Goal: Task Accomplishment & Management: Use online tool/utility

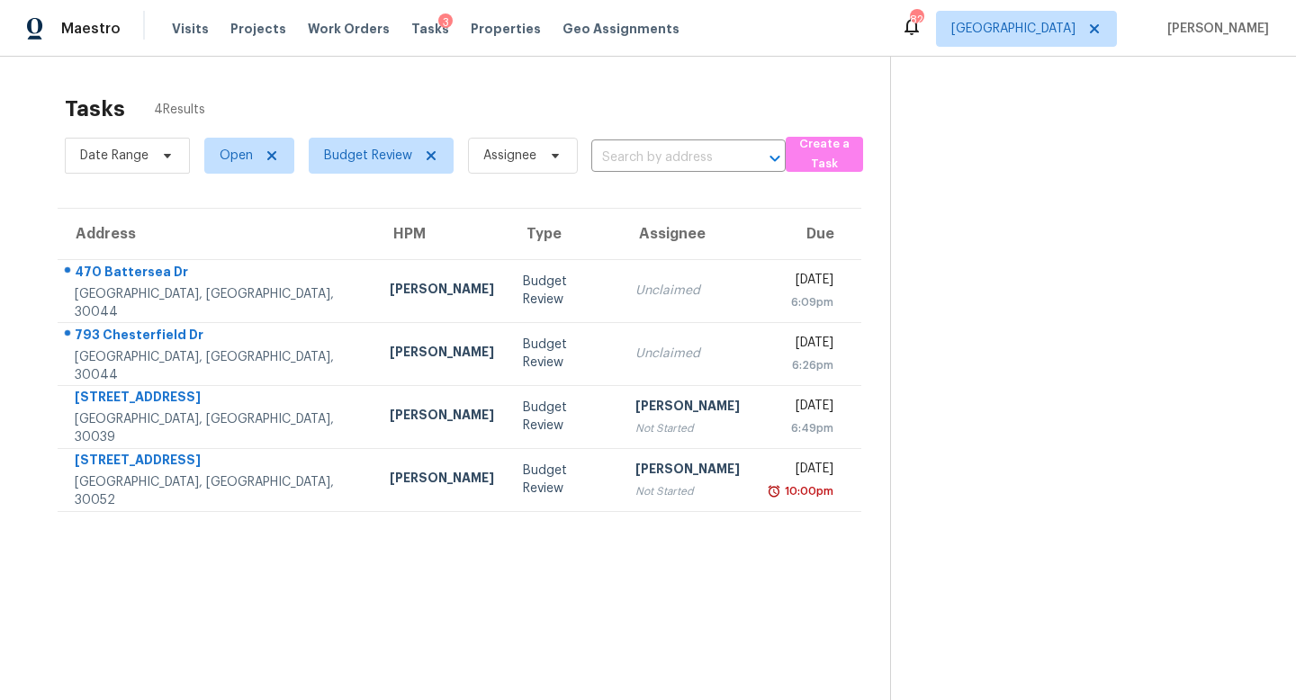
scroll to position [1, 0]
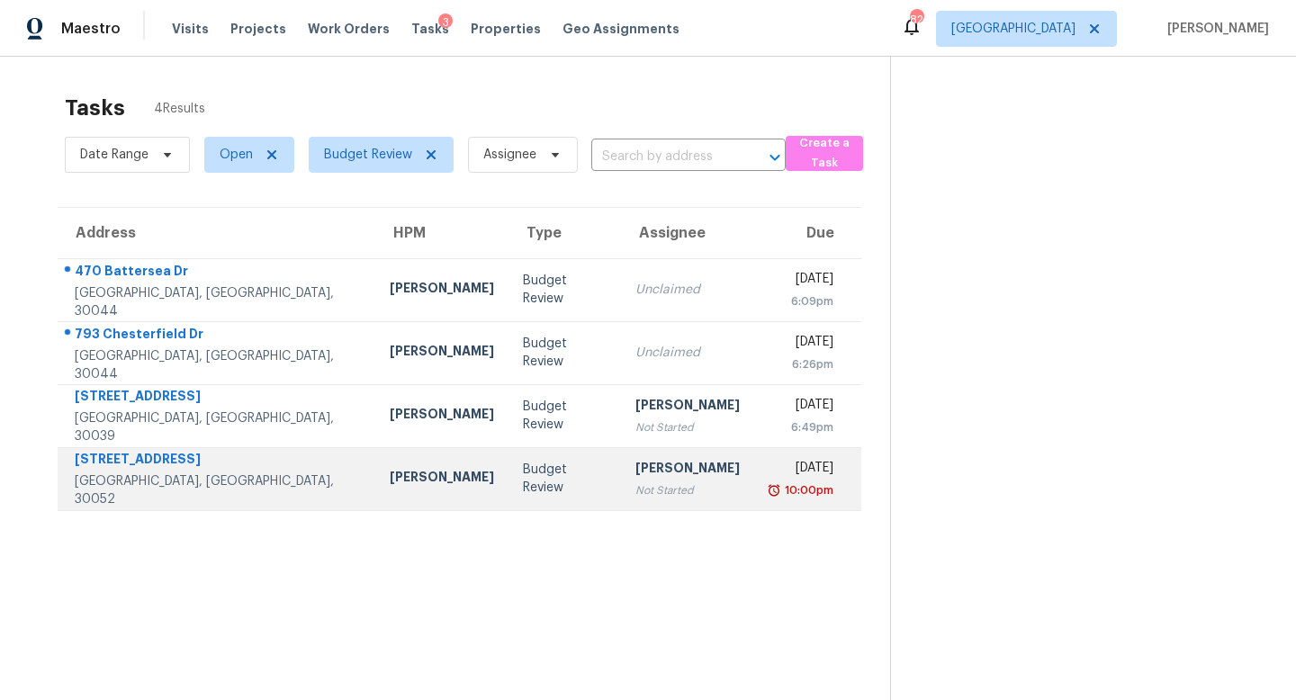
click at [636, 486] on div "Not Started" at bounding box center [688, 491] width 104 height 18
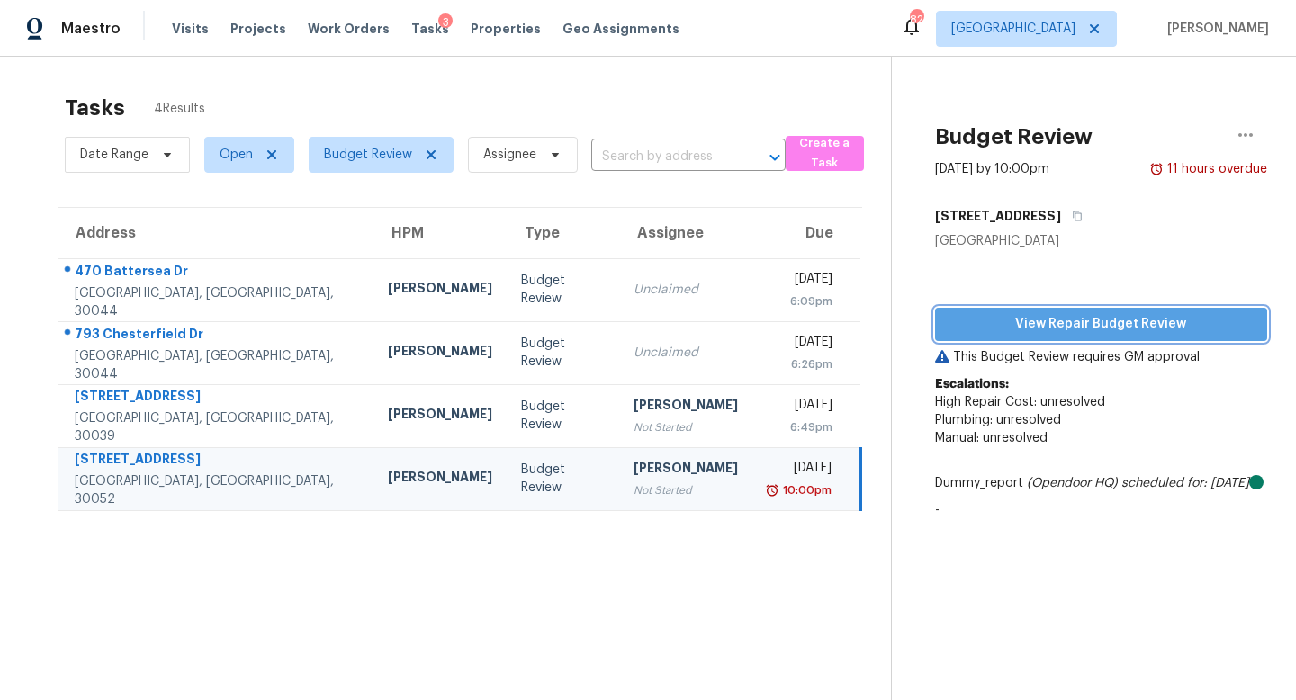
click at [967, 323] on span "View Repair Budget Review" at bounding box center [1101, 324] width 303 height 23
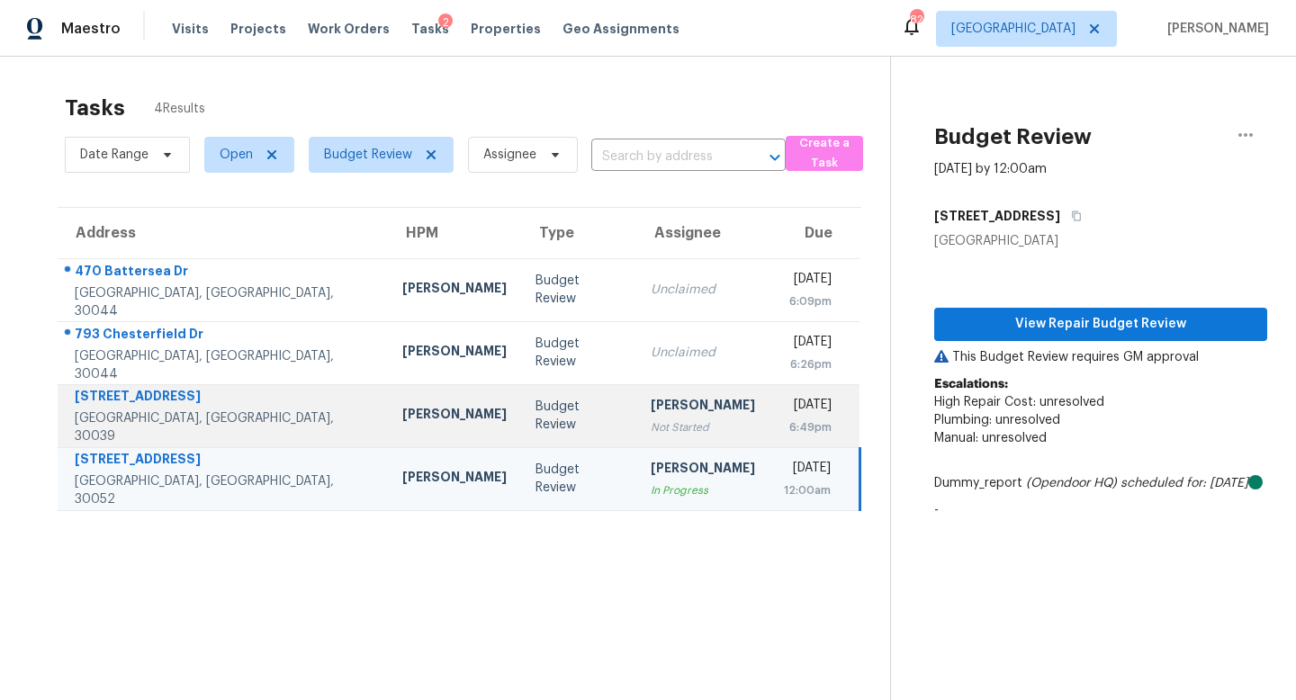
click at [651, 411] on div "[PERSON_NAME]" at bounding box center [703, 407] width 104 height 23
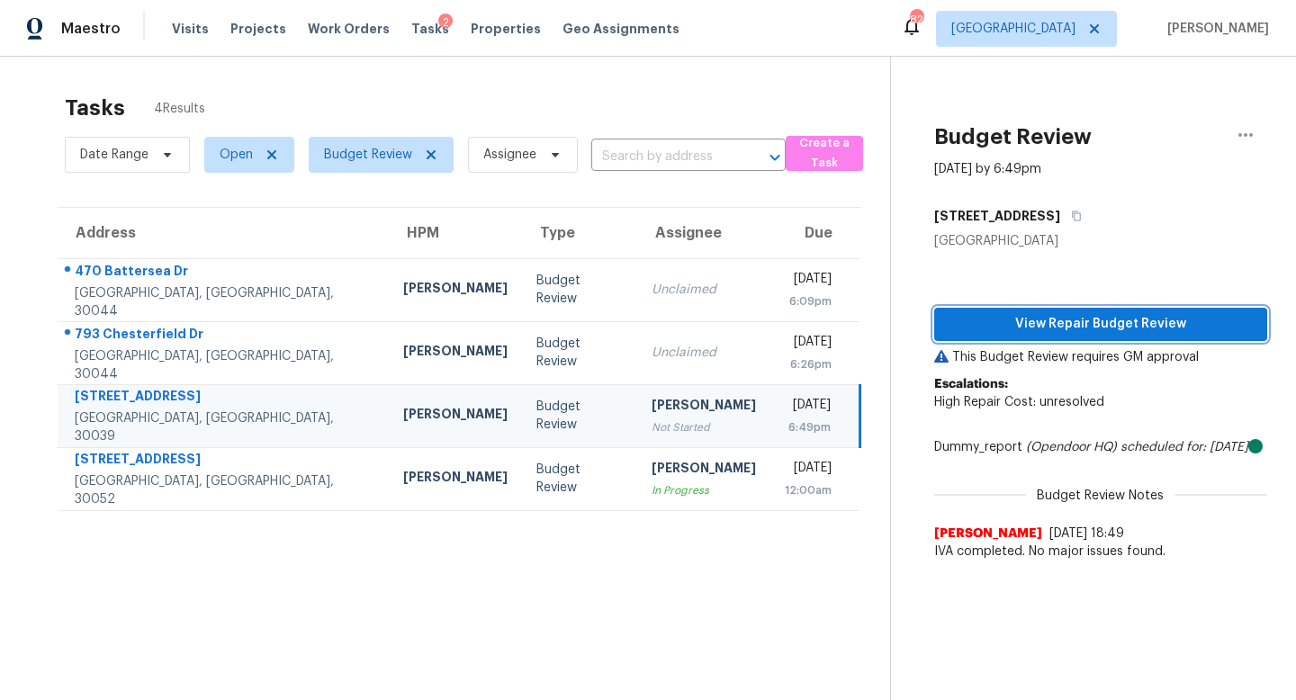
click at [987, 316] on span "View Repair Budget Review" at bounding box center [1101, 324] width 304 height 23
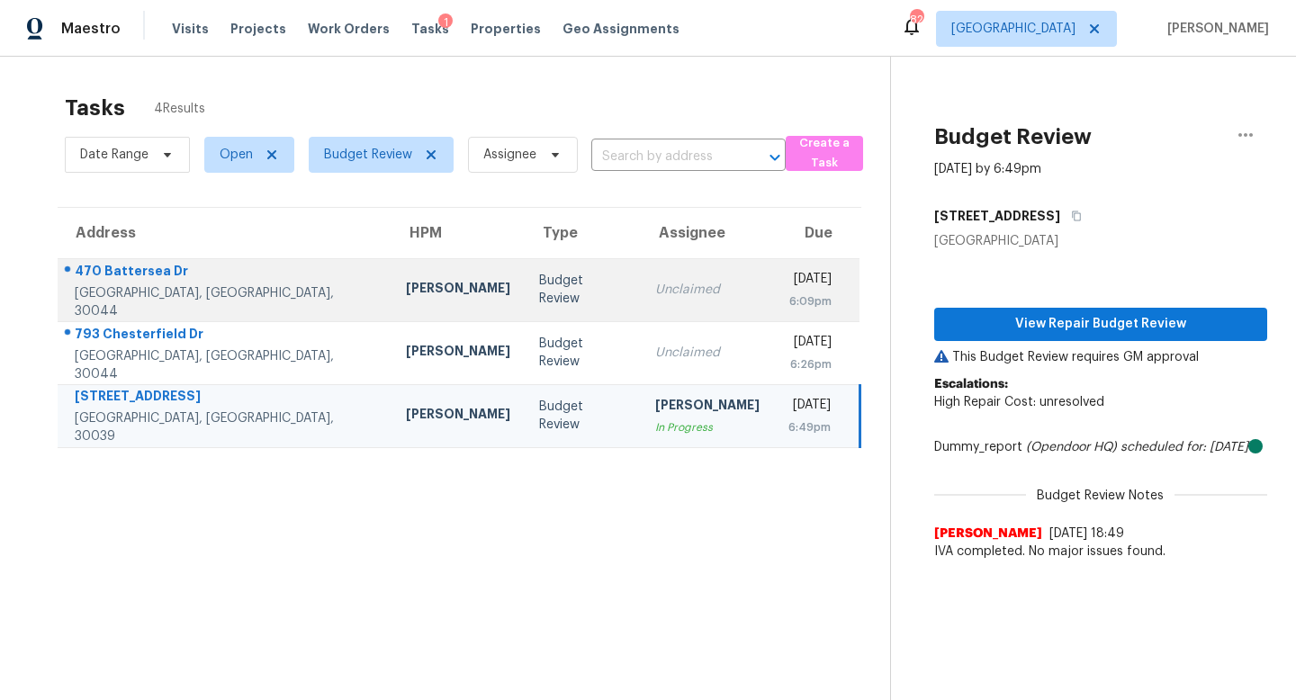
click at [655, 284] on div "Unclaimed" at bounding box center [707, 290] width 104 height 18
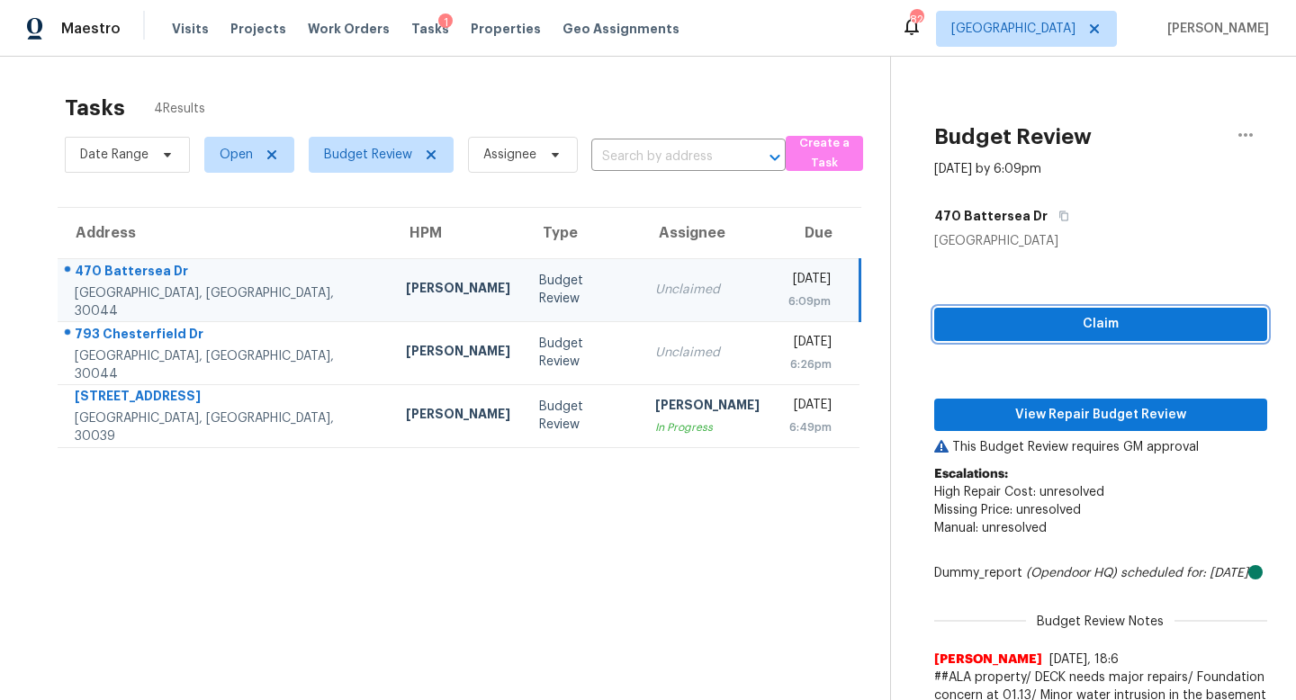
click at [1074, 321] on span "Claim" at bounding box center [1101, 324] width 304 height 23
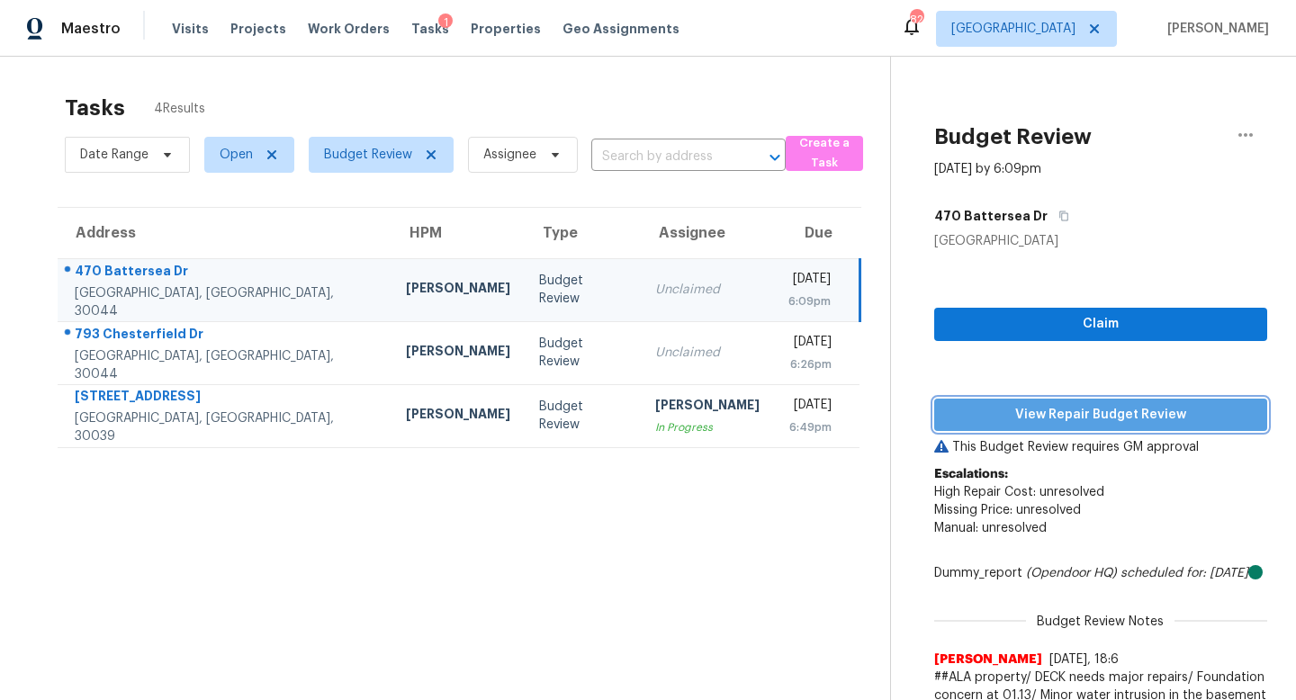
click at [1067, 411] on span "View Repair Budget Review" at bounding box center [1101, 415] width 304 height 23
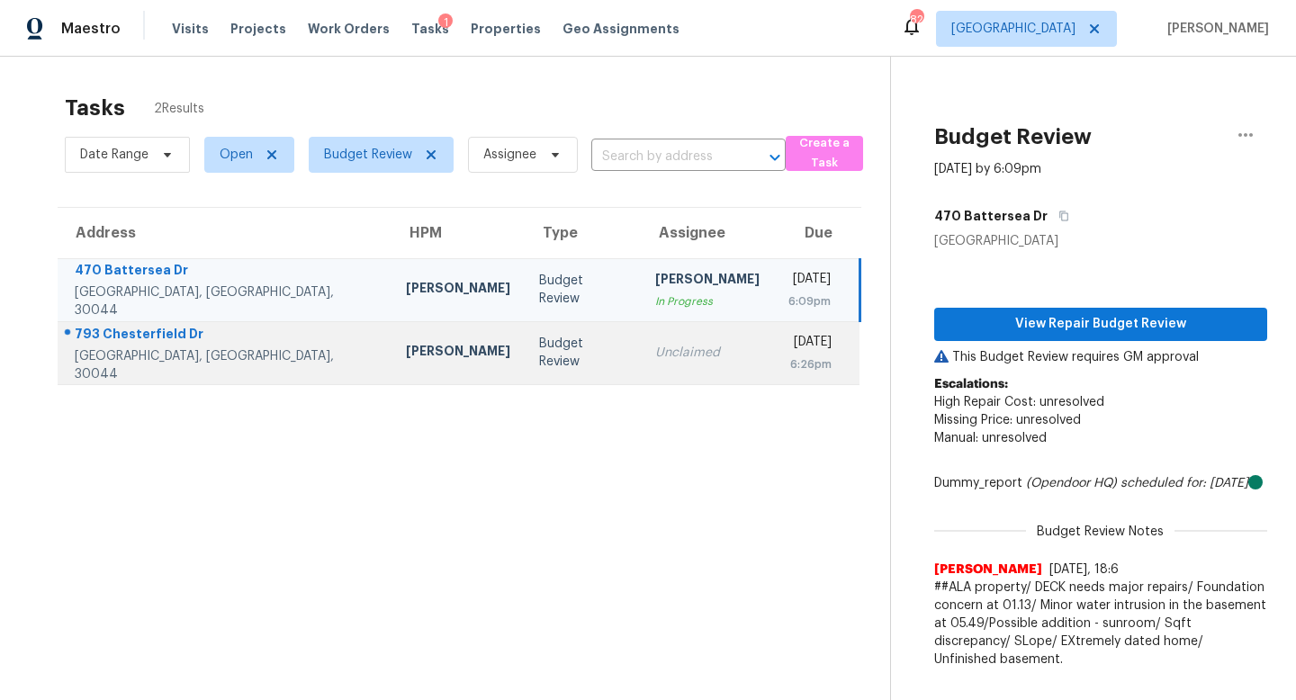
click at [525, 365] on td "Budget Review" at bounding box center [583, 352] width 116 height 63
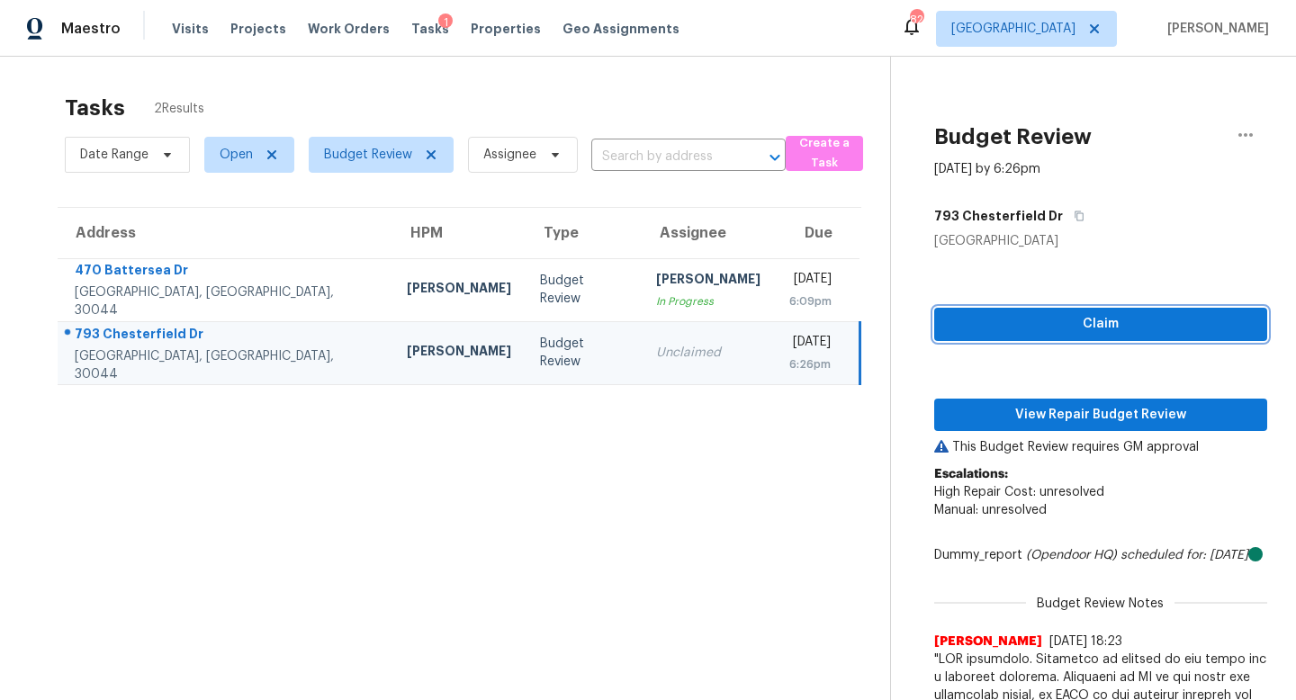
click at [1116, 329] on span "Claim" at bounding box center [1101, 324] width 304 height 23
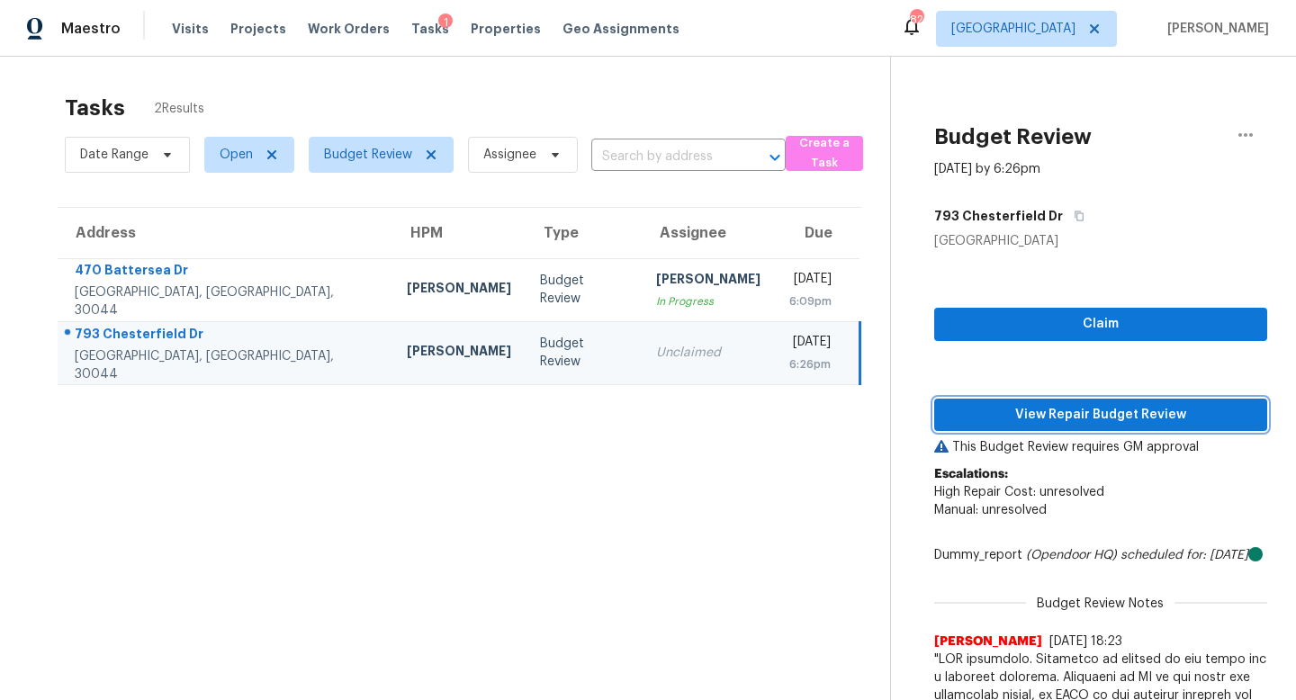
click at [1063, 423] on span "View Repair Budget Review" at bounding box center [1101, 415] width 304 height 23
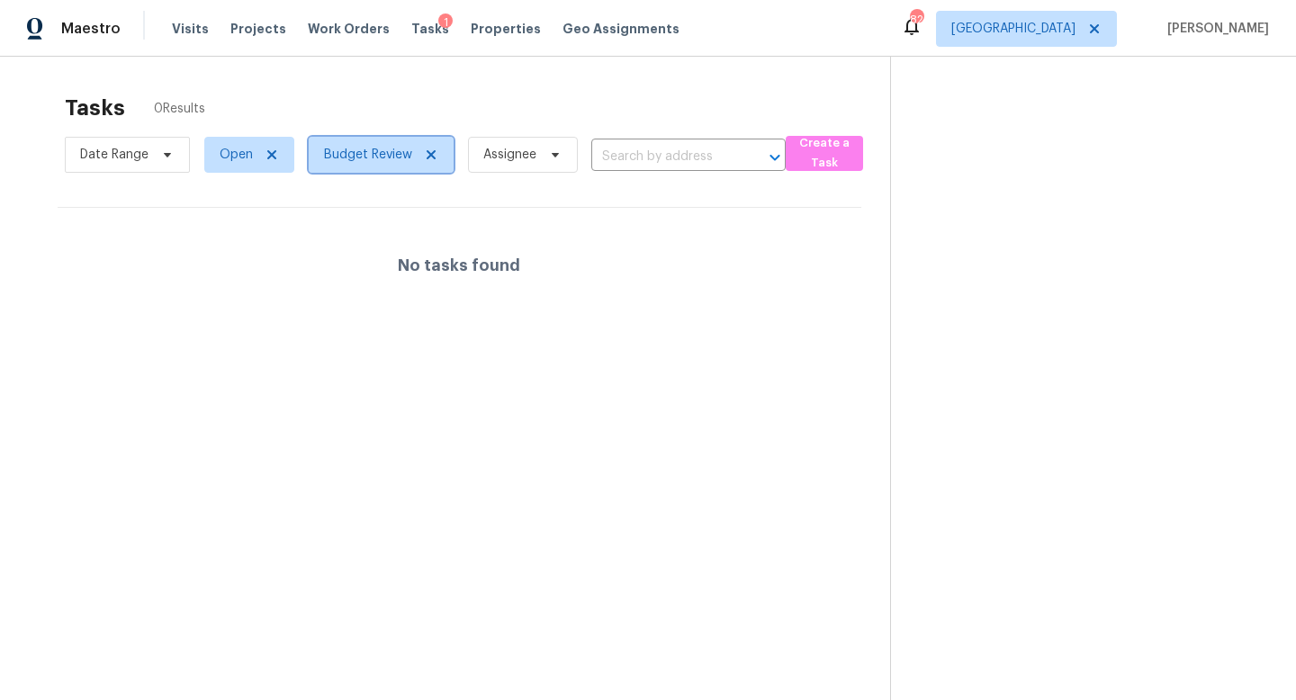
click at [426, 156] on icon at bounding box center [431, 155] width 14 height 14
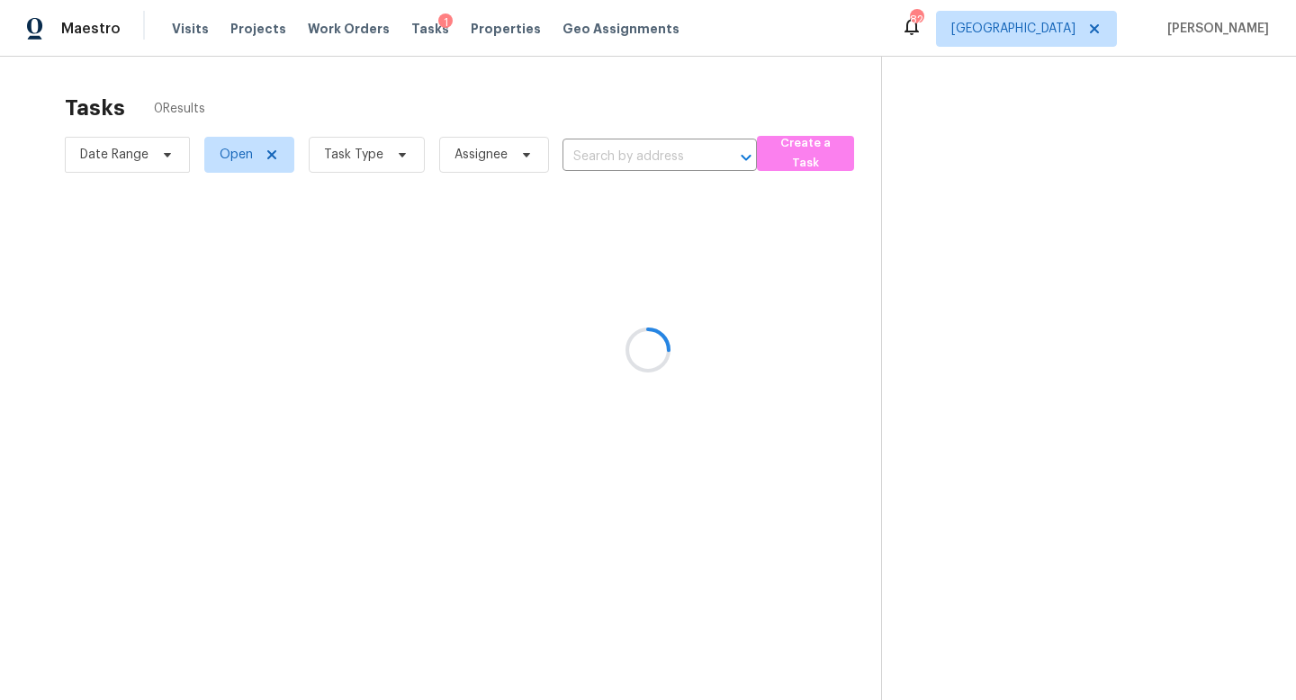
click at [355, 163] on div at bounding box center [648, 350] width 1296 height 700
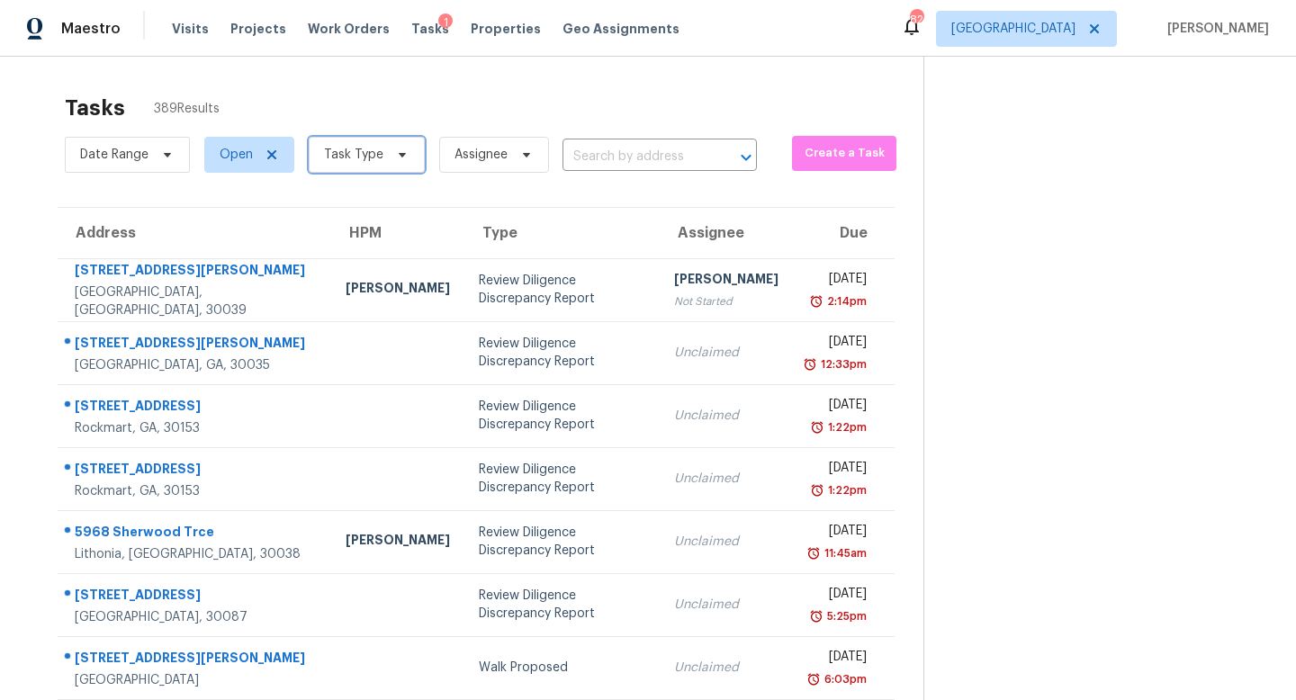
click at [351, 162] on span "Task Type" at bounding box center [353, 155] width 59 height 18
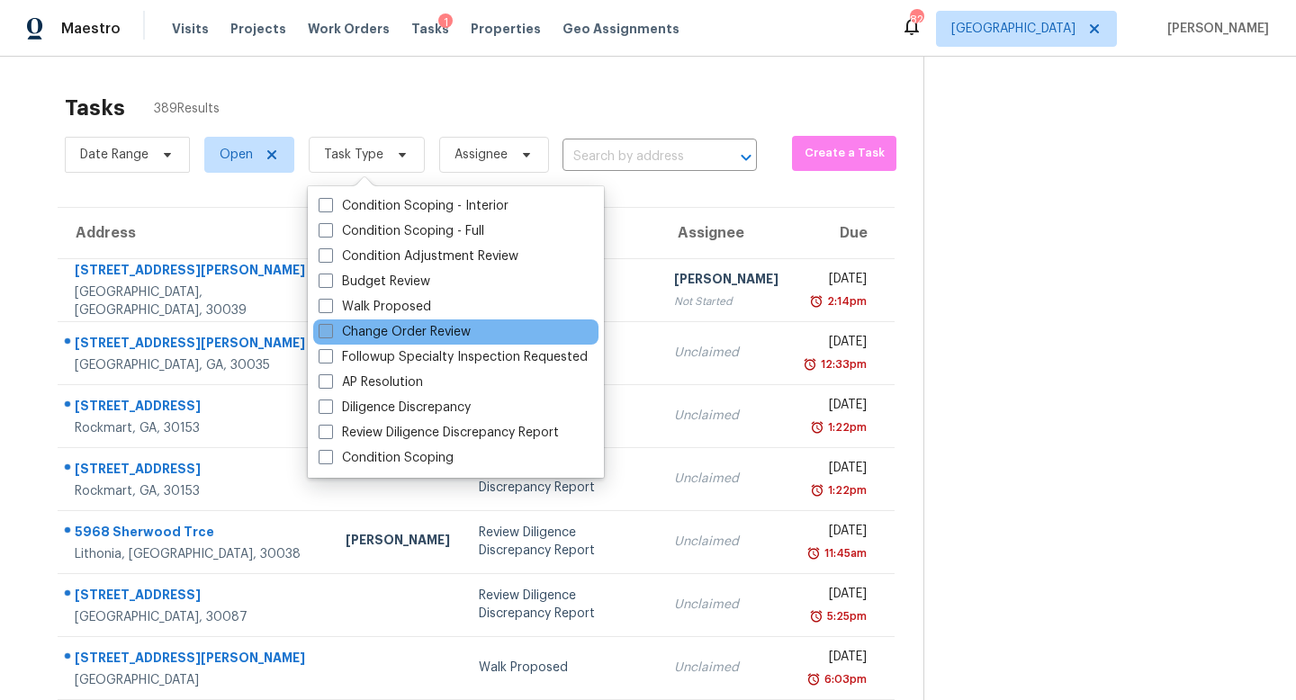
click at [345, 337] on label "Change Order Review" at bounding box center [395, 332] width 152 height 18
click at [330, 335] on input "Change Order Review" at bounding box center [325, 329] width 12 height 12
checkbox input "true"
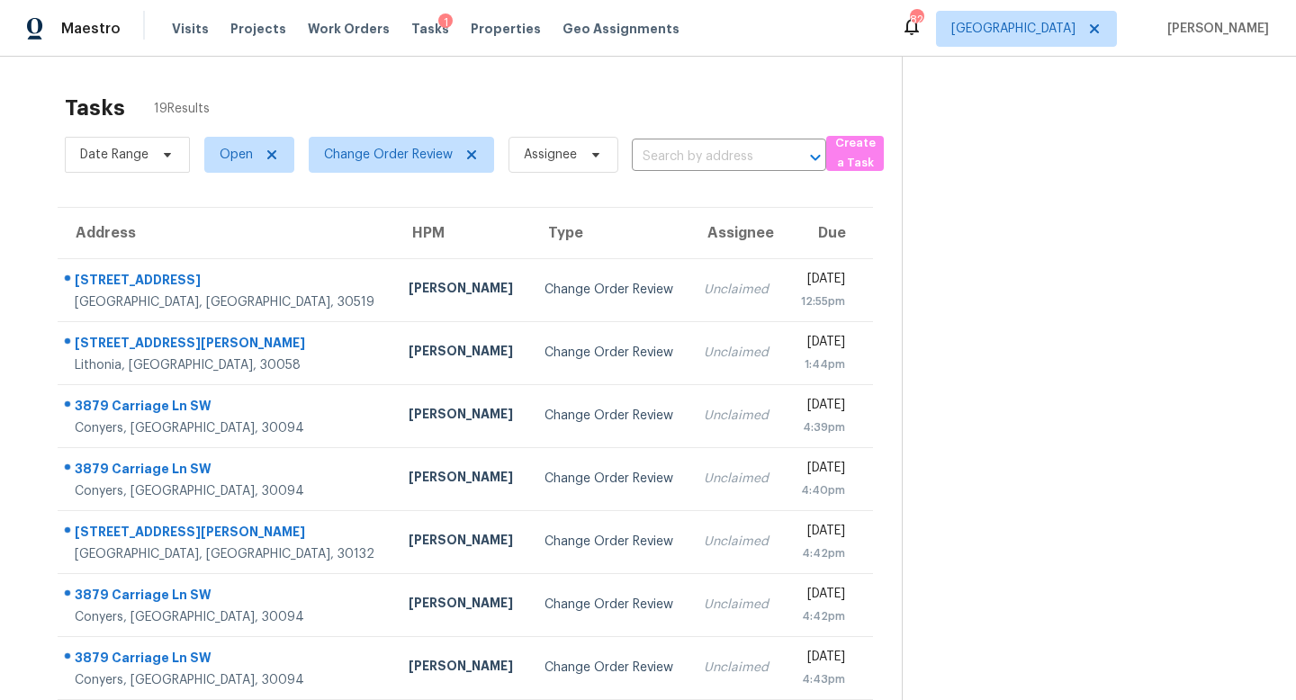
click at [707, 71] on div "Tasks 19 Results Date Range Open Change Order Review Assignee ​ Create a Task A…" at bounding box center [648, 496] width 1296 height 881
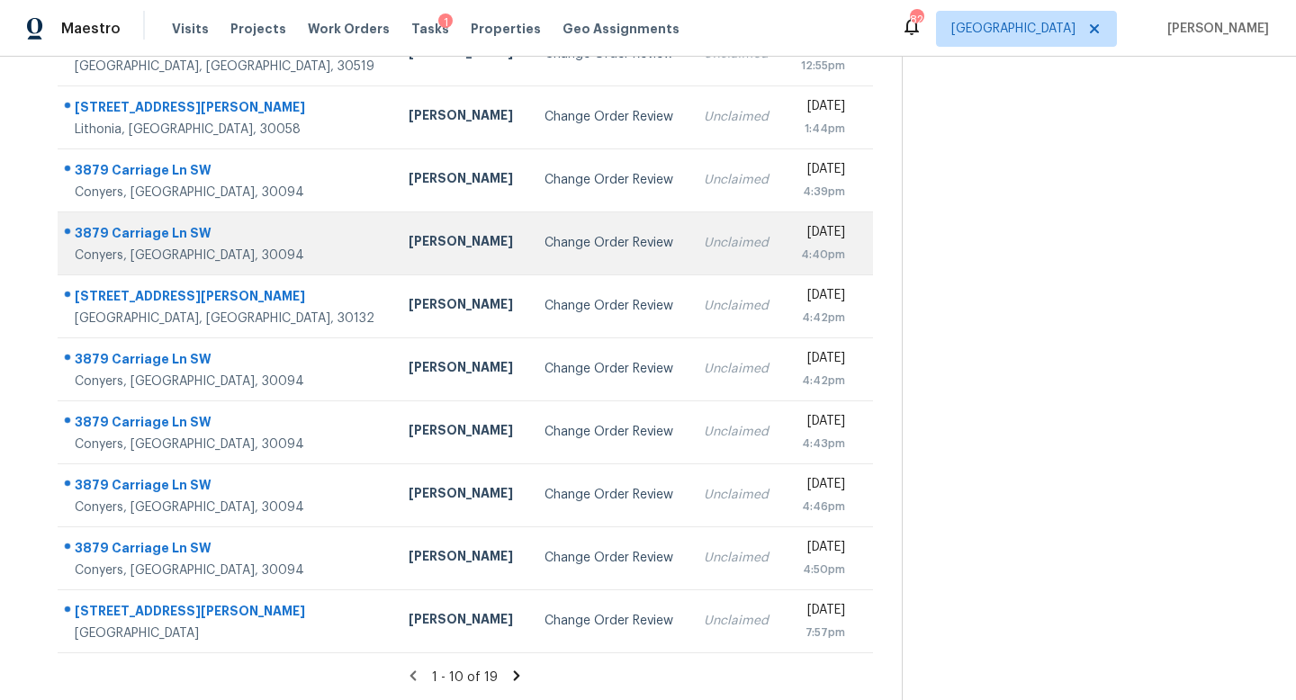
scroll to position [142, 0]
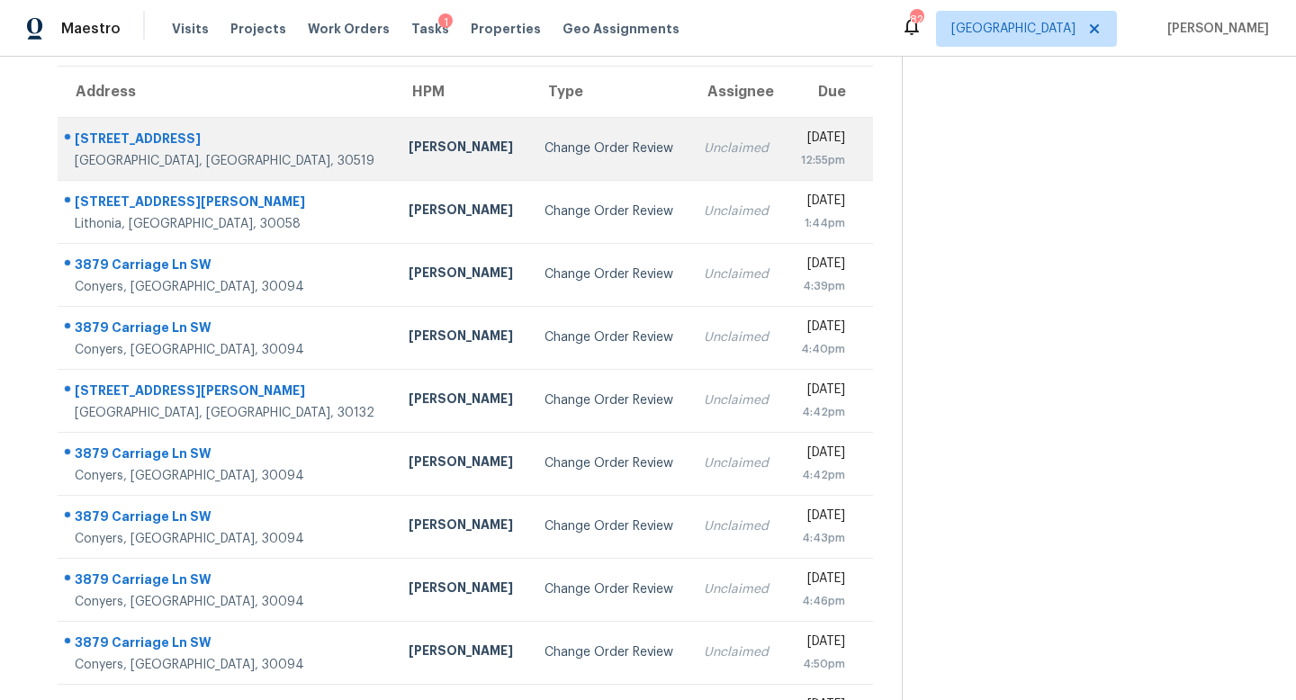
click at [530, 132] on td "Change Order Review" at bounding box center [610, 148] width 160 height 63
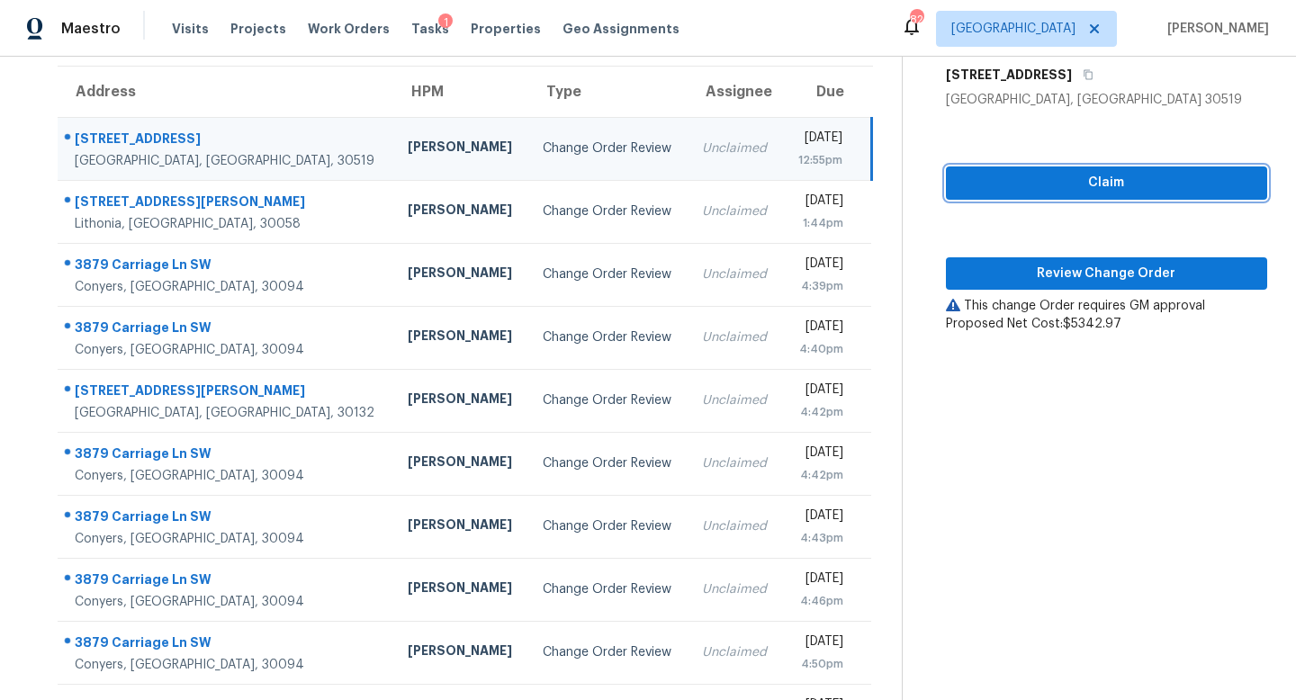
click at [1124, 193] on span "Claim" at bounding box center [1107, 183] width 293 height 23
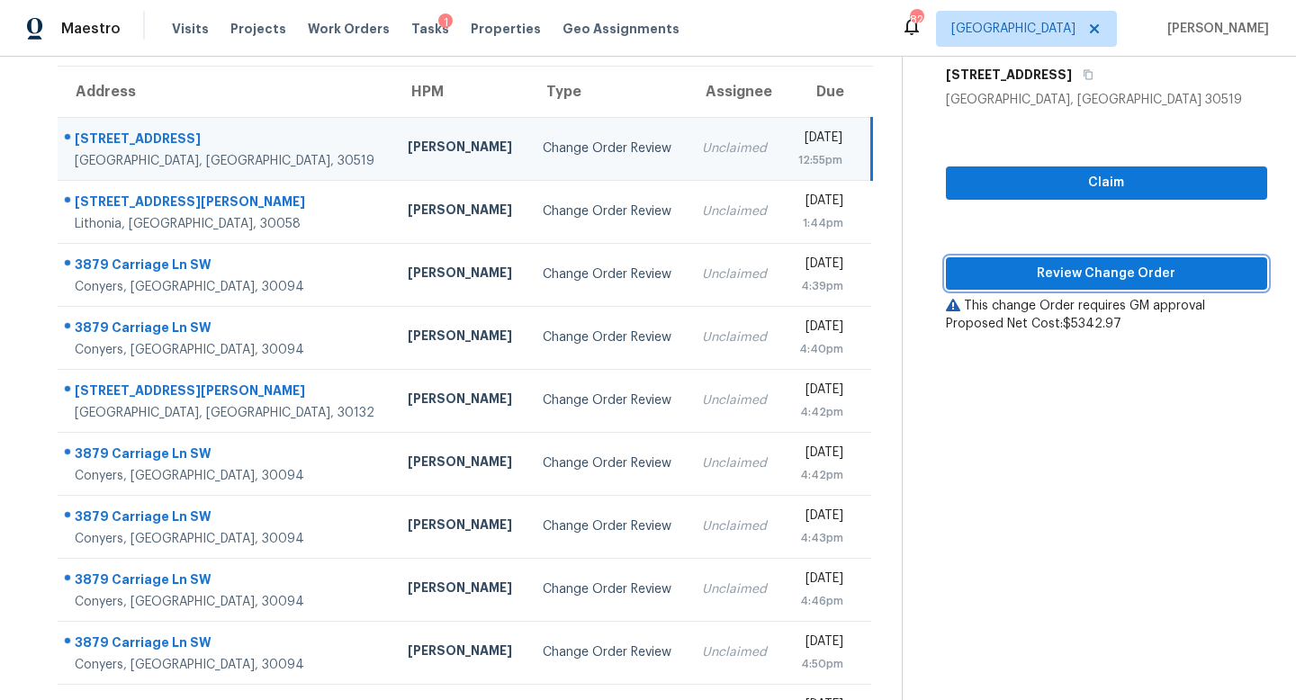
click at [1105, 269] on span "Review Change Order" at bounding box center [1107, 274] width 293 height 23
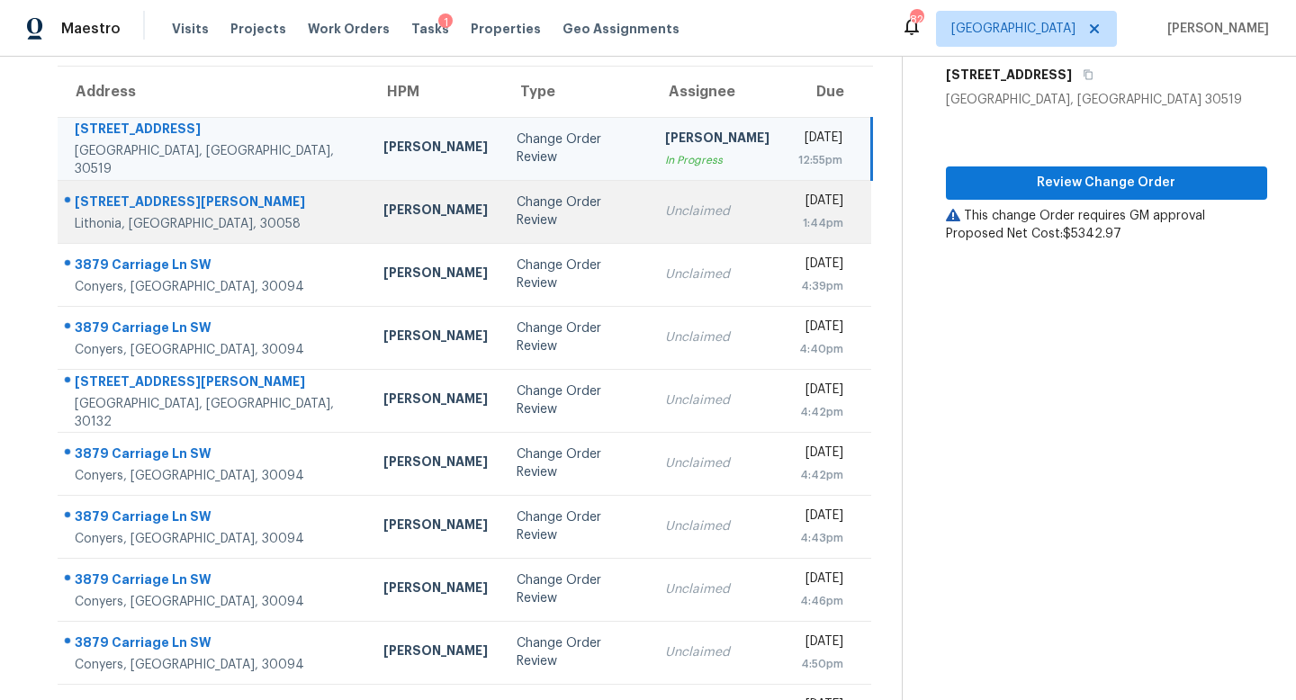
click at [665, 212] on div "Unclaimed" at bounding box center [717, 212] width 104 height 18
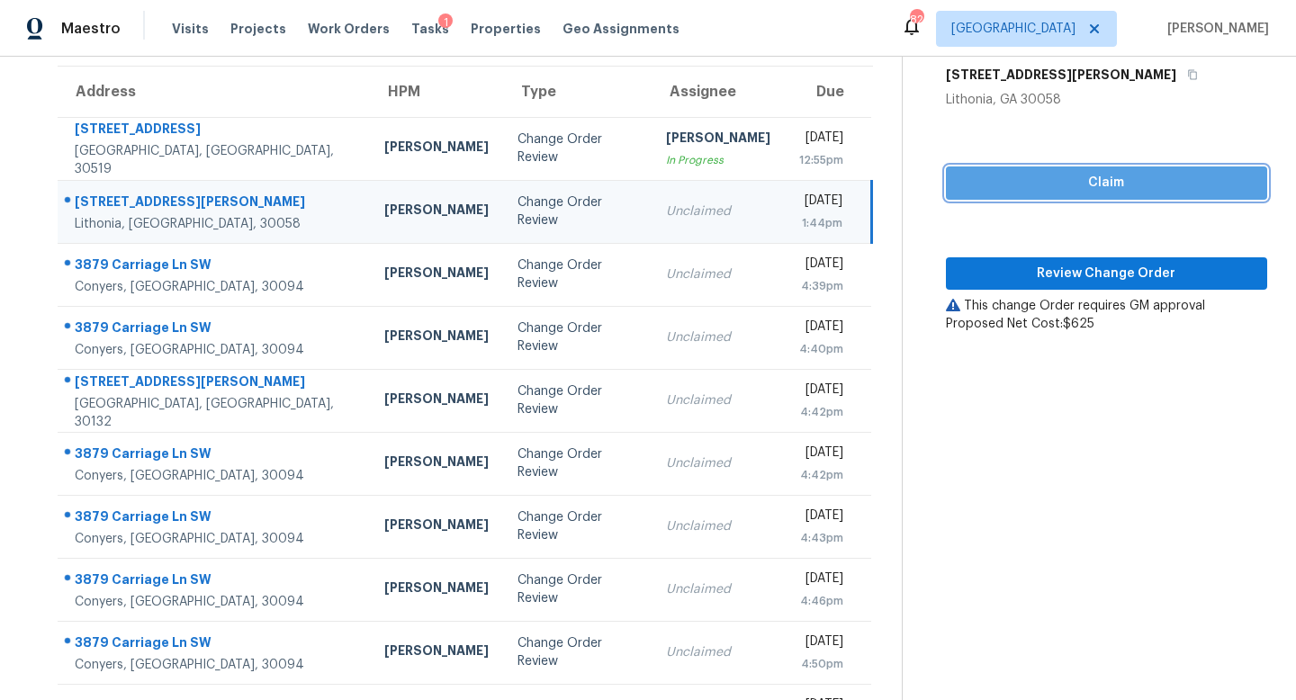
click at [1055, 181] on span "Claim" at bounding box center [1107, 183] width 293 height 23
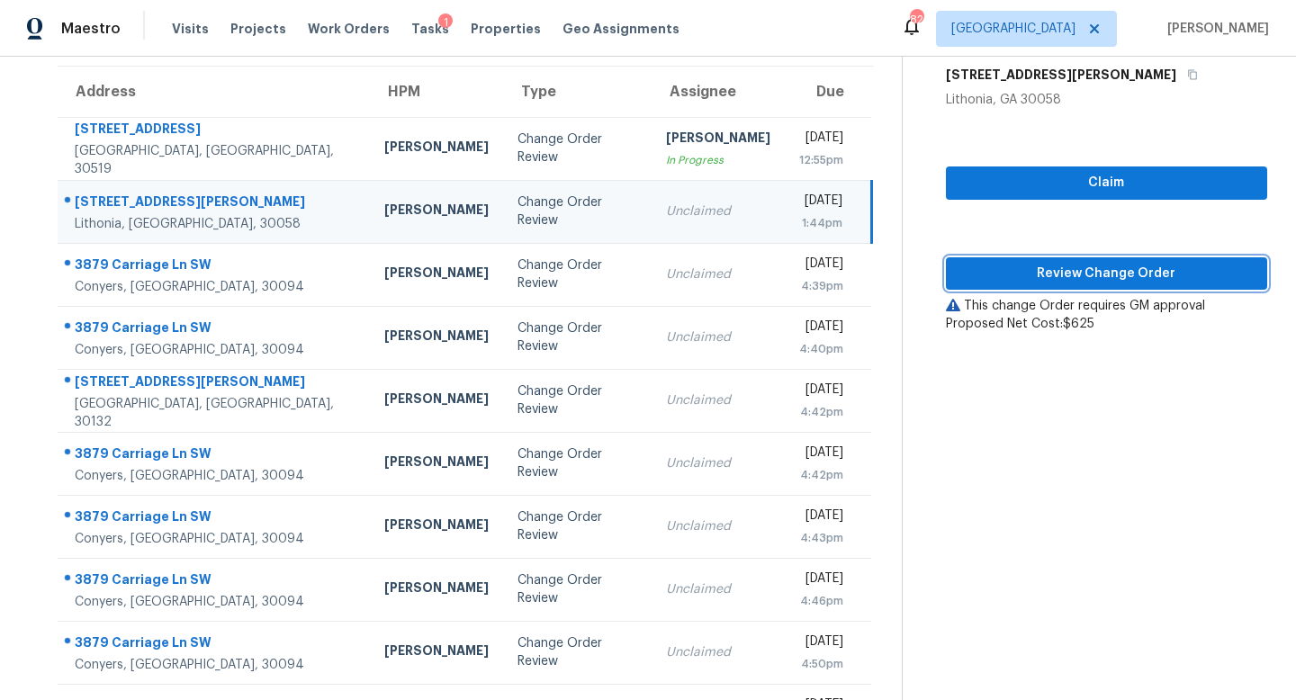
click at [1052, 274] on span "Review Change Order" at bounding box center [1107, 274] width 293 height 23
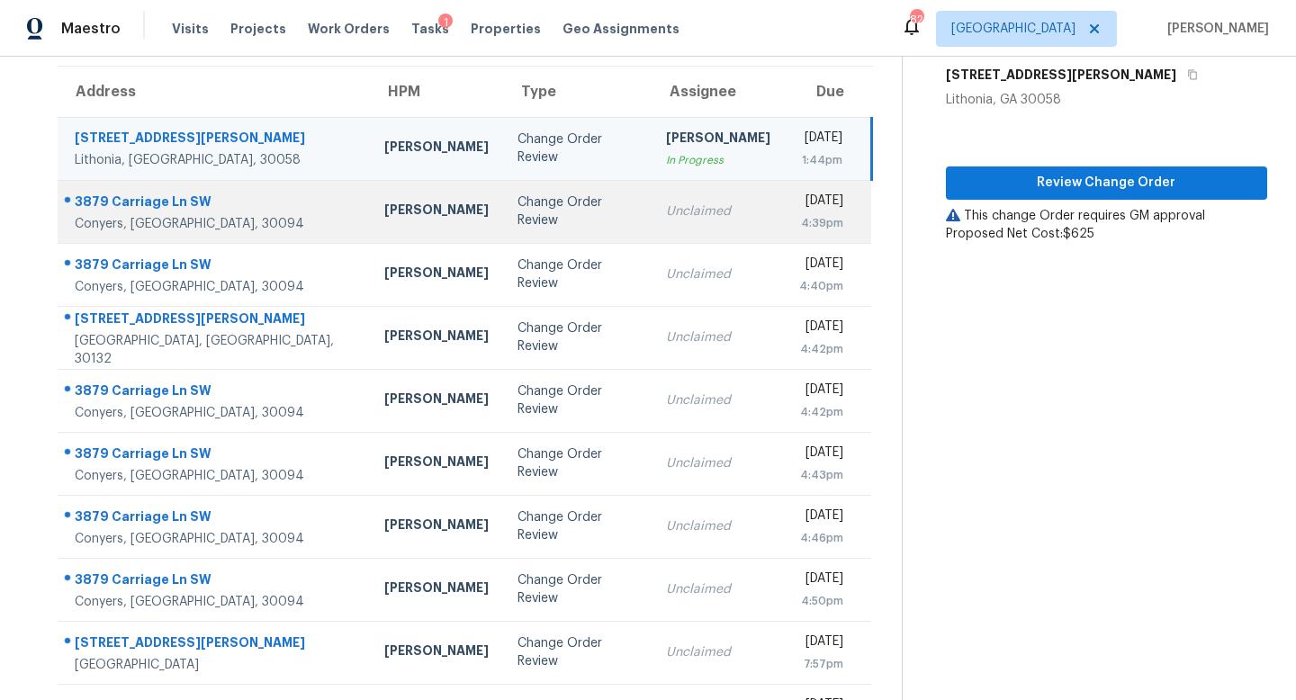
click at [666, 210] on div "Unclaimed" at bounding box center [718, 212] width 104 height 18
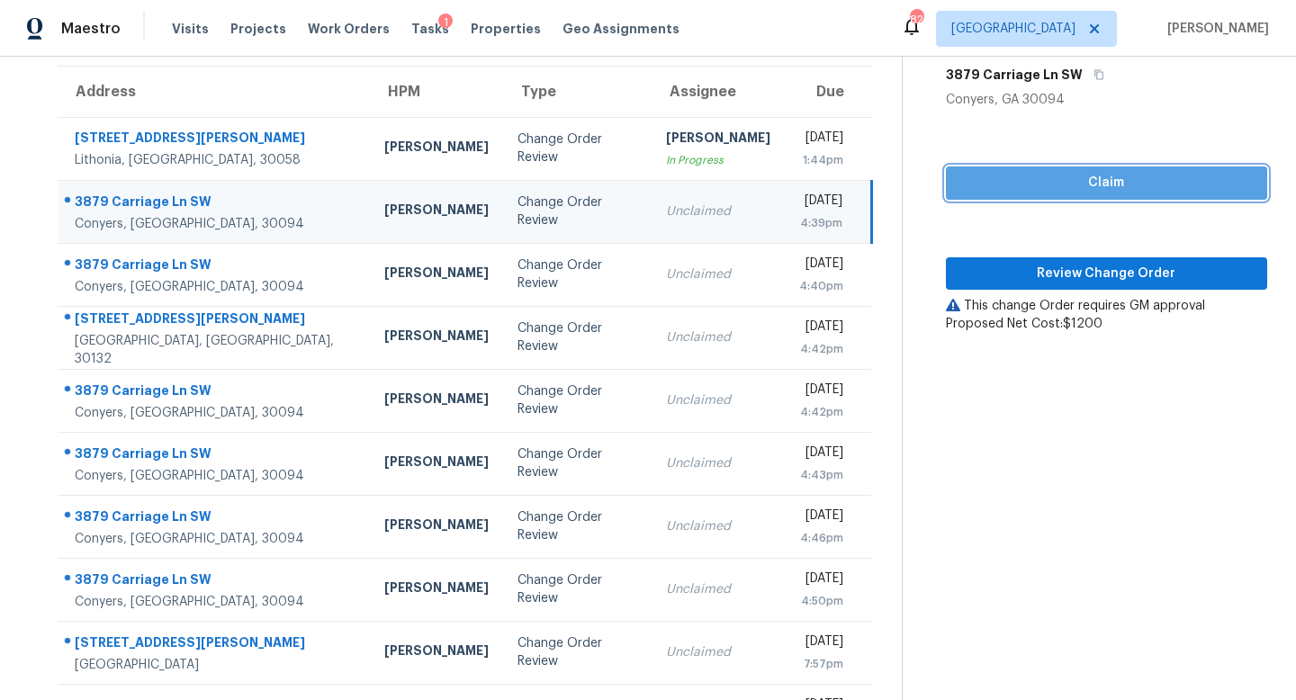
click at [975, 189] on span "Claim" at bounding box center [1107, 183] width 293 height 23
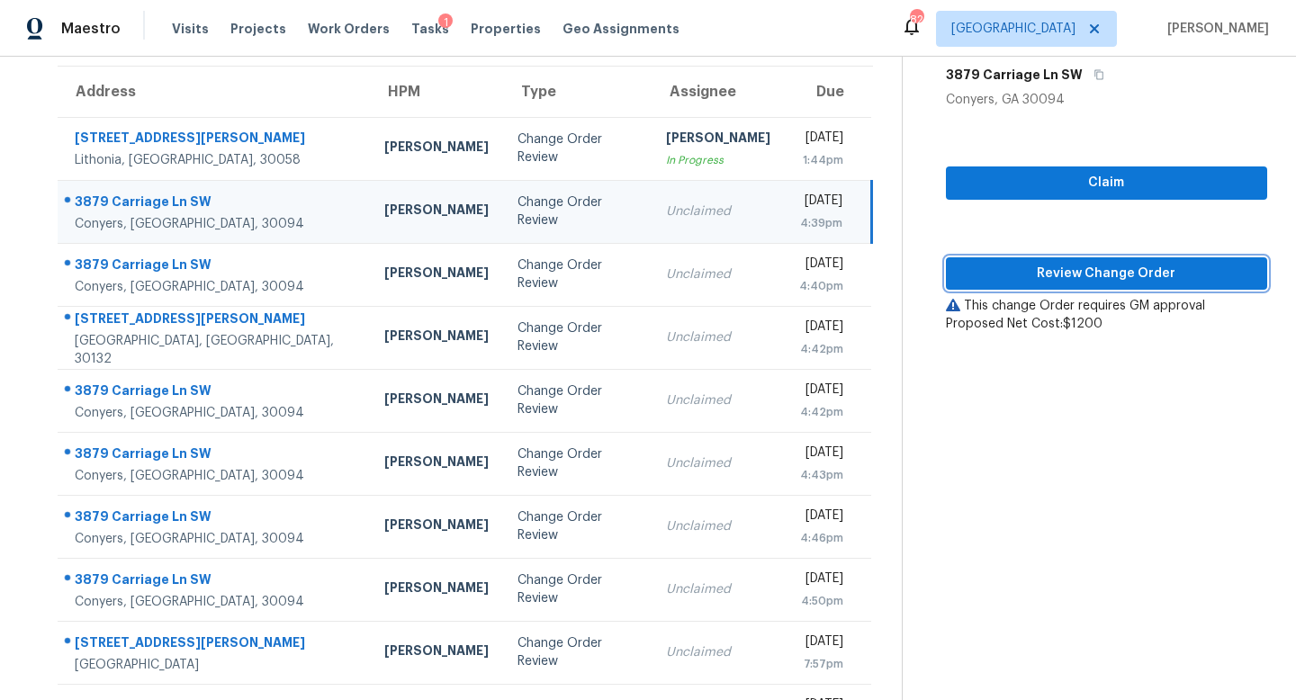
click at [1009, 270] on span "Review Change Order" at bounding box center [1107, 274] width 293 height 23
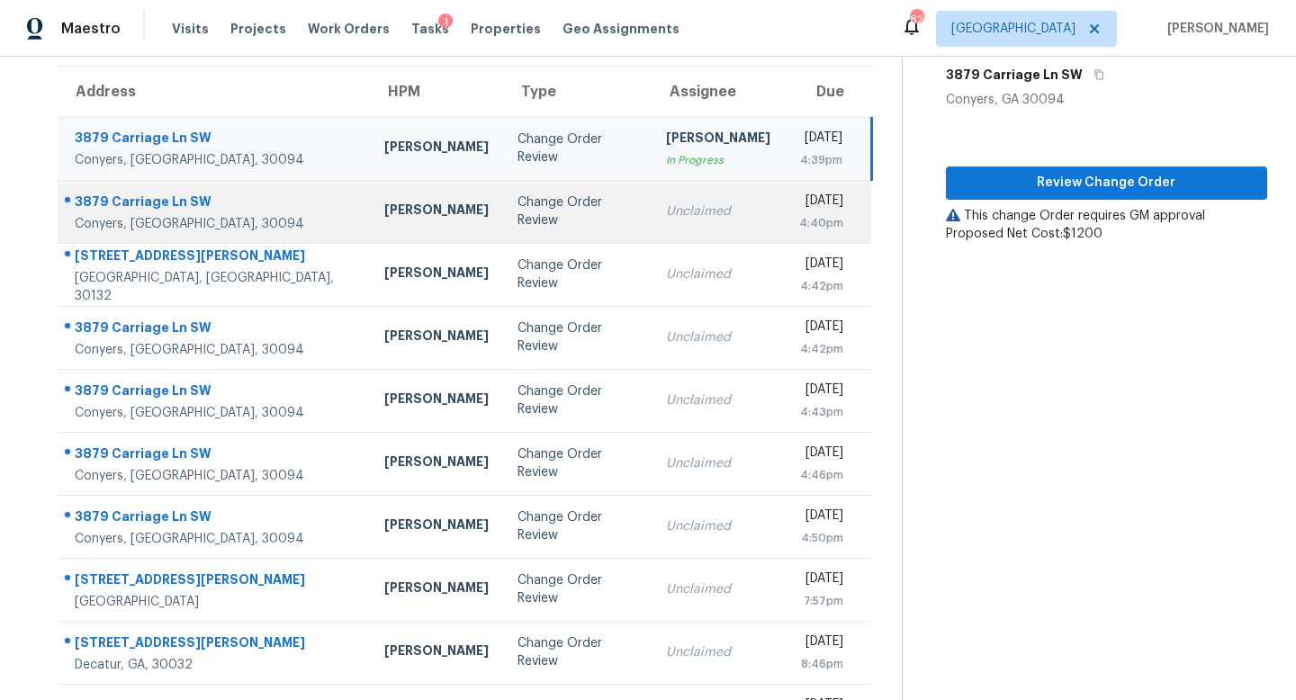
click at [544, 218] on td "Change Order Review" at bounding box center [577, 211] width 149 height 63
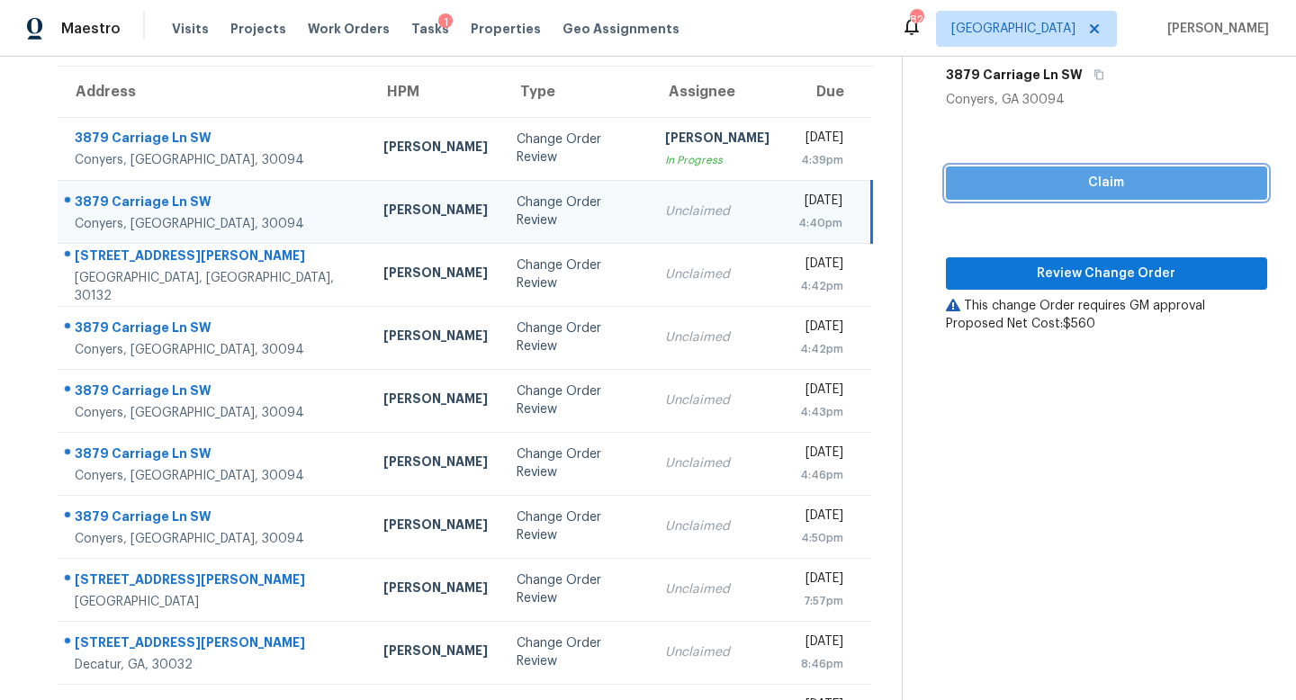
click at [996, 190] on span "Claim" at bounding box center [1107, 183] width 293 height 23
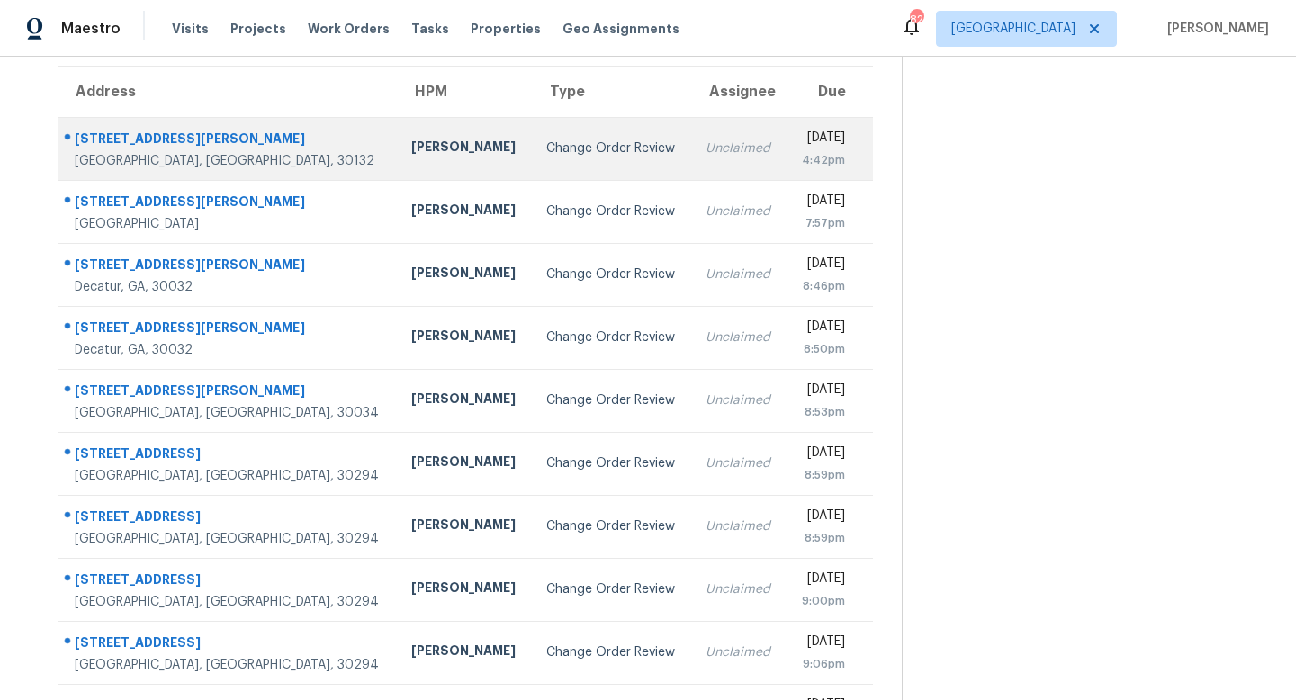
click at [532, 165] on td "Change Order Review" at bounding box center [611, 148] width 159 height 63
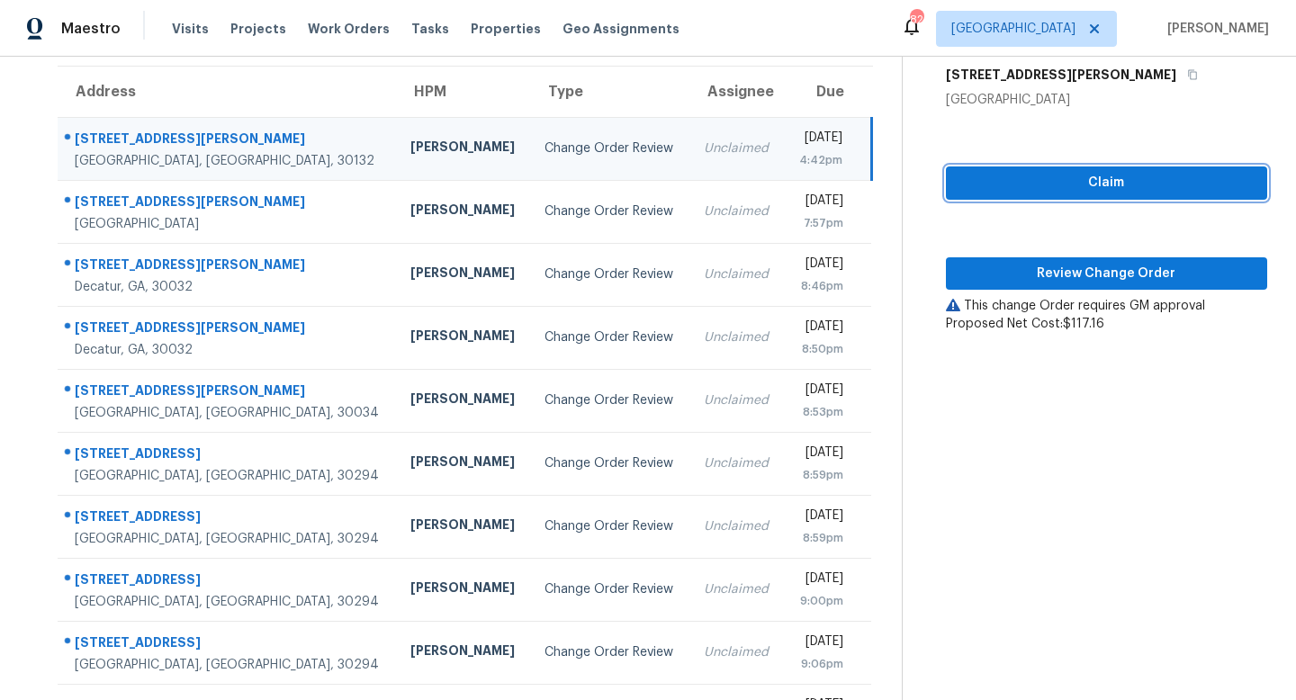
click at [988, 177] on span "Claim" at bounding box center [1107, 183] width 293 height 23
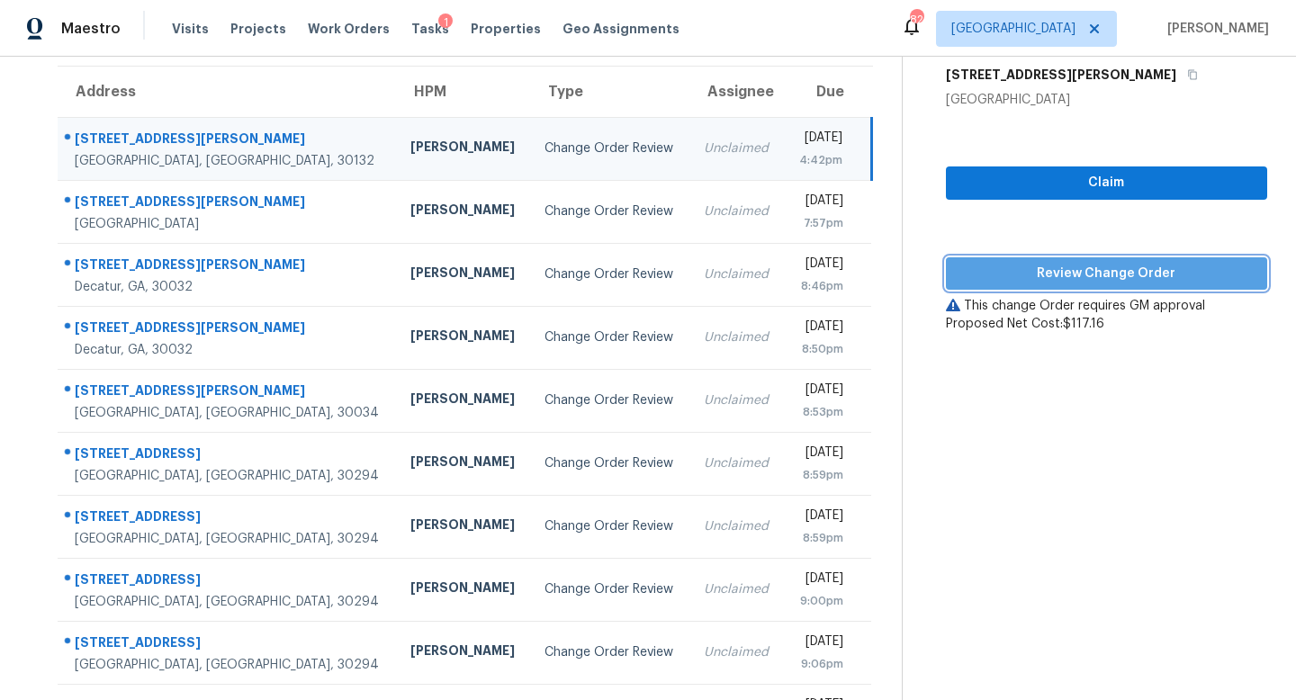
click at [1000, 277] on span "Review Change Order" at bounding box center [1107, 274] width 293 height 23
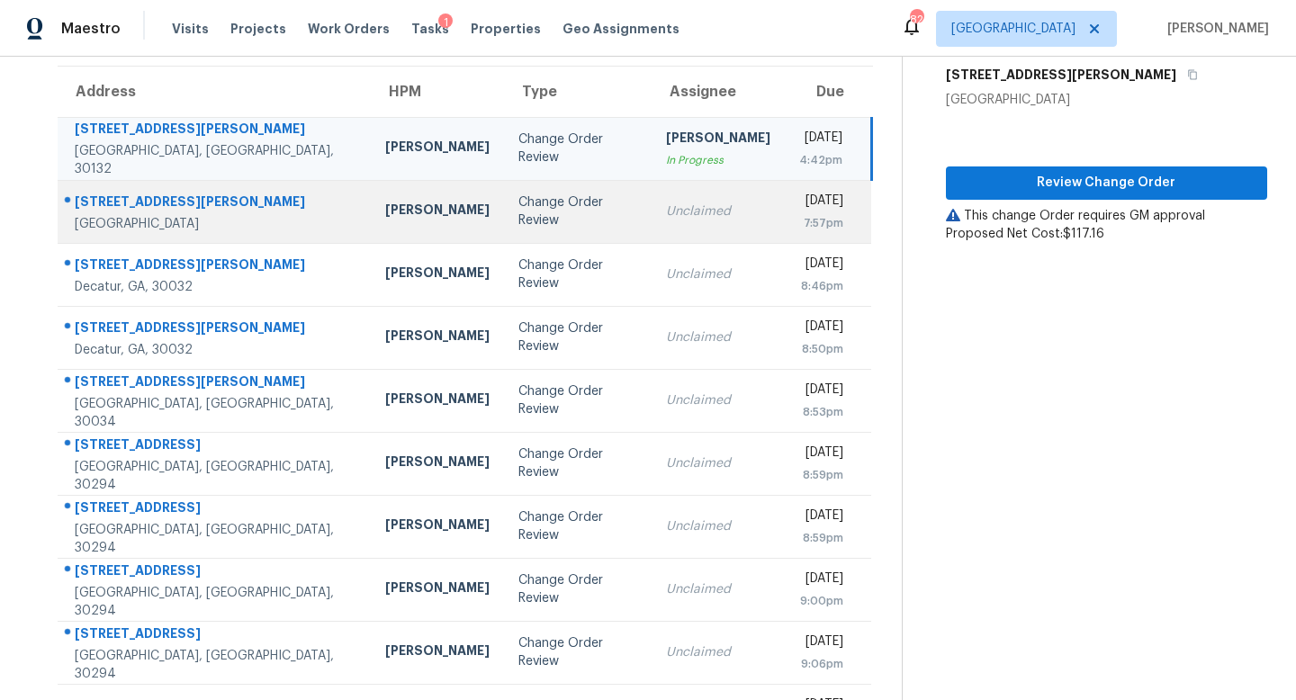
click at [519, 204] on div "Change Order Review" at bounding box center [578, 212] width 118 height 36
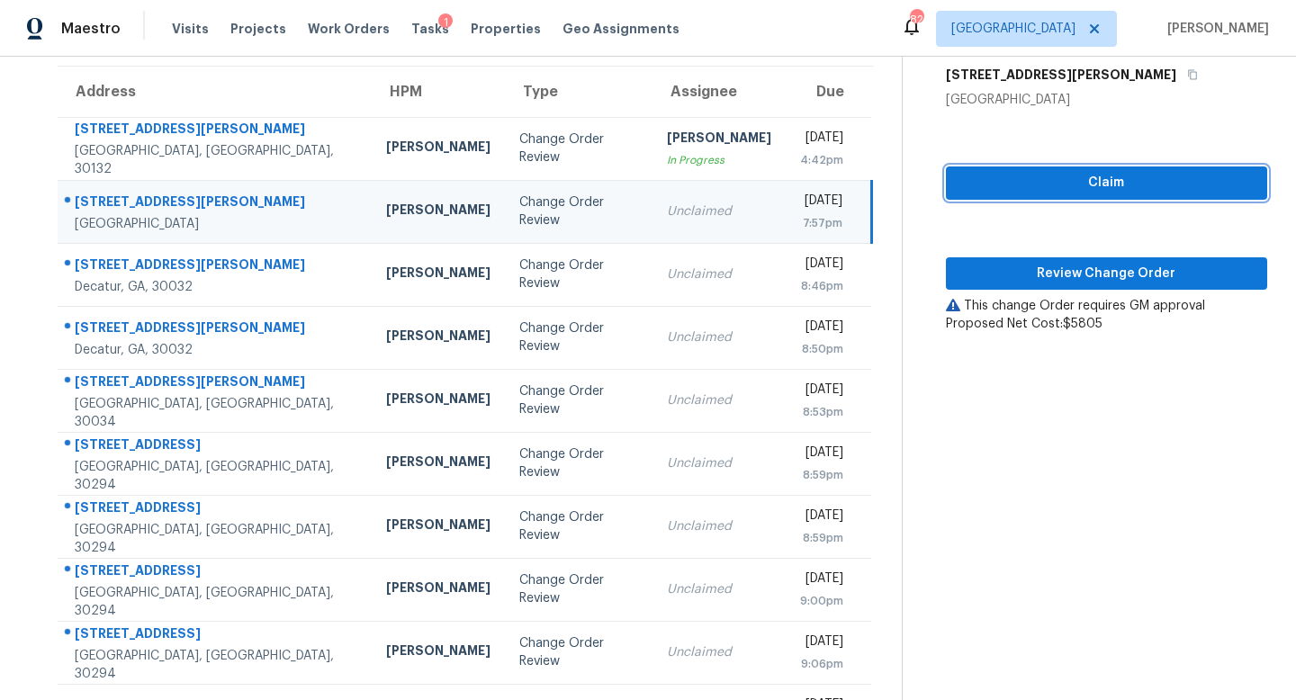
click at [1096, 182] on span "Claim" at bounding box center [1107, 183] width 293 height 23
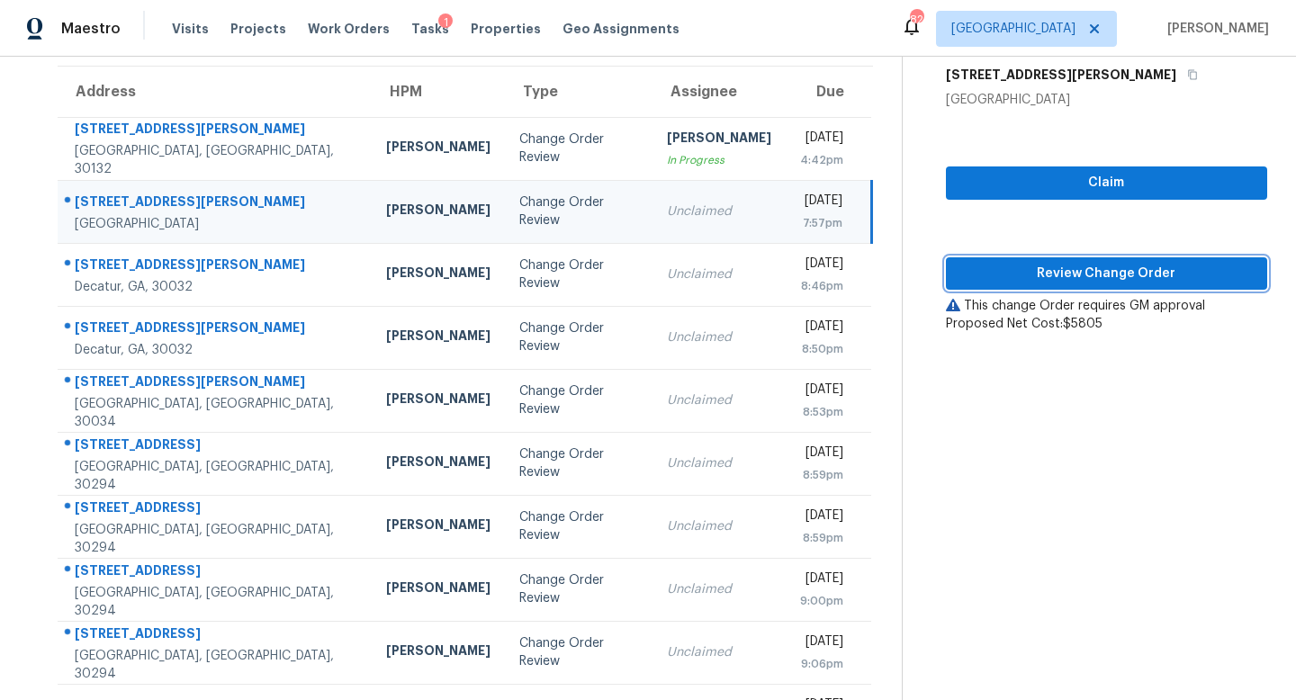
click at [1089, 266] on span "Review Change Order" at bounding box center [1107, 274] width 293 height 23
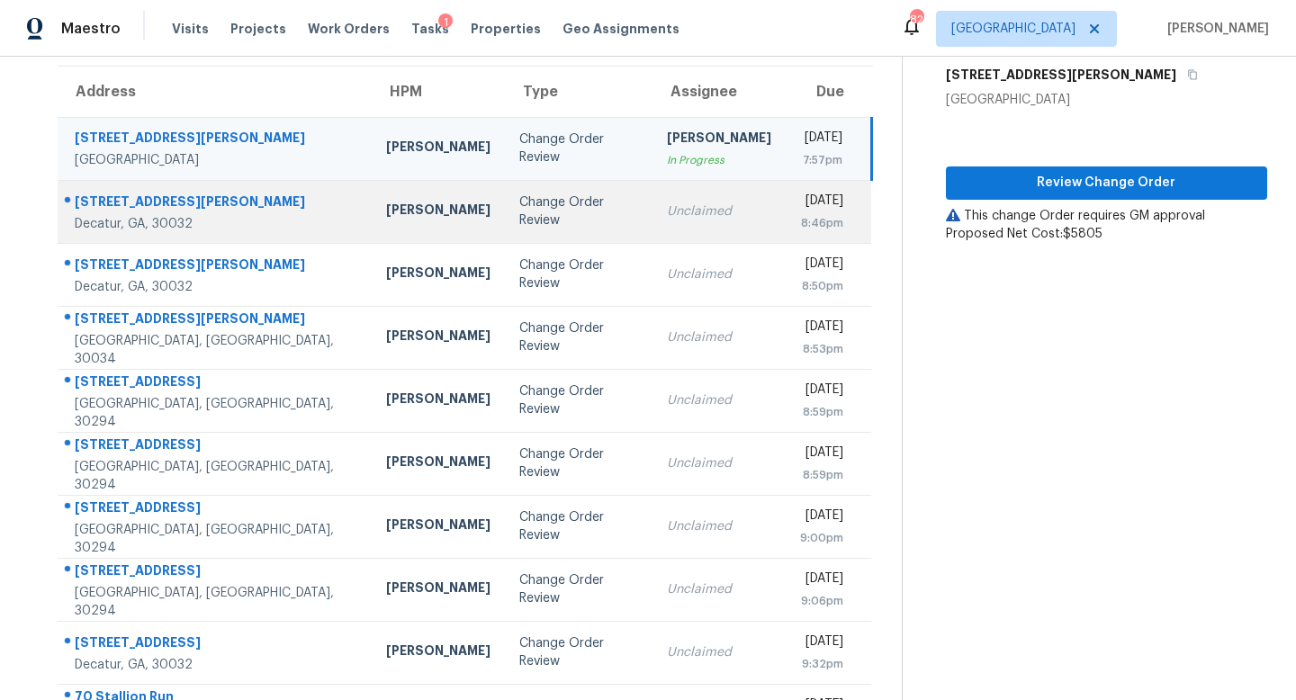
click at [505, 227] on td "Change Order Review" at bounding box center [579, 211] width 148 height 63
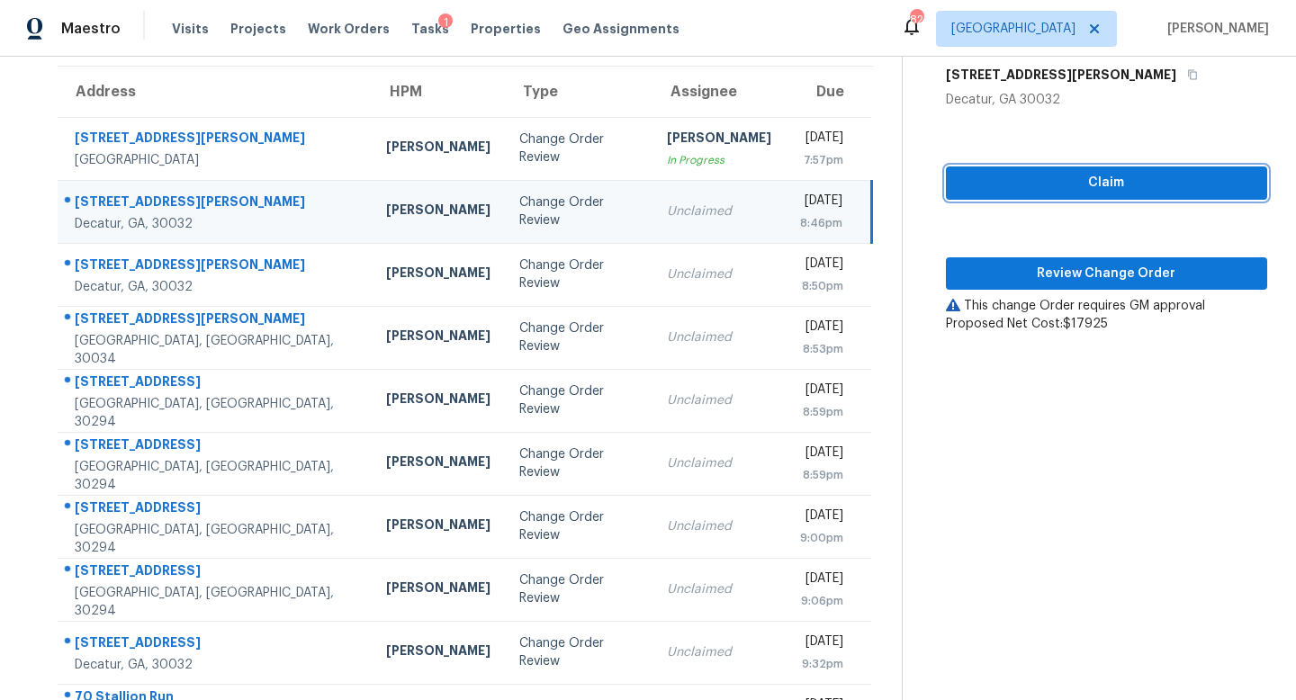
click at [1017, 182] on span "Claim" at bounding box center [1107, 183] width 293 height 23
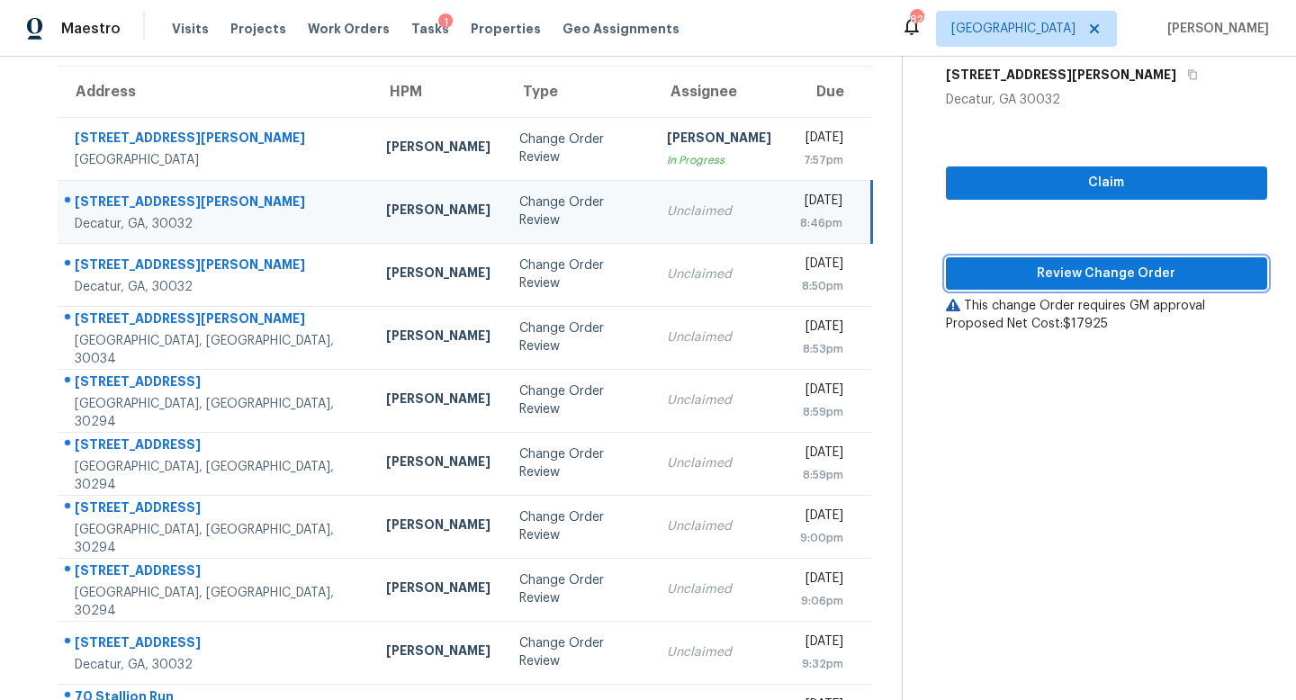
click at [1037, 269] on span "Review Change Order" at bounding box center [1107, 274] width 293 height 23
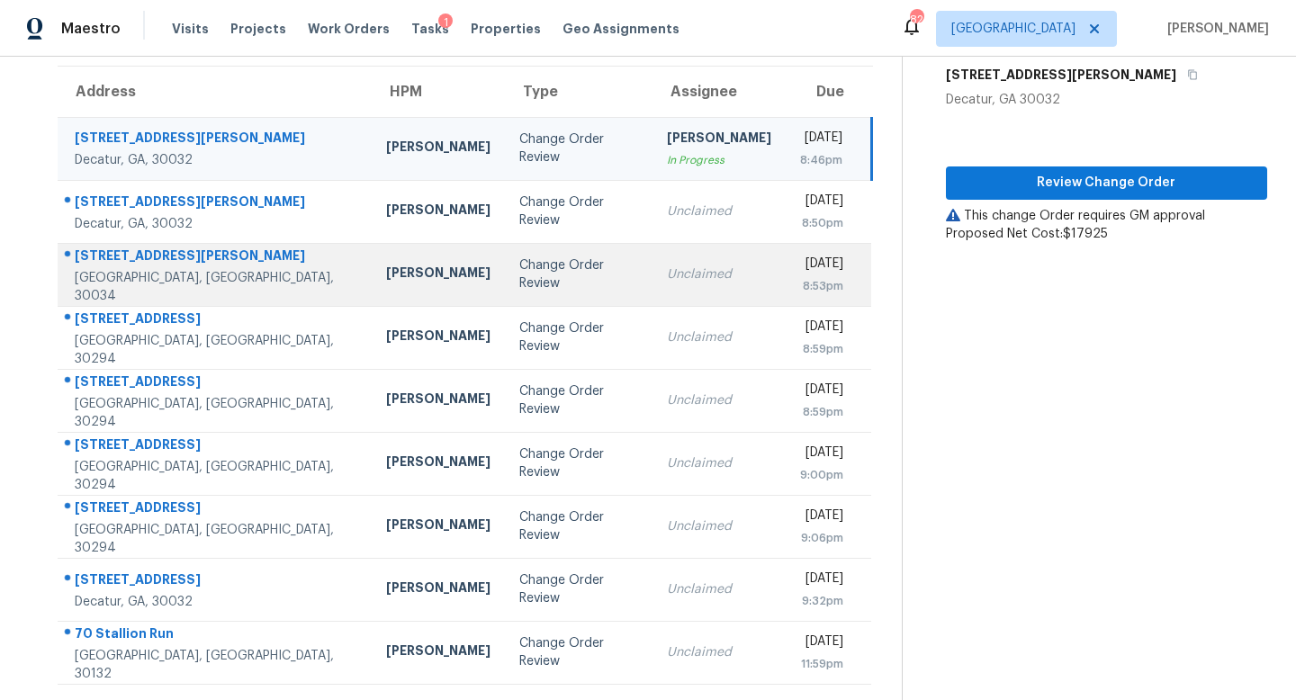
click at [519, 273] on div "Change Order Review" at bounding box center [578, 275] width 119 height 36
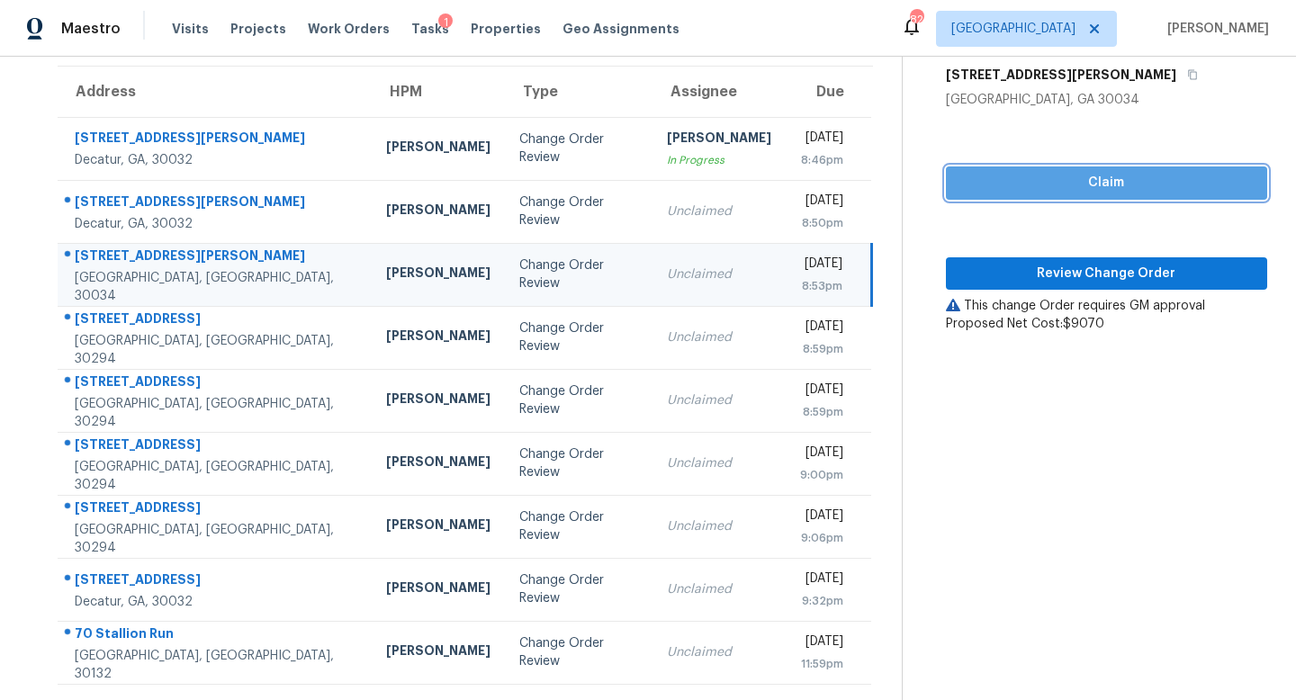
click at [988, 186] on span "Claim" at bounding box center [1107, 183] width 293 height 23
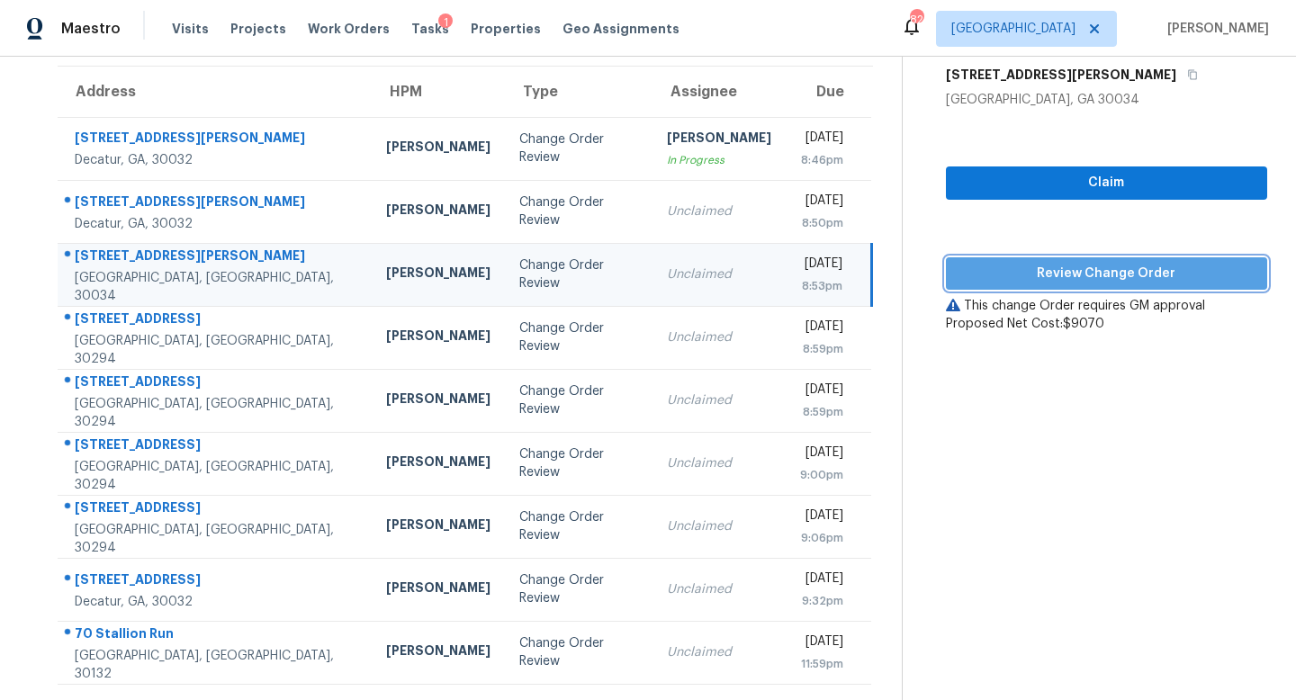
click at [1072, 267] on span "Review Change Order" at bounding box center [1107, 274] width 293 height 23
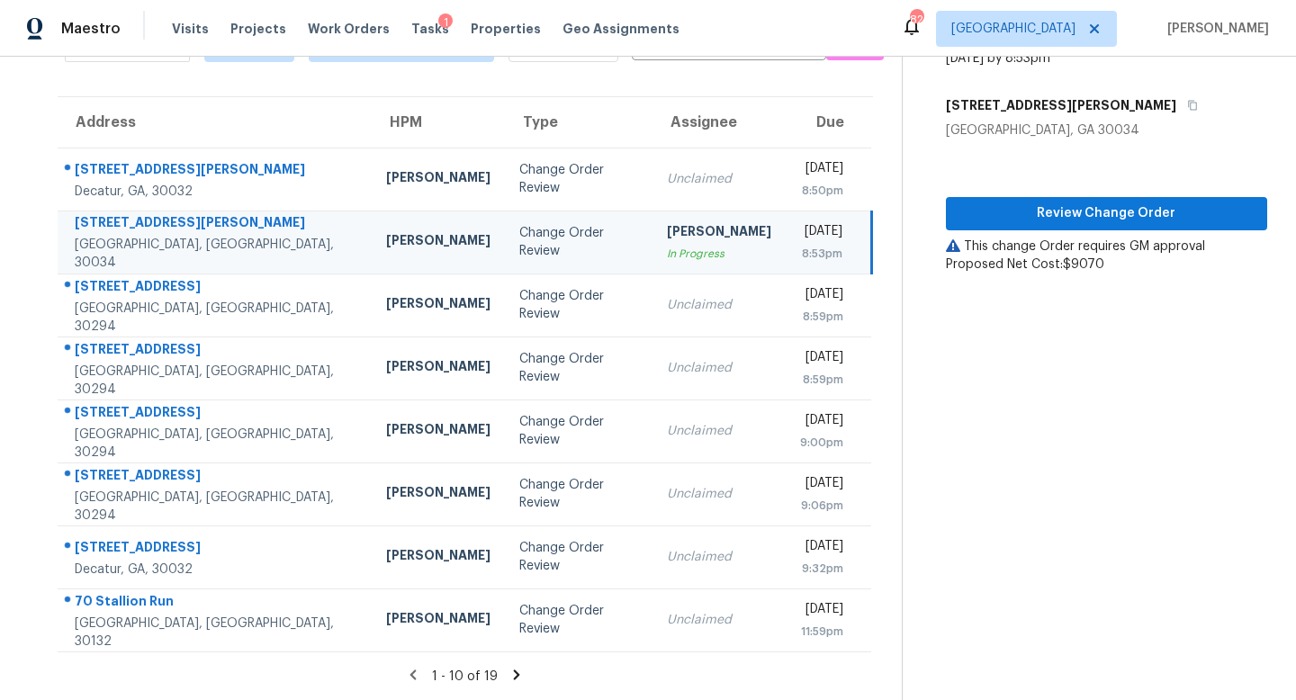
scroll to position [111, 0]
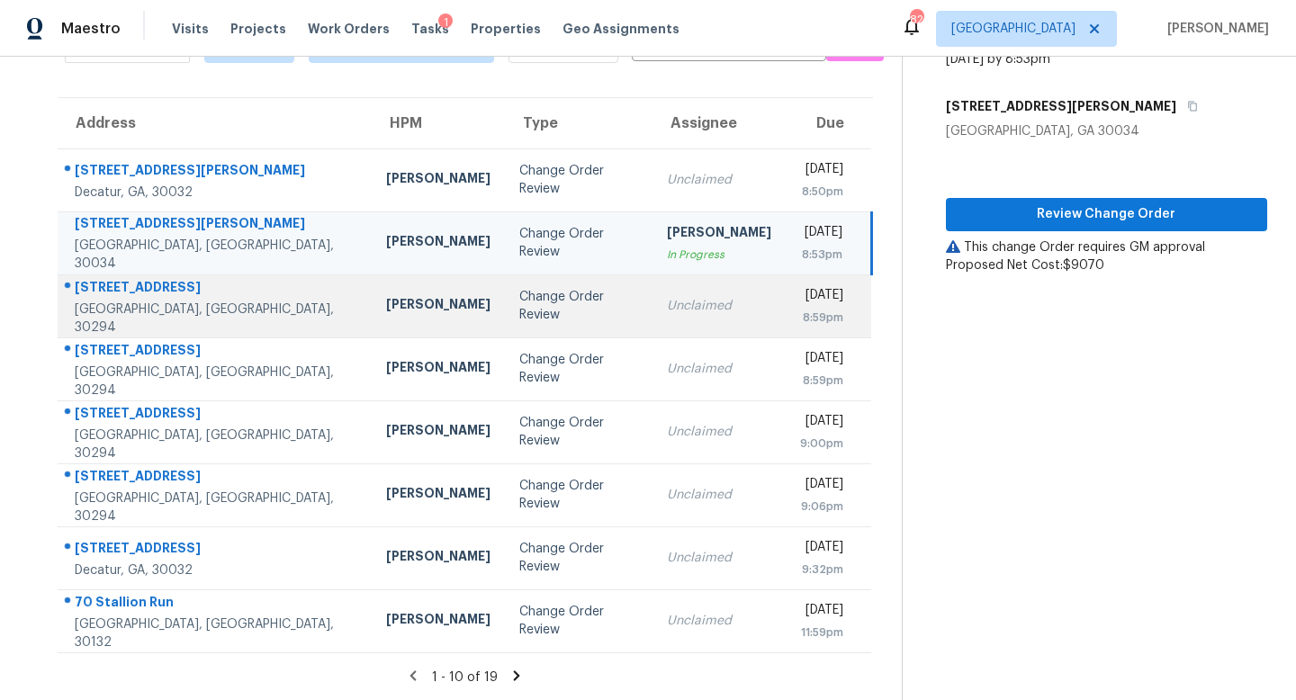
click at [523, 303] on div "Change Order Review" at bounding box center [578, 306] width 119 height 36
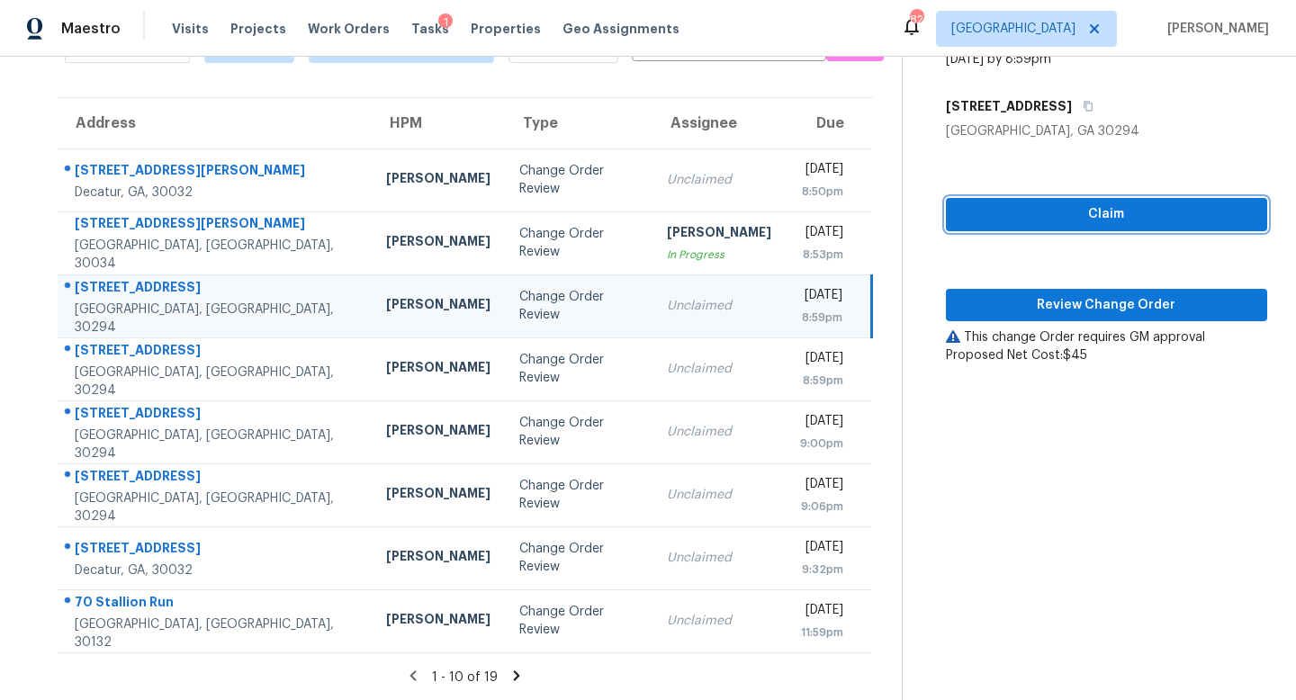
click at [1079, 207] on span "Claim" at bounding box center [1107, 214] width 293 height 23
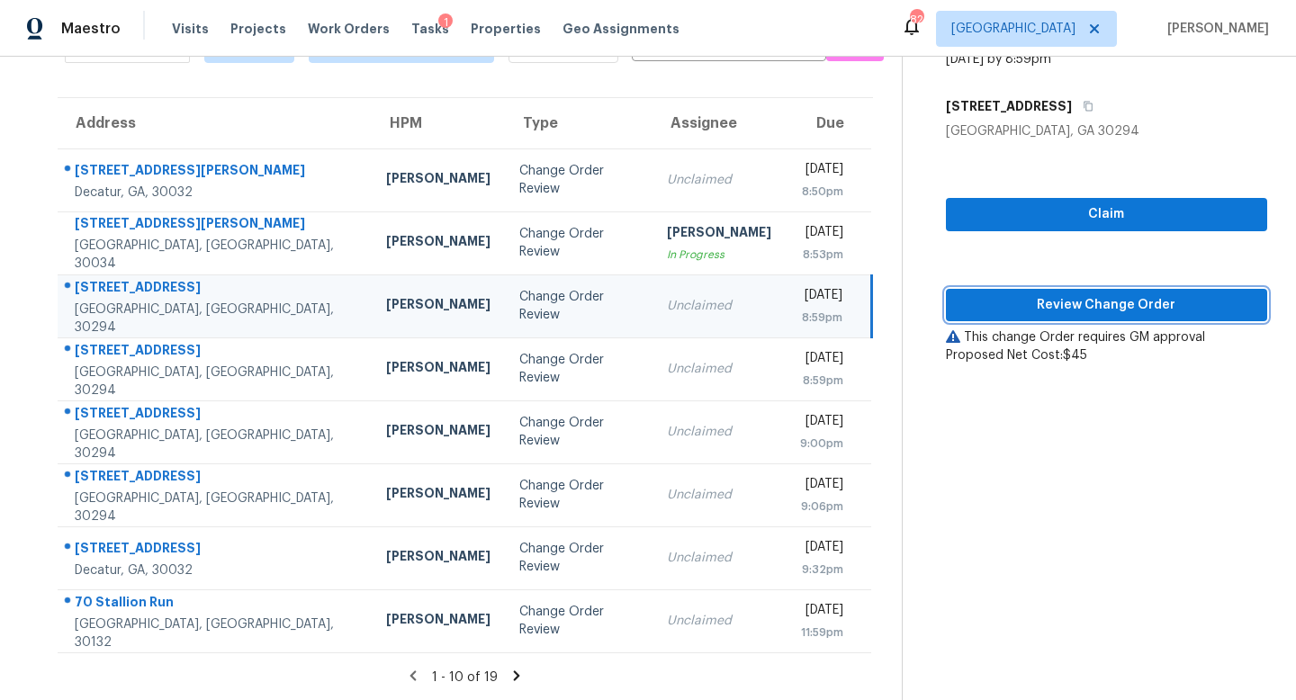
click at [1071, 300] on span "Review Change Order" at bounding box center [1107, 305] width 293 height 23
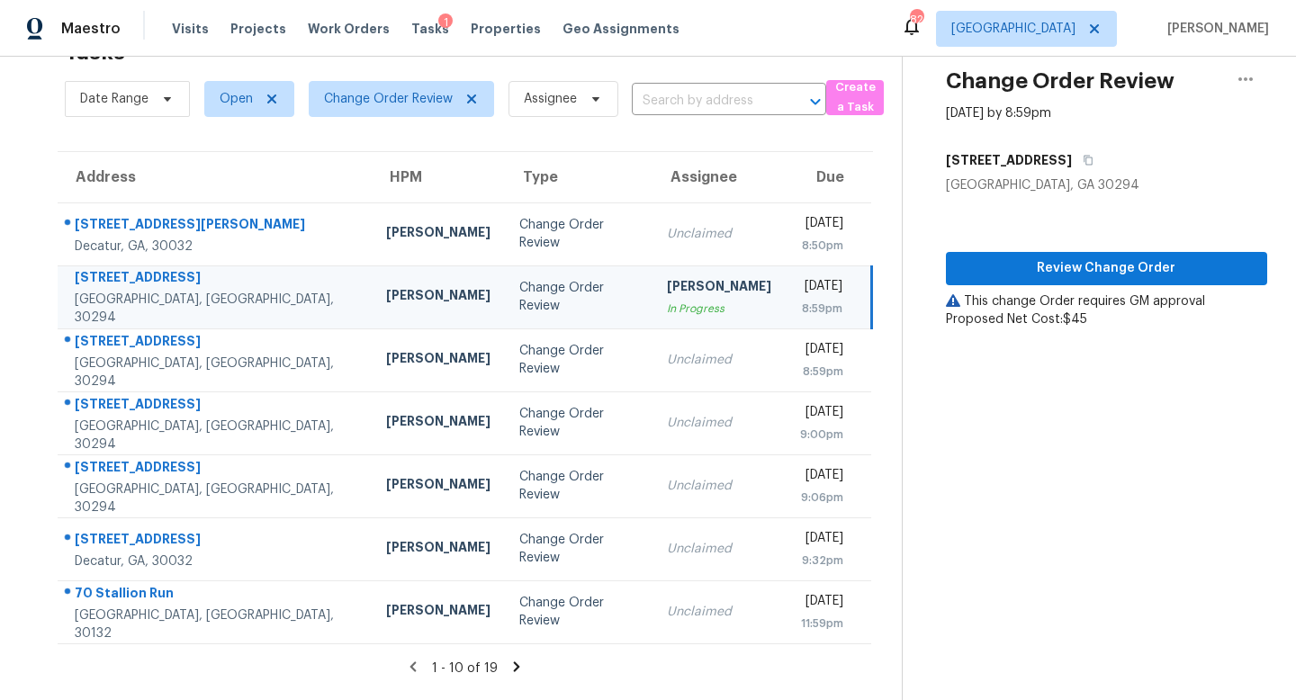
scroll to position [57, 0]
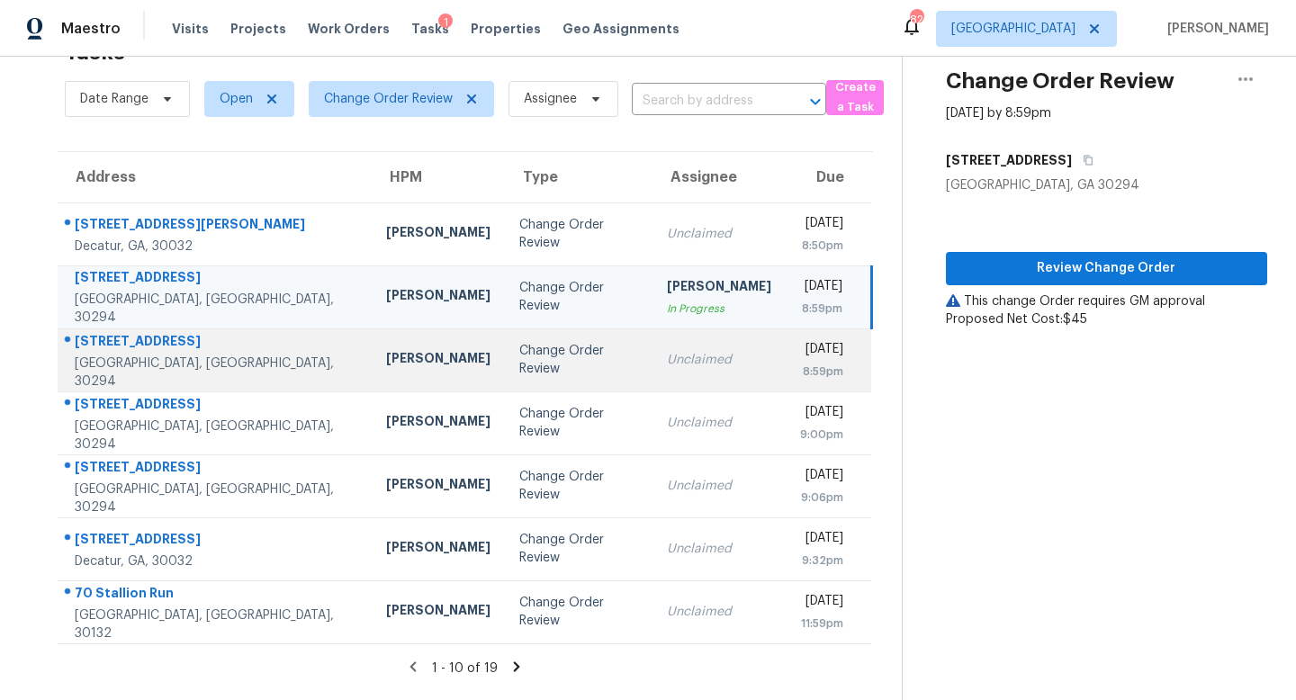
click at [519, 366] on div "Change Order Review" at bounding box center [578, 360] width 119 height 36
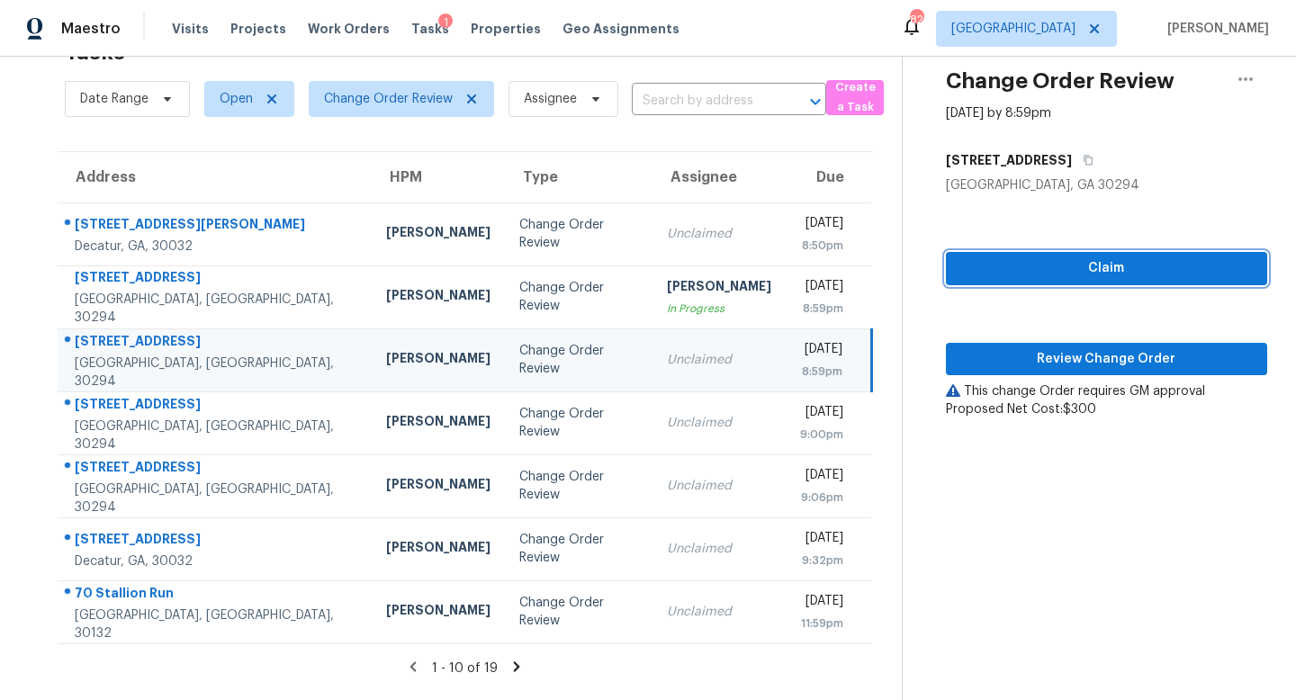
click at [976, 272] on span "Claim" at bounding box center [1107, 268] width 293 height 23
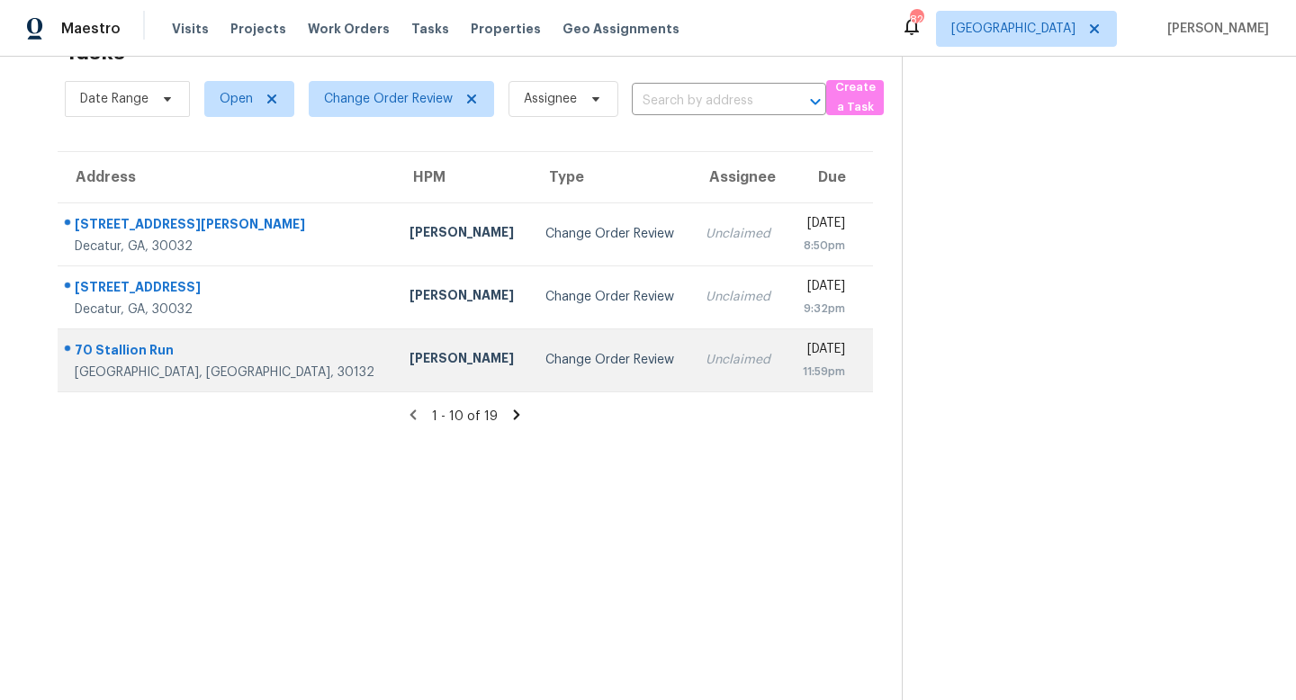
click at [706, 362] on div "Unclaimed" at bounding box center [739, 360] width 67 height 18
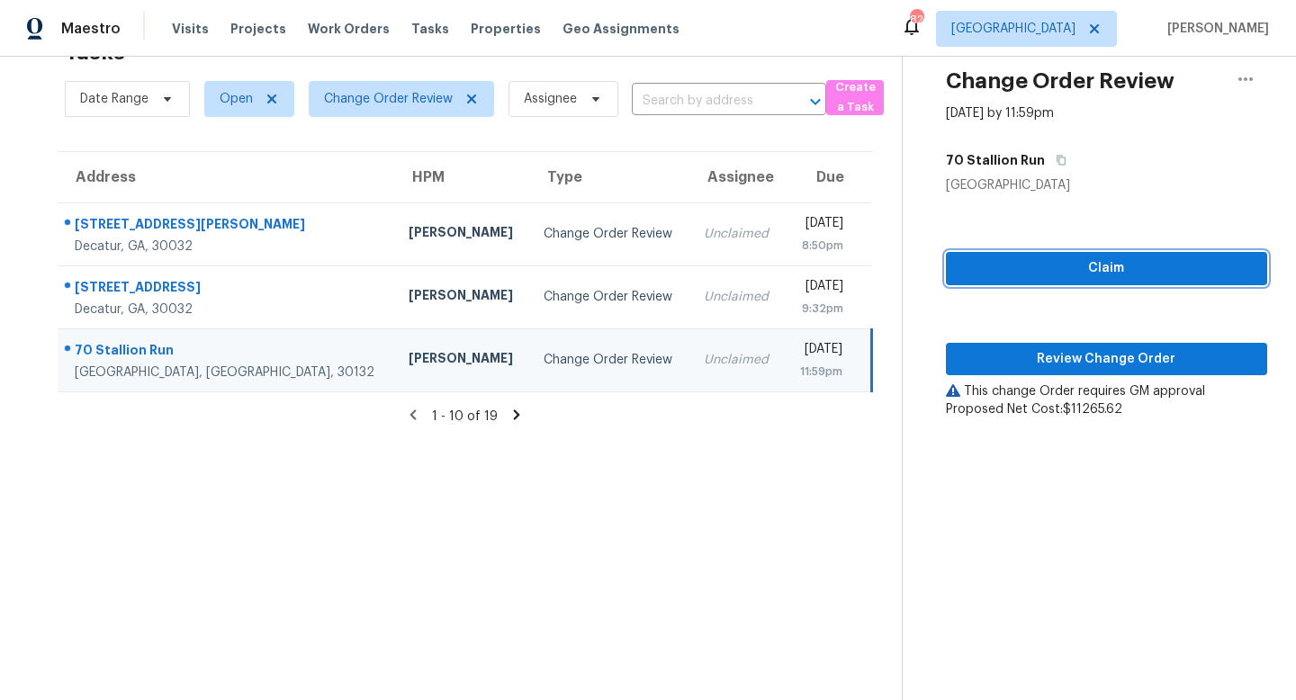
click at [1028, 266] on span "Claim" at bounding box center [1107, 268] width 293 height 23
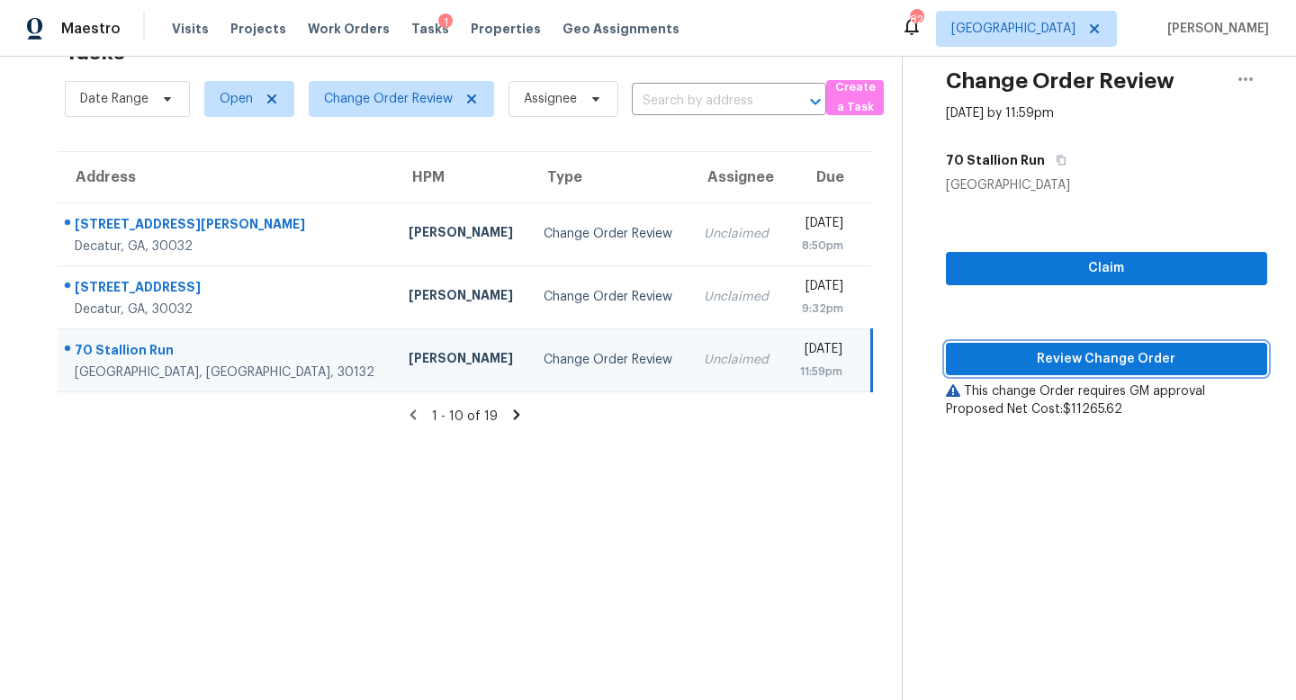
click at [1045, 366] on span "Review Change Order" at bounding box center [1107, 359] width 293 height 23
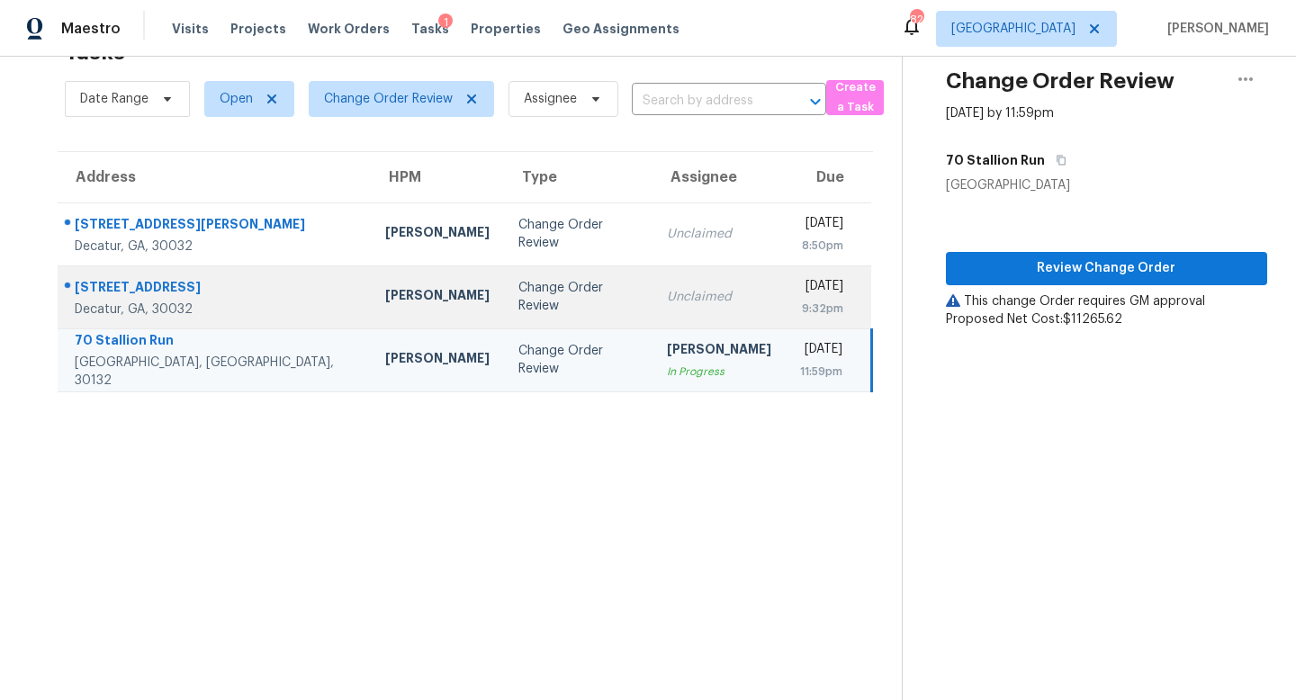
click at [504, 315] on td "Change Order Review" at bounding box center [578, 297] width 149 height 63
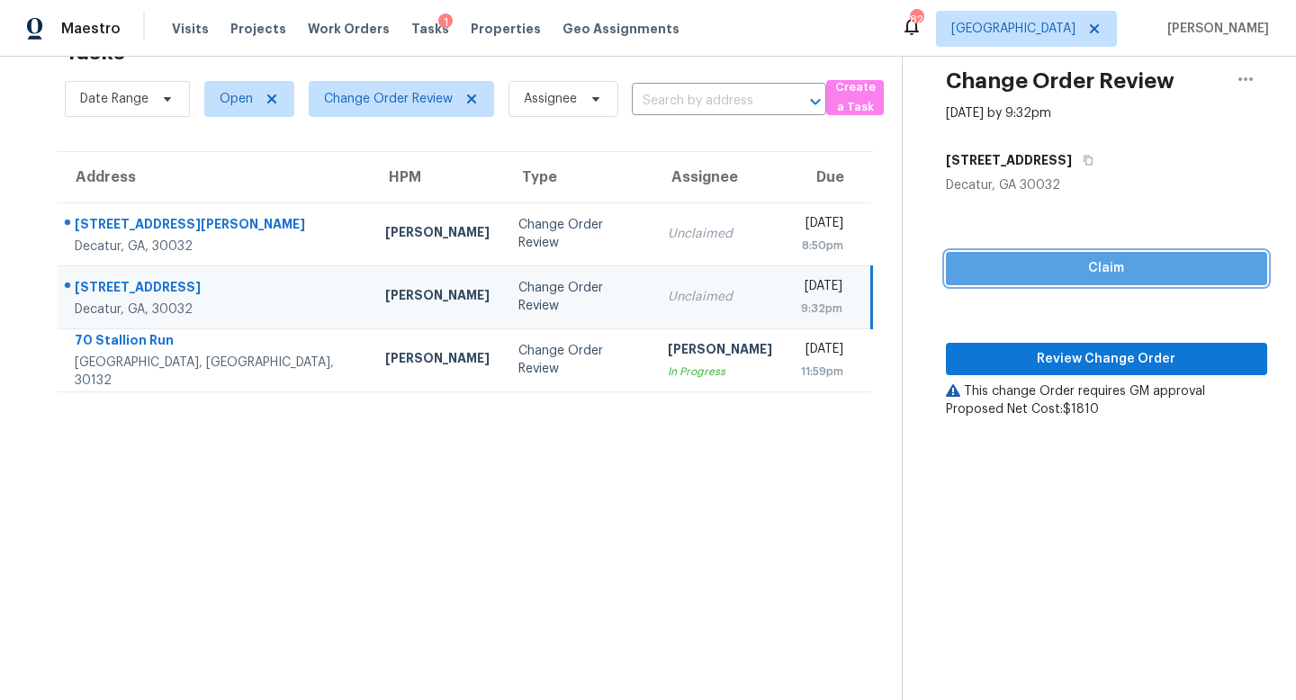
click at [1115, 272] on span "Claim" at bounding box center [1107, 268] width 293 height 23
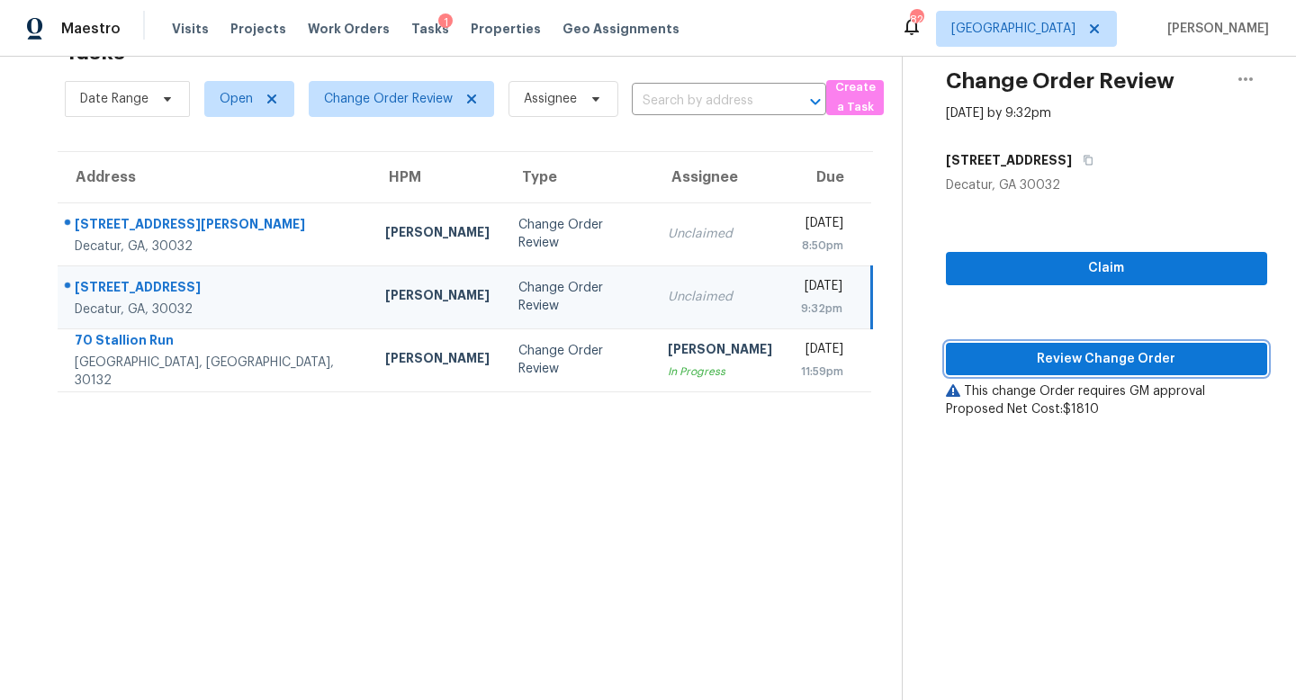
click at [1078, 359] on span "Review Change Order" at bounding box center [1107, 359] width 293 height 23
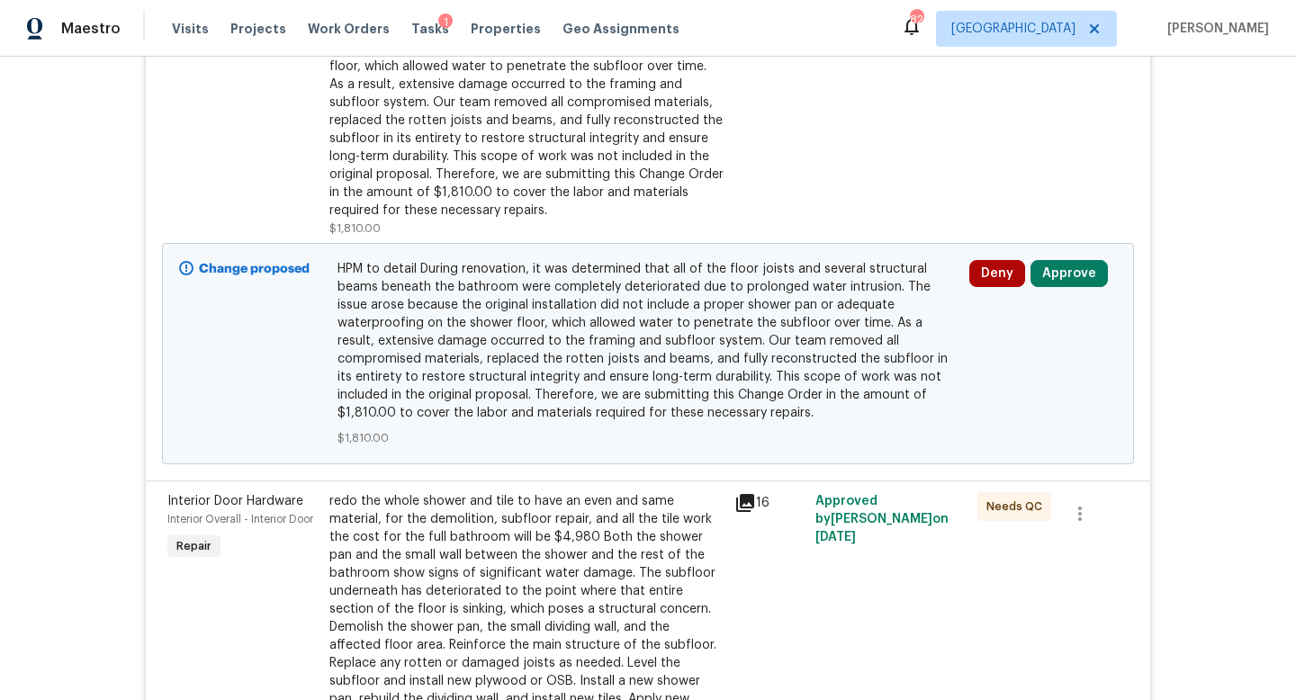
scroll to position [626, 0]
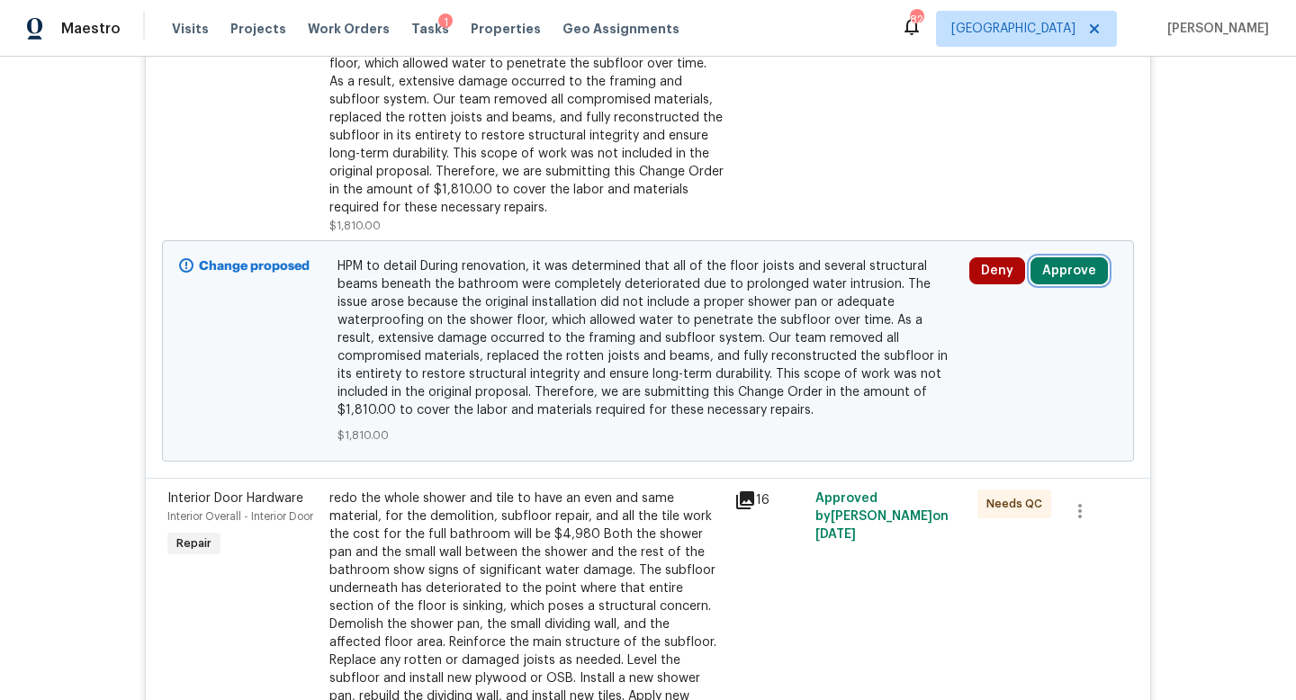
click at [1070, 271] on button "Approve" at bounding box center [1069, 270] width 77 height 27
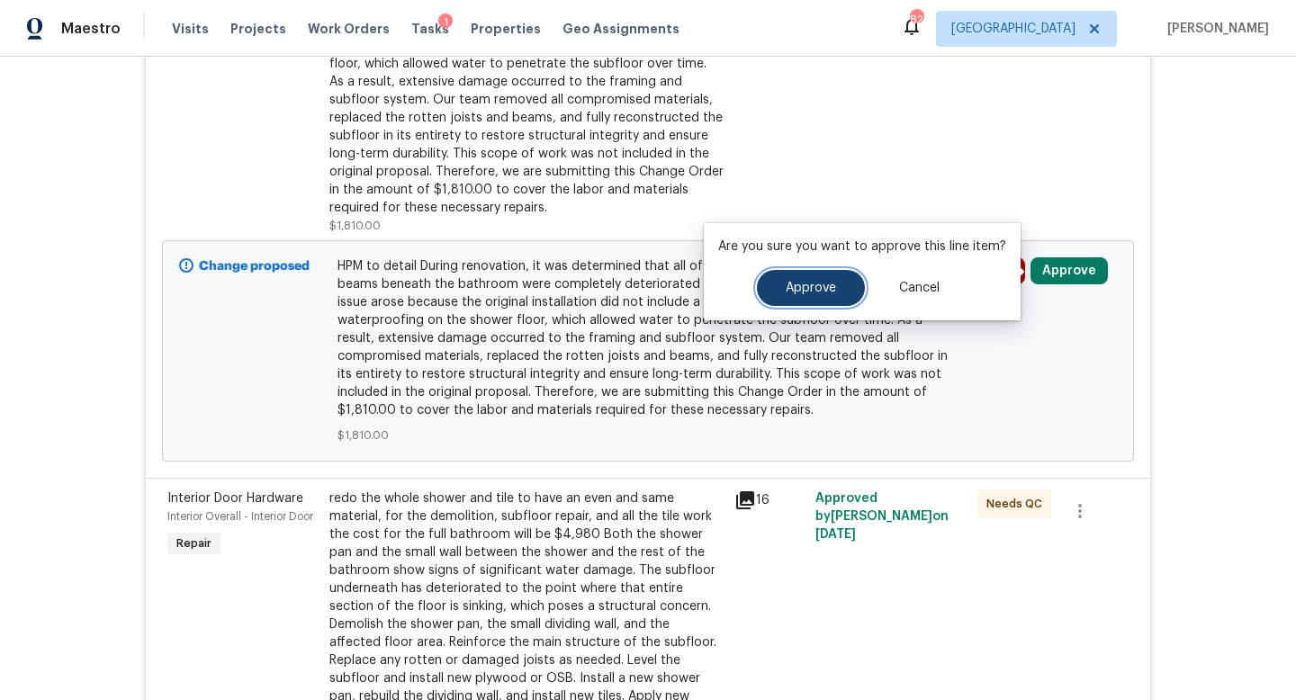
click at [830, 289] on span "Approve" at bounding box center [811, 289] width 50 height 14
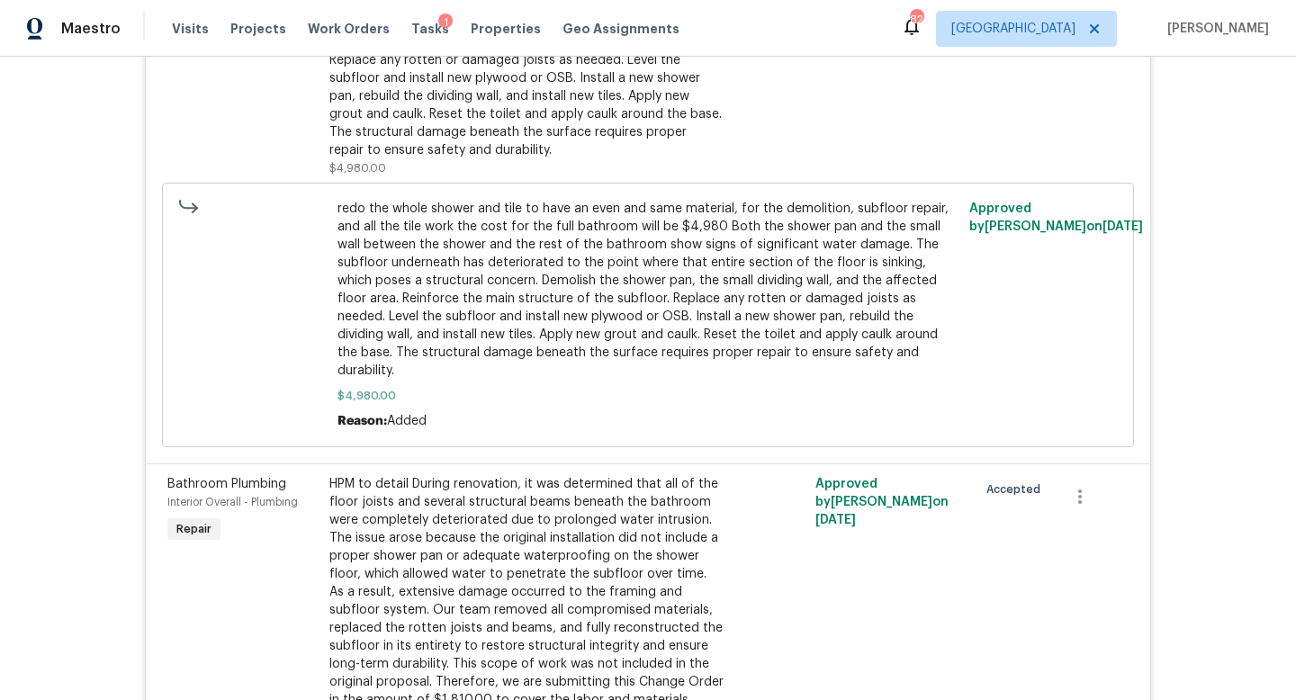
scroll to position [0, 0]
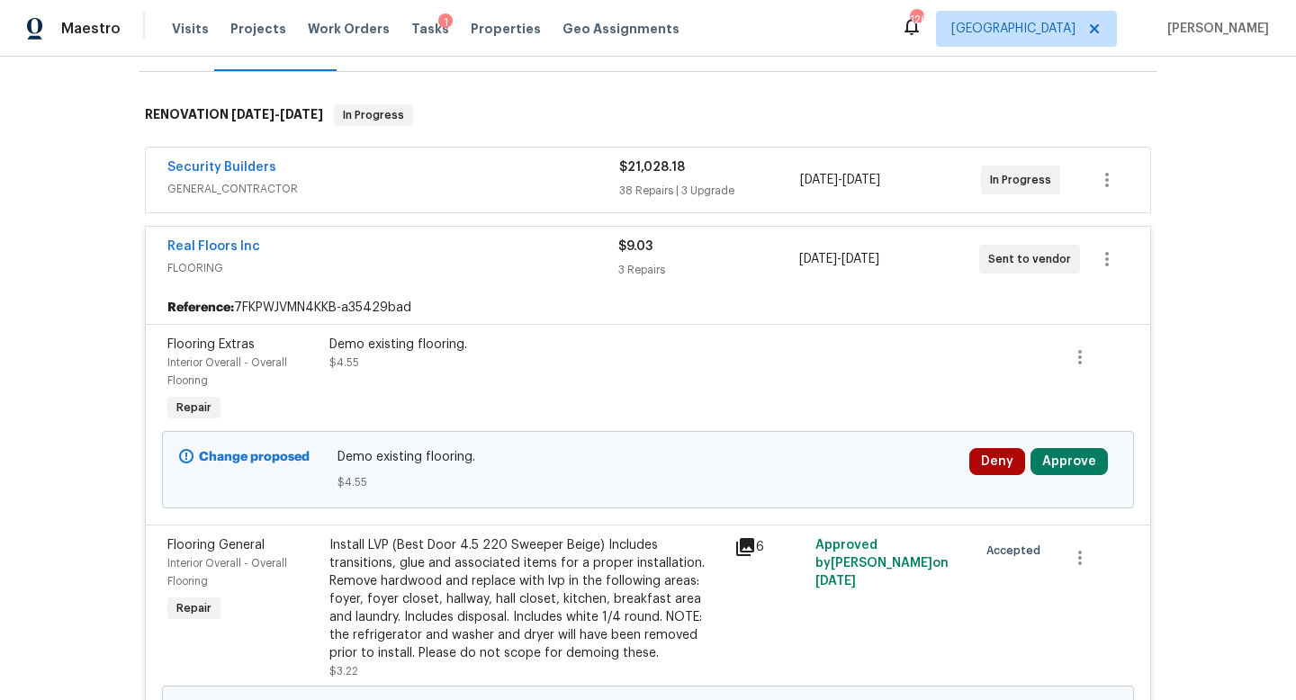
scroll to position [351, 0]
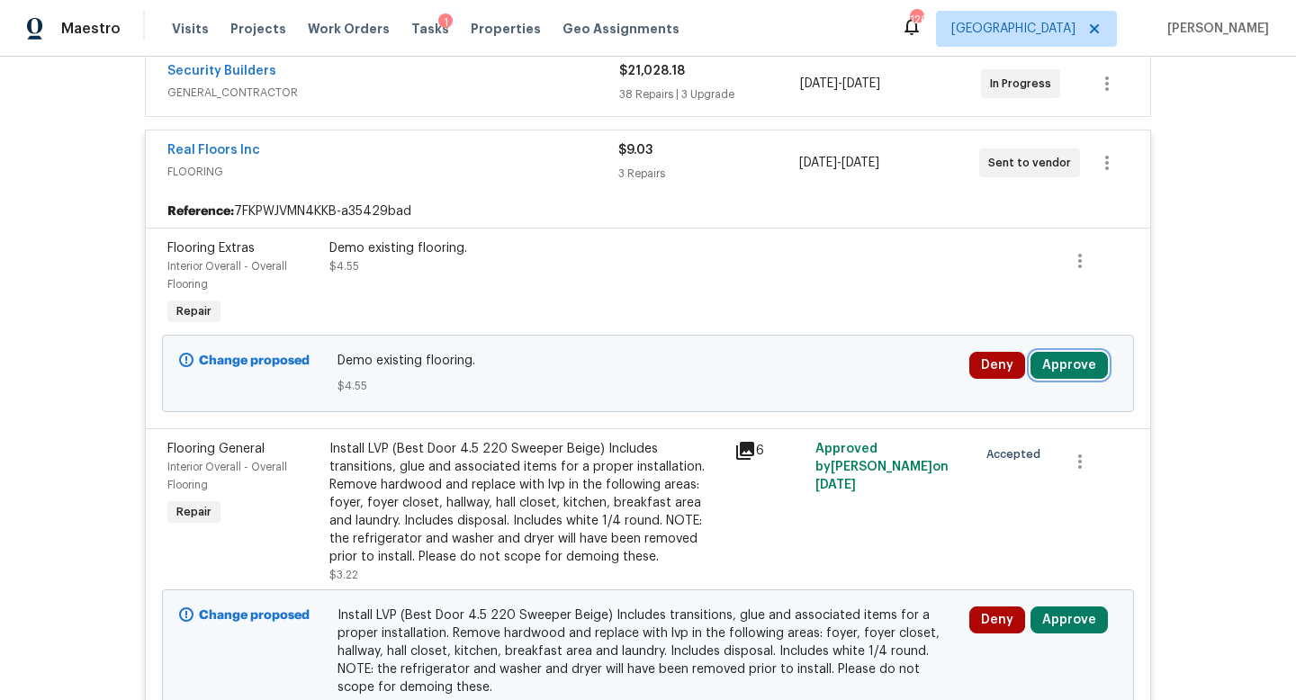
click at [1066, 366] on button "Approve" at bounding box center [1069, 365] width 77 height 27
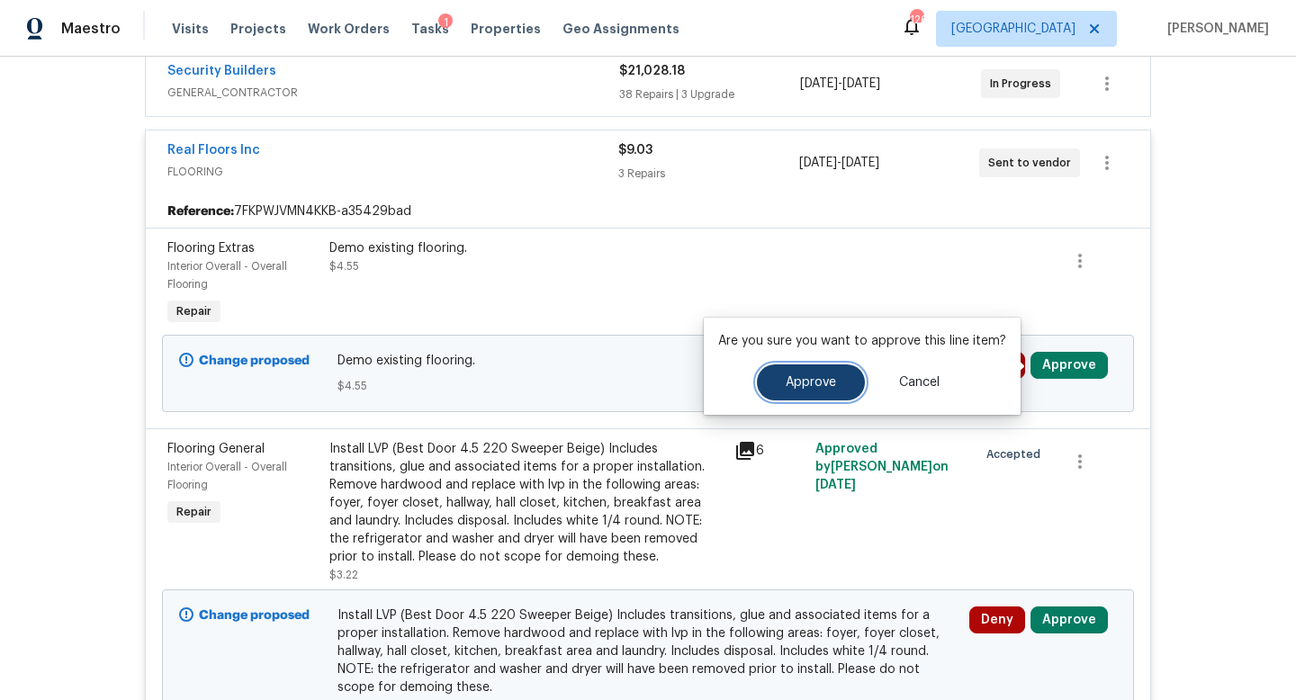
click at [821, 384] on span "Approve" at bounding box center [811, 383] width 50 height 14
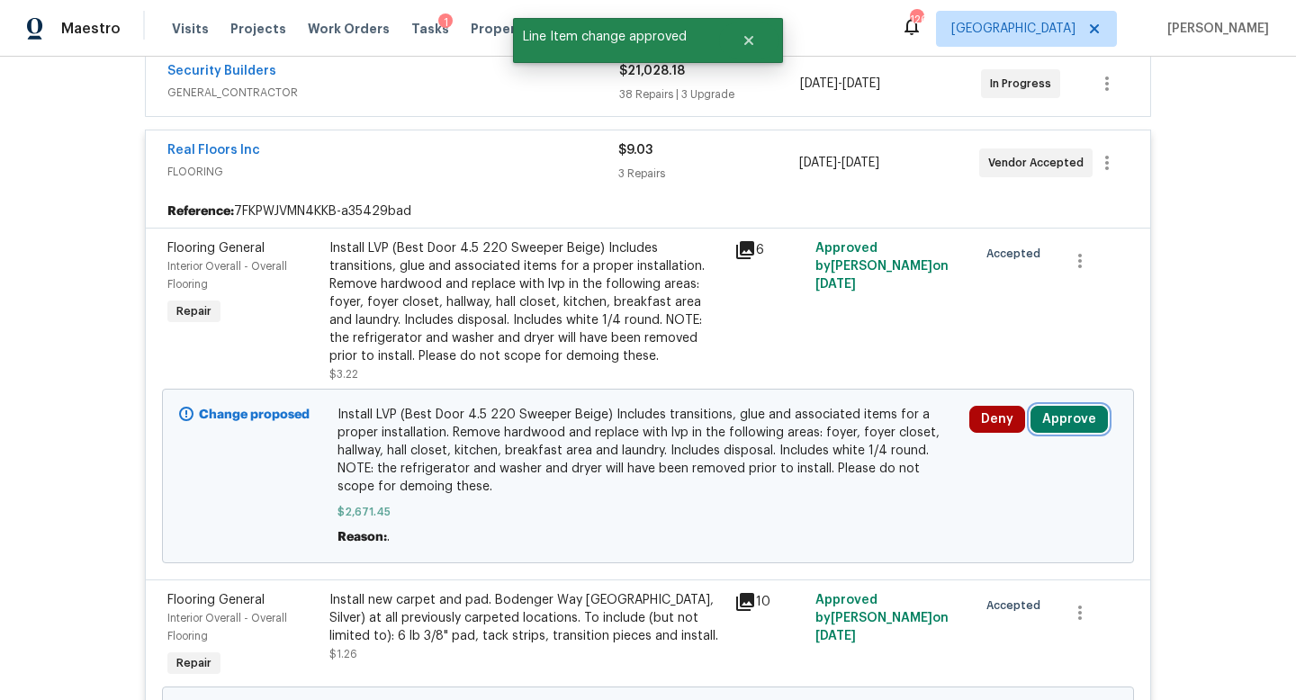
click at [1065, 420] on button "Approve" at bounding box center [1069, 419] width 77 height 27
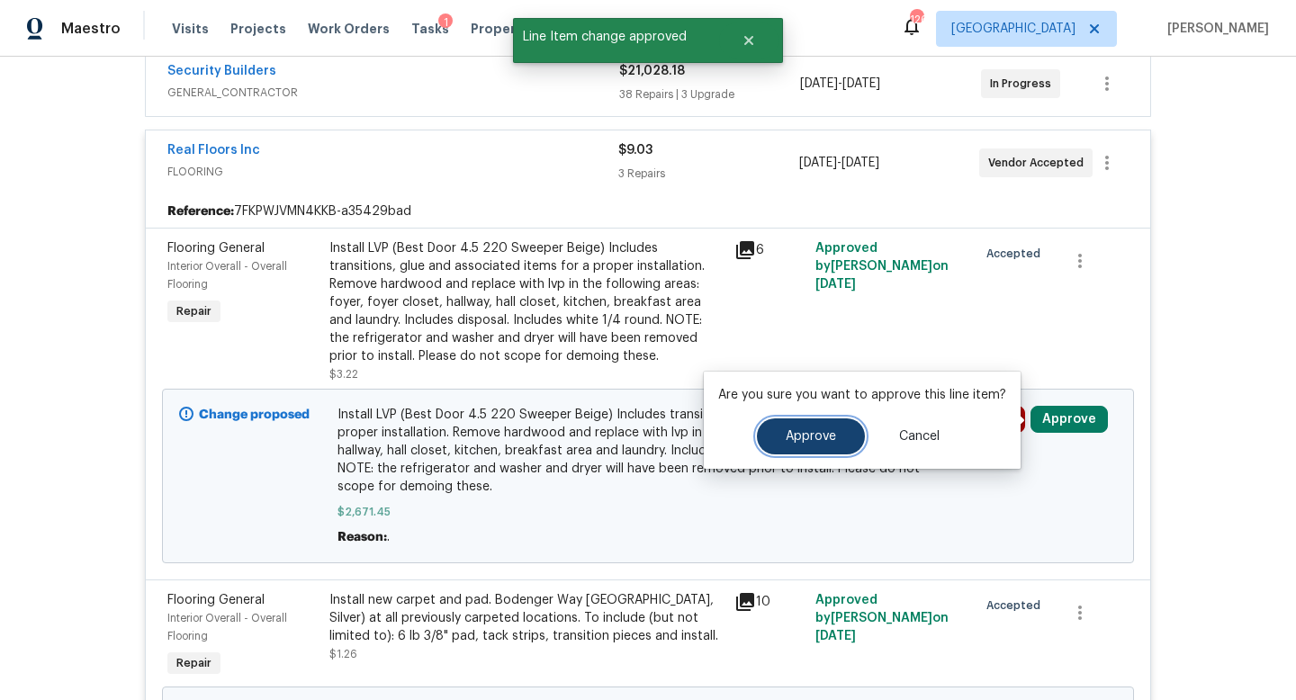
click at [811, 425] on button "Approve" at bounding box center [811, 437] width 108 height 36
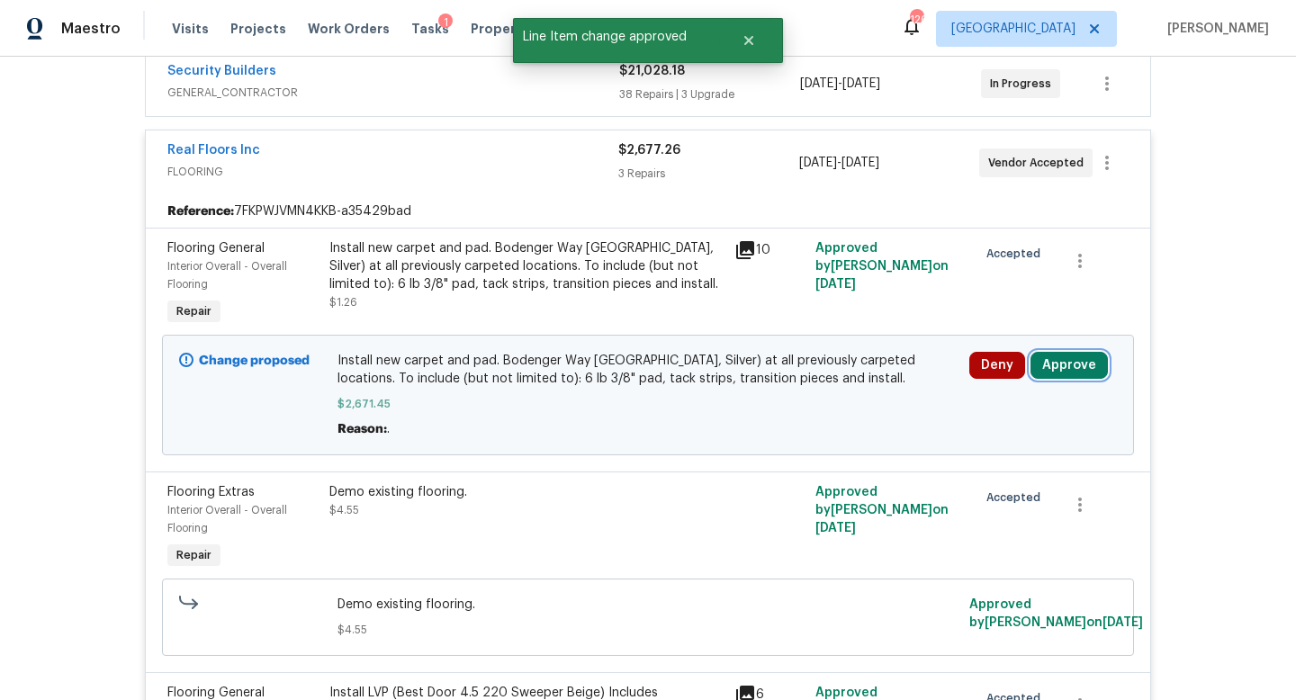
click at [1061, 363] on button "Approve" at bounding box center [1069, 365] width 77 height 27
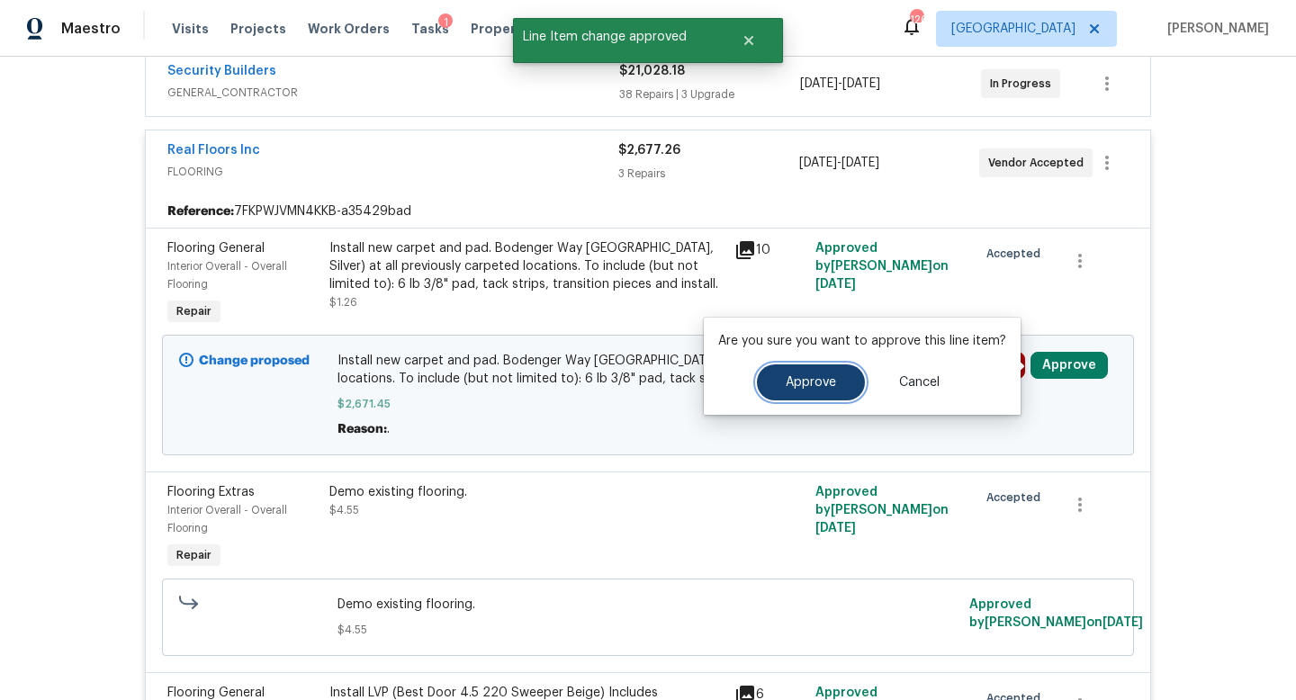
click at [813, 387] on span "Approve" at bounding box center [811, 383] width 50 height 14
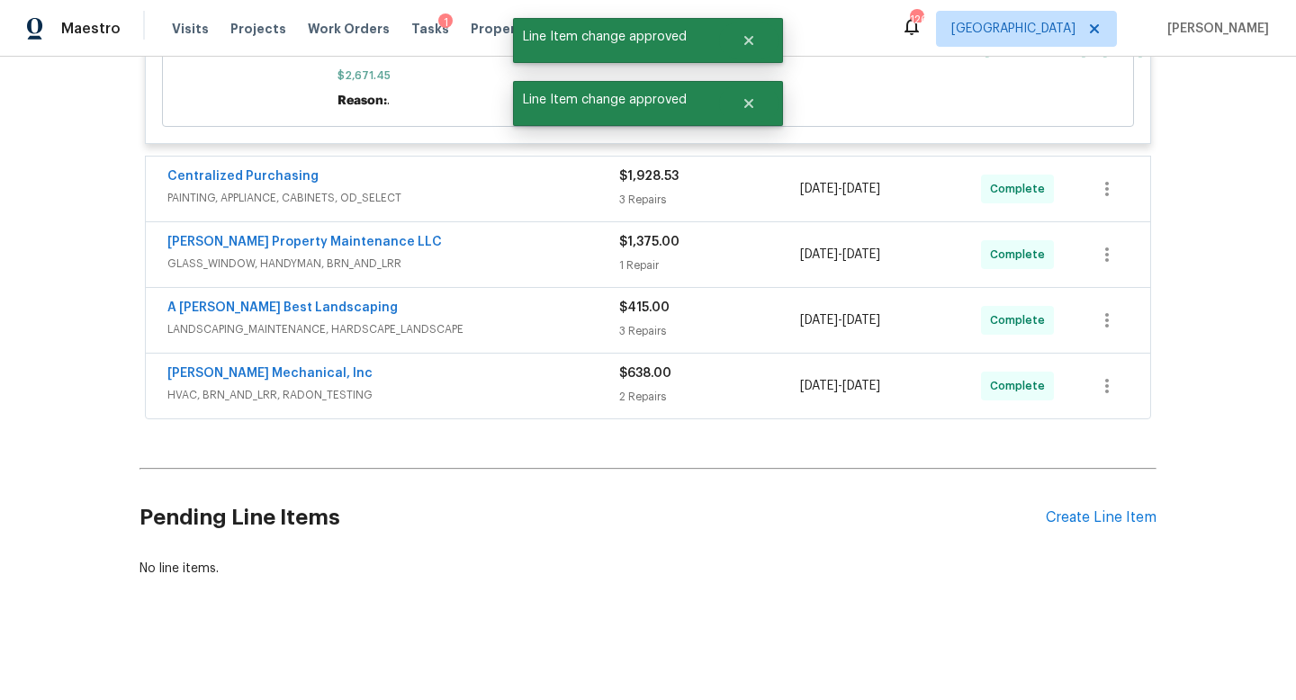
scroll to position [0, 0]
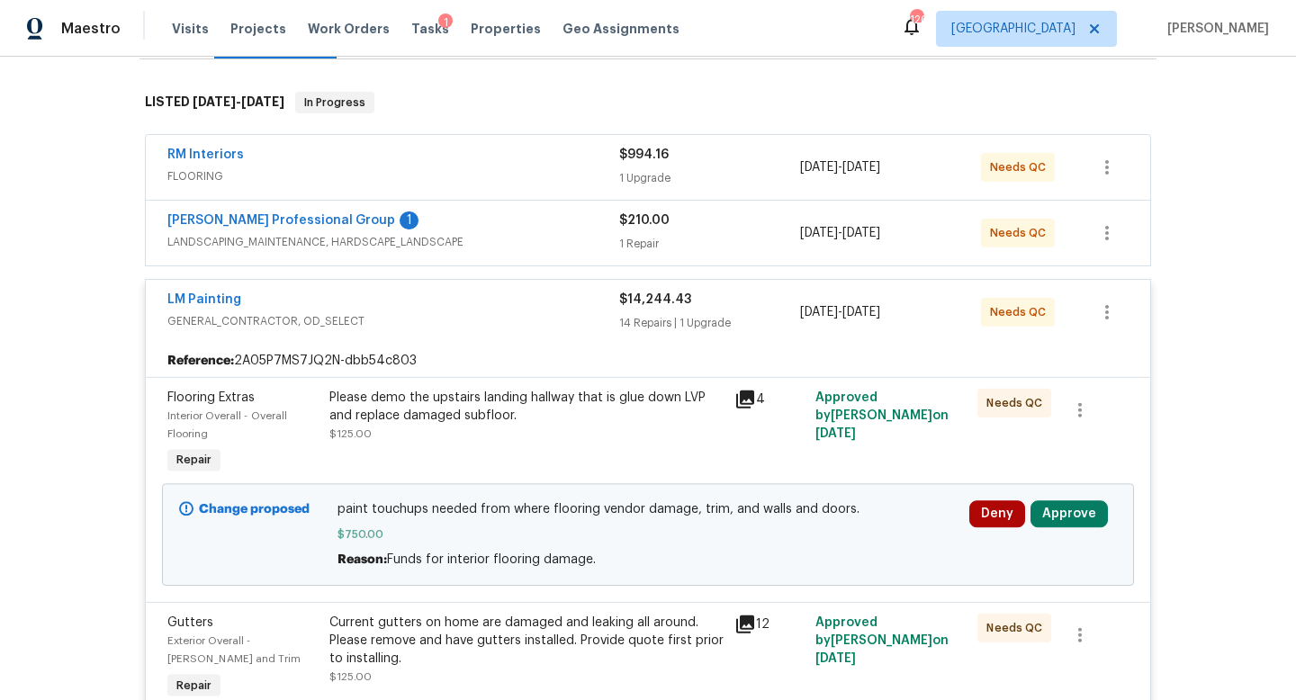
scroll to position [473, 0]
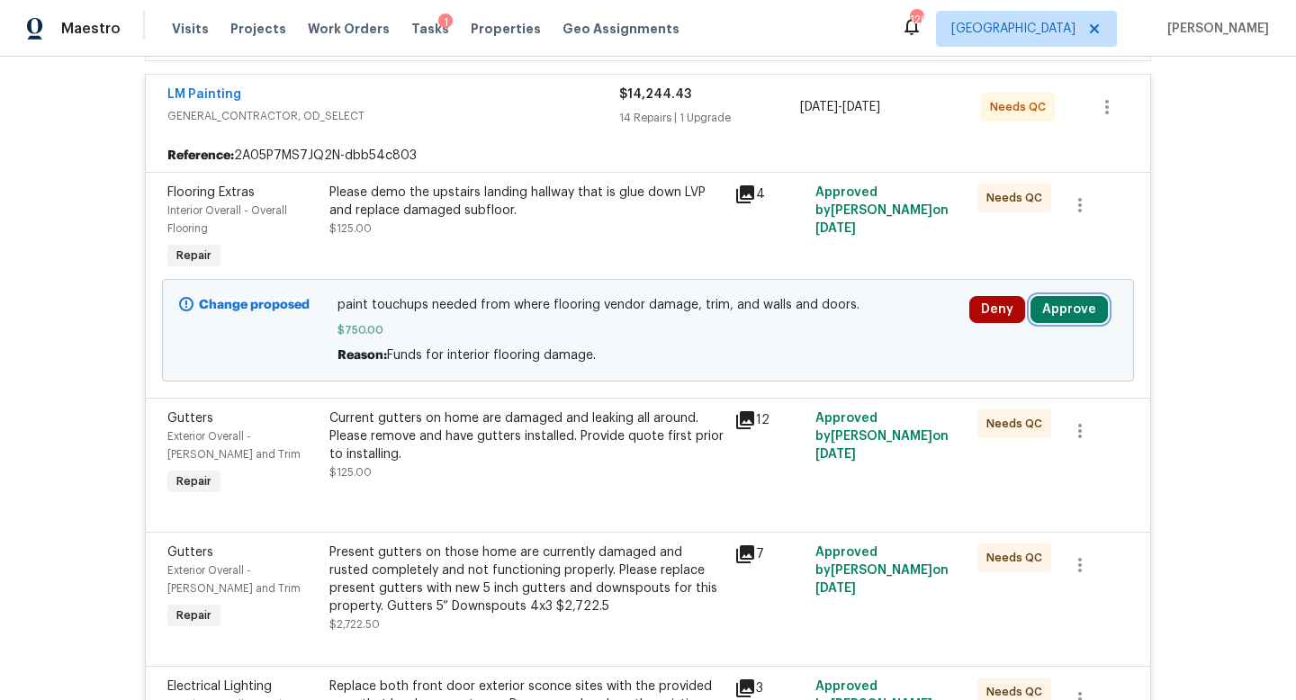
click at [1064, 311] on button "Approve" at bounding box center [1069, 309] width 77 height 27
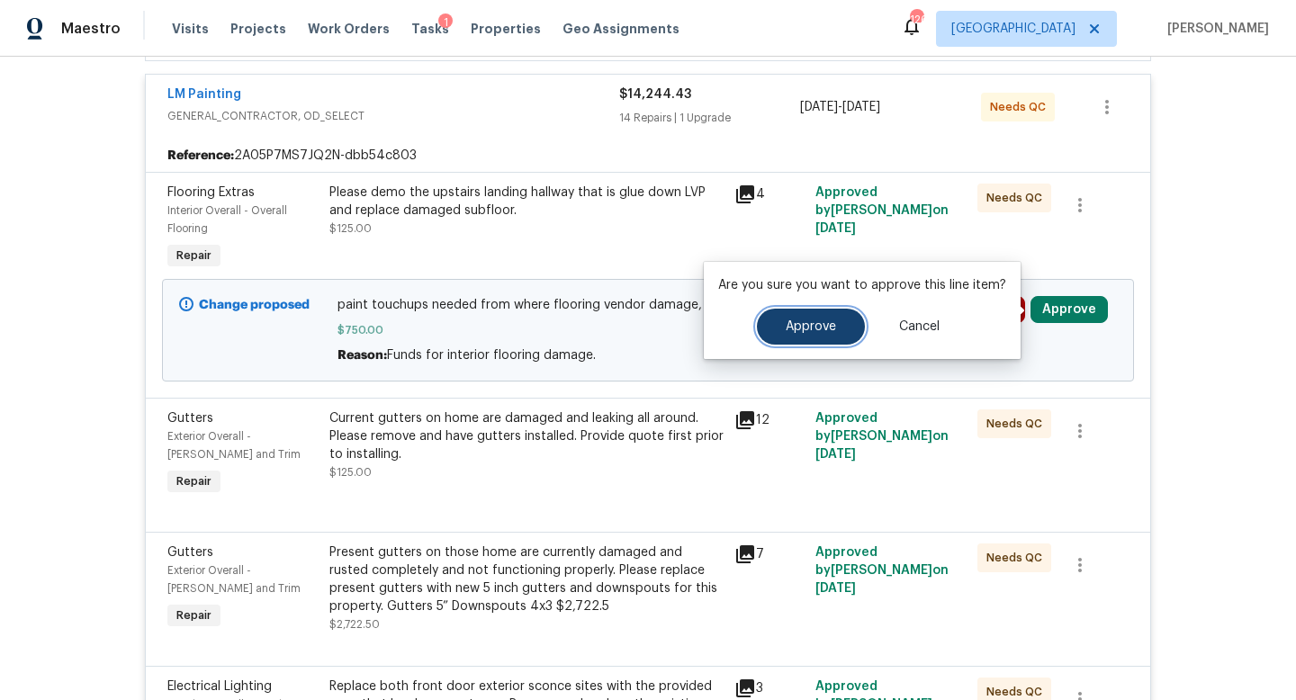
click at [814, 325] on span "Approve" at bounding box center [811, 328] width 50 height 14
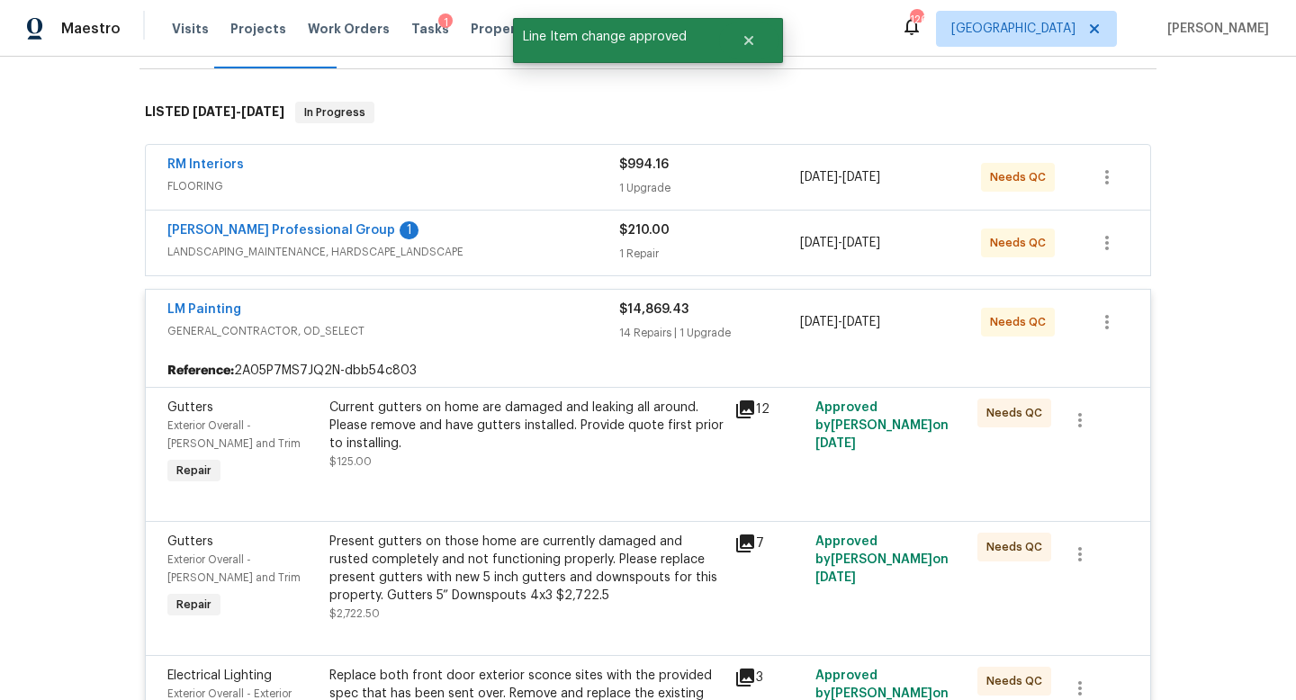
scroll to position [0, 0]
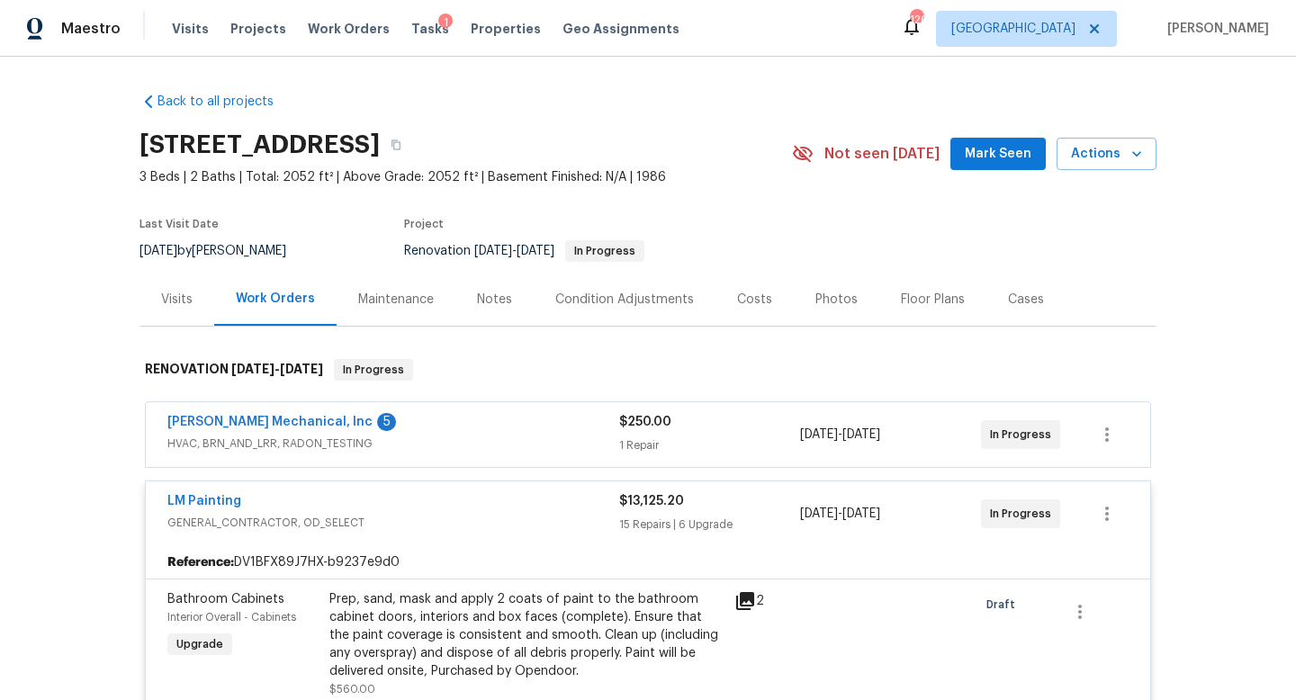
scroll to position [492, 0]
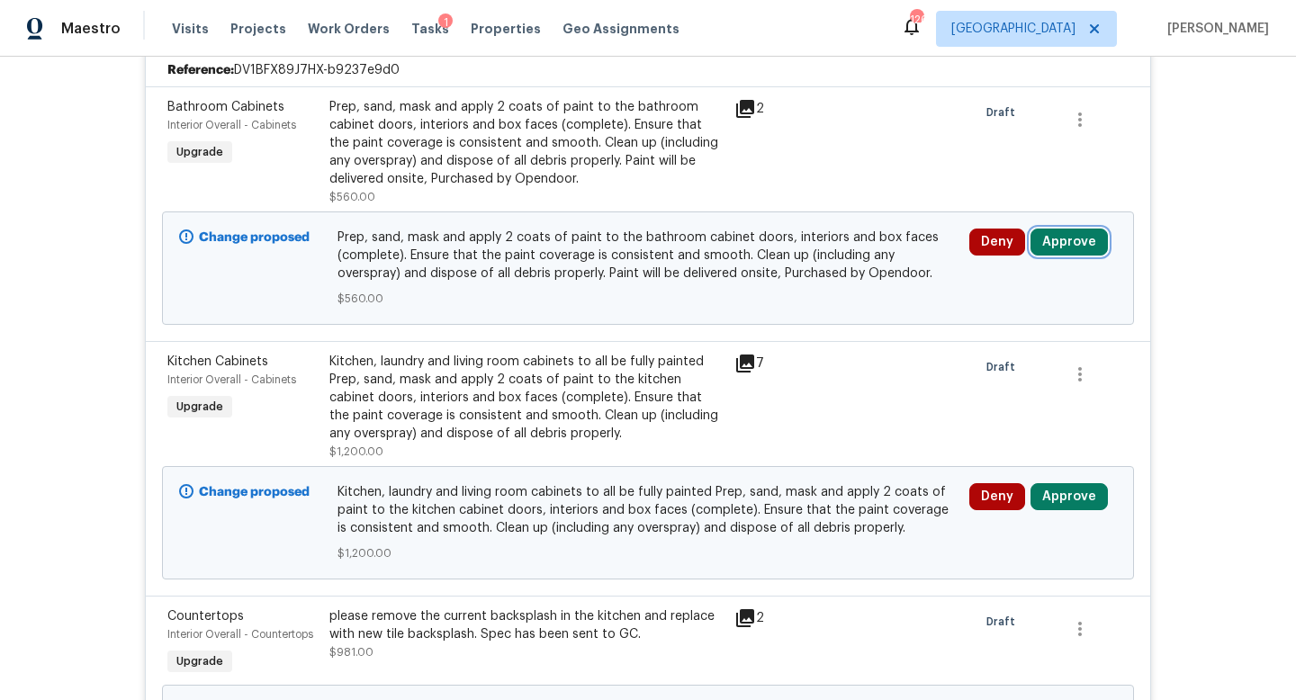
click at [1054, 238] on button "Approve" at bounding box center [1069, 242] width 77 height 27
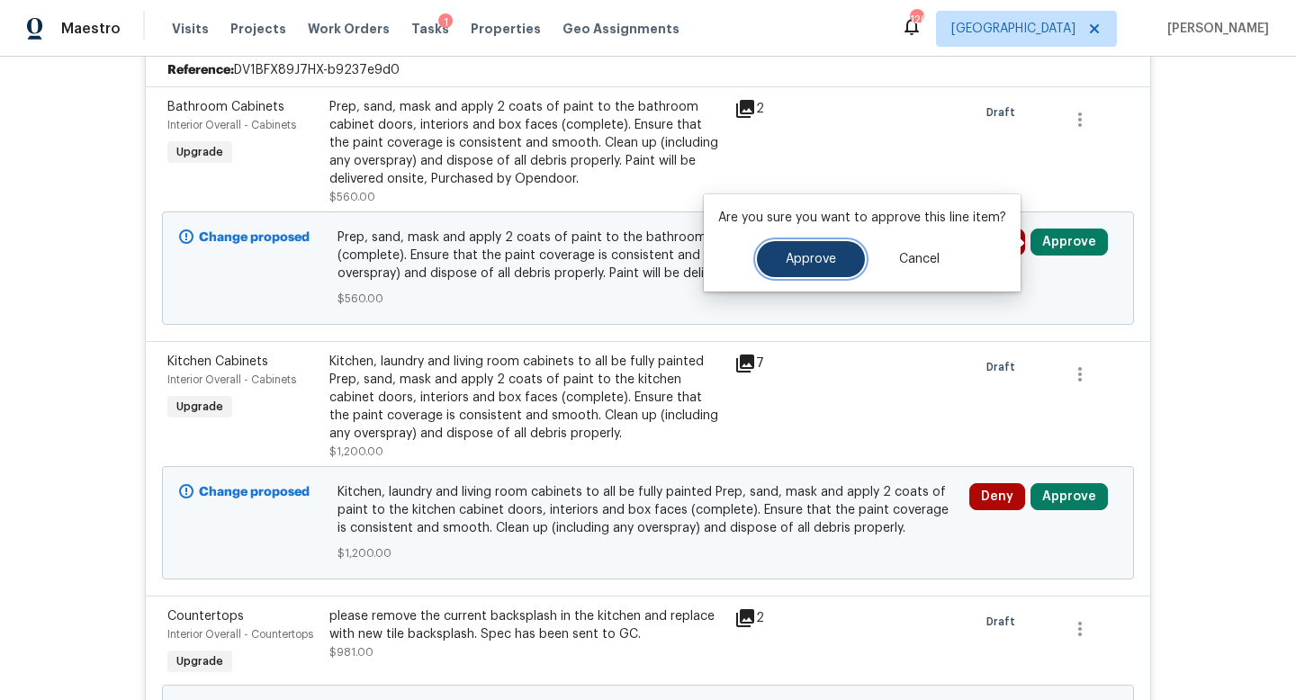
click at [817, 267] on button "Approve" at bounding box center [811, 259] width 108 height 36
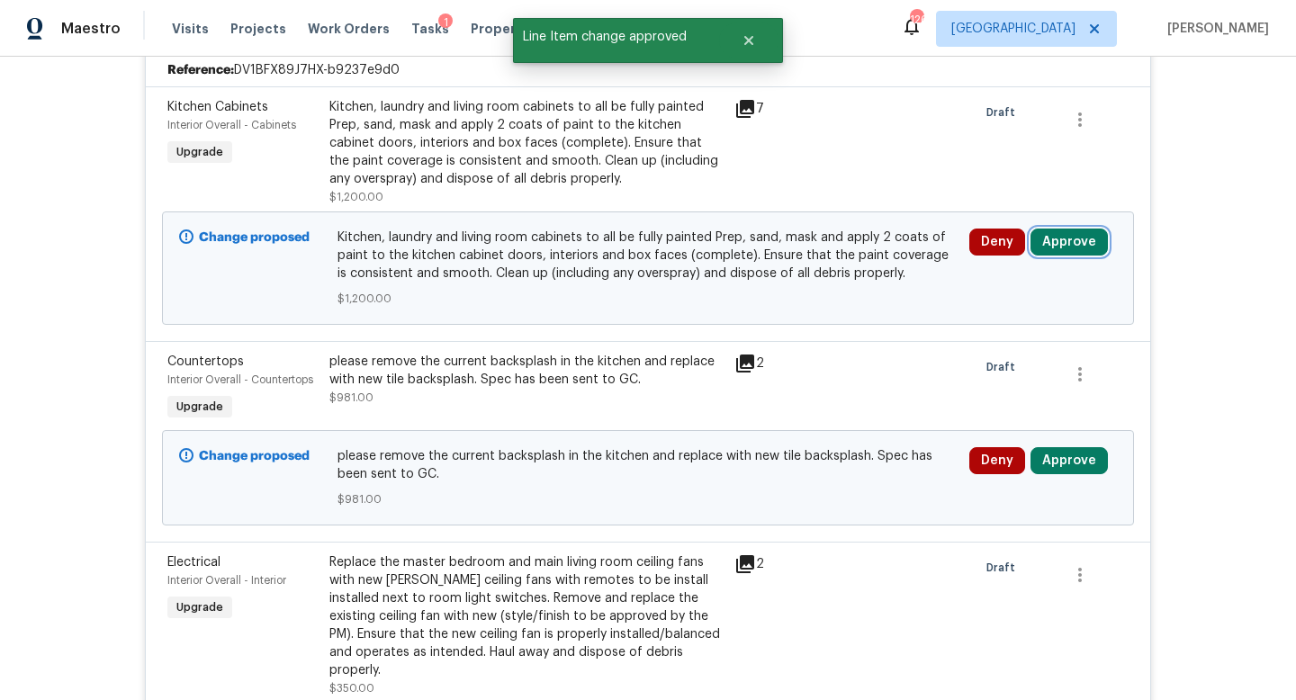
click at [1080, 235] on button "Approve" at bounding box center [1069, 242] width 77 height 27
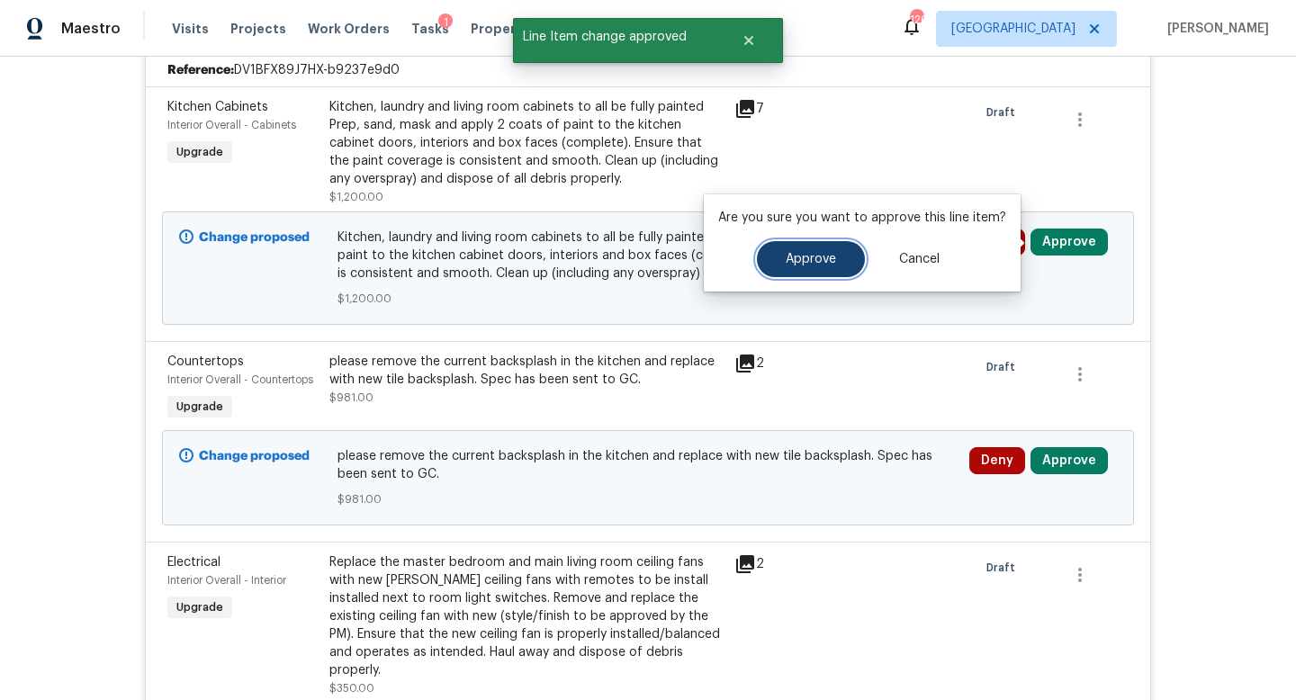
click at [793, 251] on button "Approve" at bounding box center [811, 259] width 108 height 36
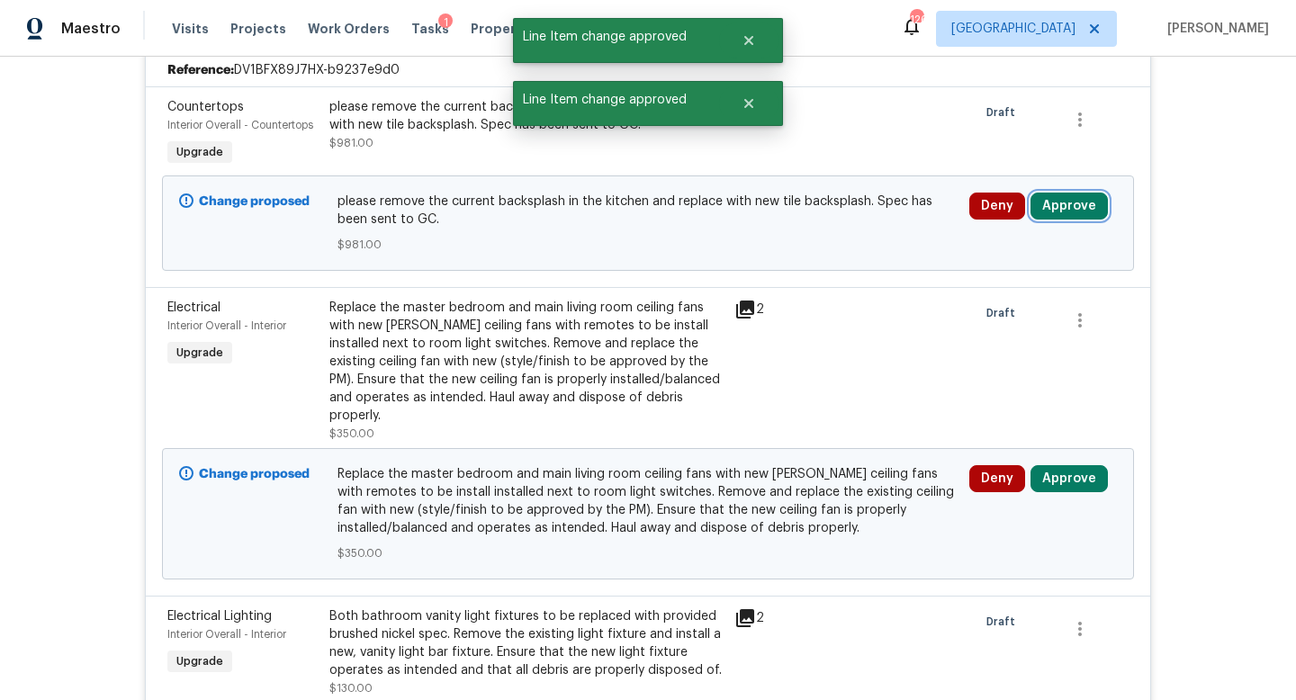
click at [1061, 203] on button "Approve" at bounding box center [1069, 206] width 77 height 27
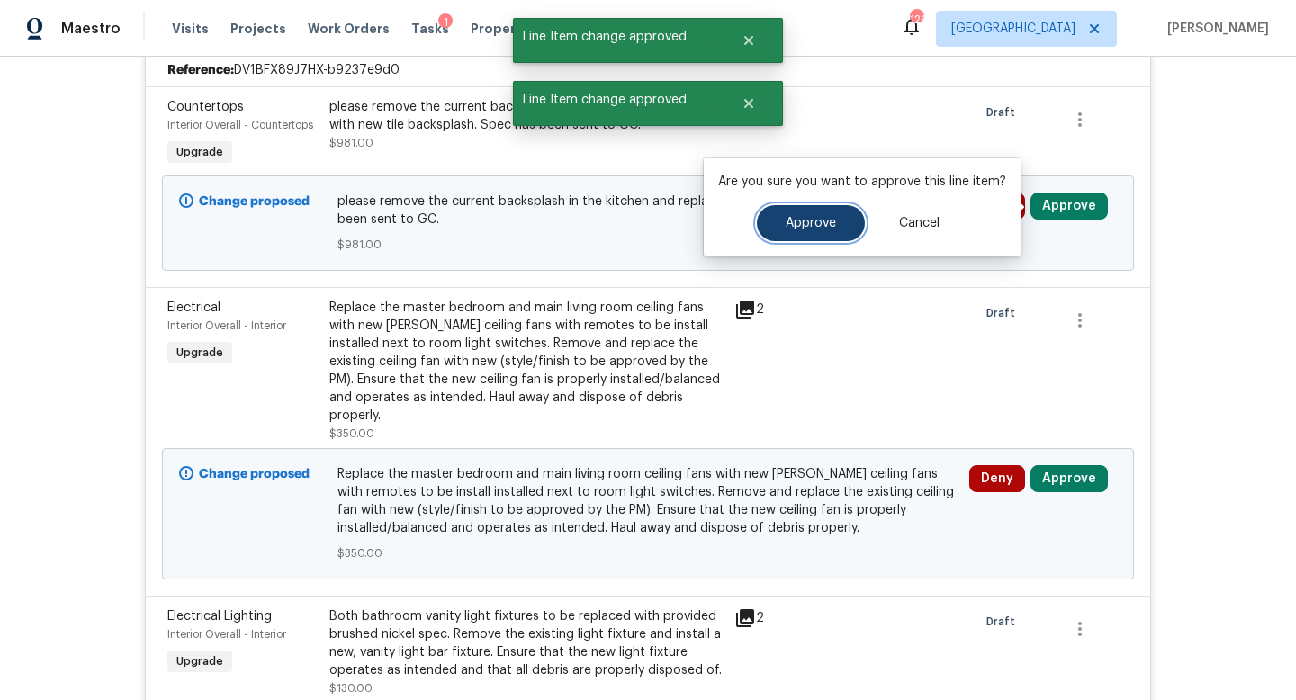
click at [847, 229] on button "Approve" at bounding box center [811, 223] width 108 height 36
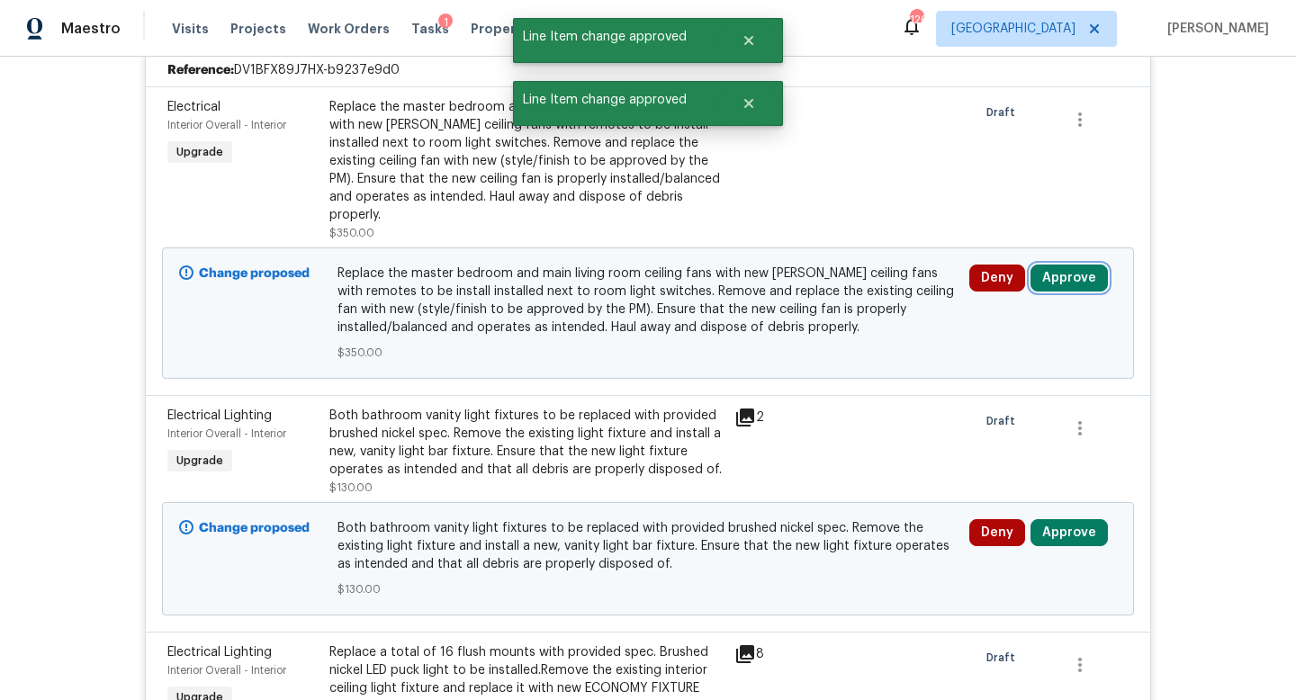
click at [1052, 273] on button "Approve" at bounding box center [1069, 278] width 77 height 27
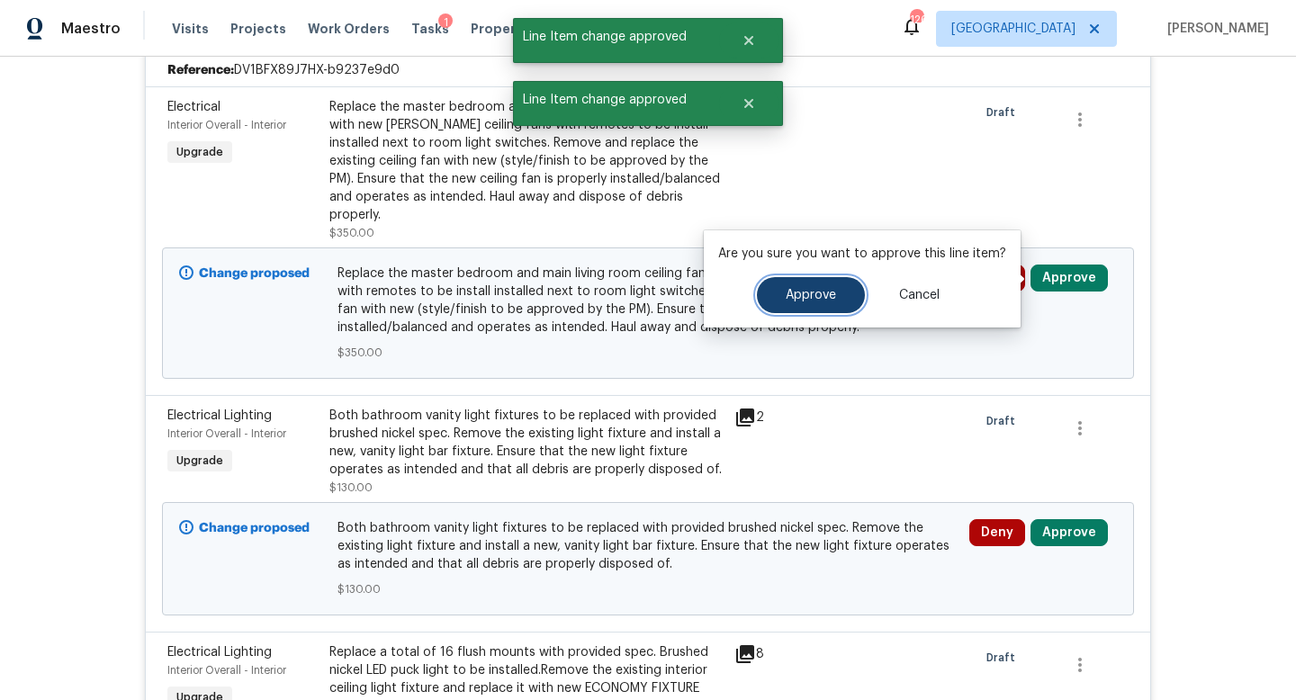
click at [853, 290] on button "Approve" at bounding box center [811, 295] width 108 height 36
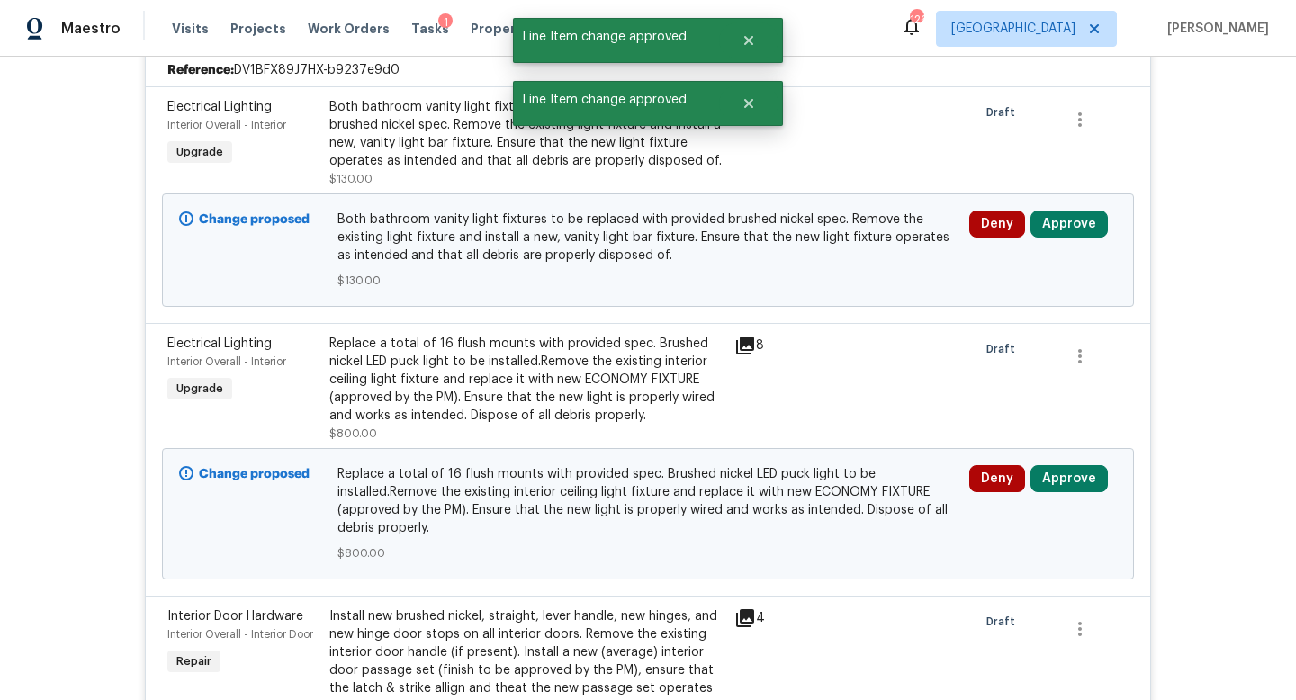
click at [1077, 209] on div "Deny Approve" at bounding box center [1043, 250] width 158 height 90
click at [1075, 220] on button "Approve" at bounding box center [1069, 224] width 77 height 27
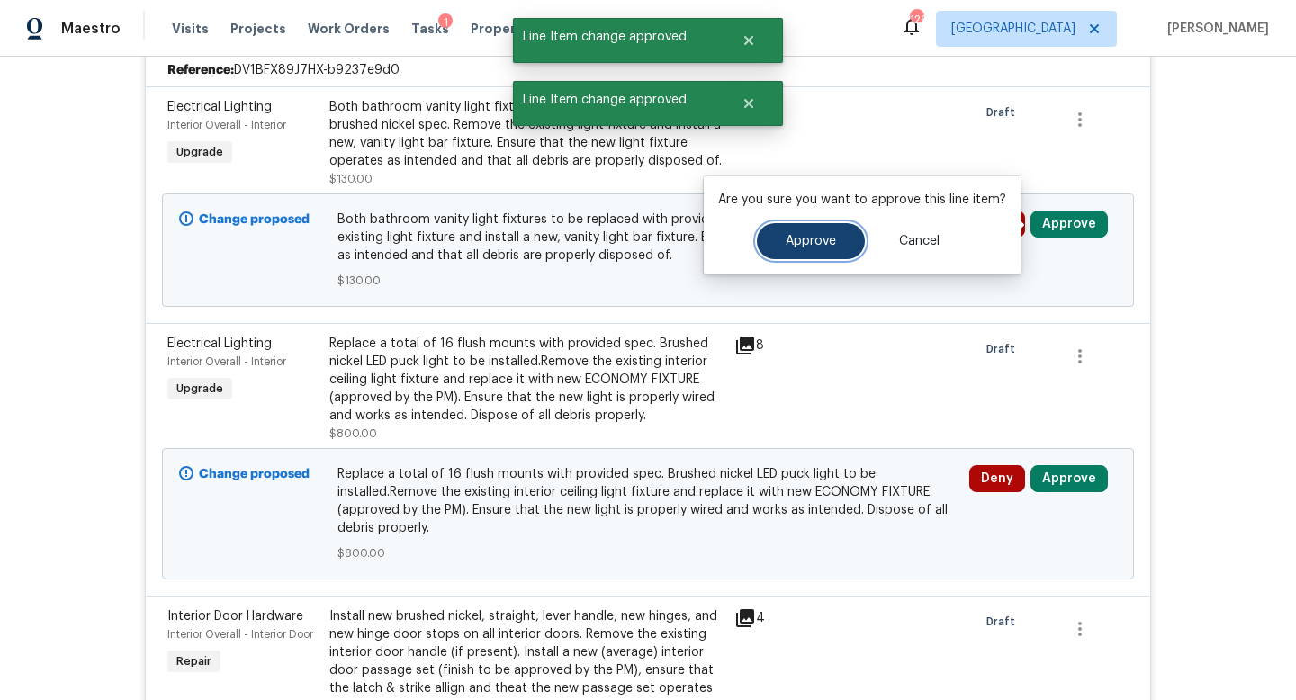
click at [829, 255] on button "Approve" at bounding box center [811, 241] width 108 height 36
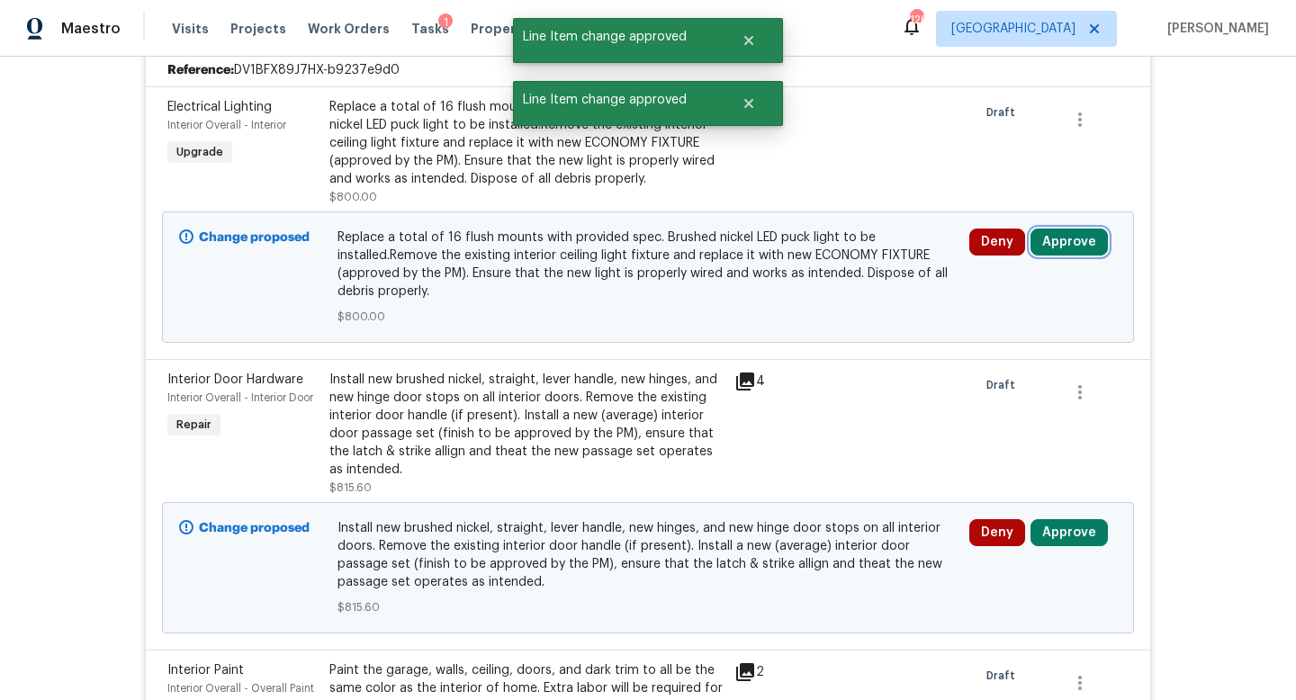
click at [1073, 242] on button "Approve" at bounding box center [1069, 242] width 77 height 27
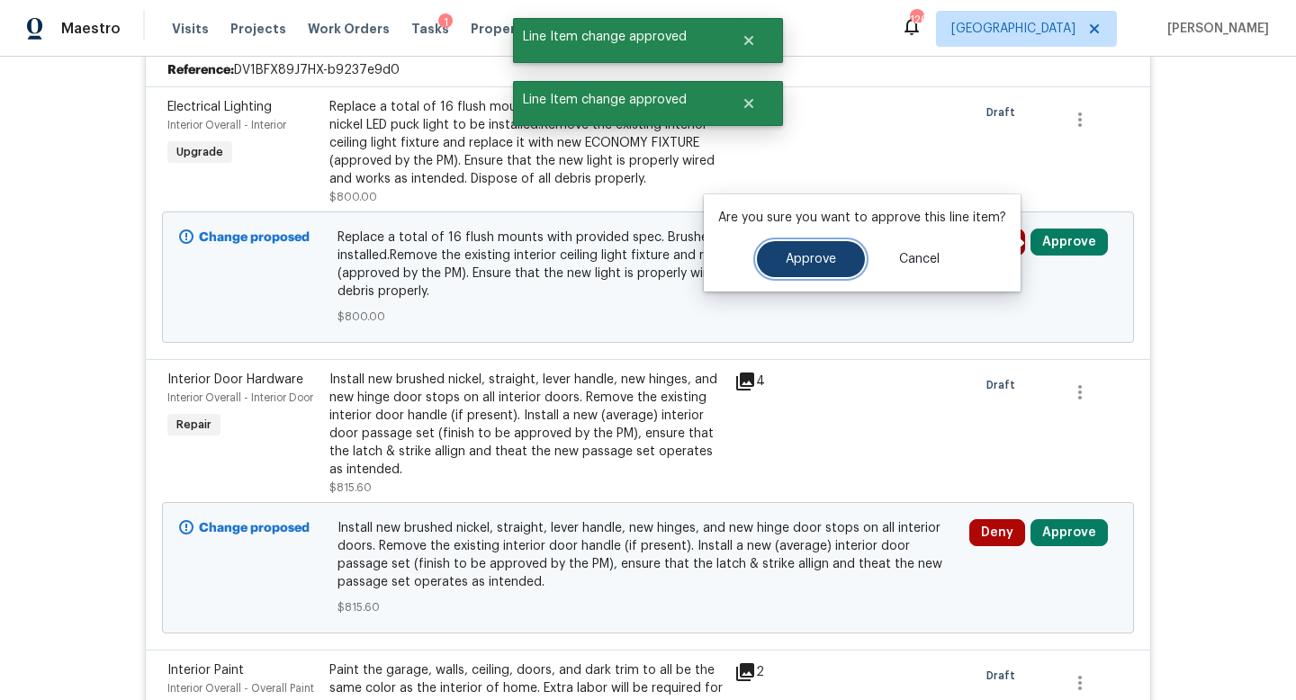
click at [831, 260] on span "Approve" at bounding box center [811, 260] width 50 height 14
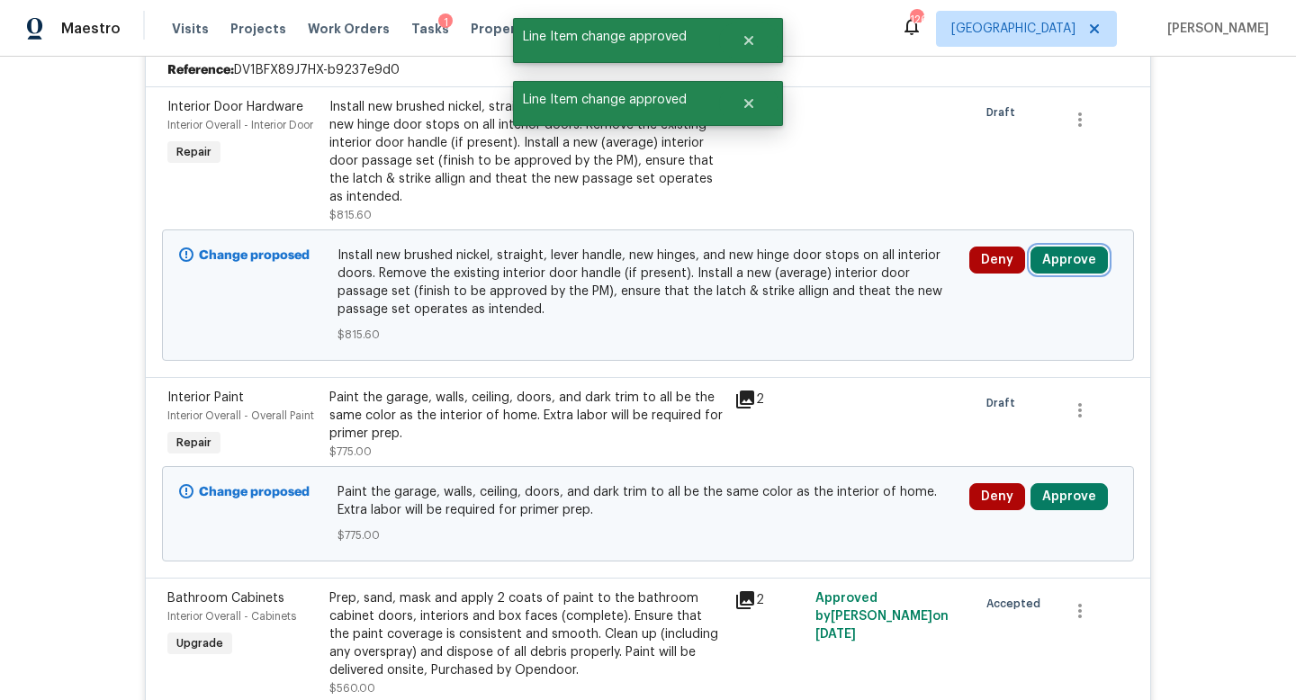
click at [1044, 257] on button "Approve" at bounding box center [1069, 260] width 77 height 27
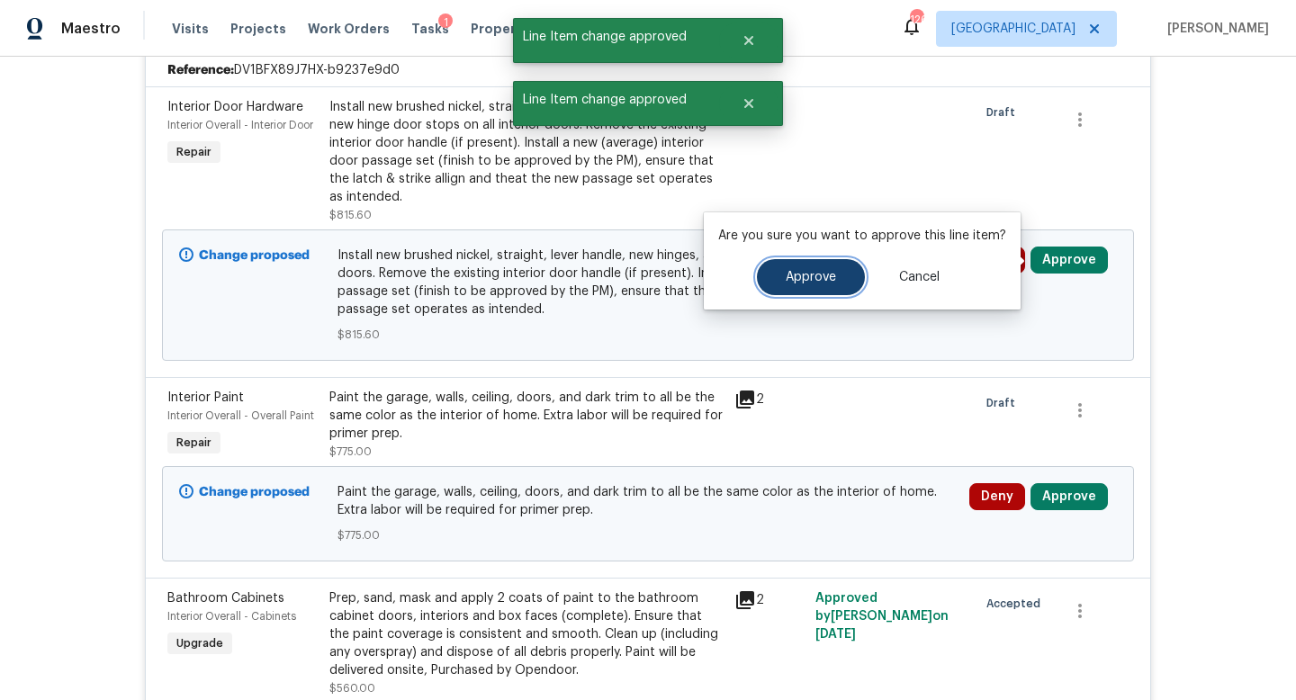
click at [831, 267] on button "Approve" at bounding box center [811, 277] width 108 height 36
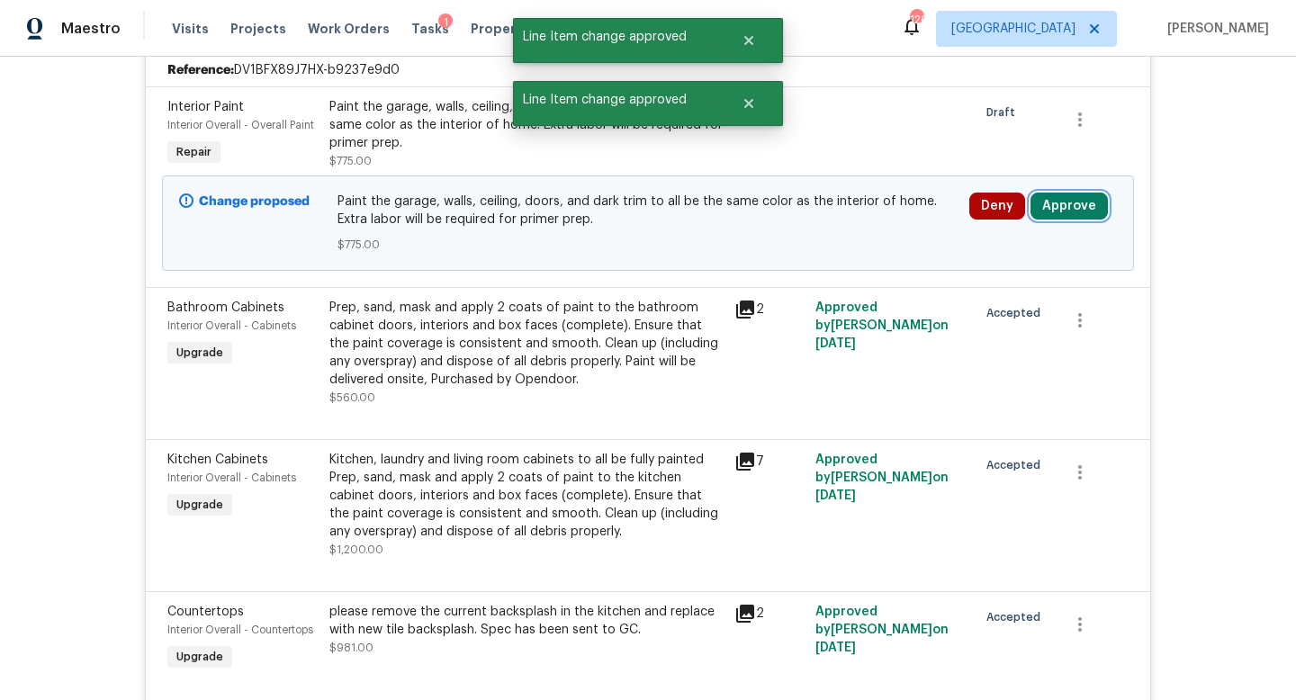
click at [1070, 196] on button "Approve" at bounding box center [1069, 206] width 77 height 27
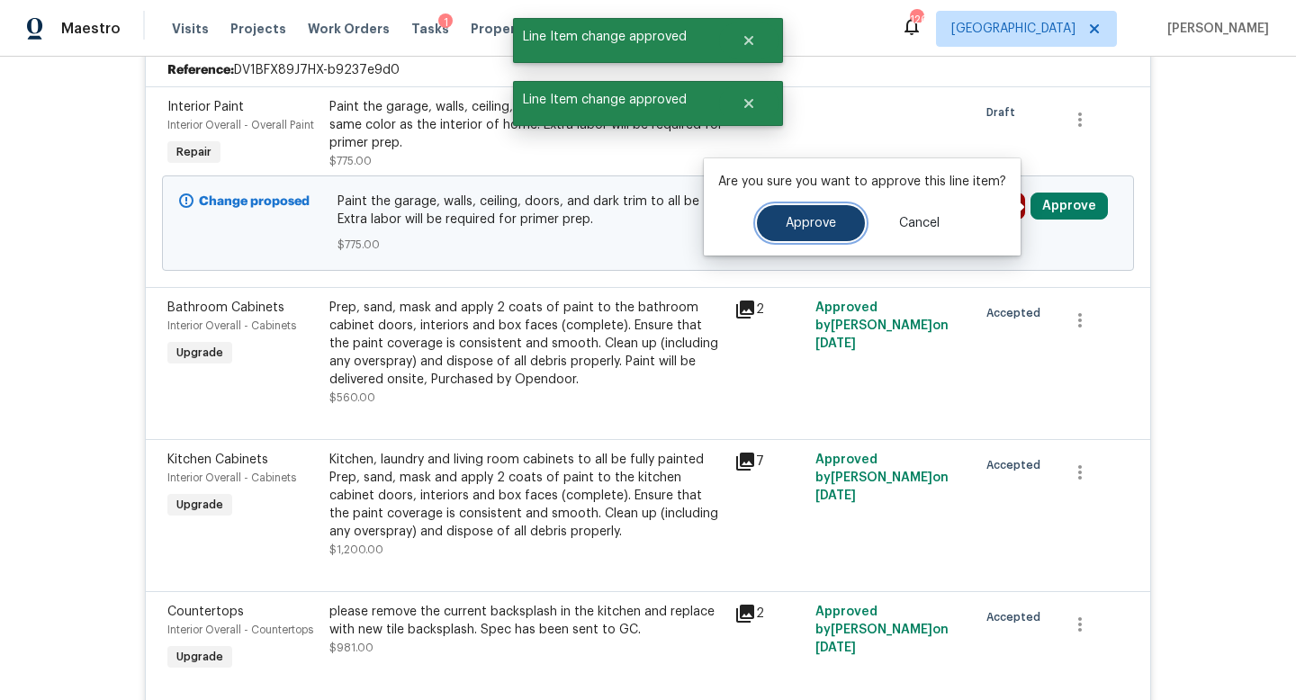
click at [823, 228] on span "Approve" at bounding box center [811, 224] width 50 height 14
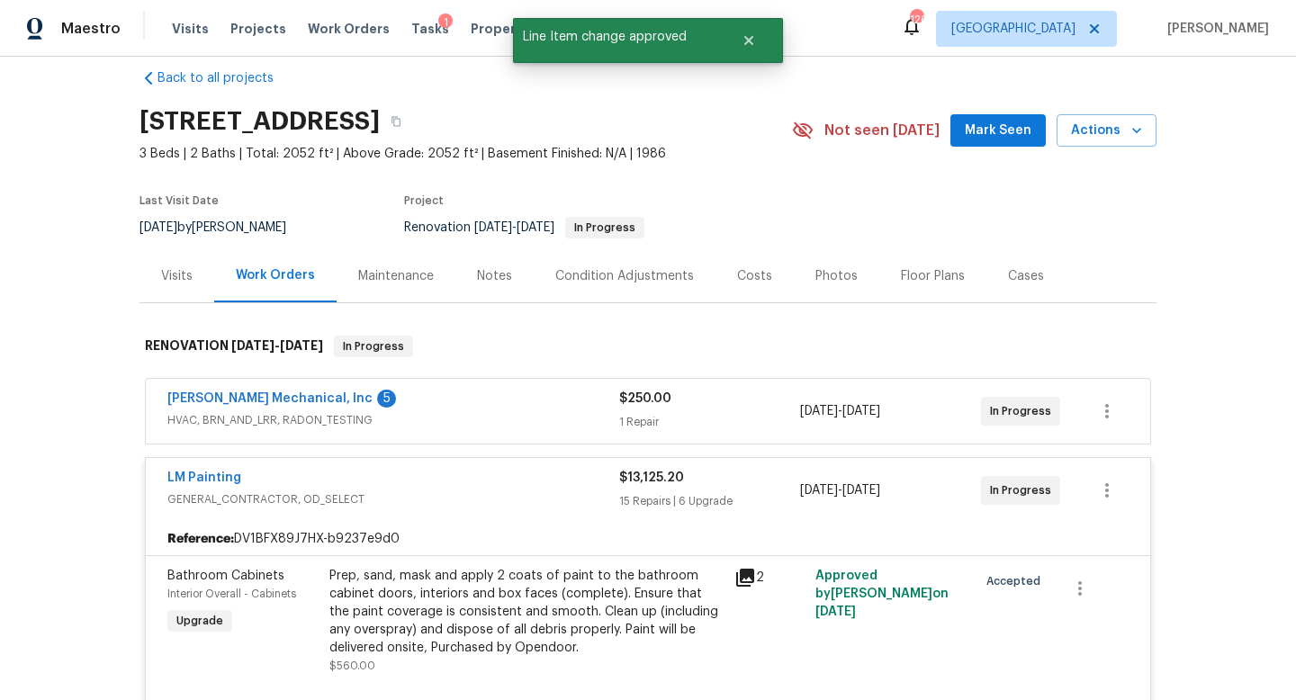
scroll to position [0, 0]
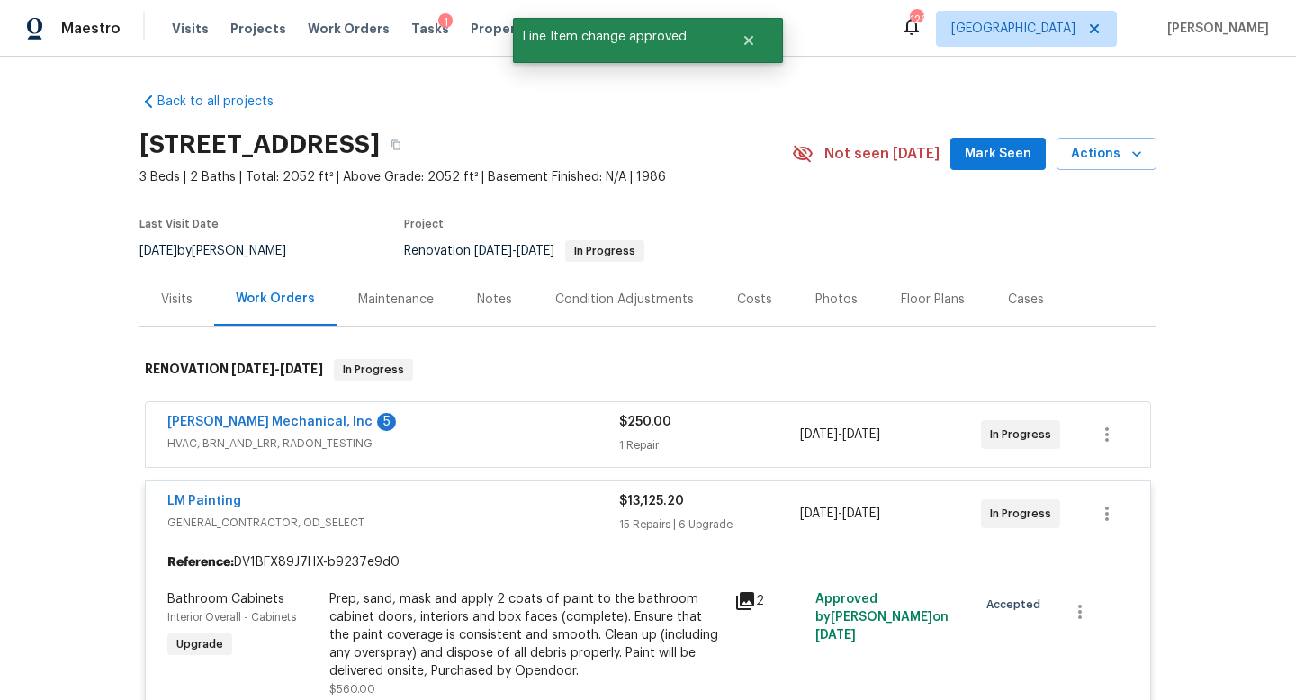
click at [640, 302] on div "Condition Adjustments" at bounding box center [624, 300] width 139 height 18
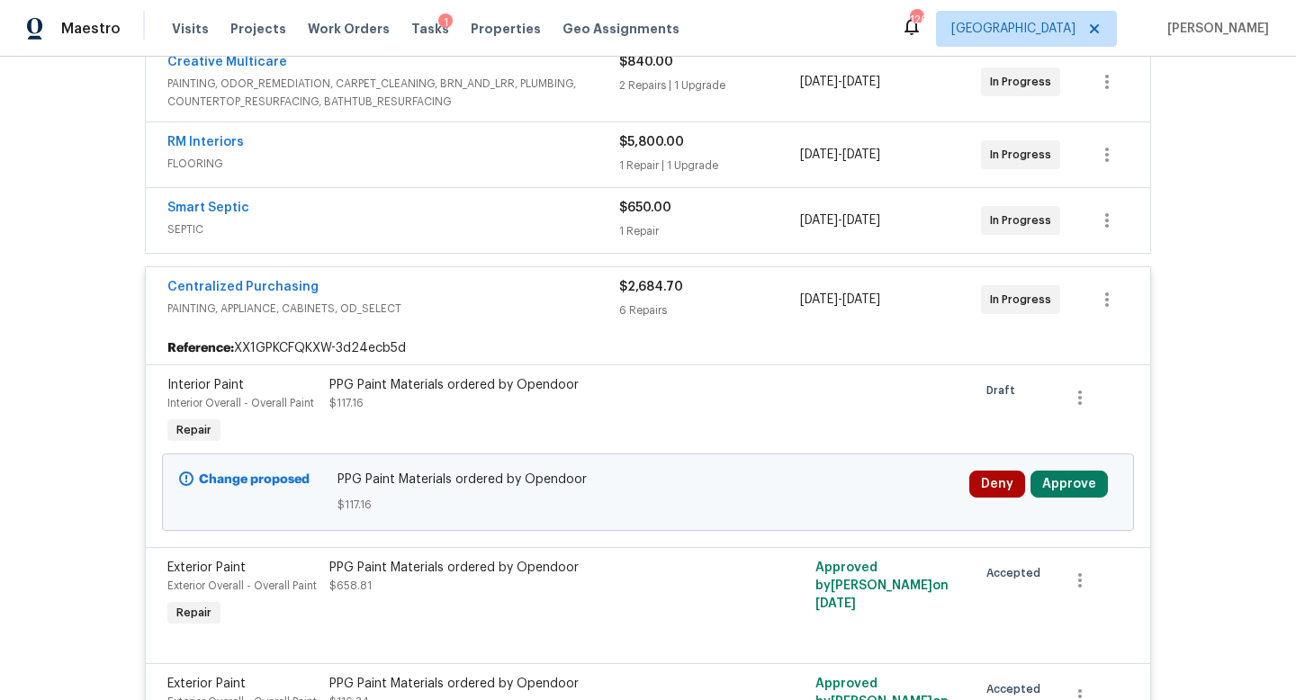
scroll to position [361, 0]
click at [1071, 489] on button "Approve" at bounding box center [1069, 483] width 77 height 27
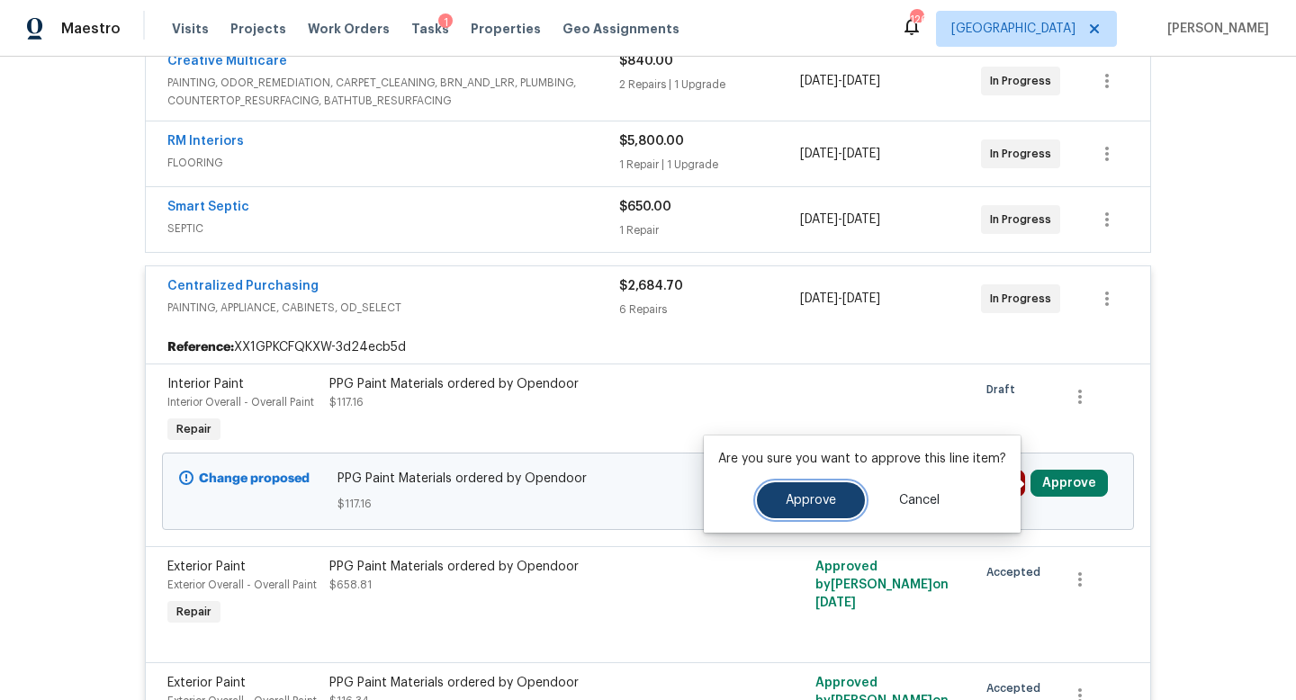
click at [835, 497] on button "Approve" at bounding box center [811, 501] width 108 height 36
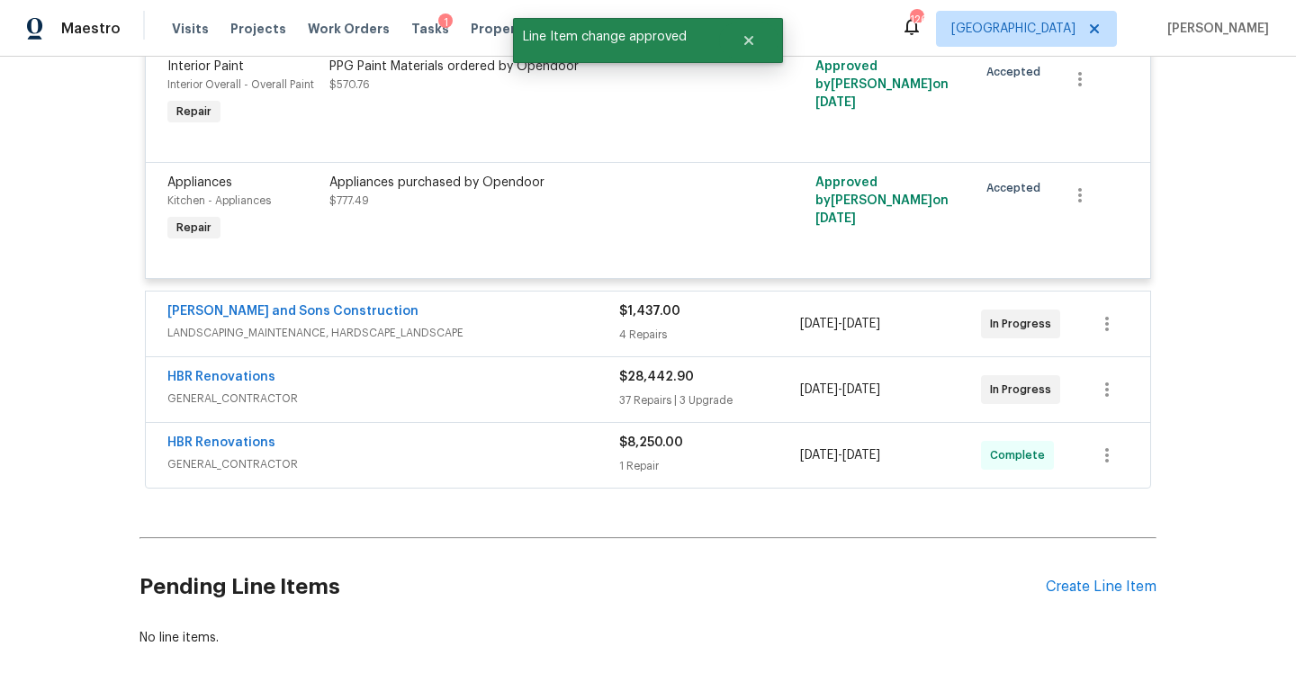
scroll to position [1215, 0]
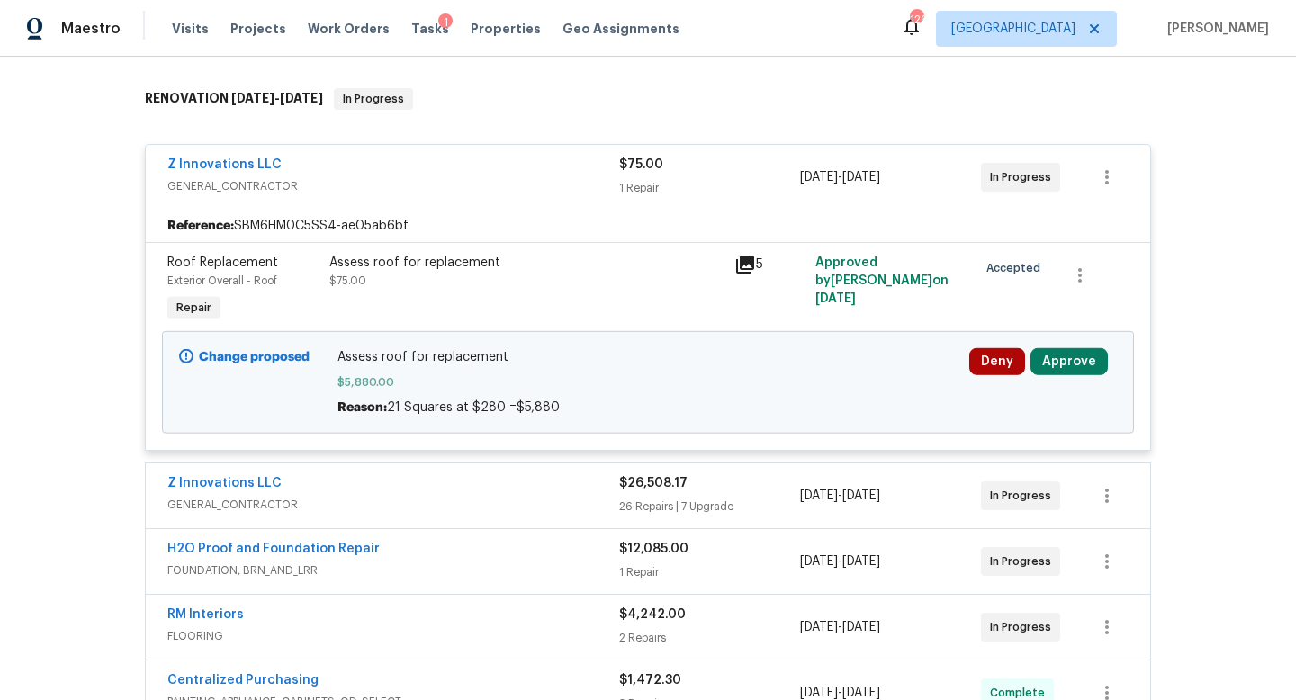
scroll to position [362, 0]
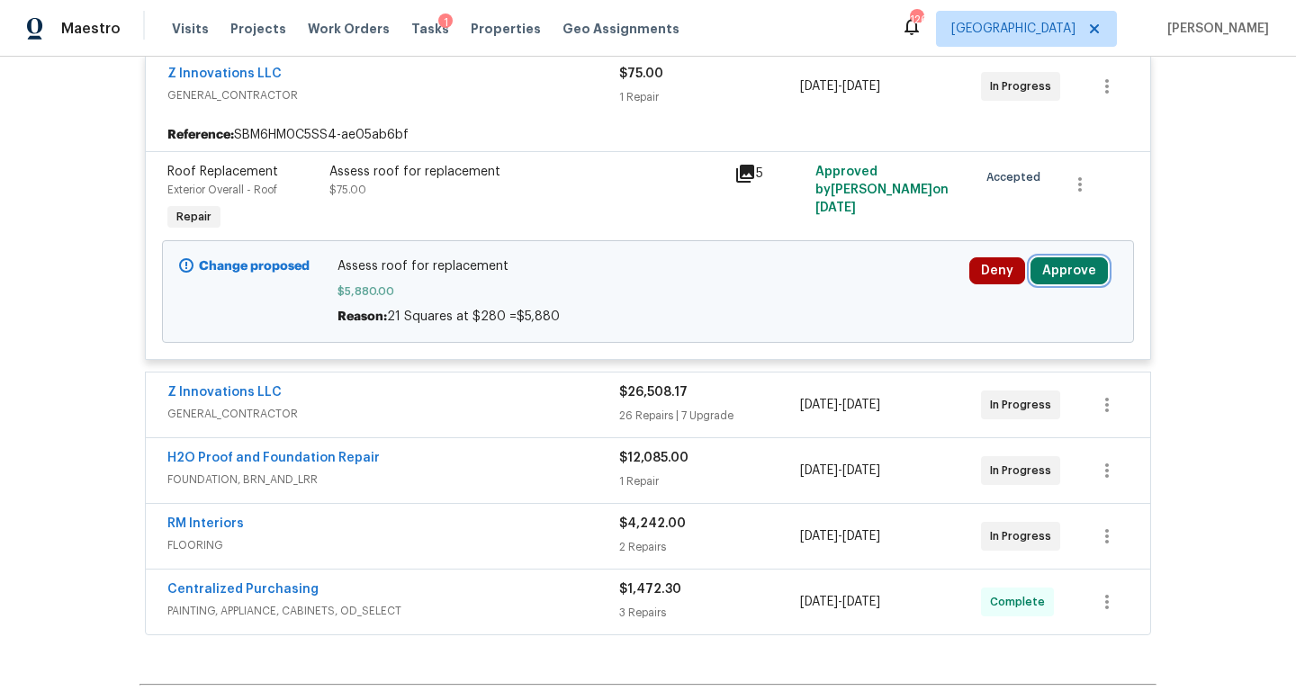
click at [1061, 271] on button "Approve" at bounding box center [1069, 270] width 77 height 27
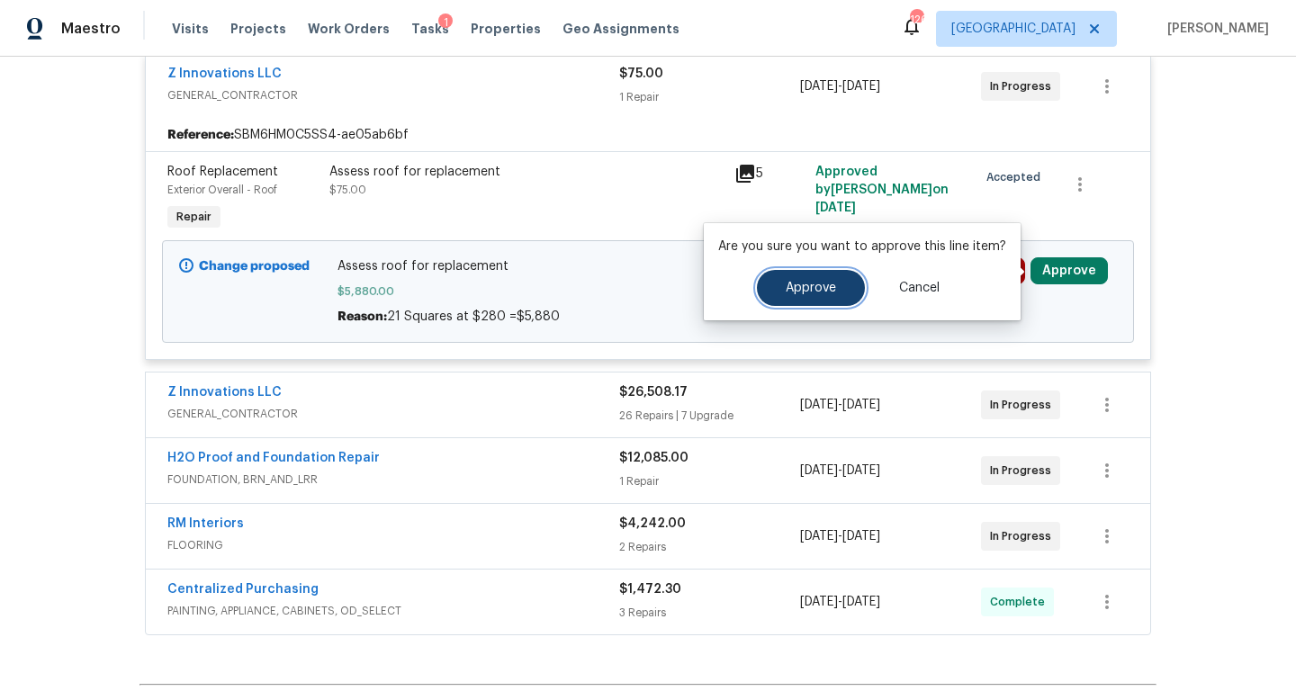
click at [788, 287] on span "Approve" at bounding box center [811, 289] width 50 height 14
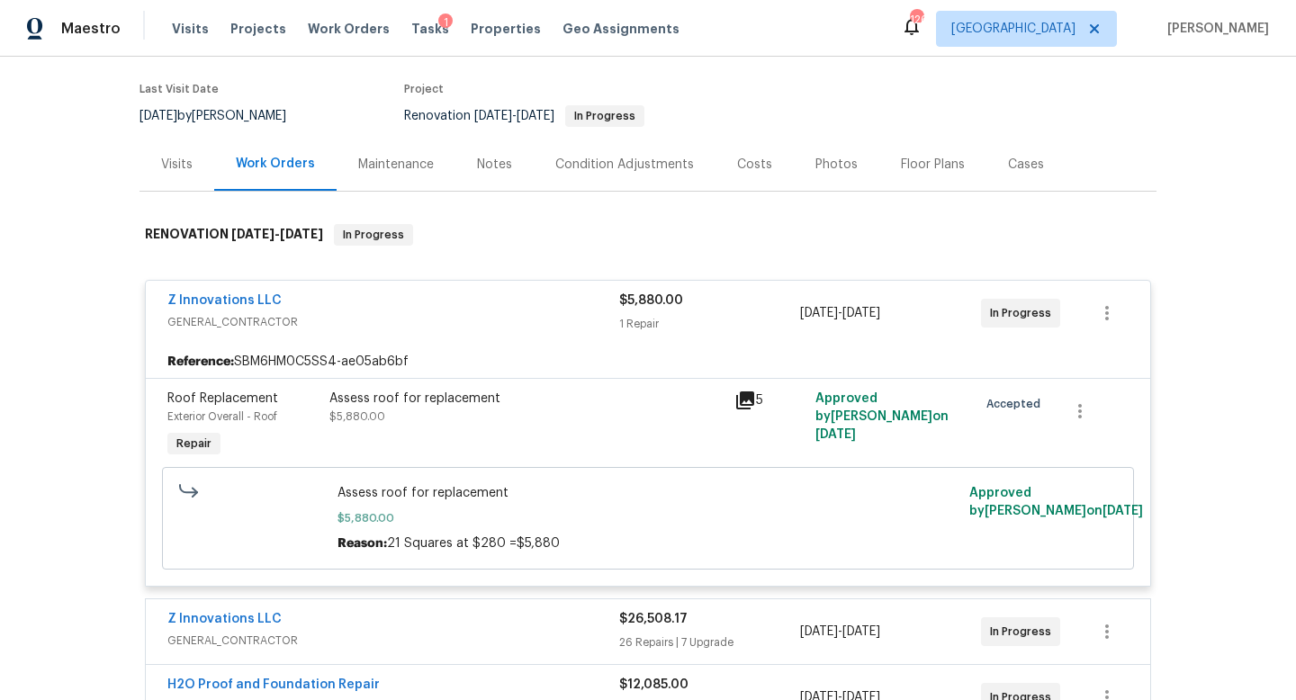
scroll to position [0, 0]
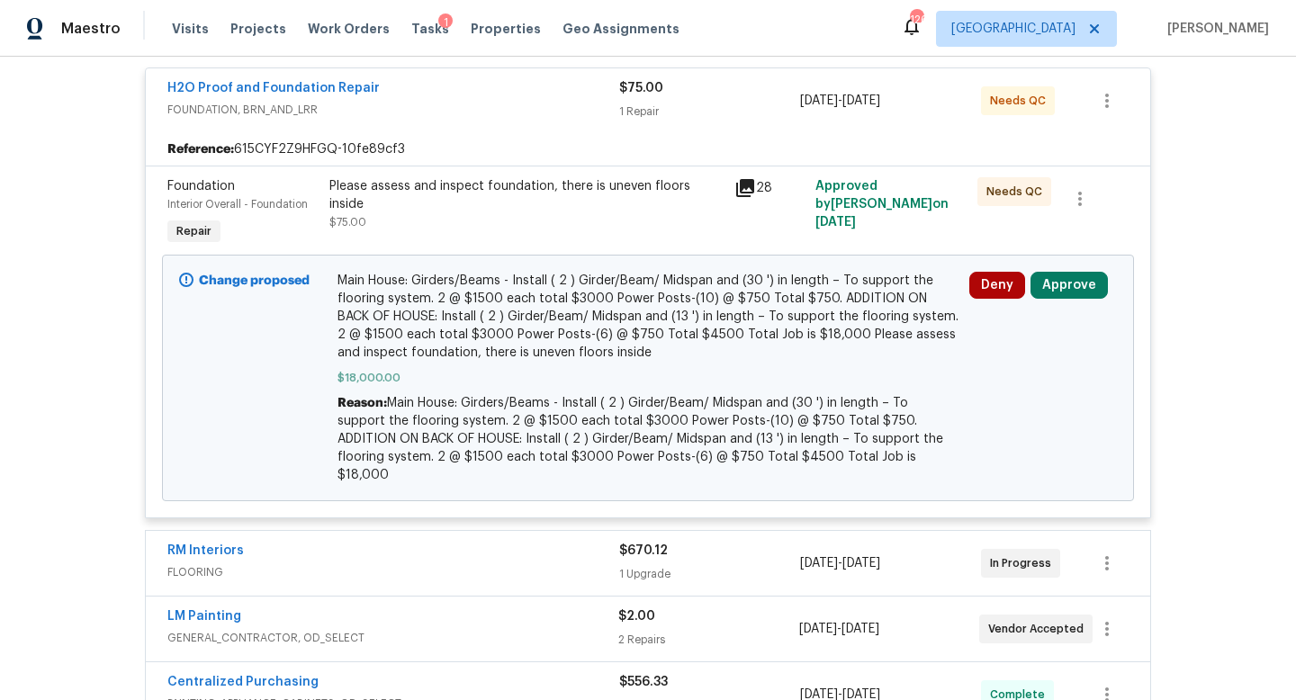
scroll to position [350, 0]
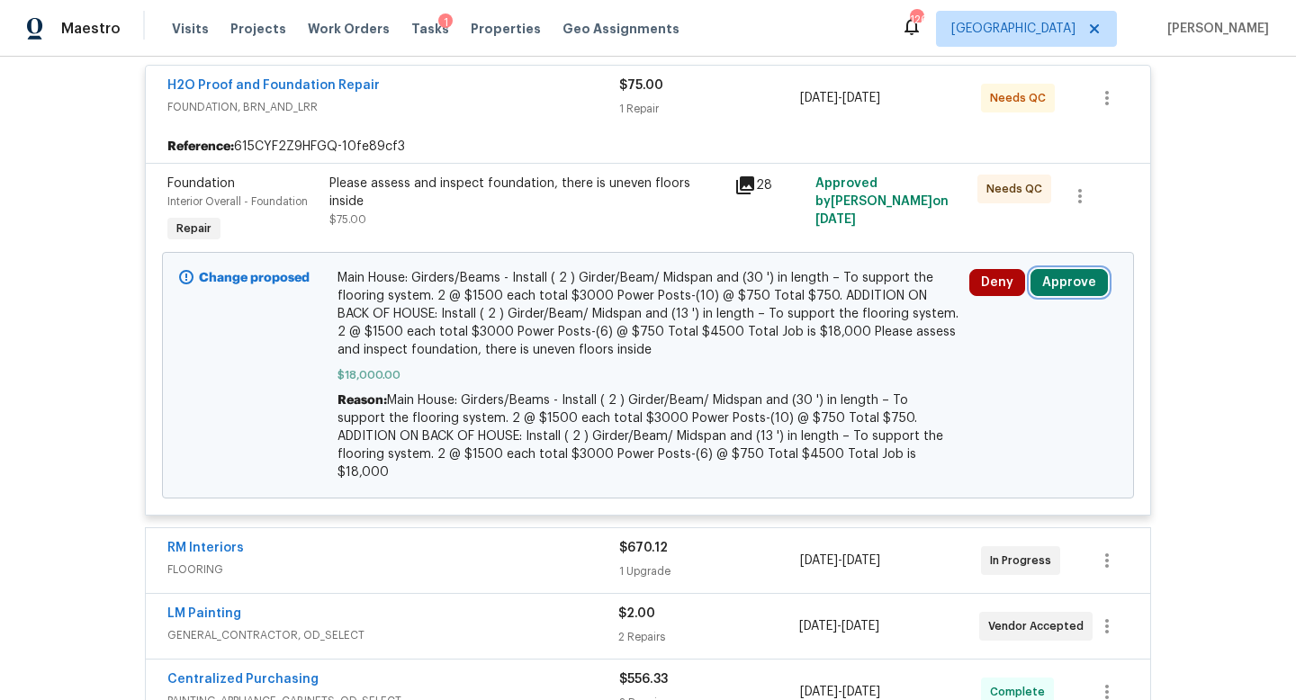
click at [1058, 282] on button "Approve" at bounding box center [1069, 282] width 77 height 27
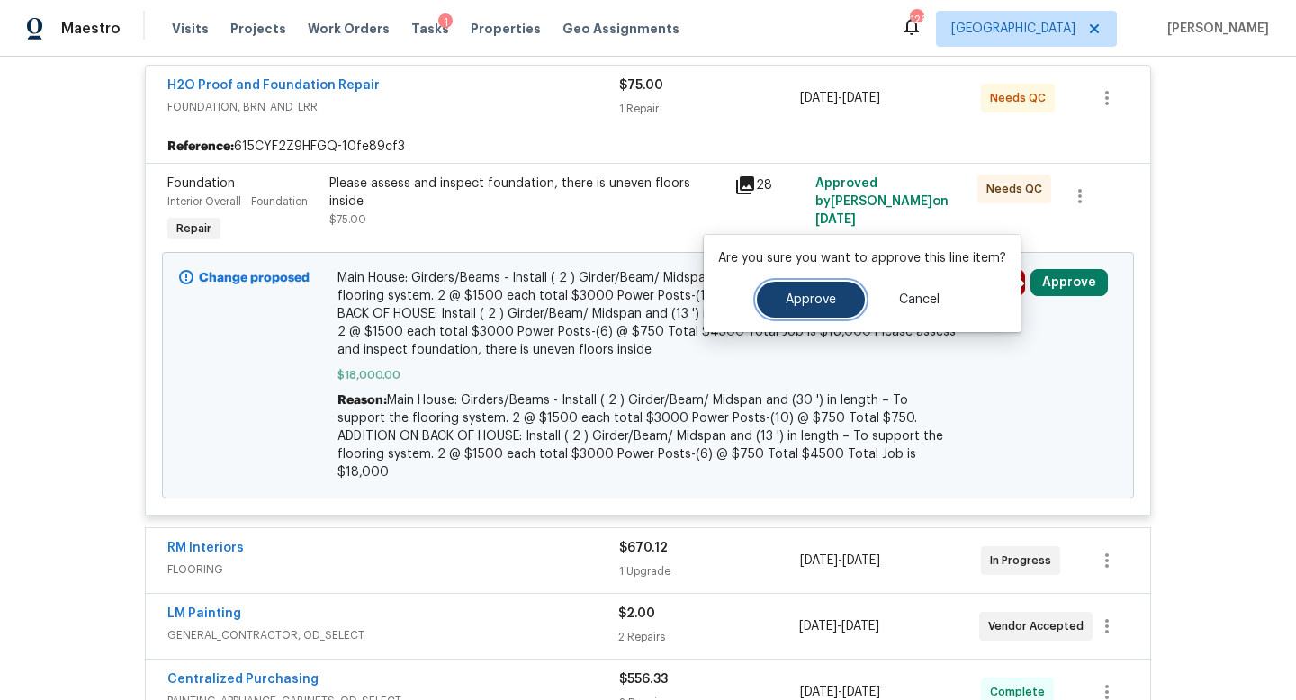
click at [786, 299] on span "Approve" at bounding box center [811, 301] width 50 height 14
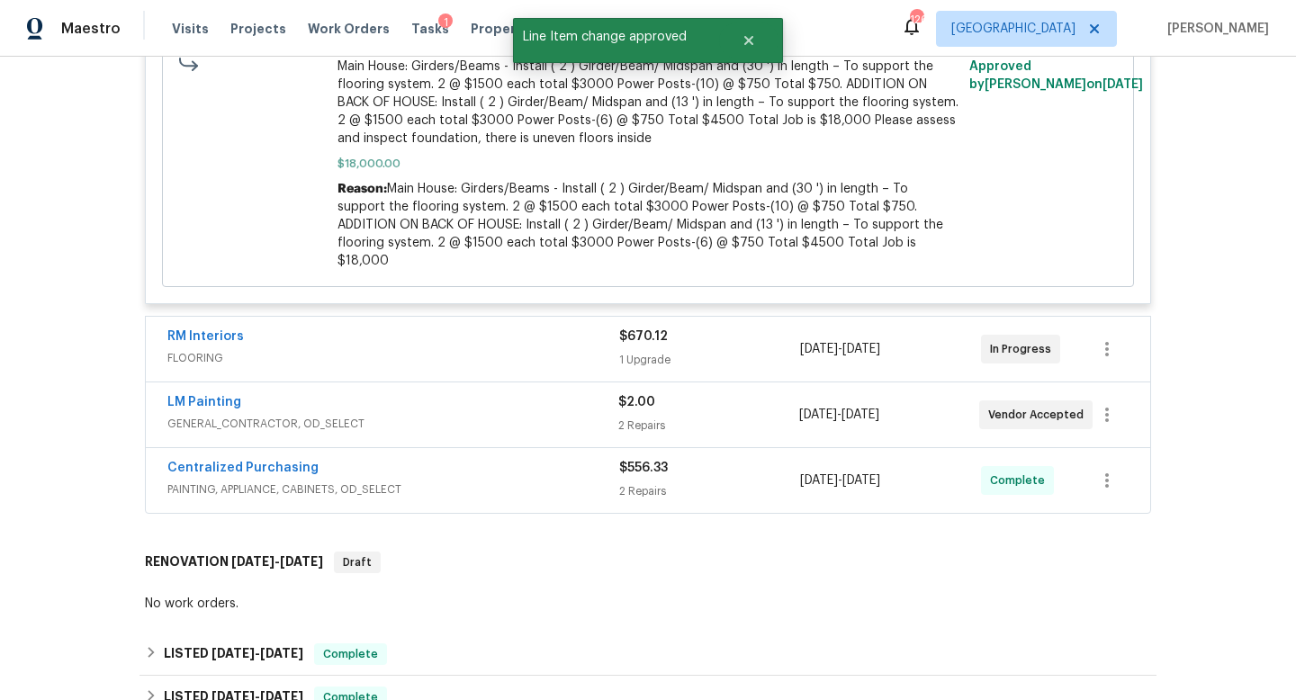
scroll to position [670, 0]
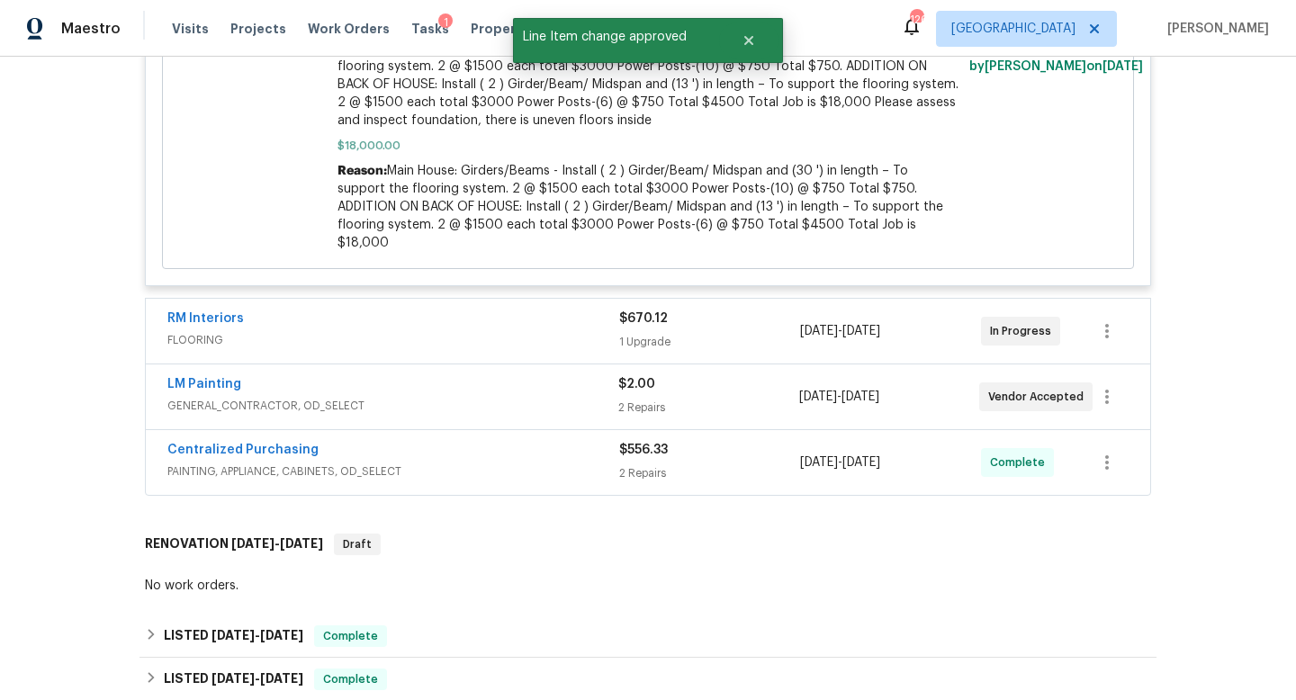
click at [745, 310] on div "$670.12 1 Upgrade" at bounding box center [709, 331] width 181 height 43
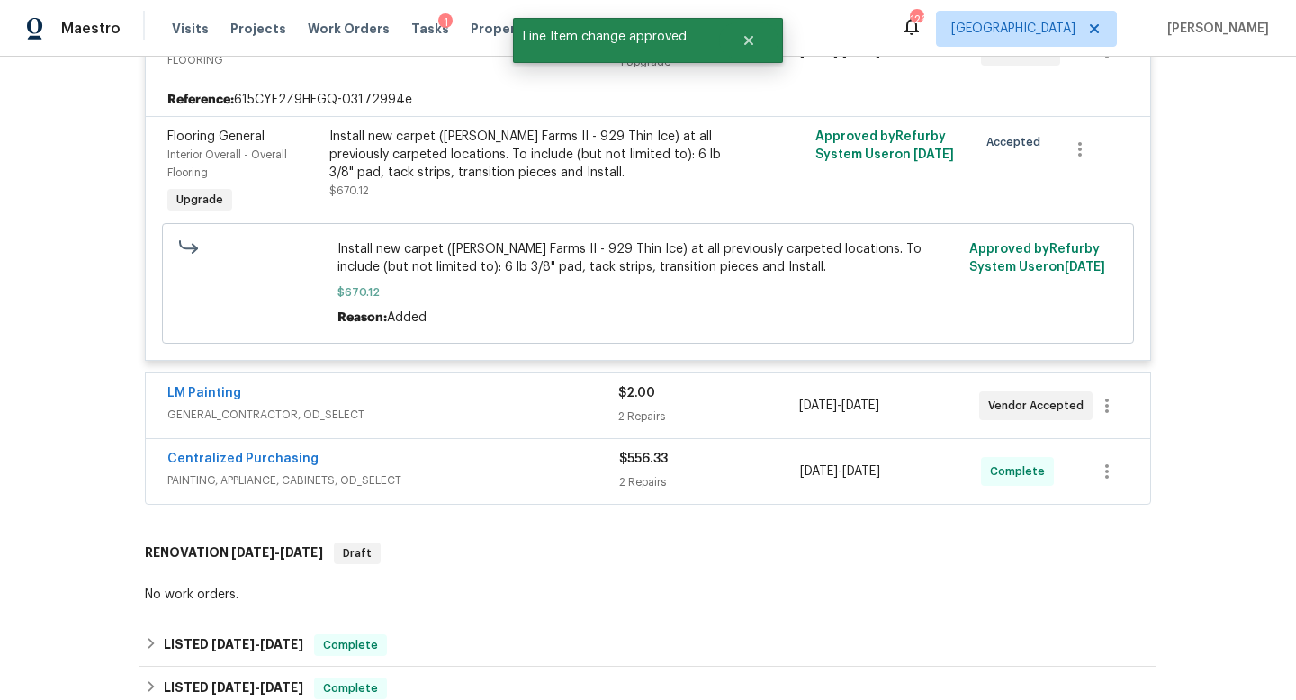
click at [710, 408] on div "2 Repairs" at bounding box center [709, 417] width 180 height 18
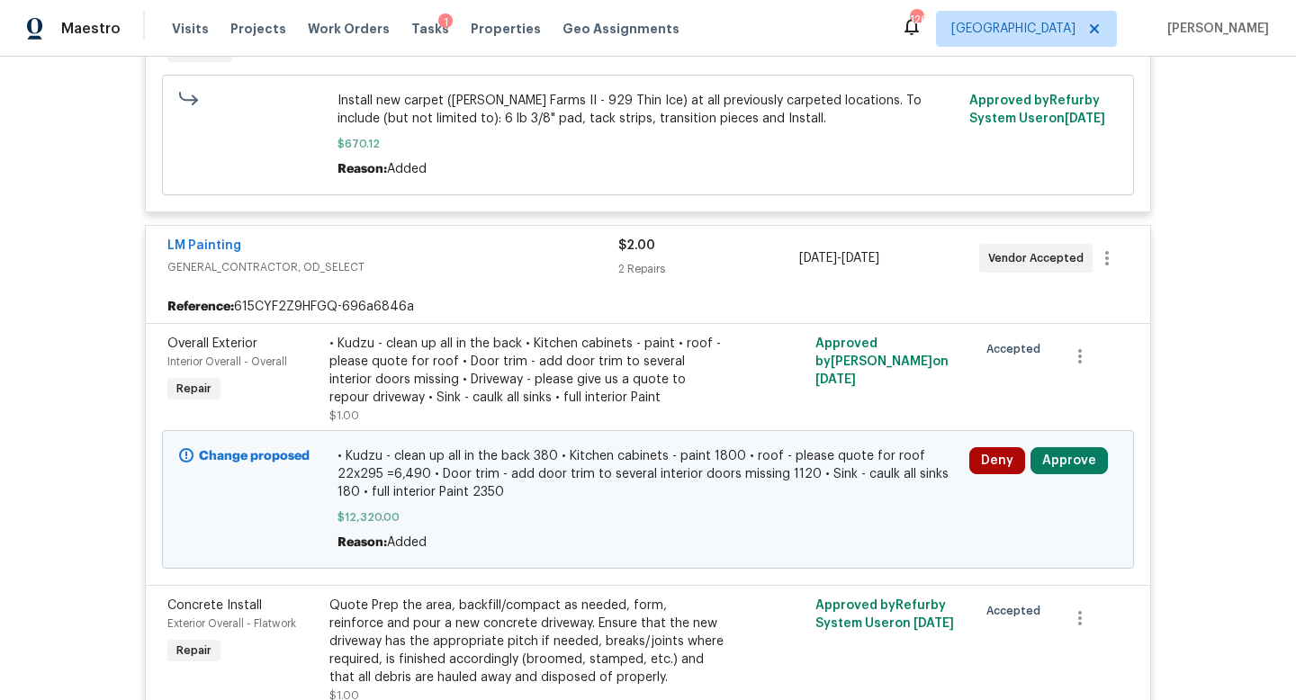
scroll to position [1122, 0]
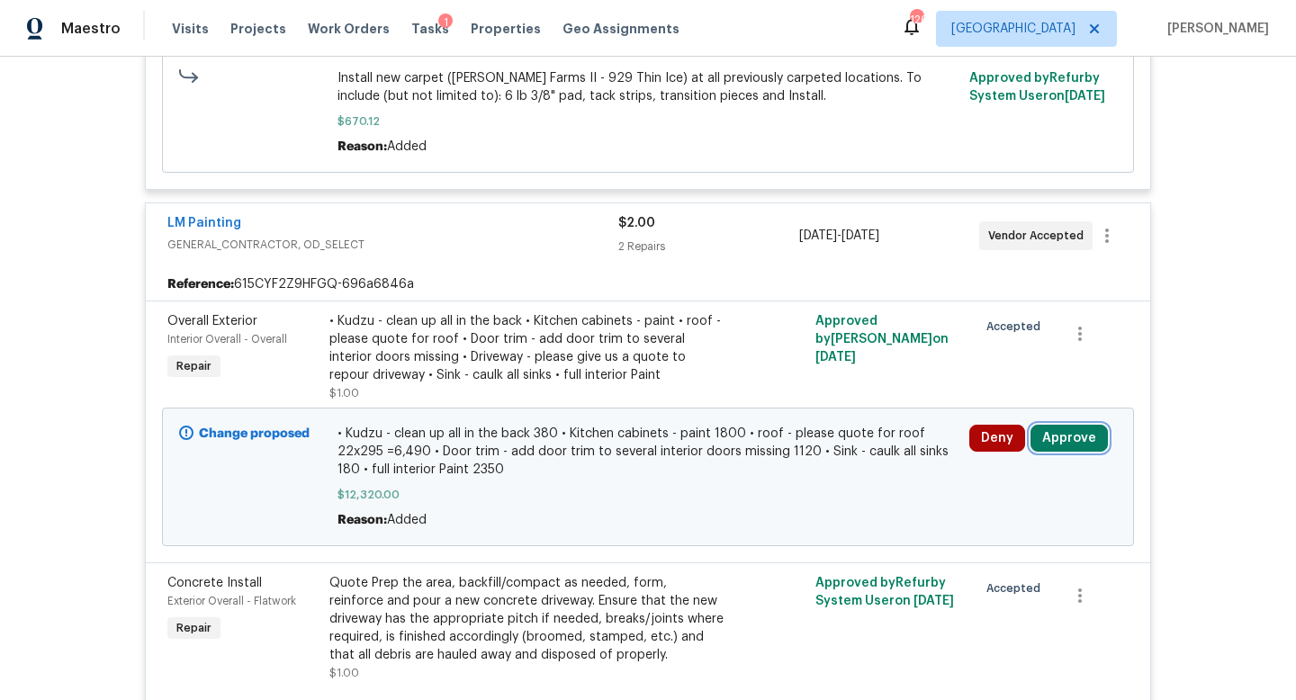
click at [1035, 425] on button "Approve" at bounding box center [1069, 438] width 77 height 27
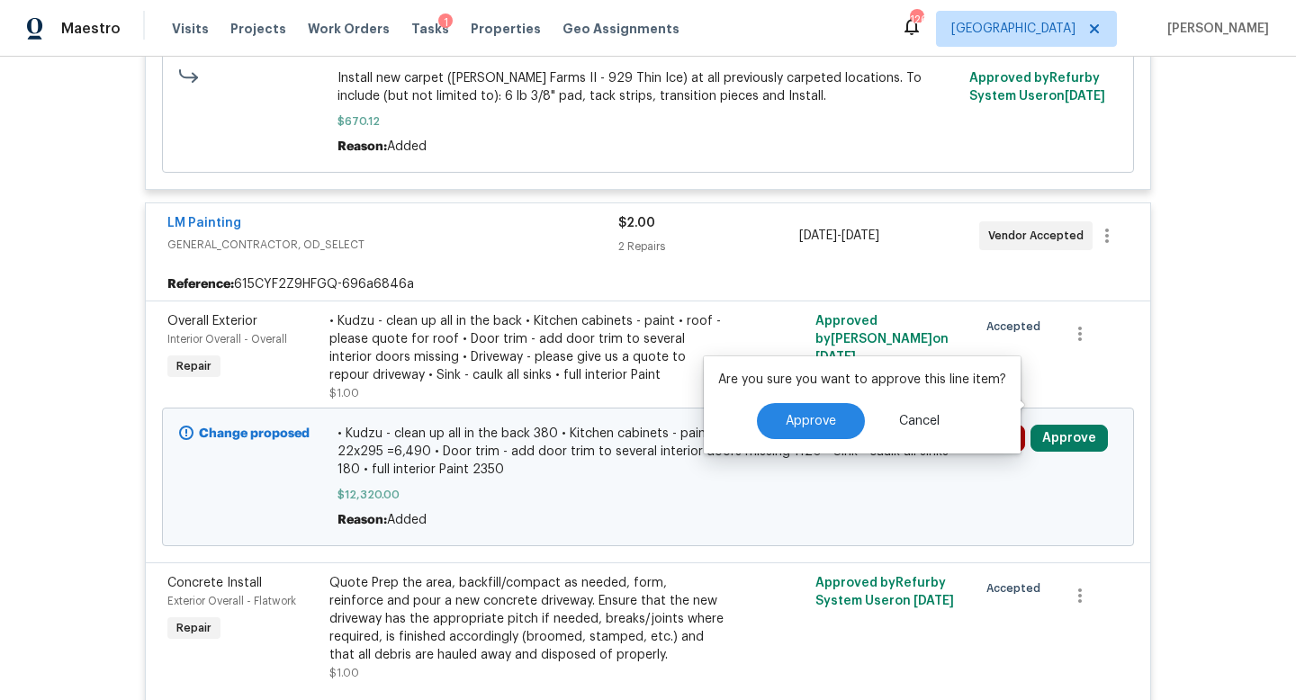
click at [1224, 283] on div "Back to all projects 2653 Tilson Rd, Decatur, GA 30032 3 Beds | 2 Baths | Total…" at bounding box center [648, 379] width 1296 height 644
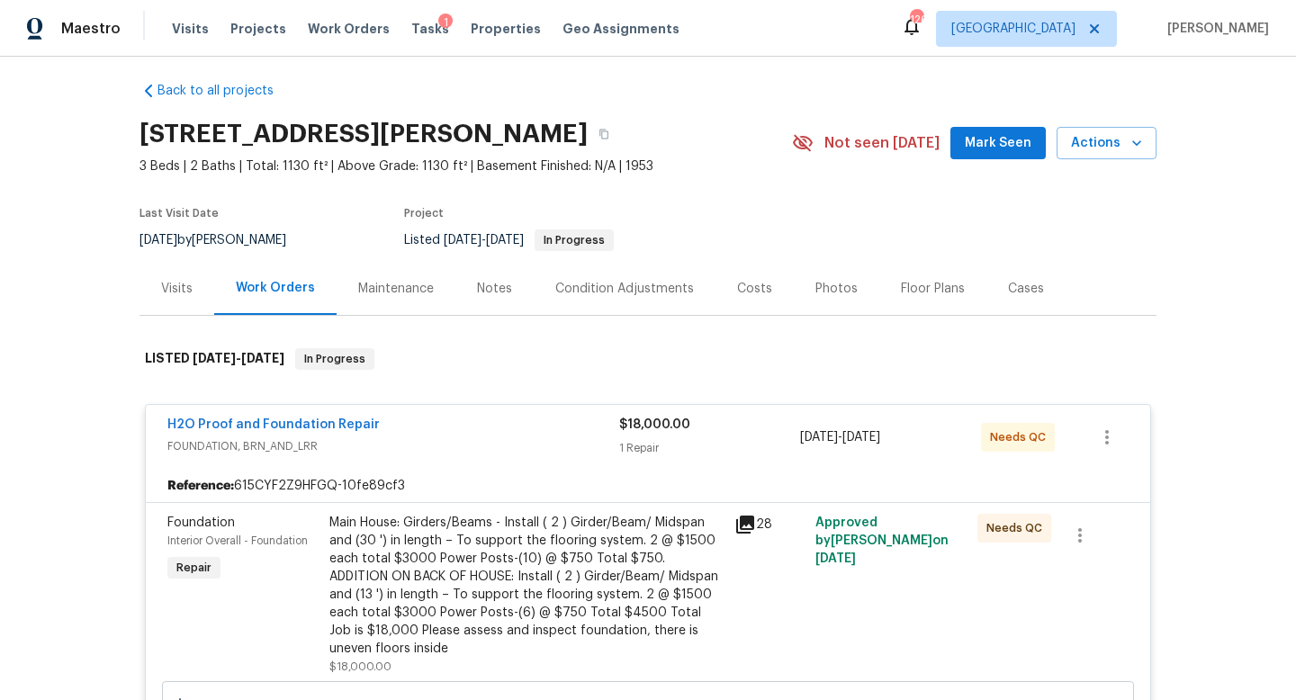
scroll to position [8, 0]
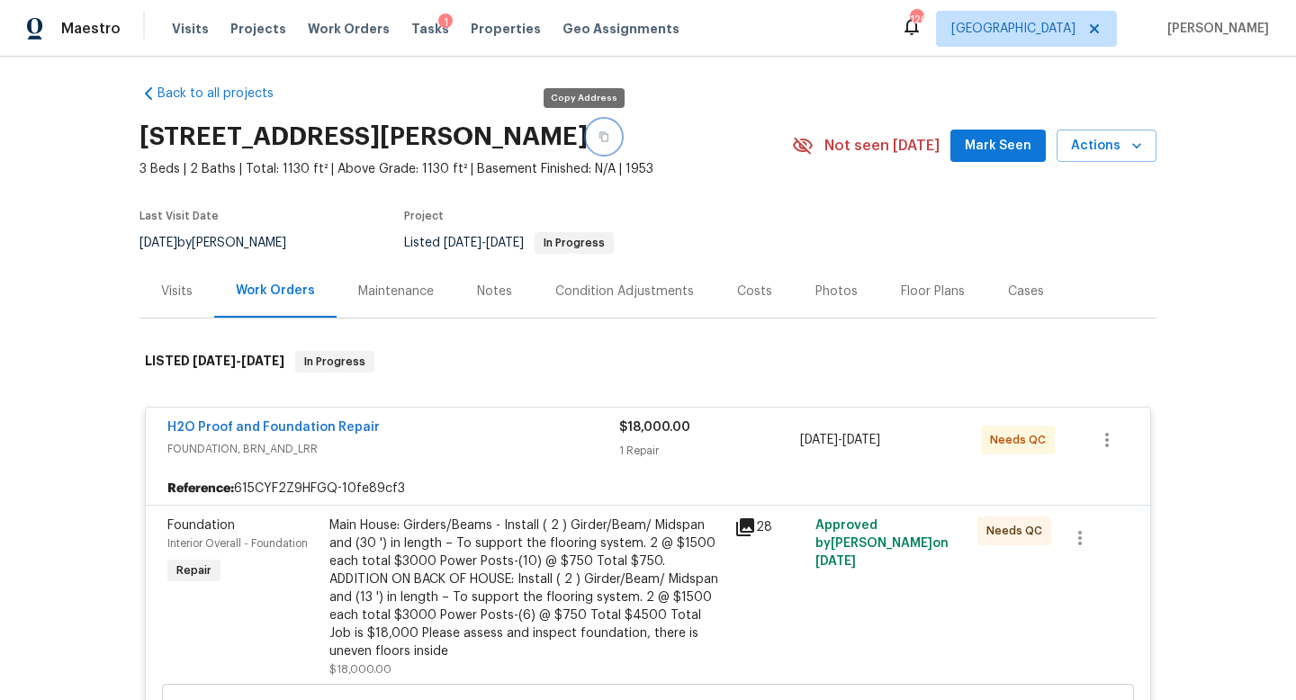
click at [591, 145] on button "button" at bounding box center [604, 137] width 32 height 32
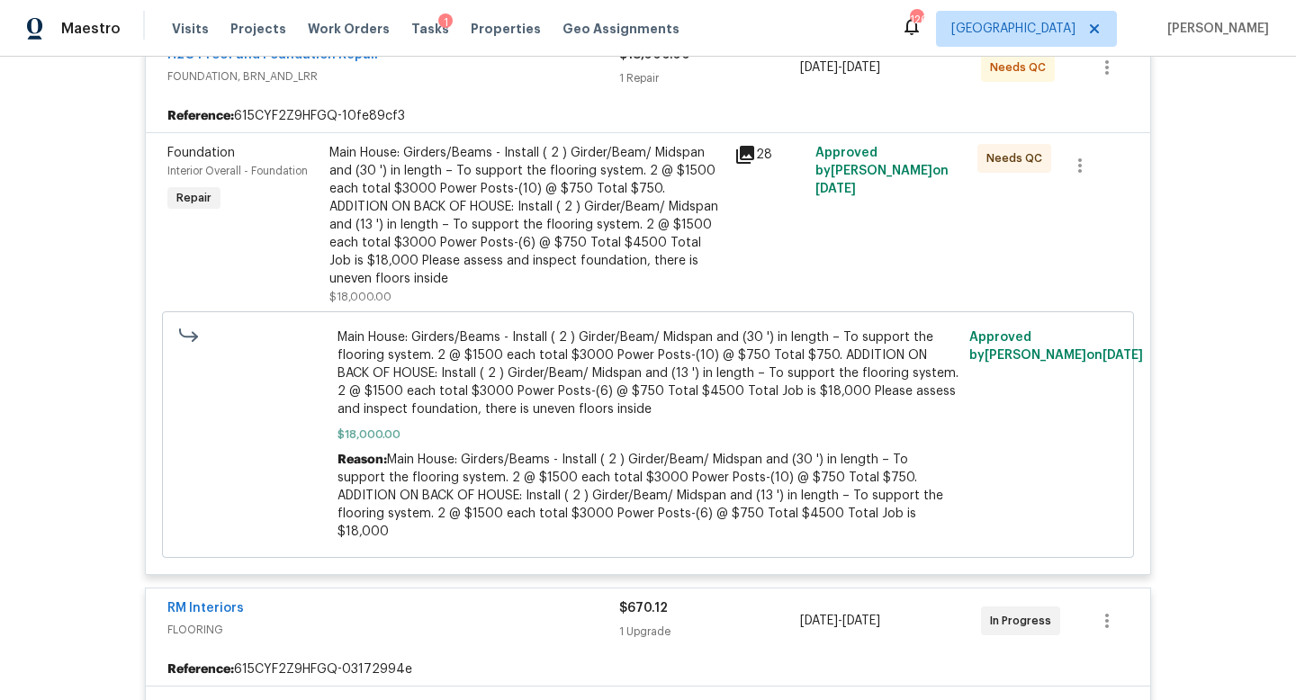
scroll to position [0, 0]
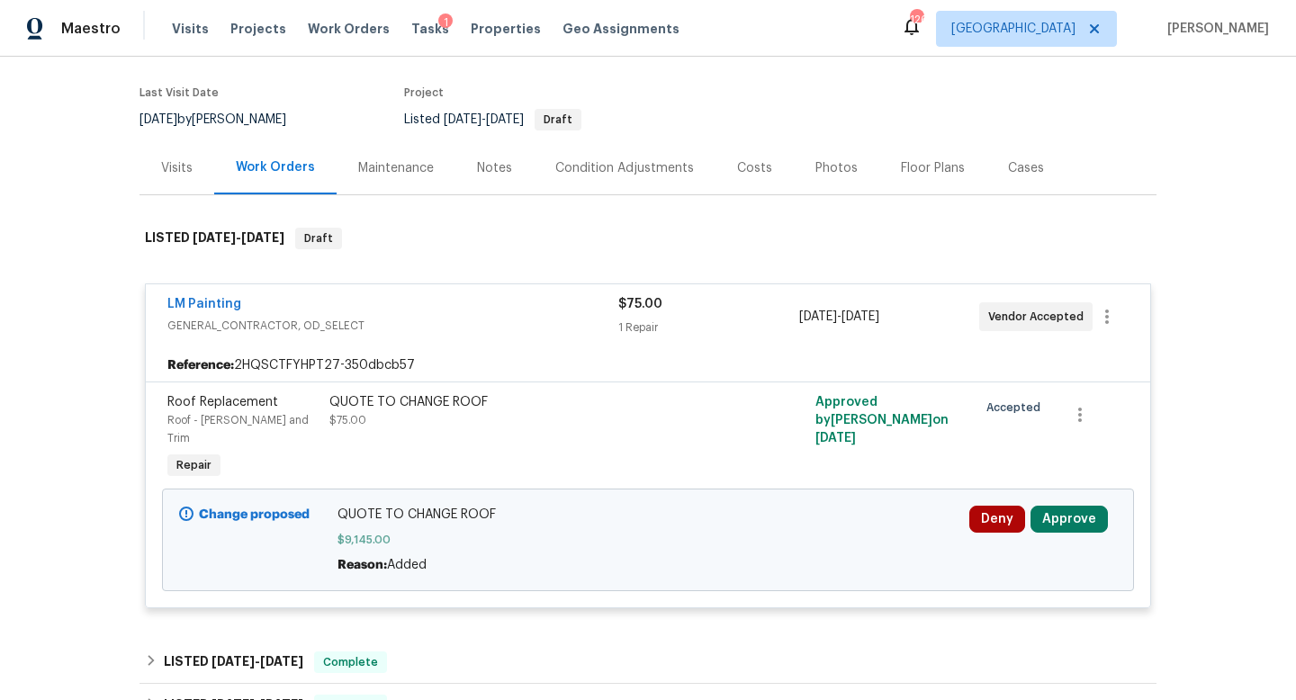
scroll to position [186, 0]
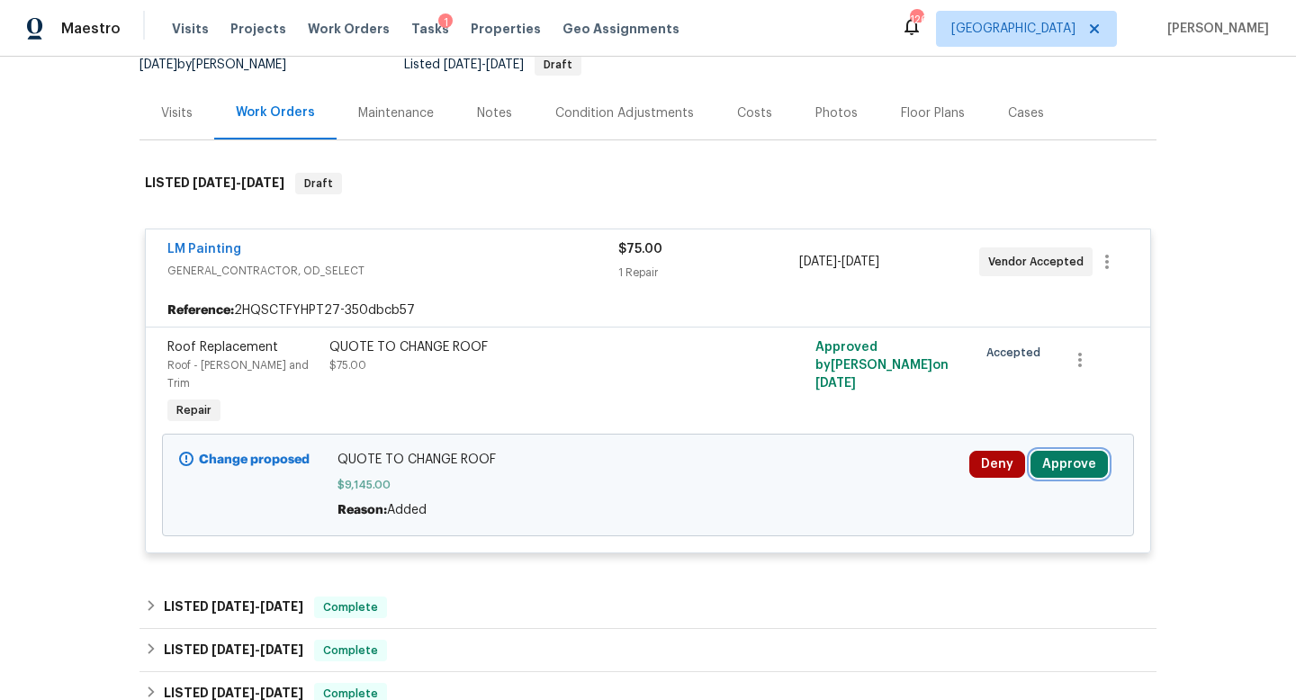
click at [1054, 451] on button "Approve" at bounding box center [1069, 464] width 77 height 27
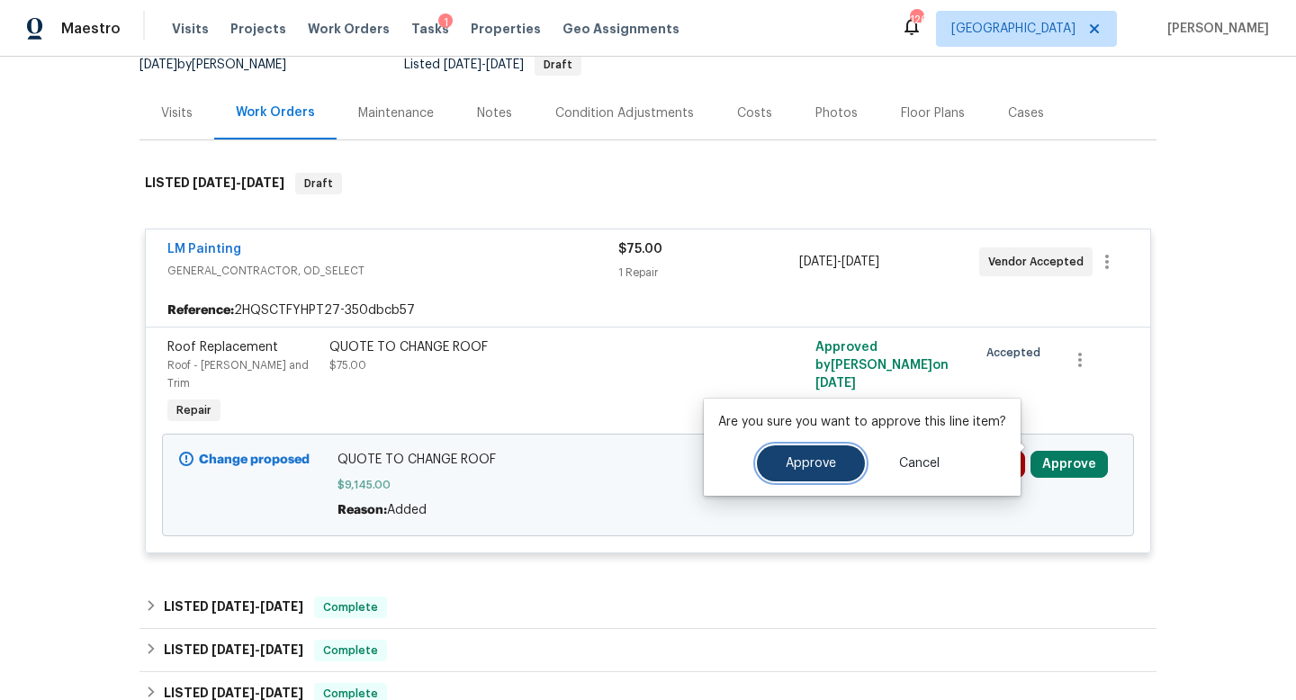
click at [828, 466] on span "Approve" at bounding box center [811, 464] width 50 height 14
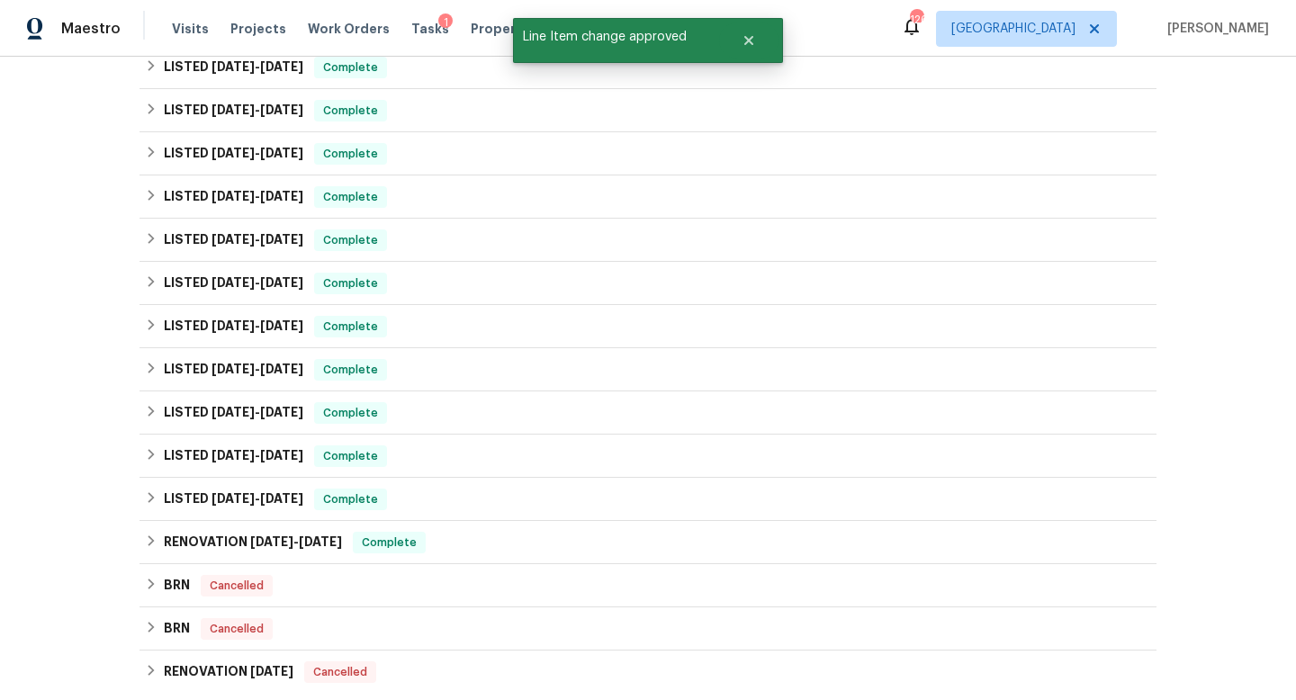
scroll to position [979, 0]
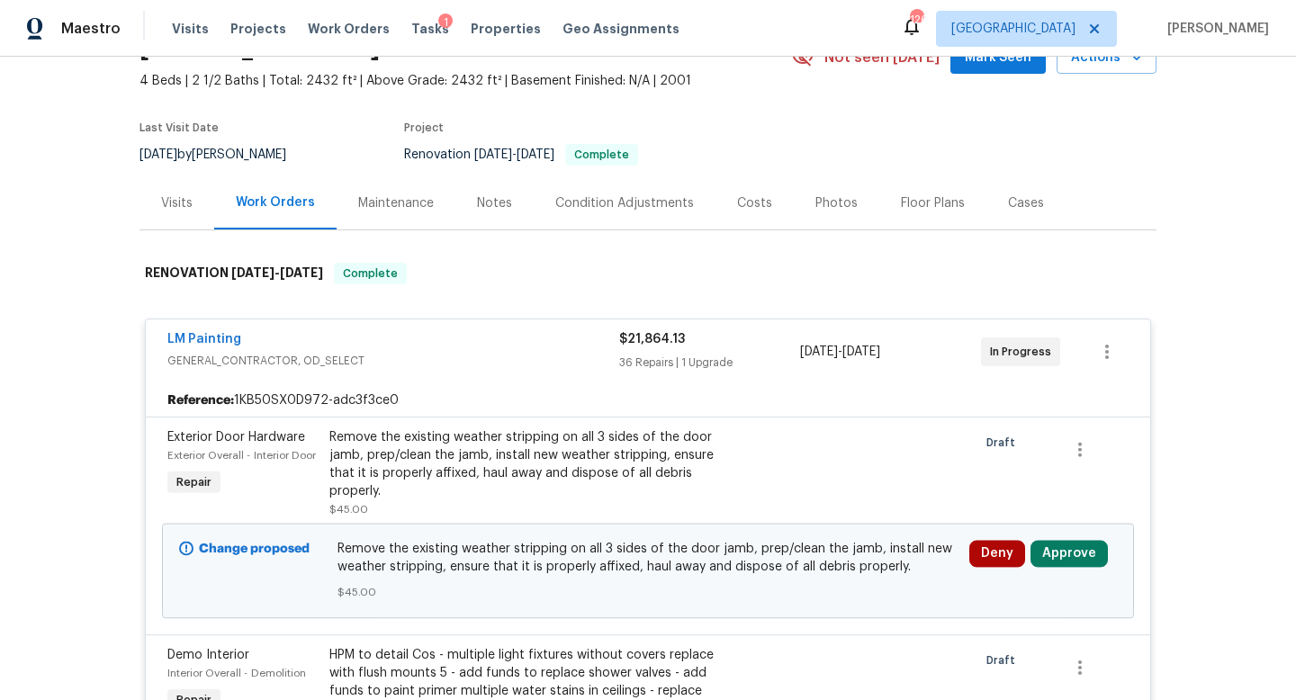
scroll to position [409, 0]
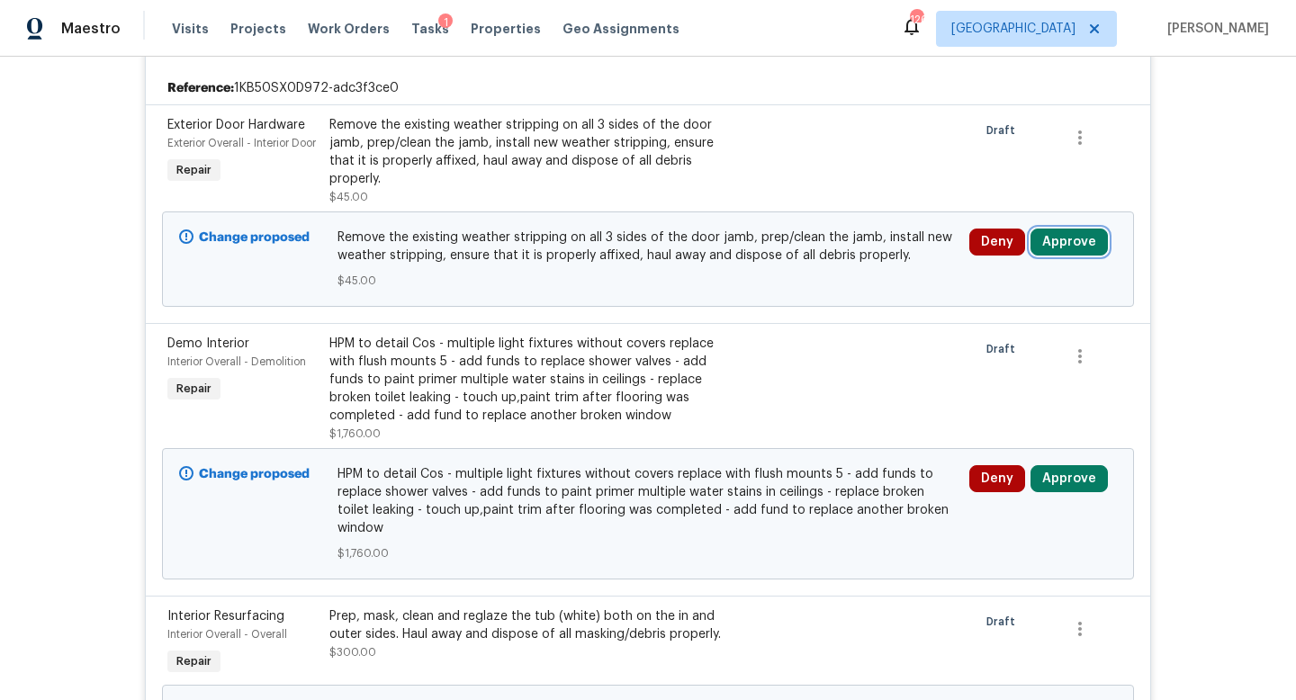
click at [1063, 244] on button "Approve" at bounding box center [1069, 242] width 77 height 27
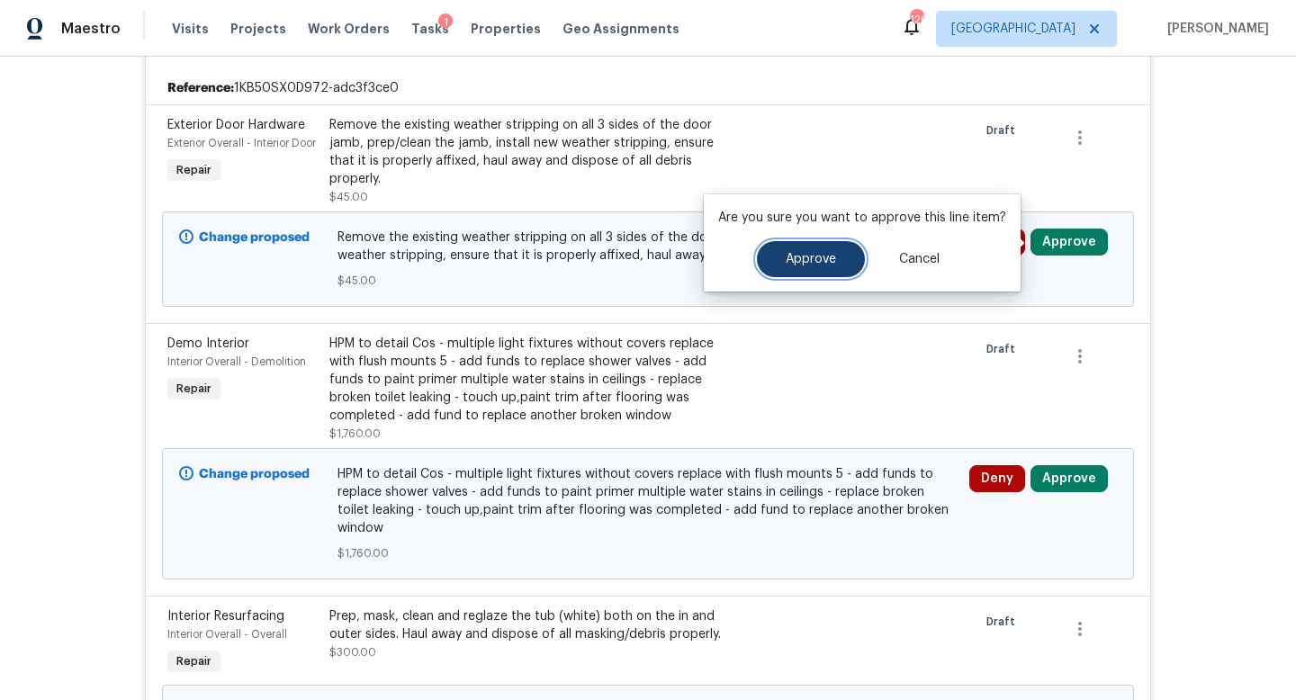
click at [819, 262] on span "Approve" at bounding box center [811, 260] width 50 height 14
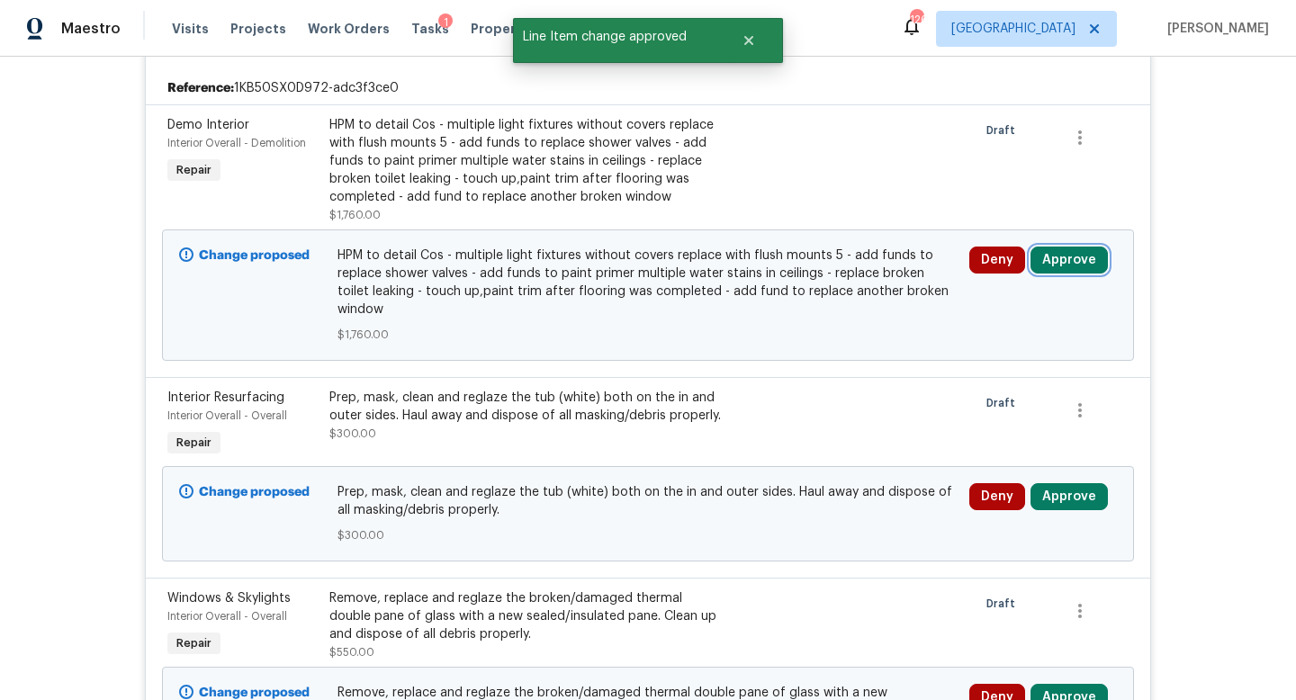
click at [1049, 262] on button "Approve" at bounding box center [1069, 260] width 77 height 27
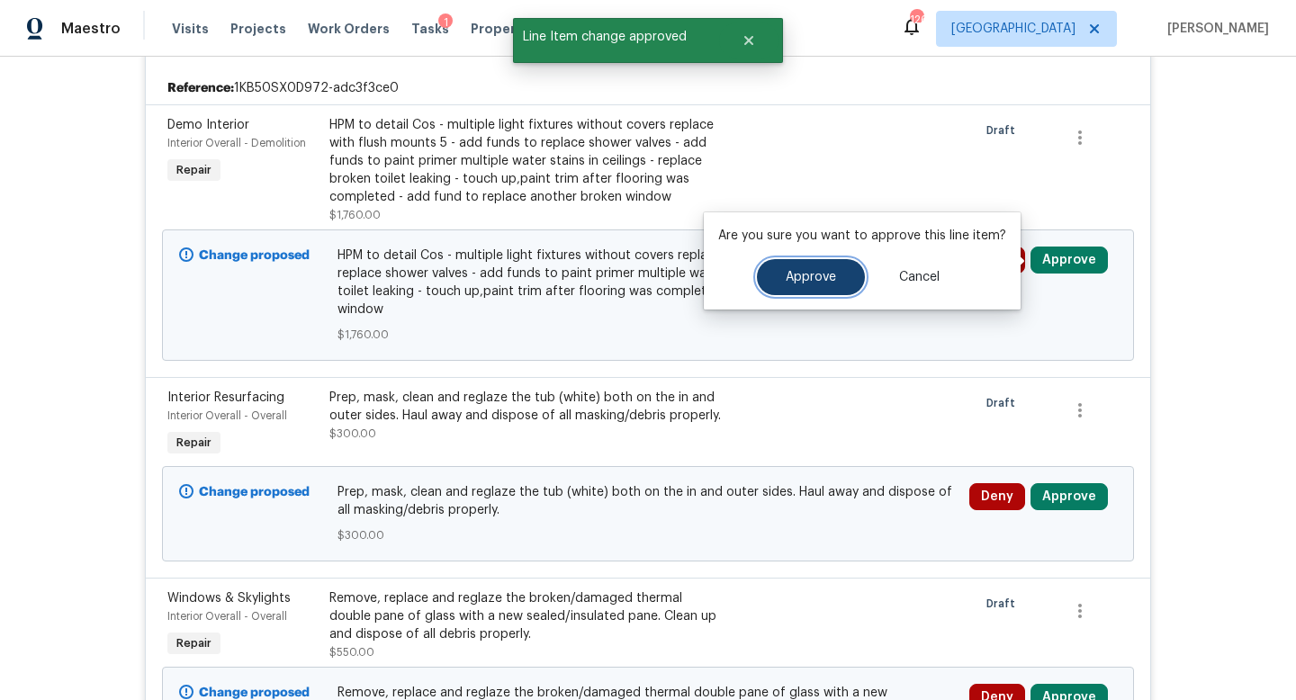
click at [831, 288] on button "Approve" at bounding box center [811, 277] width 108 height 36
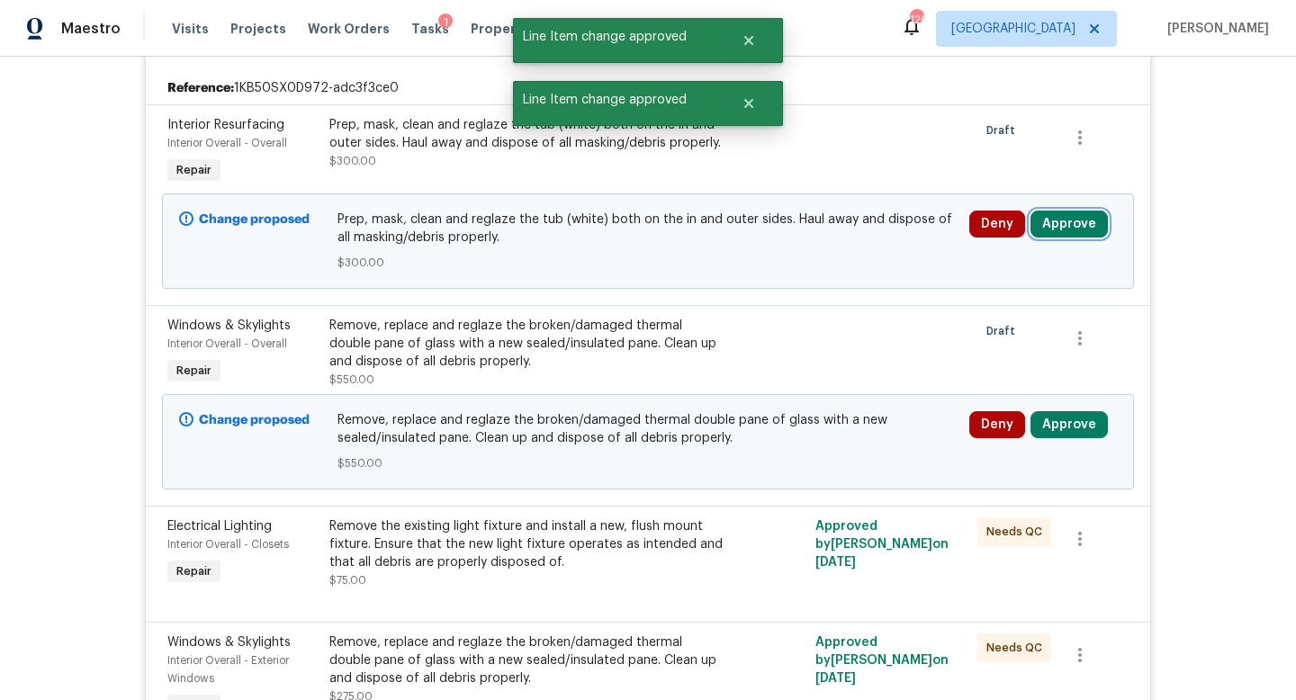
click at [1065, 218] on button "Approve" at bounding box center [1069, 224] width 77 height 27
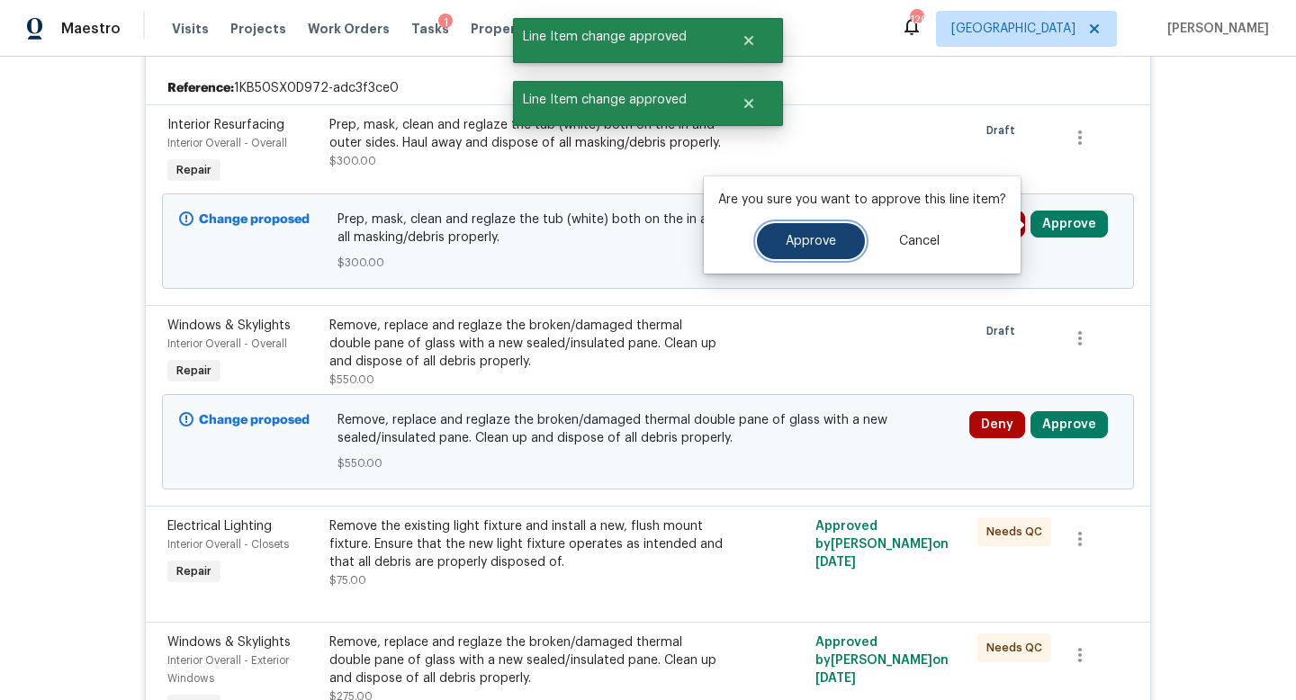
click at [817, 249] on button "Approve" at bounding box center [811, 241] width 108 height 36
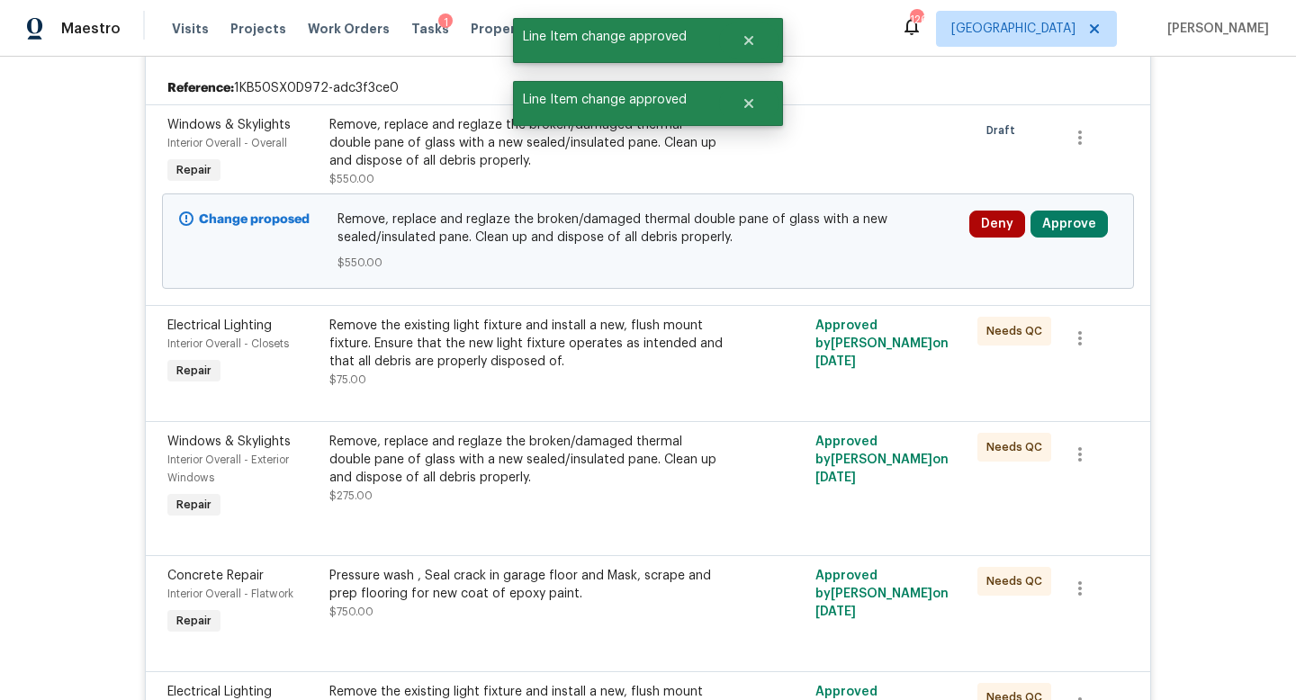
click at [1065, 206] on div "Deny Approve" at bounding box center [1043, 241] width 158 height 72
click at [1062, 228] on button "Approve" at bounding box center [1069, 224] width 77 height 27
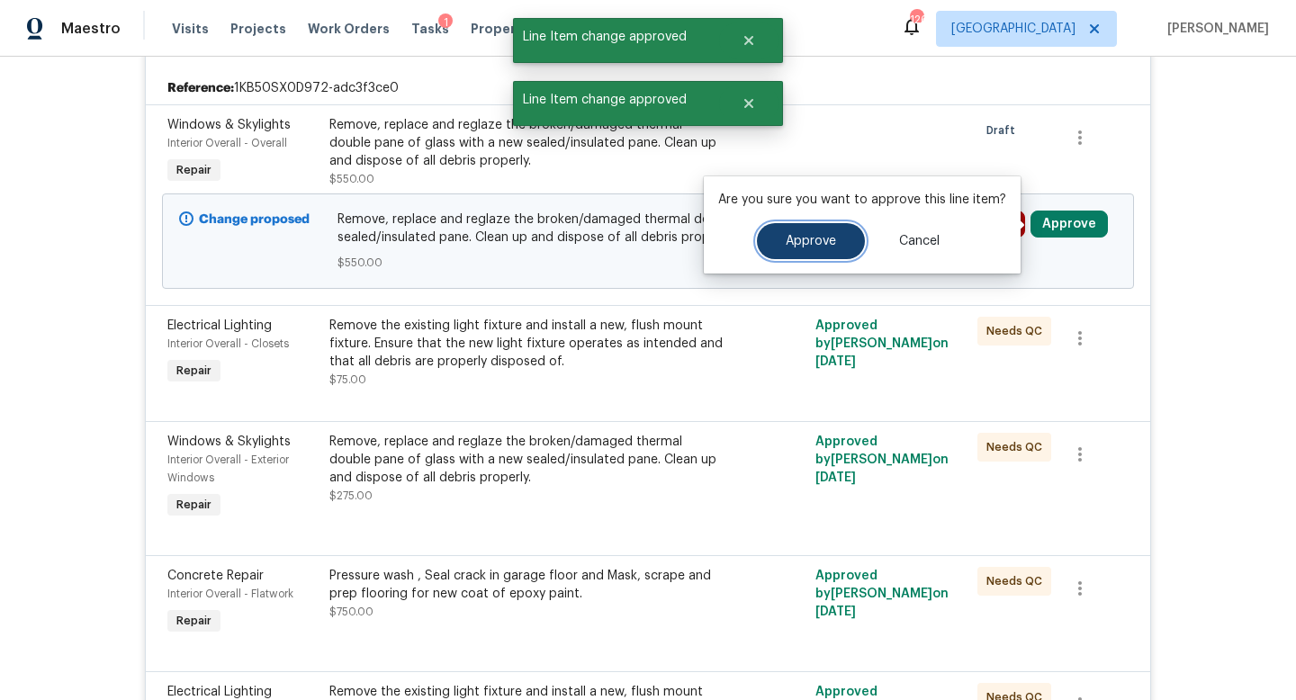
click at [839, 248] on button "Approve" at bounding box center [811, 241] width 108 height 36
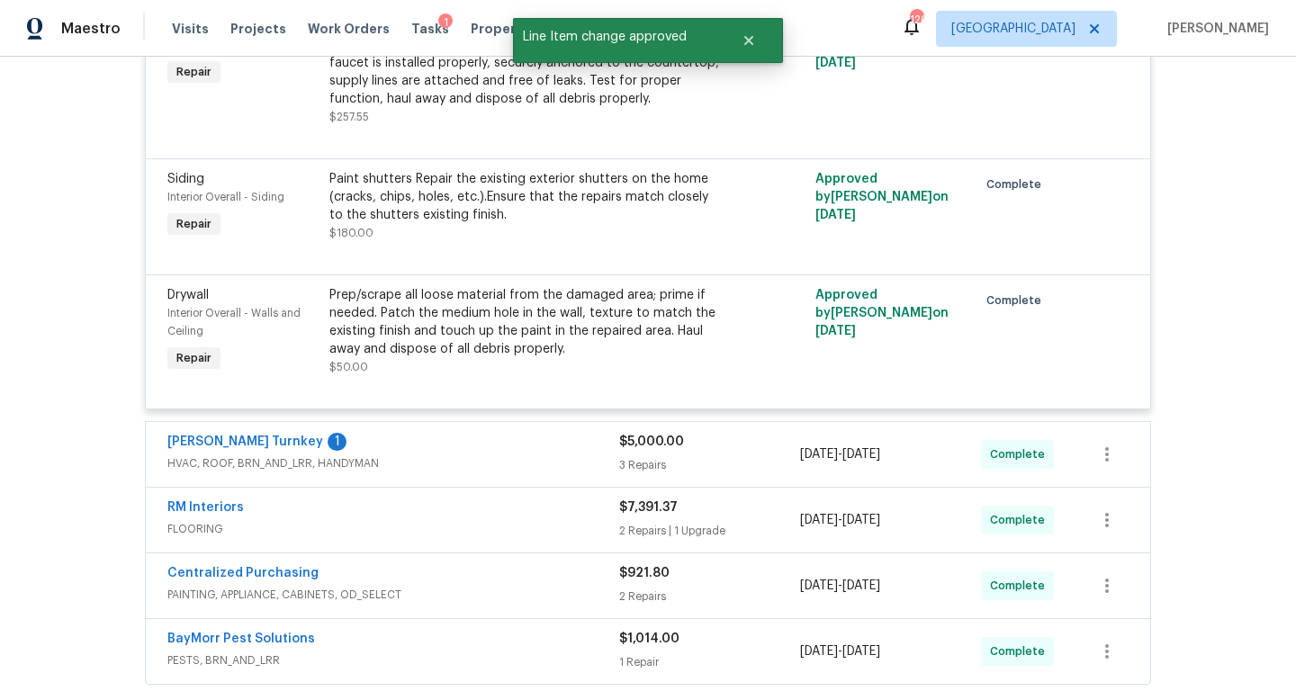
scroll to position [5933, 0]
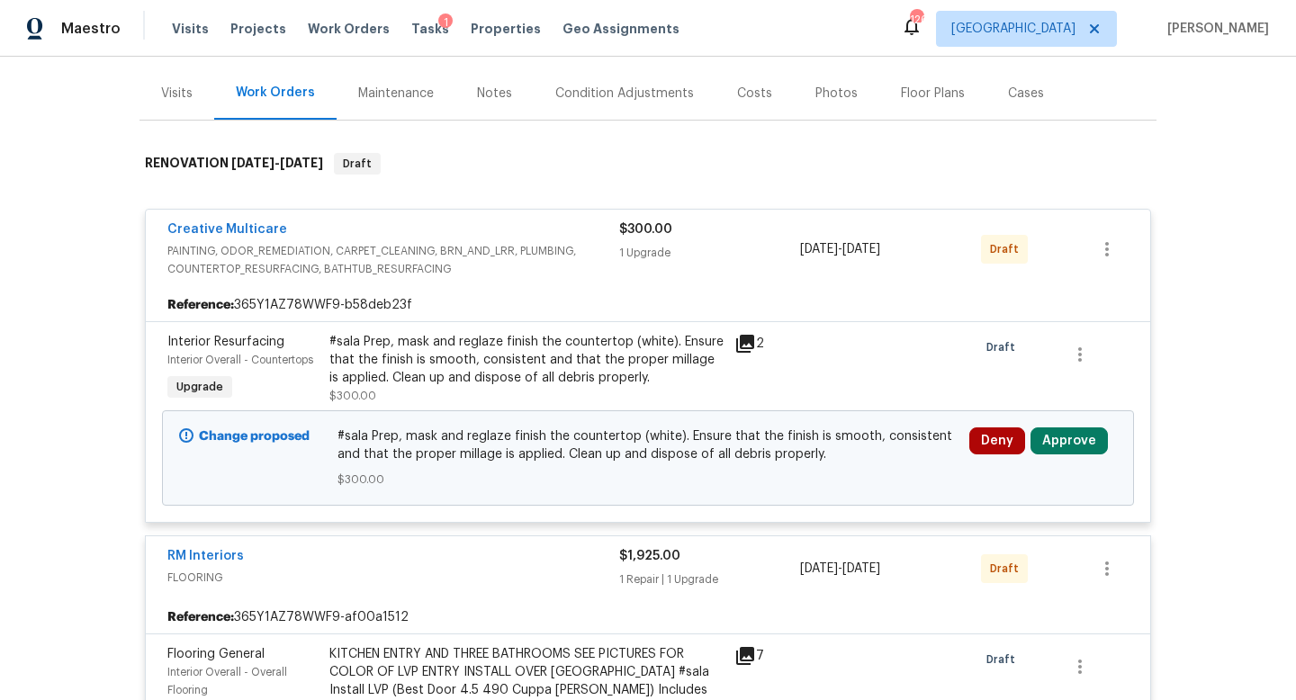
scroll to position [214, 0]
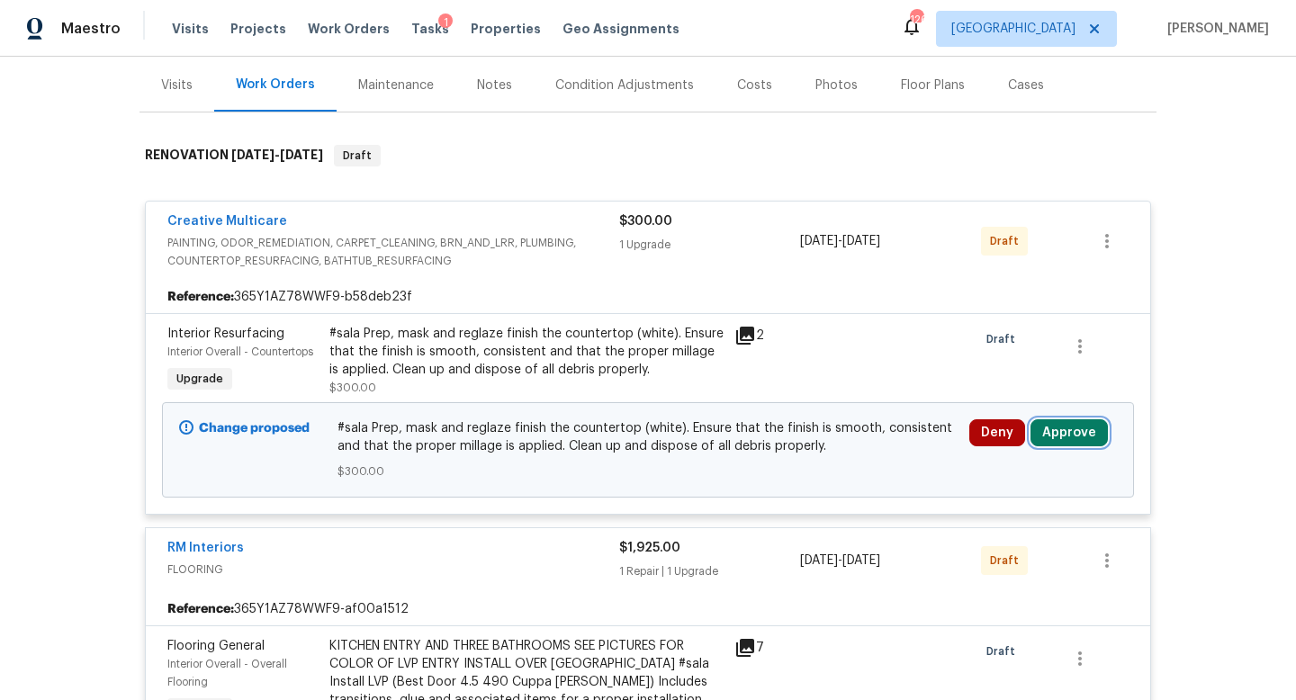
click at [1052, 436] on button "Approve" at bounding box center [1069, 433] width 77 height 27
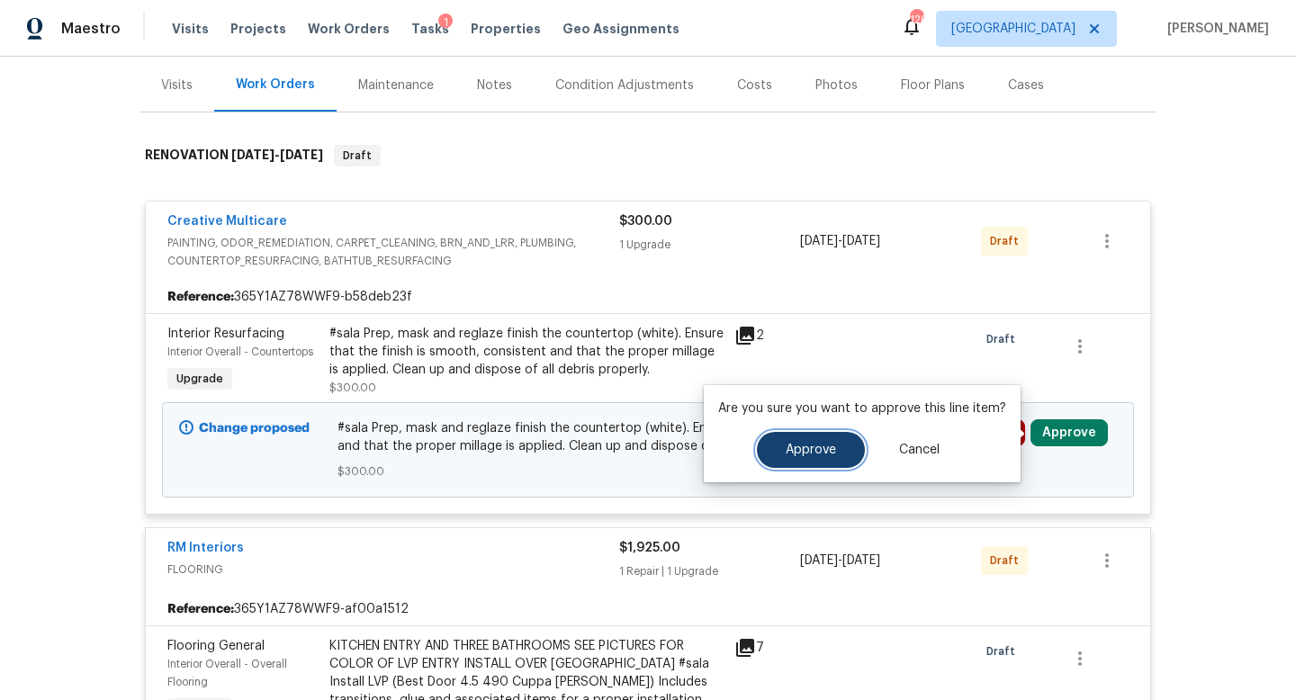
click at [832, 441] on button "Approve" at bounding box center [811, 450] width 108 height 36
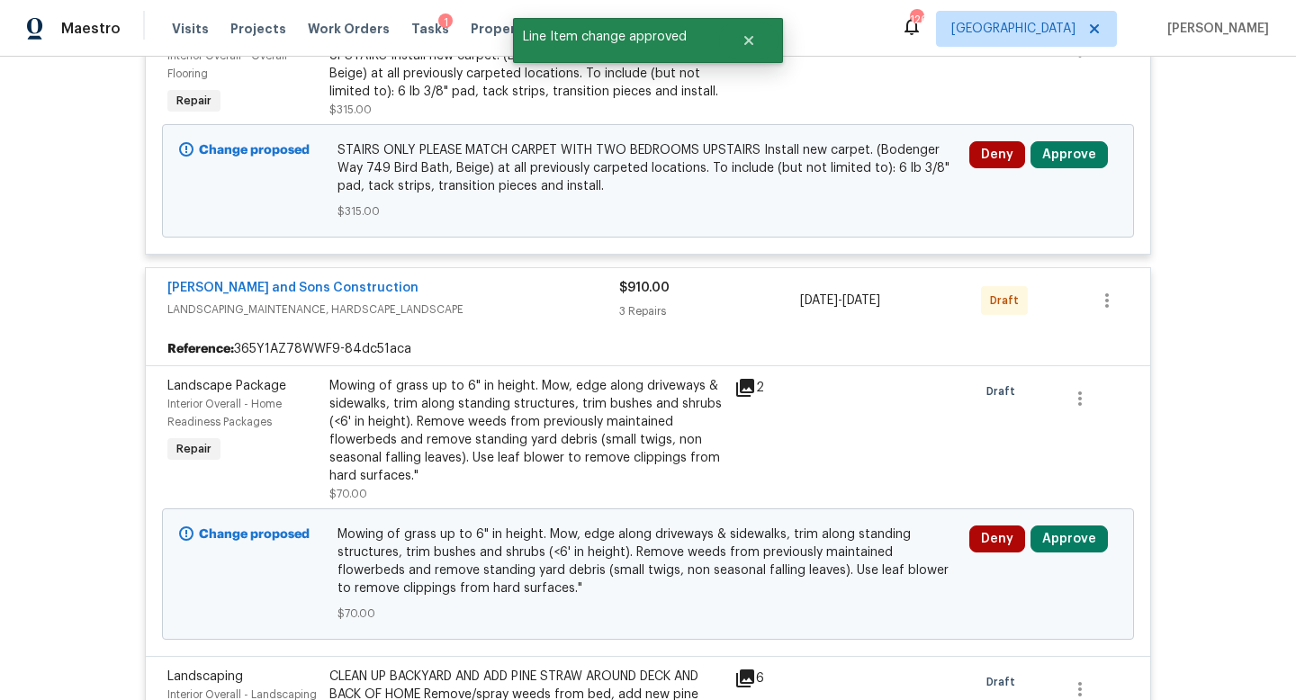
scroll to position [1020, 0]
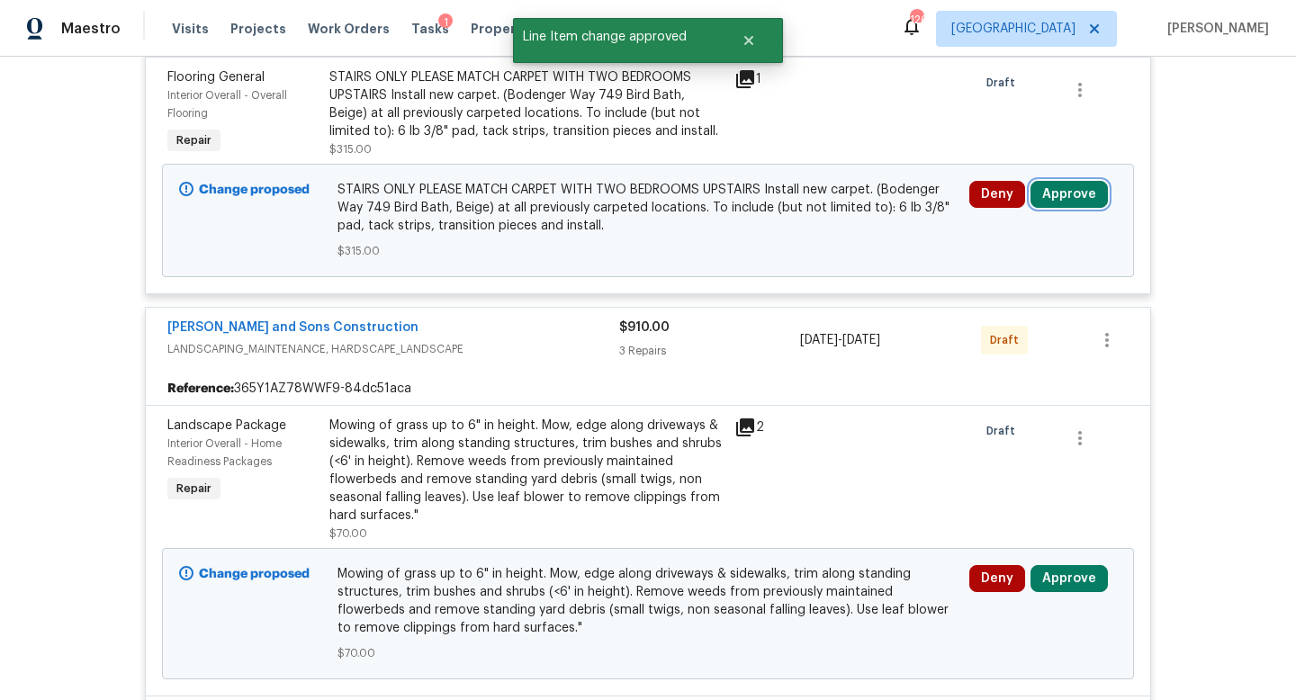
click at [1063, 196] on button "Approve" at bounding box center [1069, 194] width 77 height 27
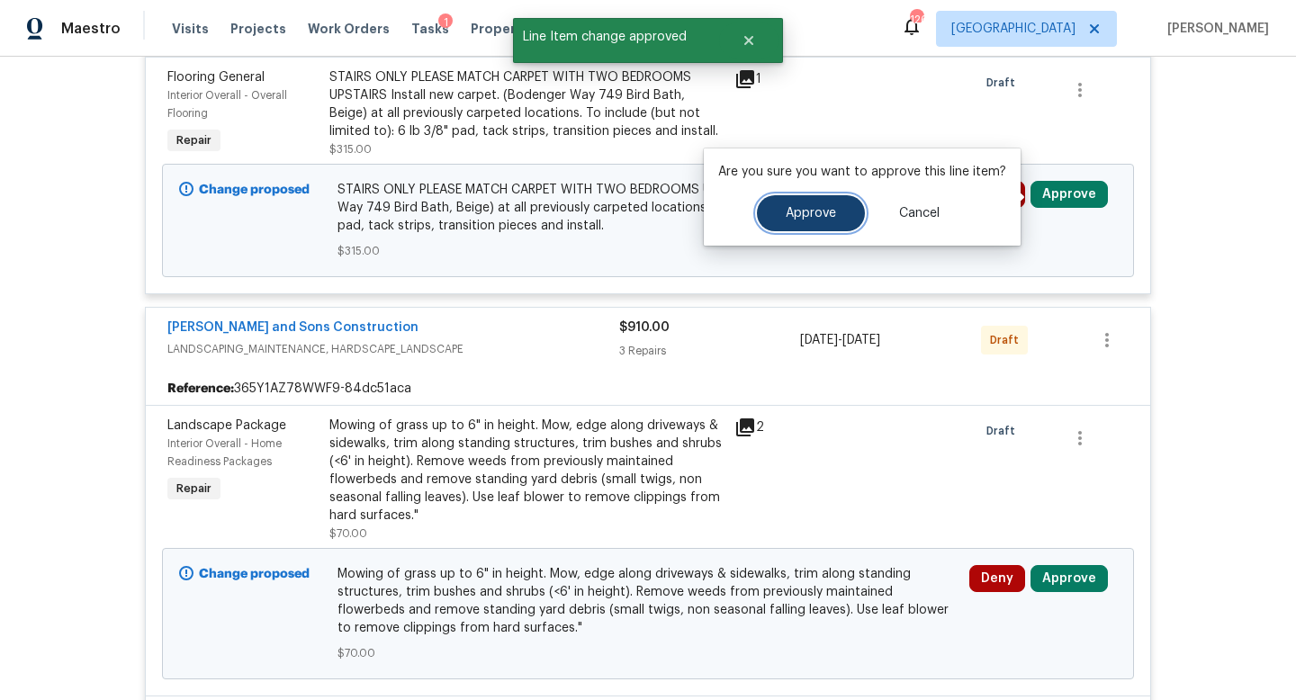
click at [859, 216] on button "Approve" at bounding box center [811, 213] width 108 height 36
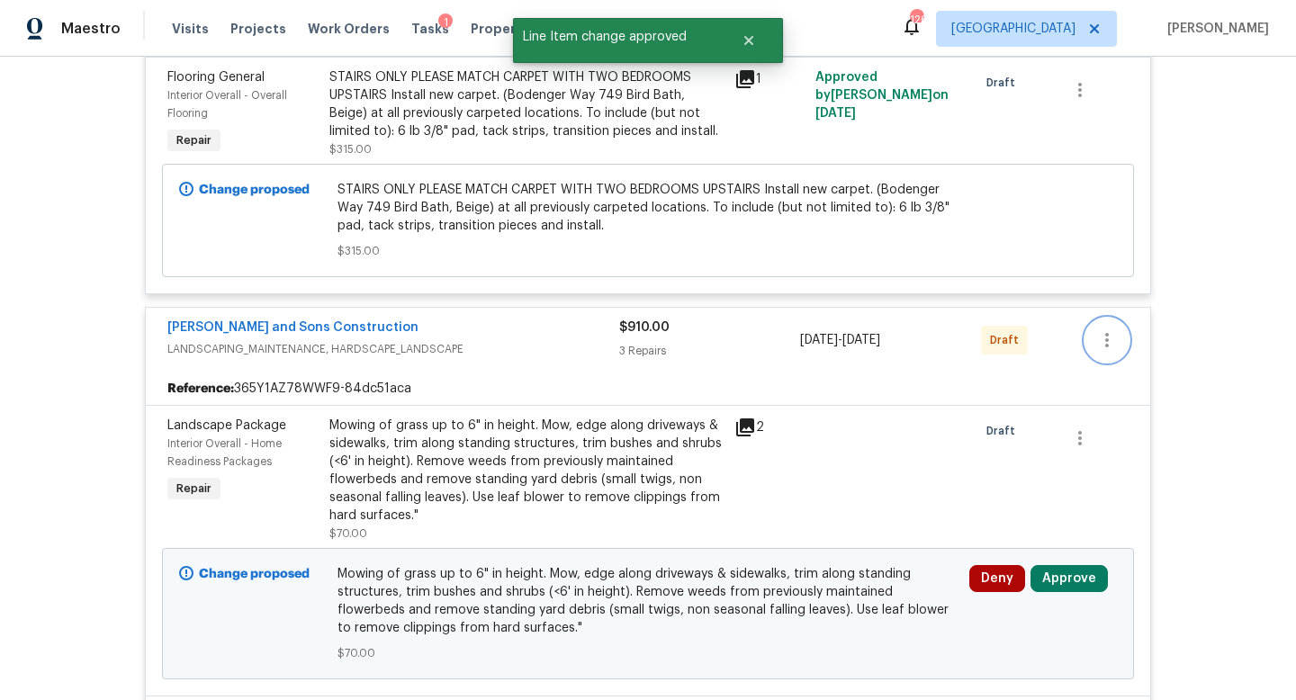
click at [1110, 344] on icon "button" at bounding box center [1108, 341] width 22 height 22
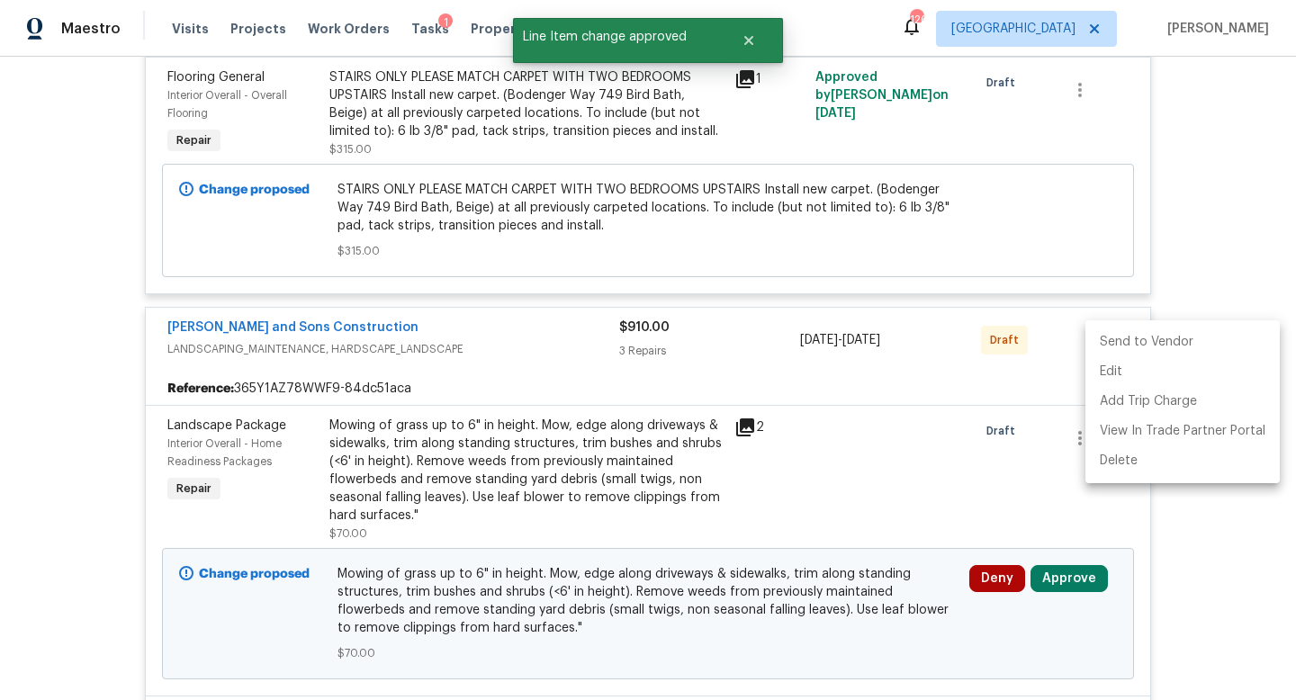
click at [1114, 342] on li "Send to Vendor" at bounding box center [1183, 343] width 194 height 30
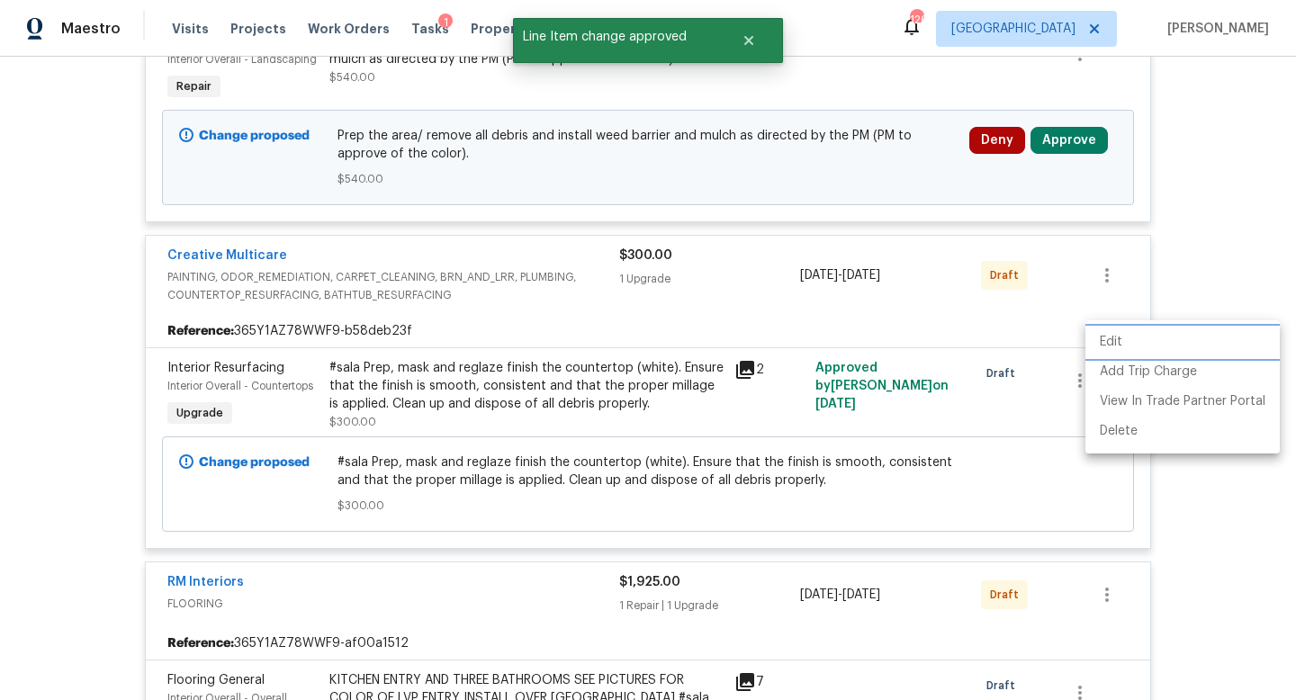
scroll to position [105, 0]
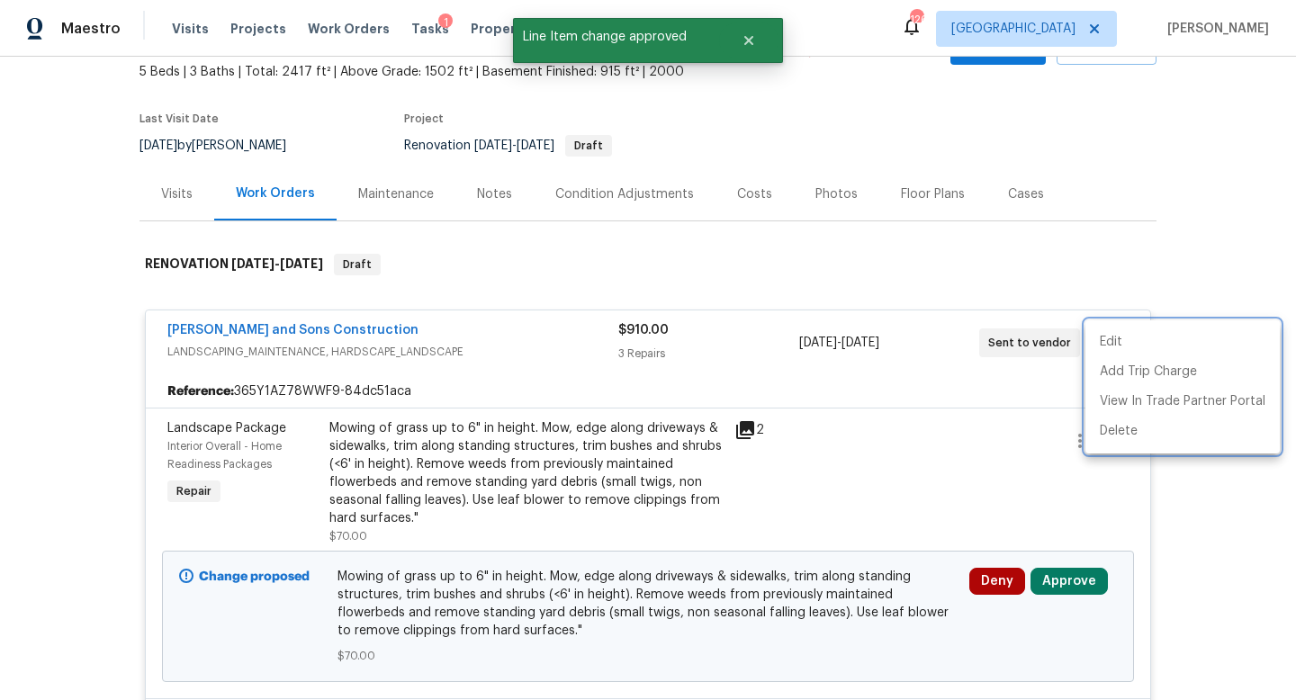
click at [1059, 586] on div at bounding box center [648, 350] width 1296 height 700
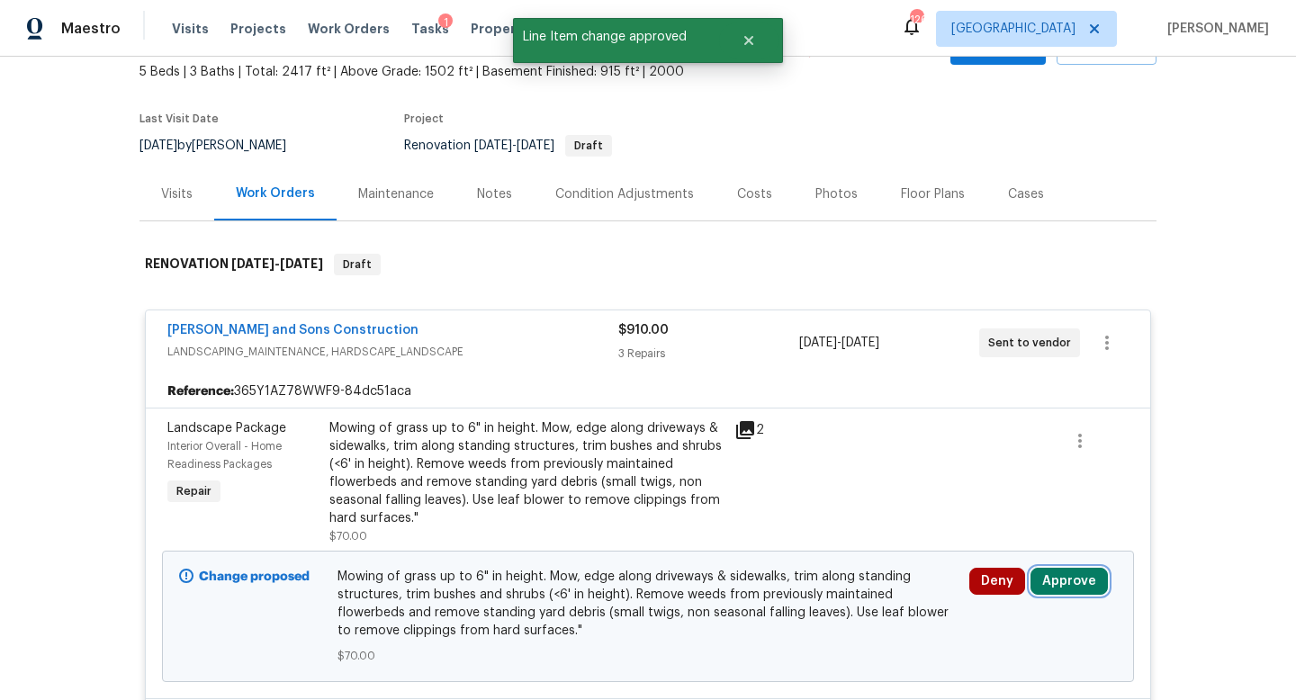
click at [1062, 578] on button "Approve" at bounding box center [1069, 581] width 77 height 27
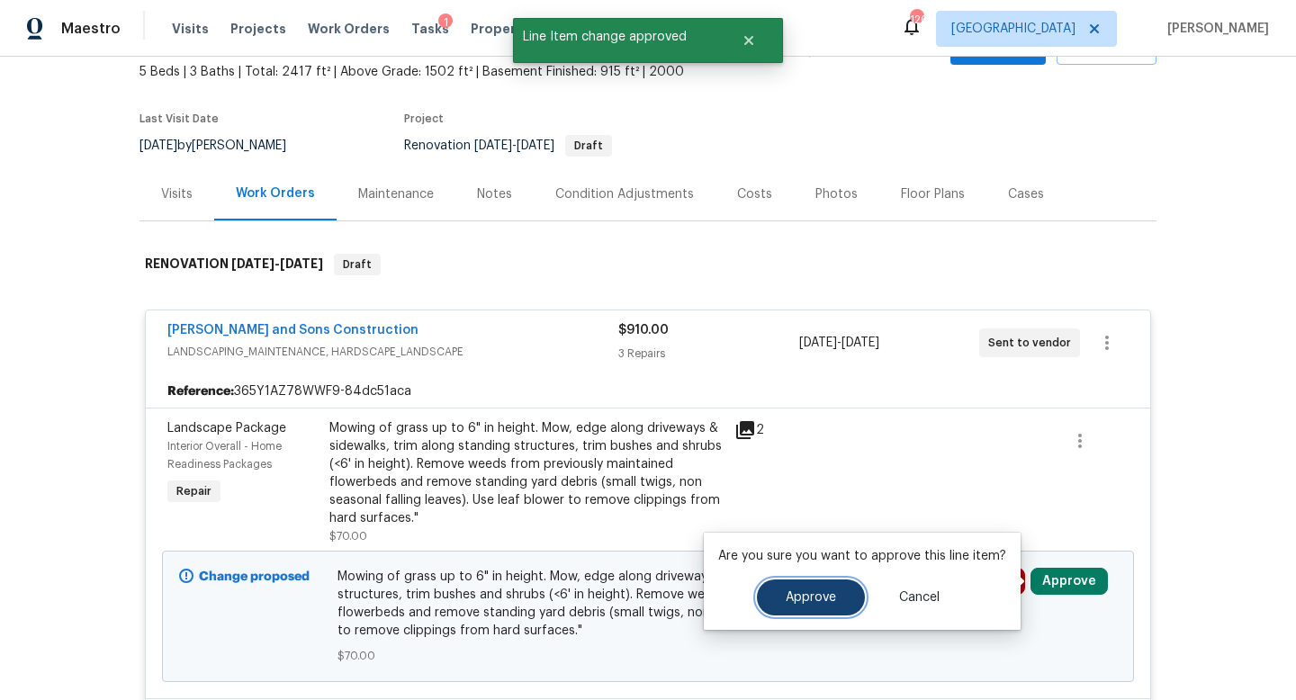
click at [813, 608] on button "Approve" at bounding box center [811, 598] width 108 height 36
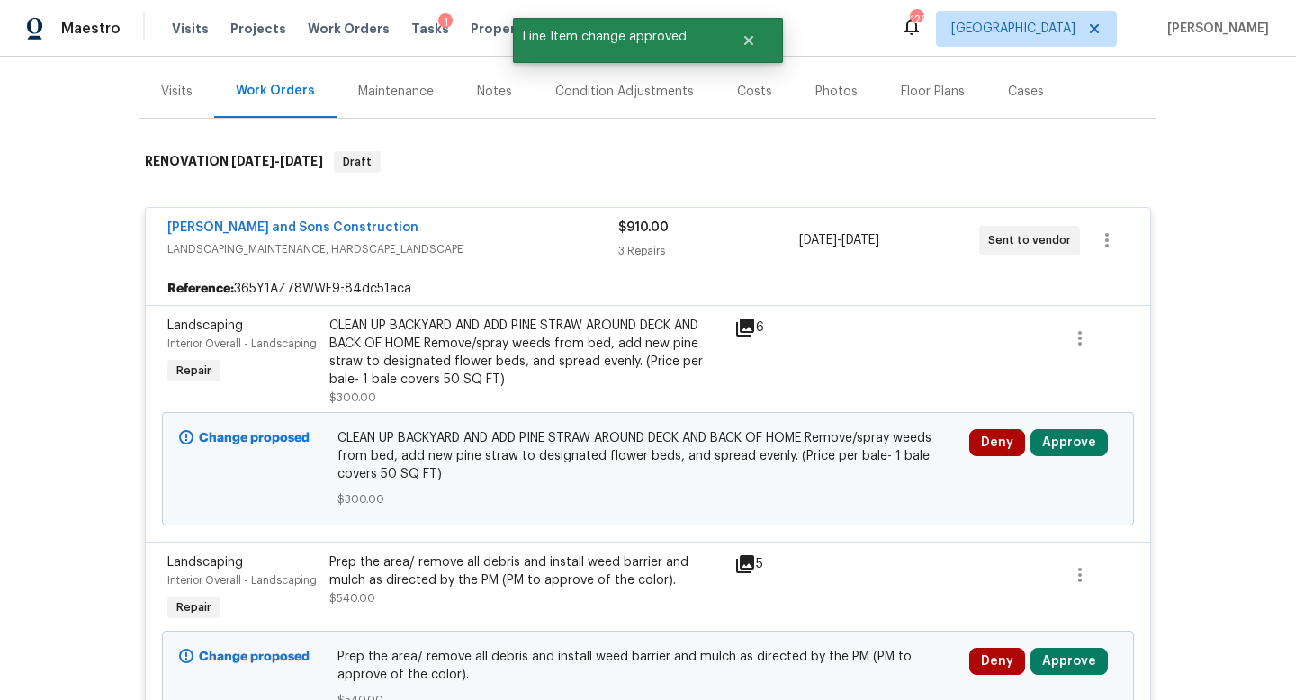
scroll to position [226, 0]
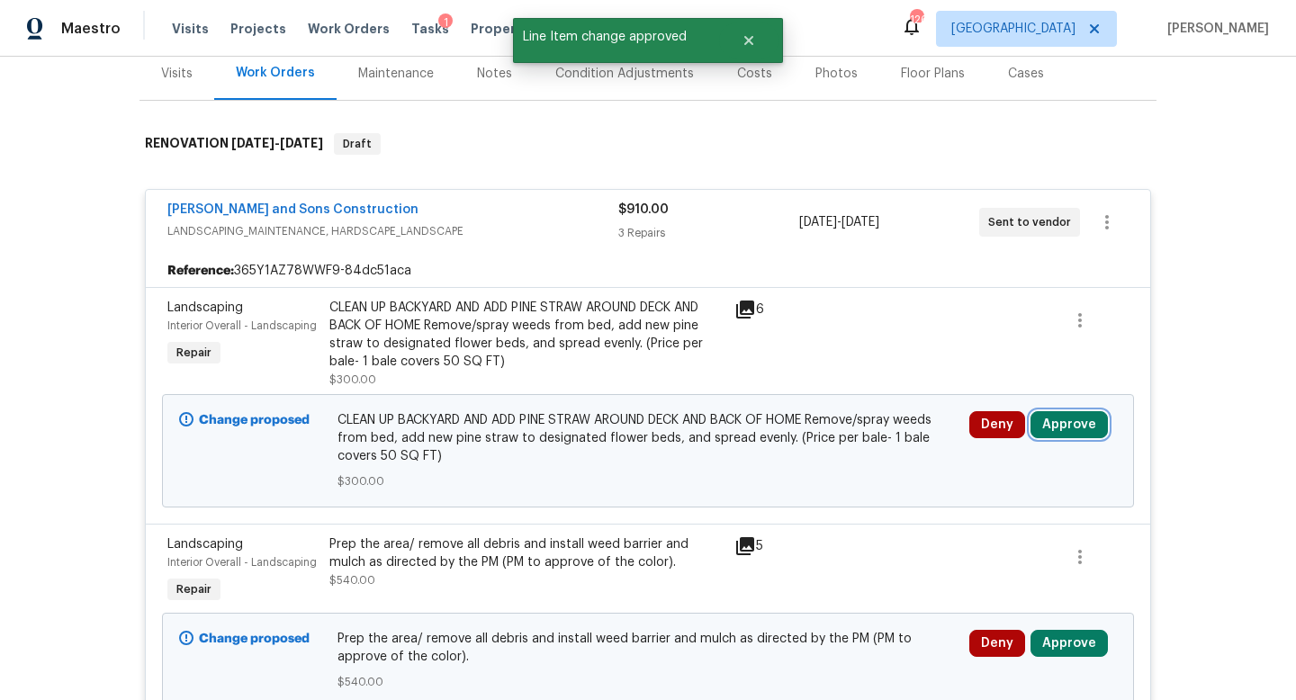
click at [1059, 426] on button "Approve" at bounding box center [1069, 424] width 77 height 27
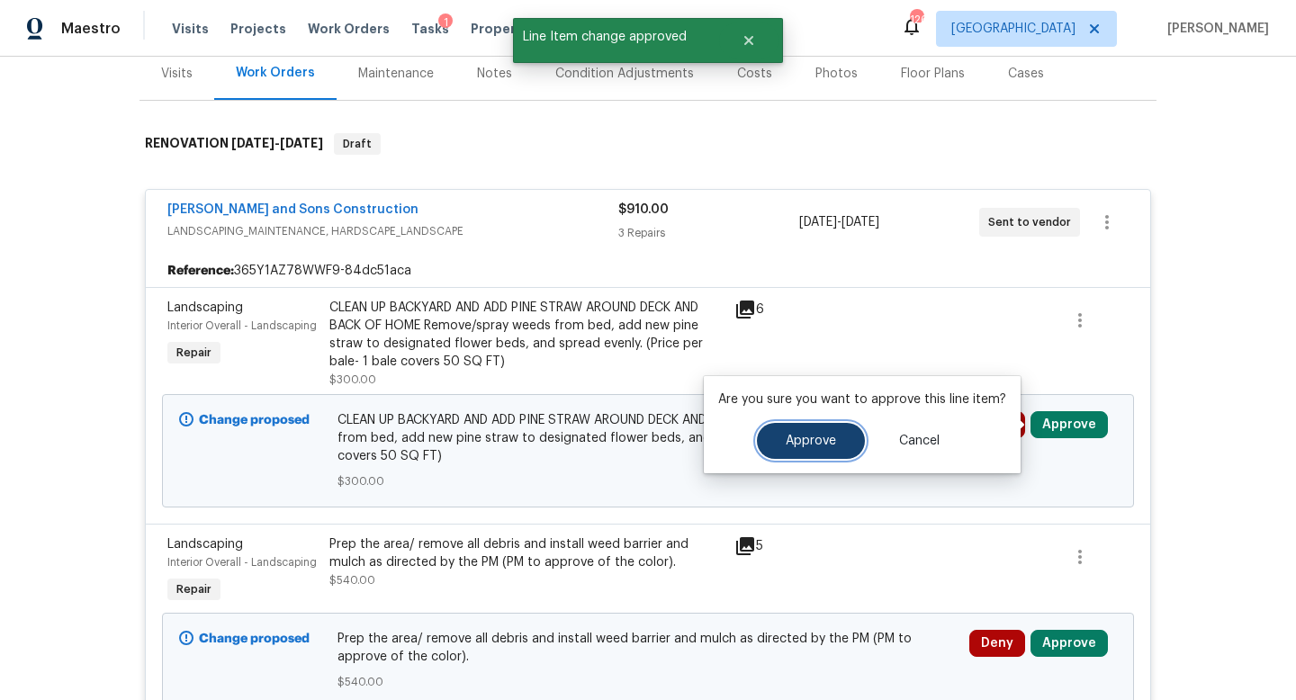
click at [799, 446] on span "Approve" at bounding box center [811, 442] width 50 height 14
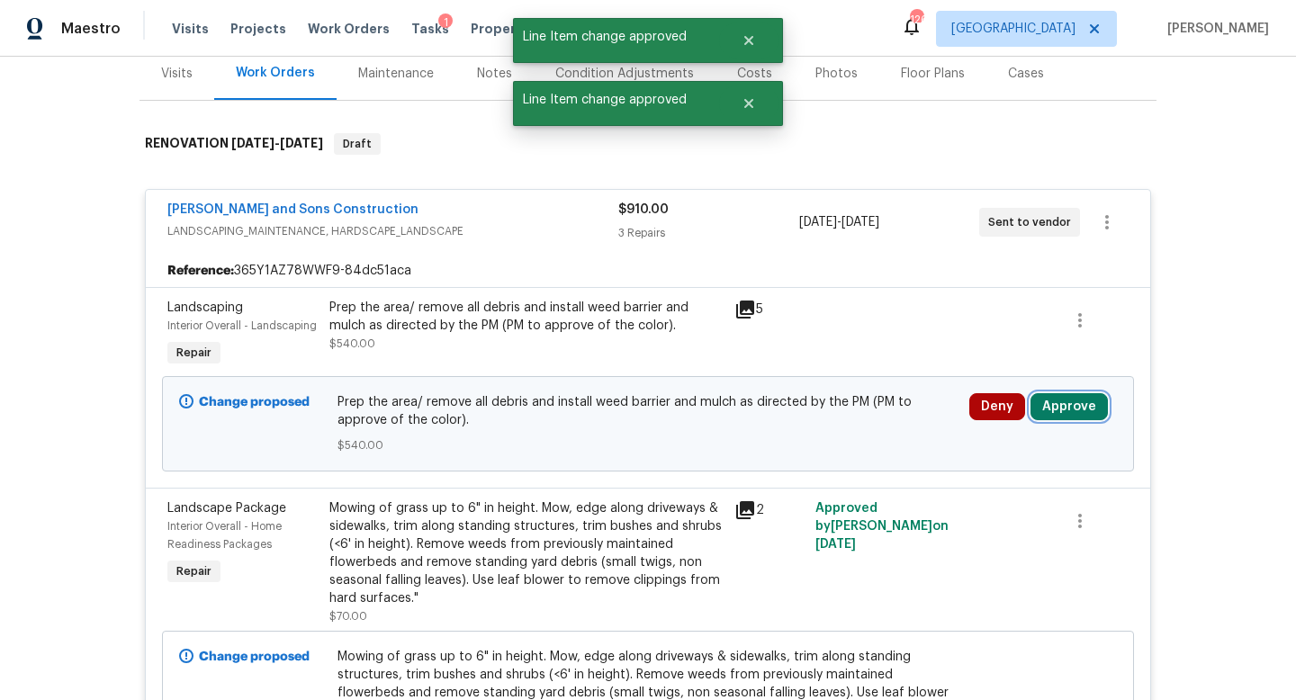
click at [1062, 405] on button "Approve" at bounding box center [1069, 406] width 77 height 27
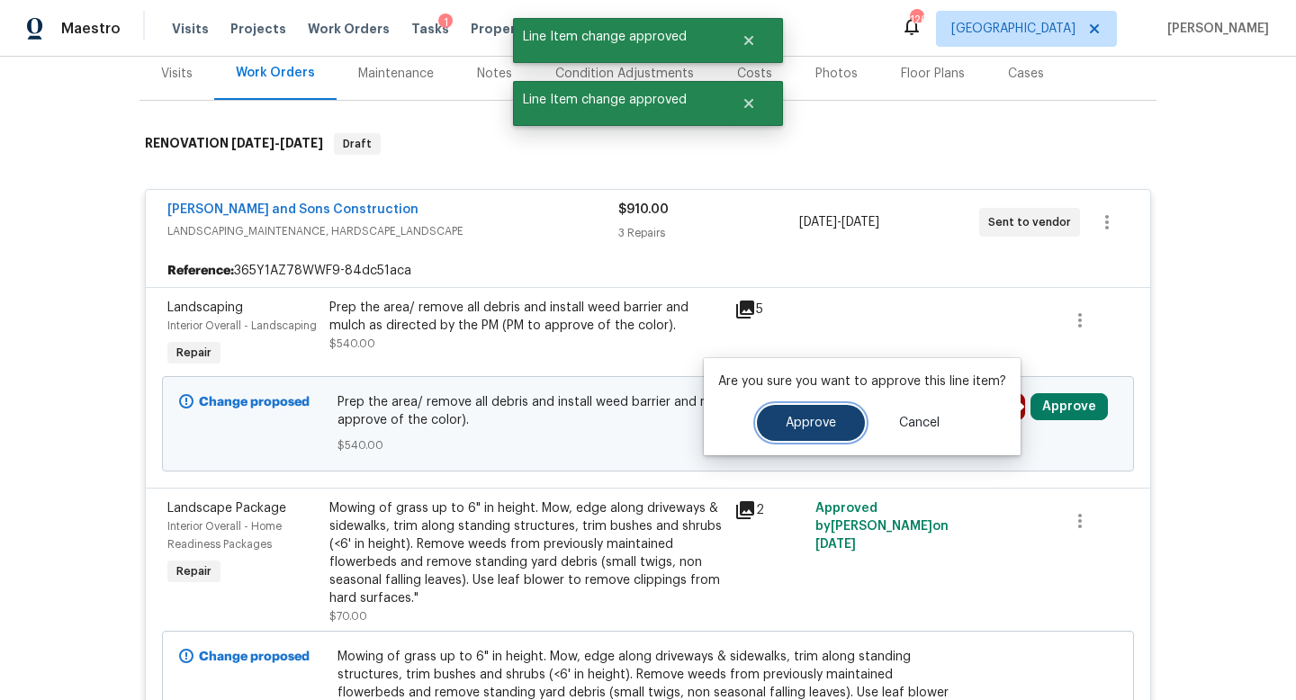
click at [820, 419] on span "Approve" at bounding box center [811, 424] width 50 height 14
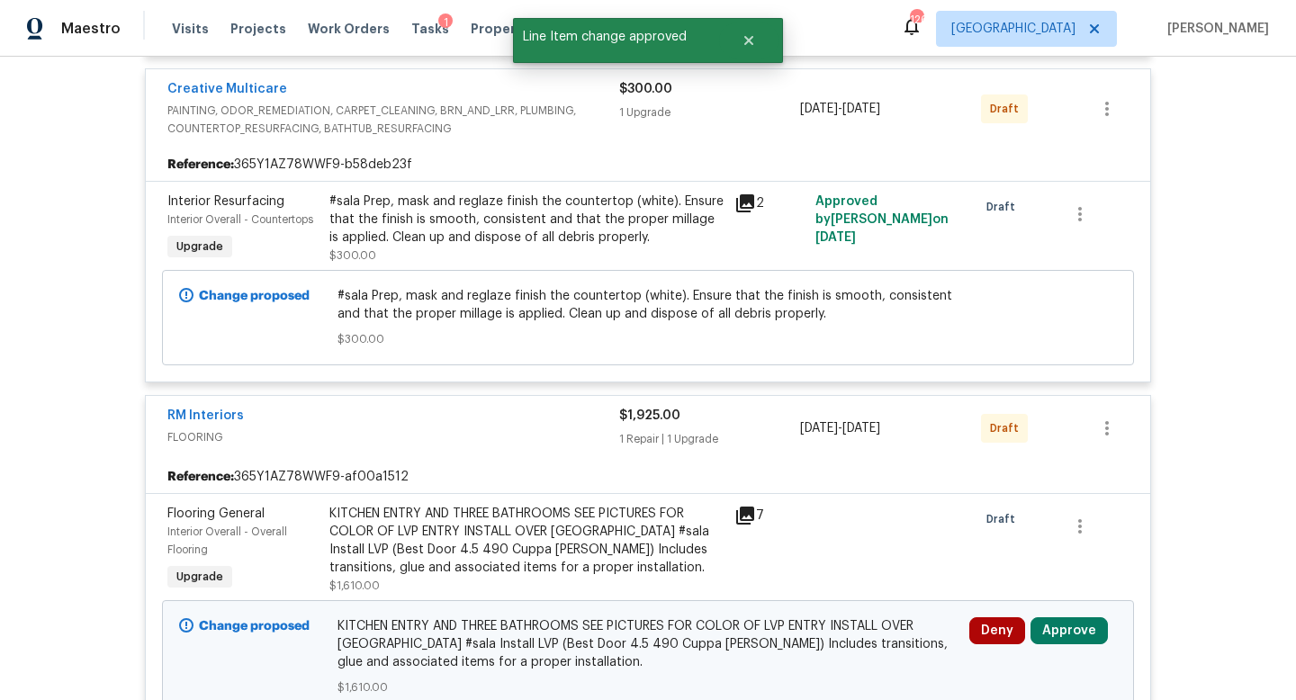
scroll to position [1178, 0]
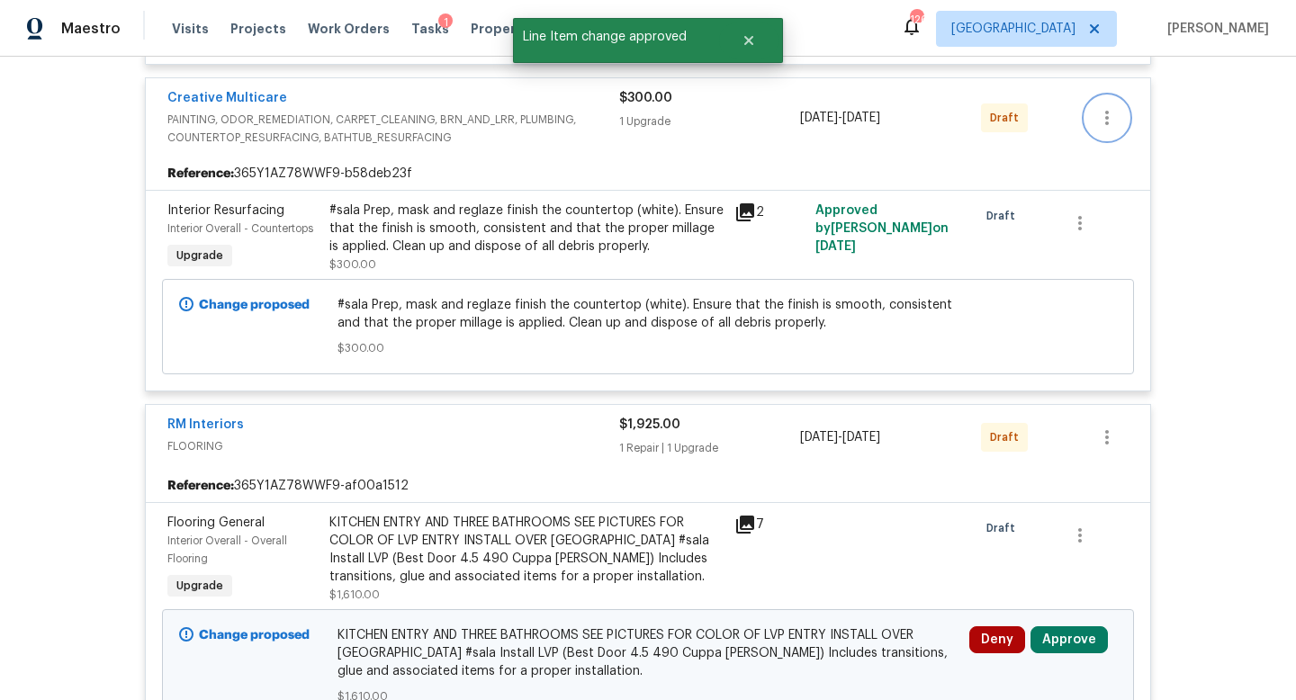
click at [1104, 117] on icon "button" at bounding box center [1108, 118] width 22 height 22
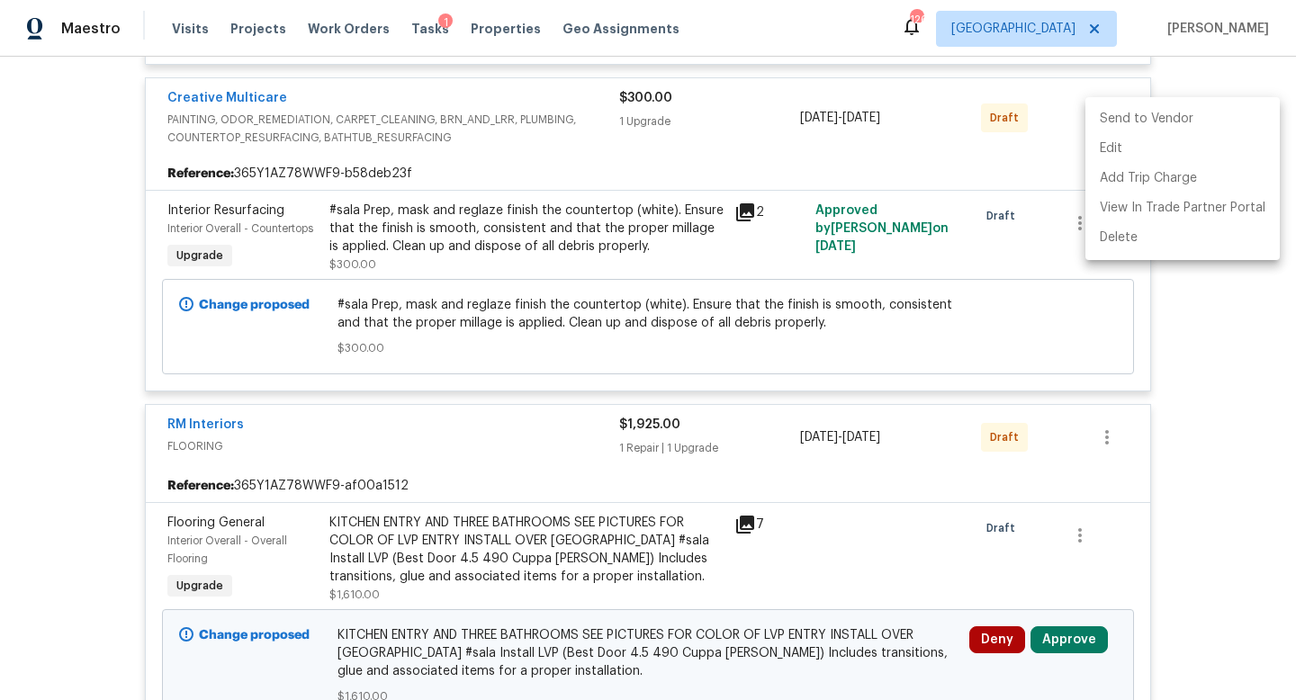
click at [1112, 116] on li "Send to Vendor" at bounding box center [1183, 119] width 194 height 30
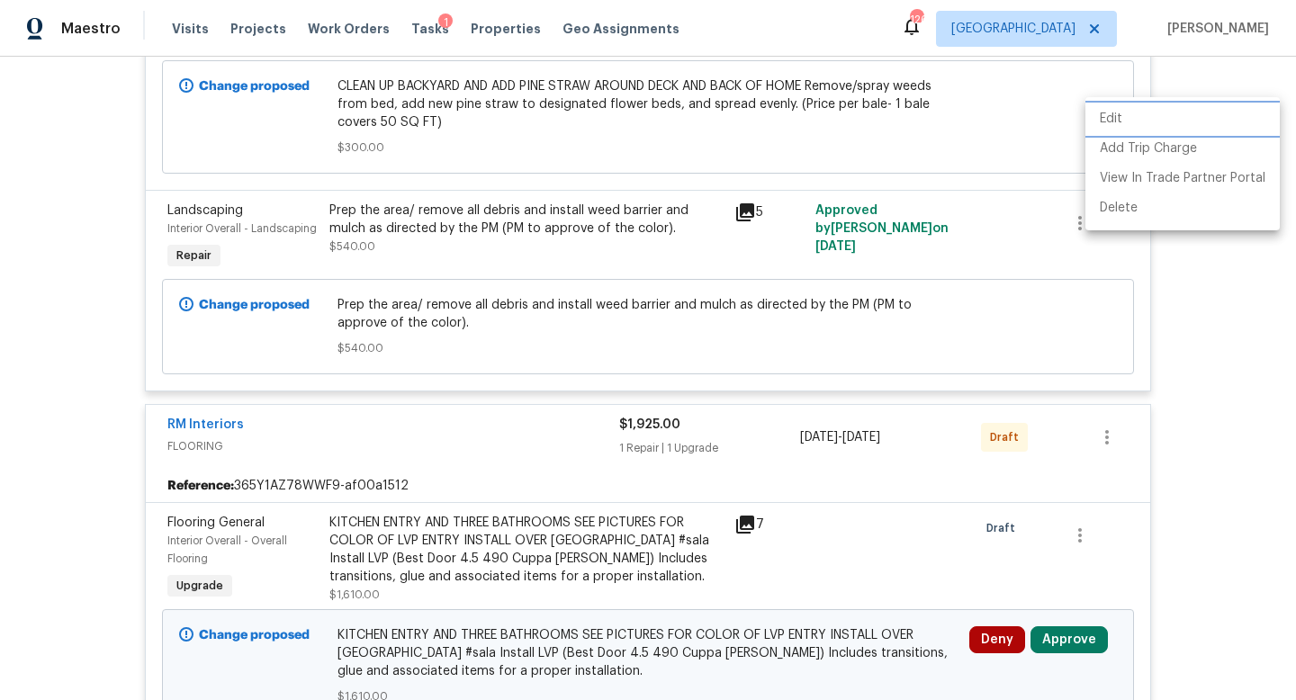
scroll to position [337, 0]
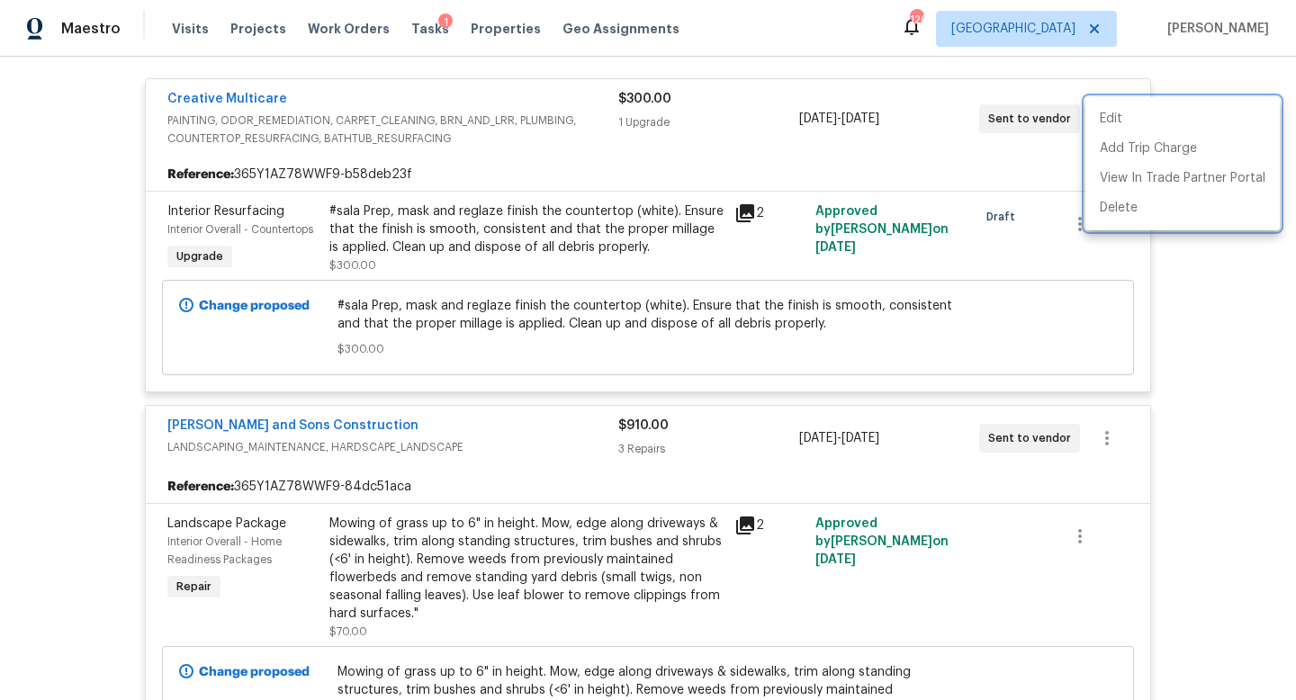
click at [1205, 426] on div at bounding box center [648, 350] width 1296 height 700
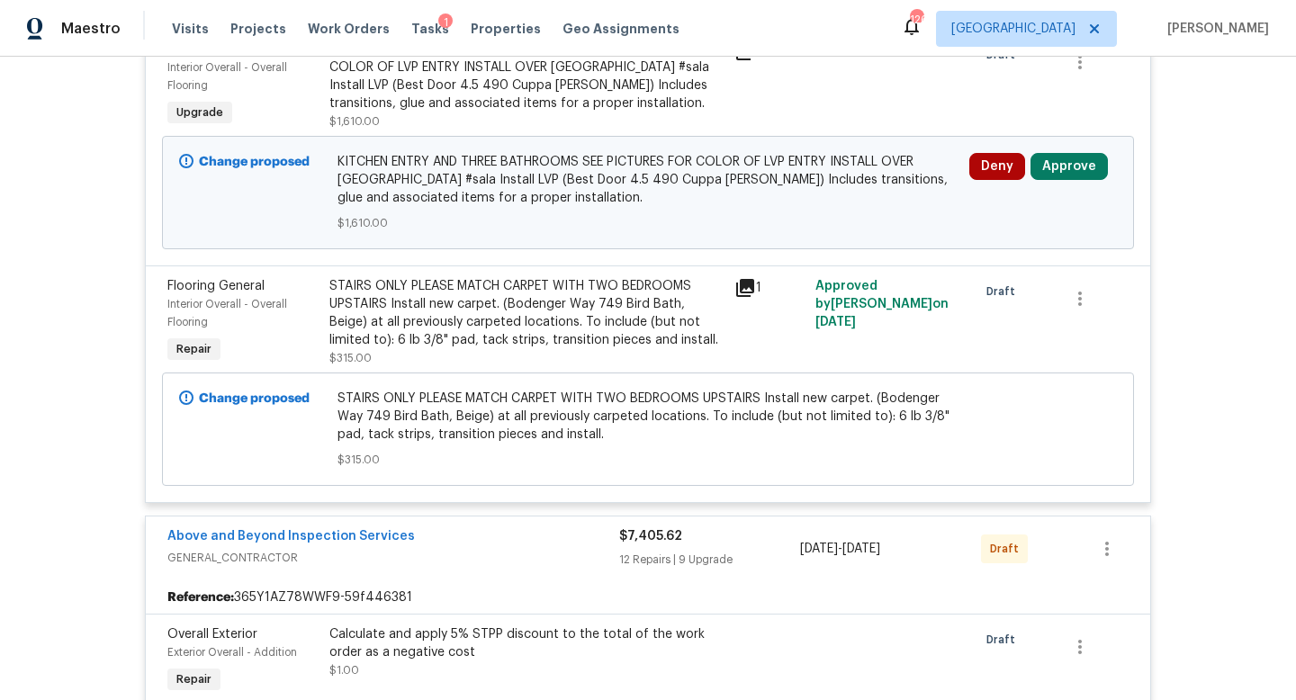
scroll to position [1639, 0]
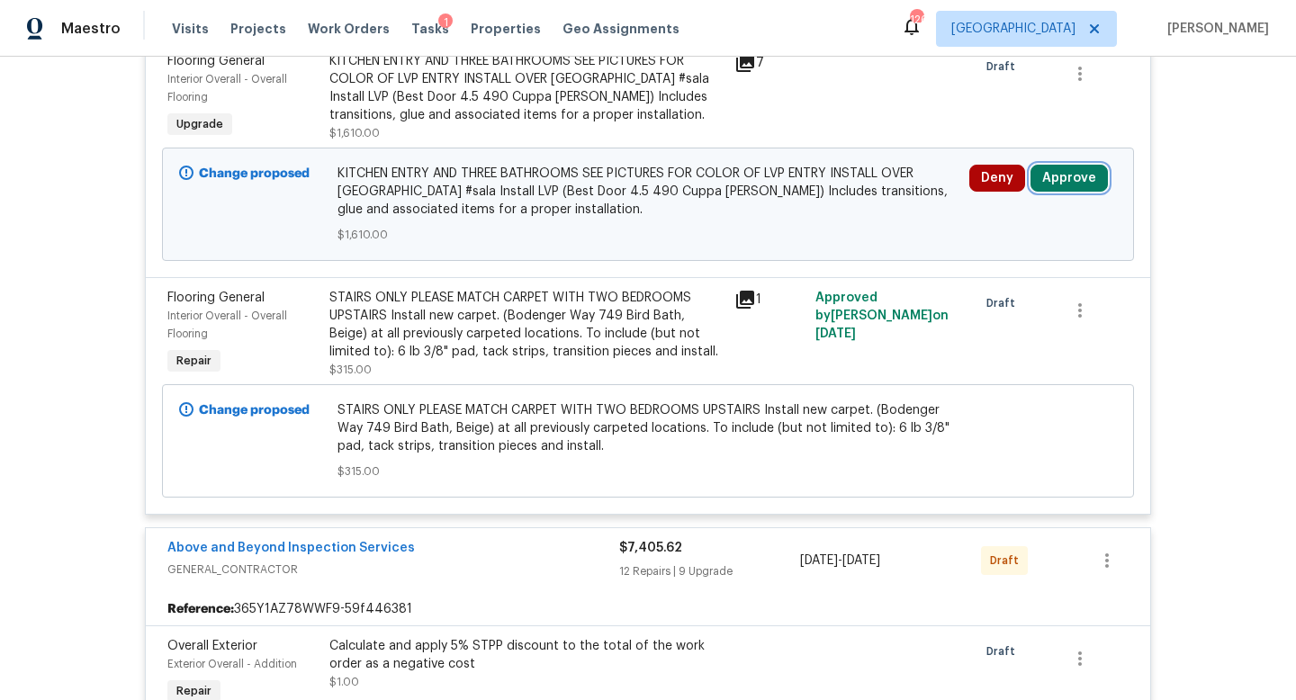
click at [1060, 169] on button "Approve" at bounding box center [1069, 178] width 77 height 27
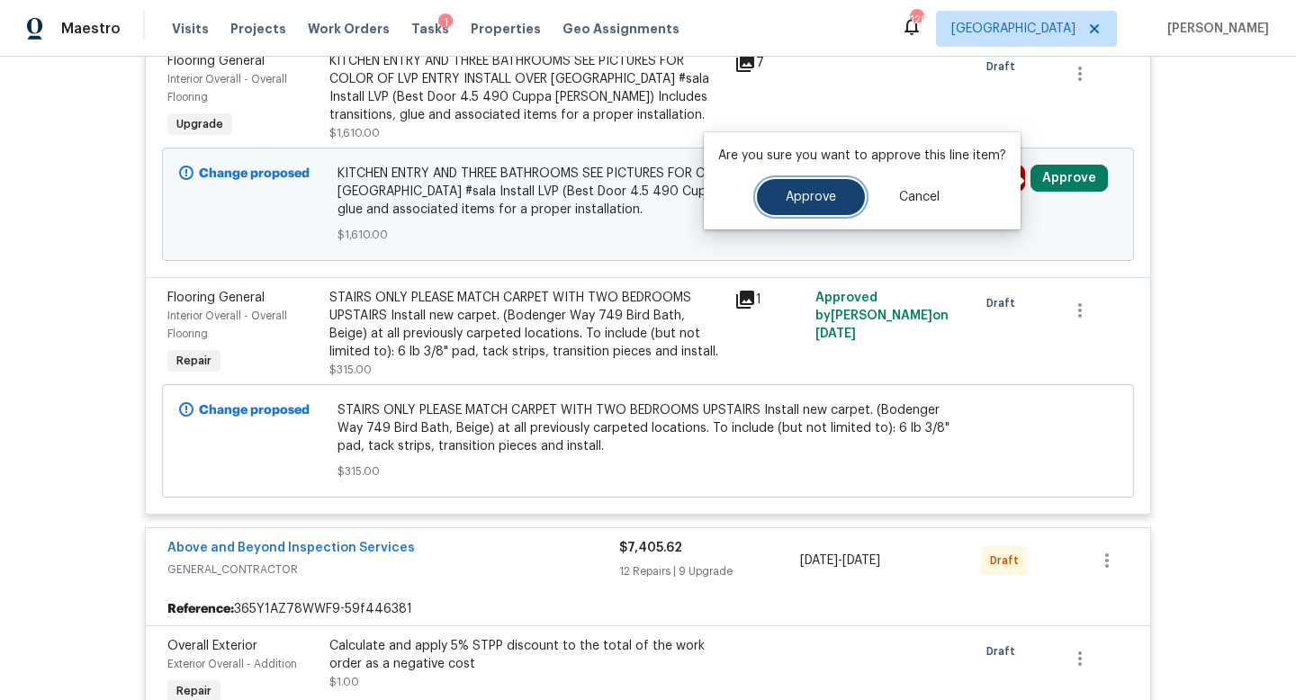
click at [814, 194] on span "Approve" at bounding box center [811, 198] width 50 height 14
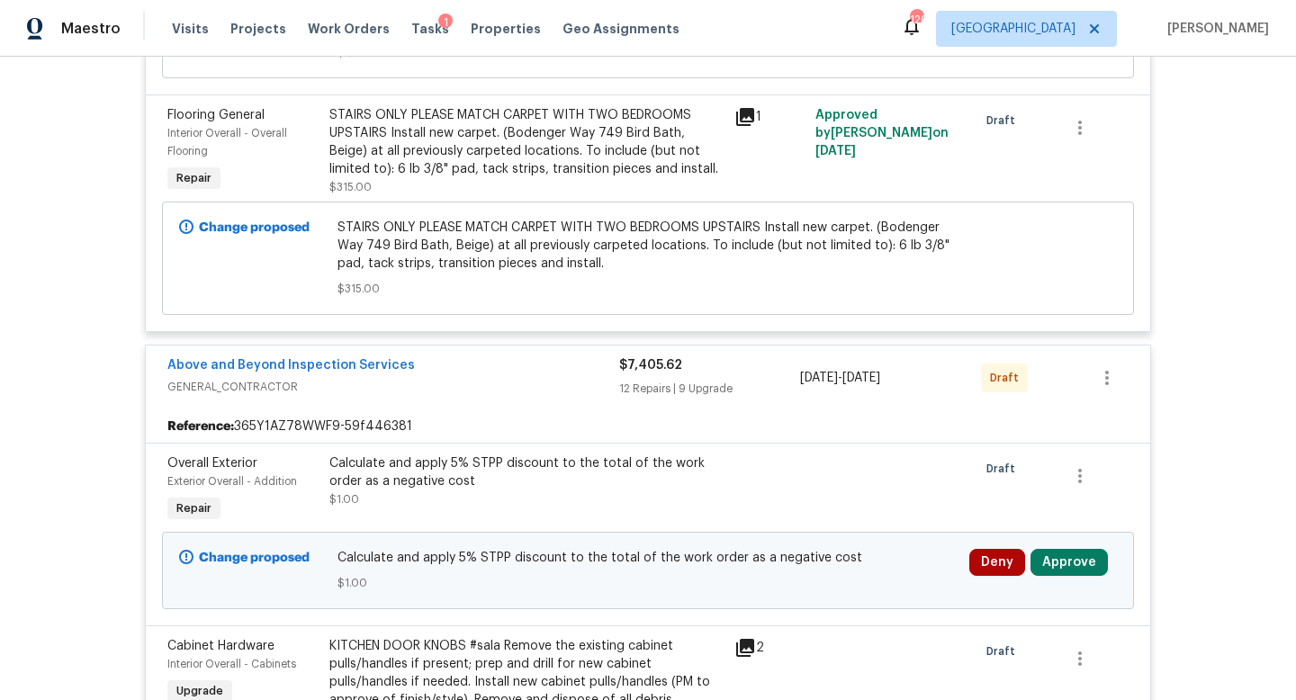
scroll to position [1848, 0]
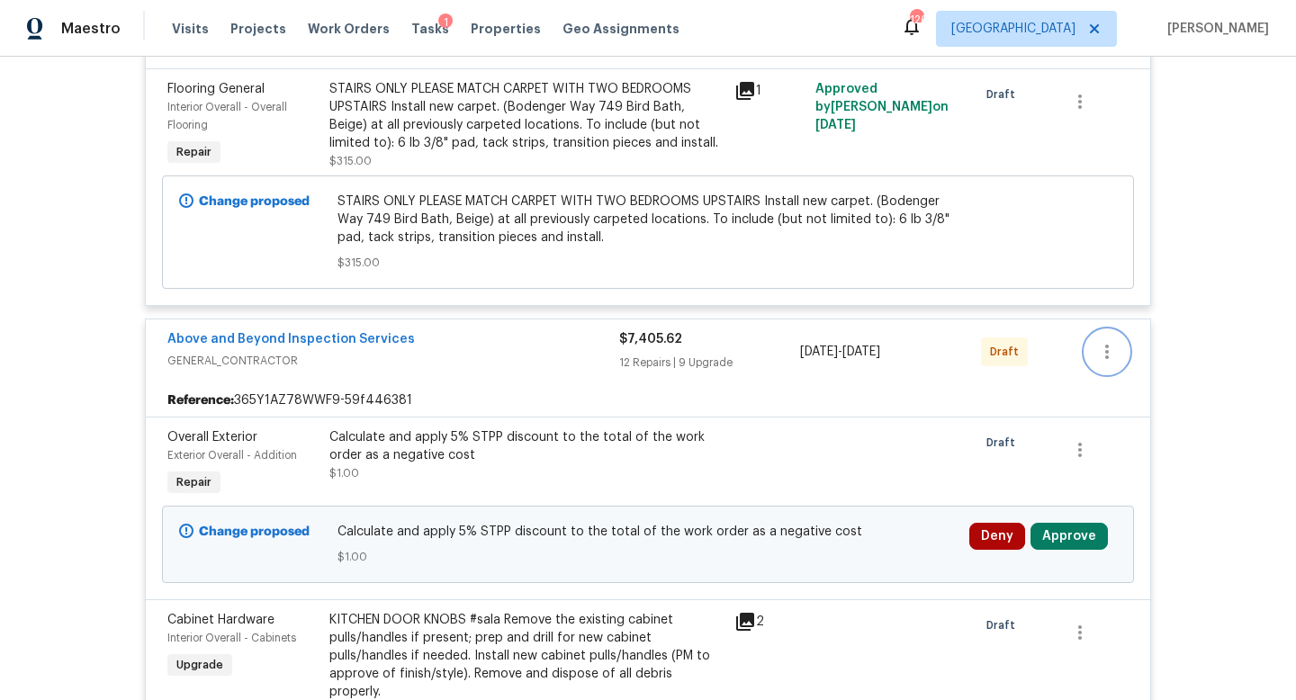
click at [1100, 366] on button "button" at bounding box center [1107, 351] width 43 height 43
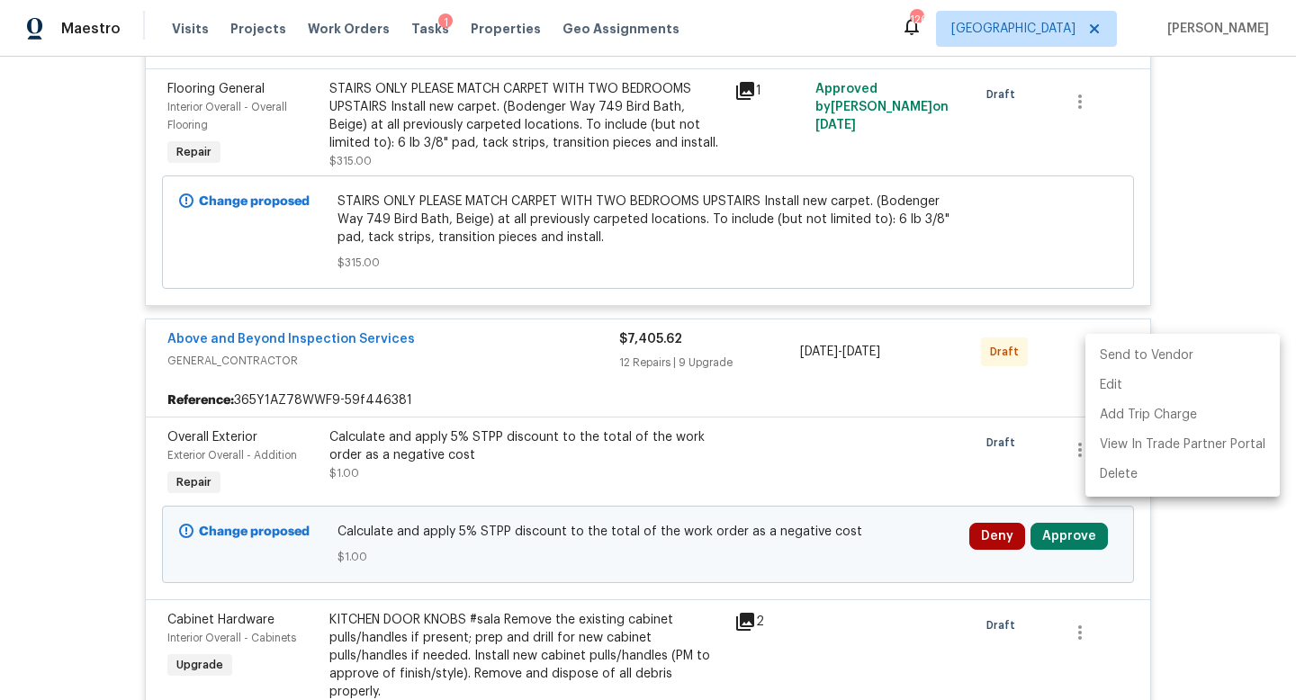
click at [1106, 356] on li "Send to Vendor" at bounding box center [1183, 356] width 194 height 30
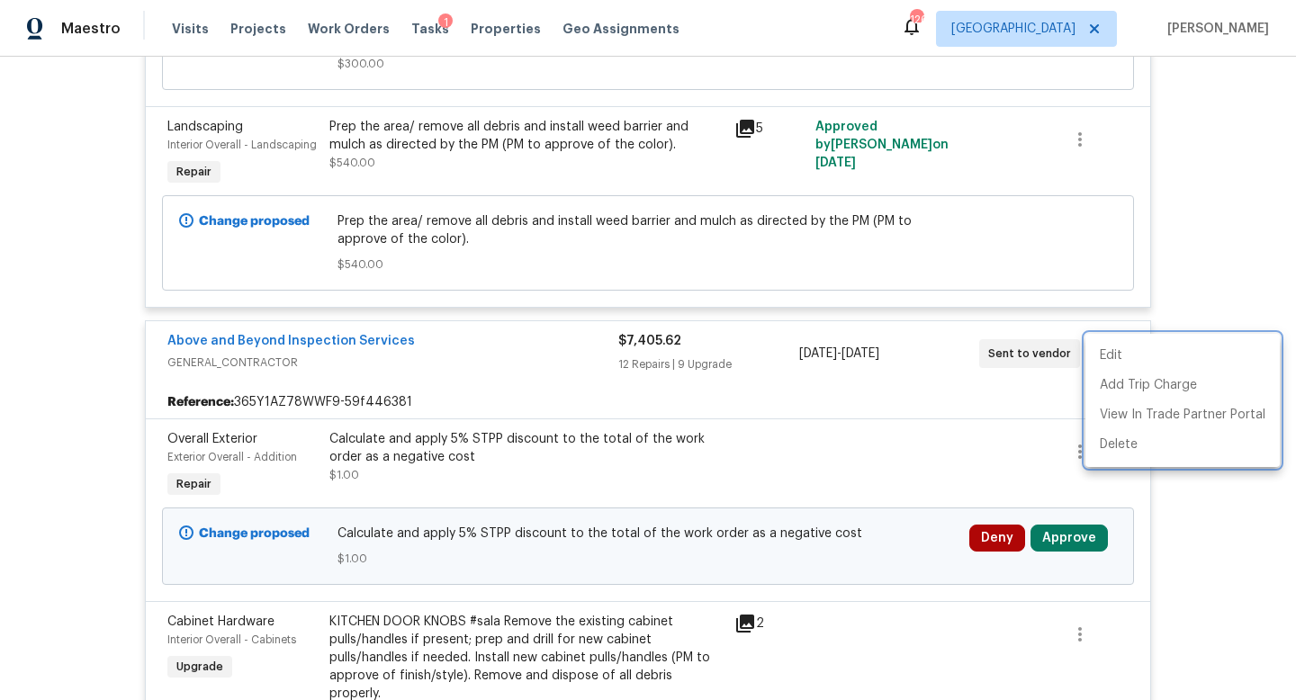
click at [1169, 252] on div at bounding box center [648, 350] width 1296 height 700
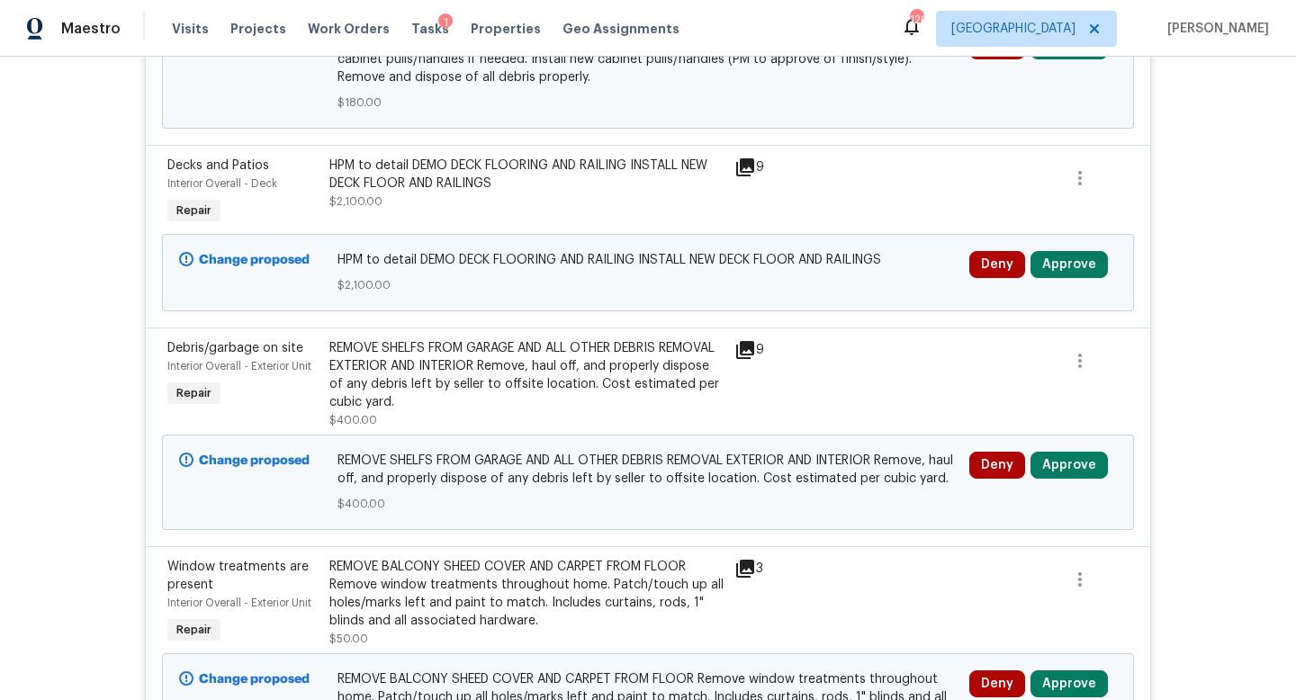
scroll to position [1956, 0]
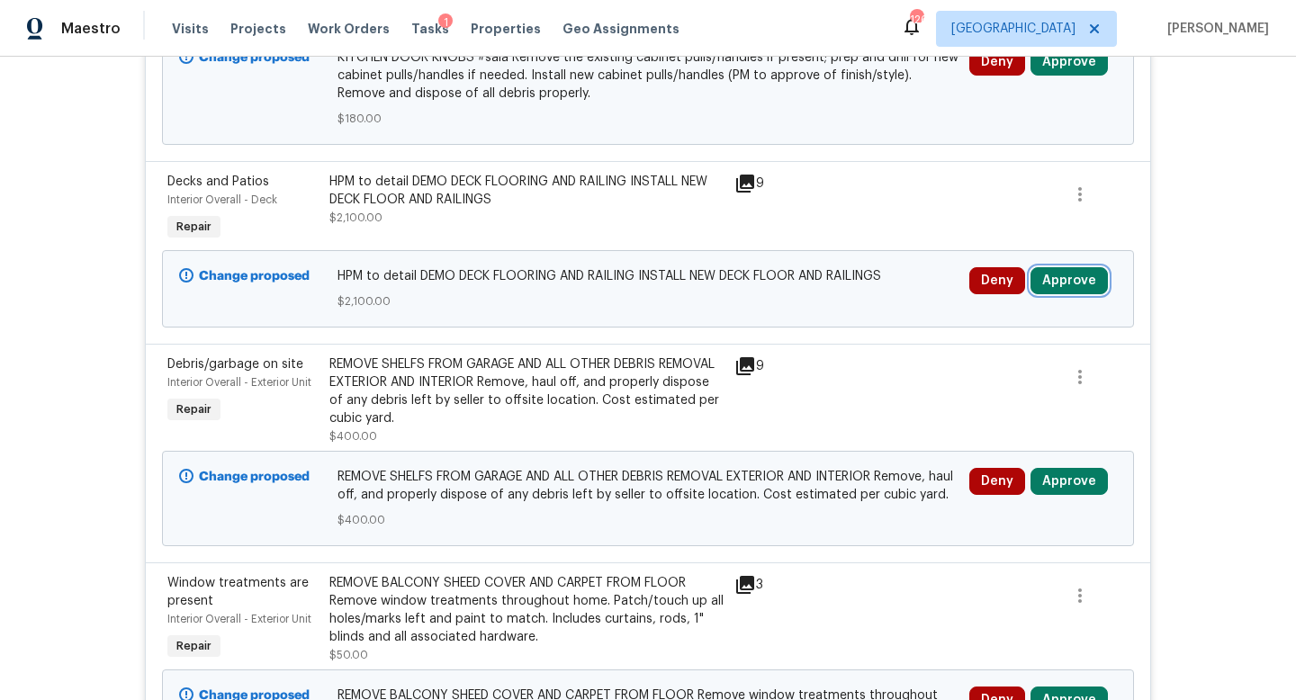
click at [1058, 270] on button "Approve" at bounding box center [1069, 280] width 77 height 27
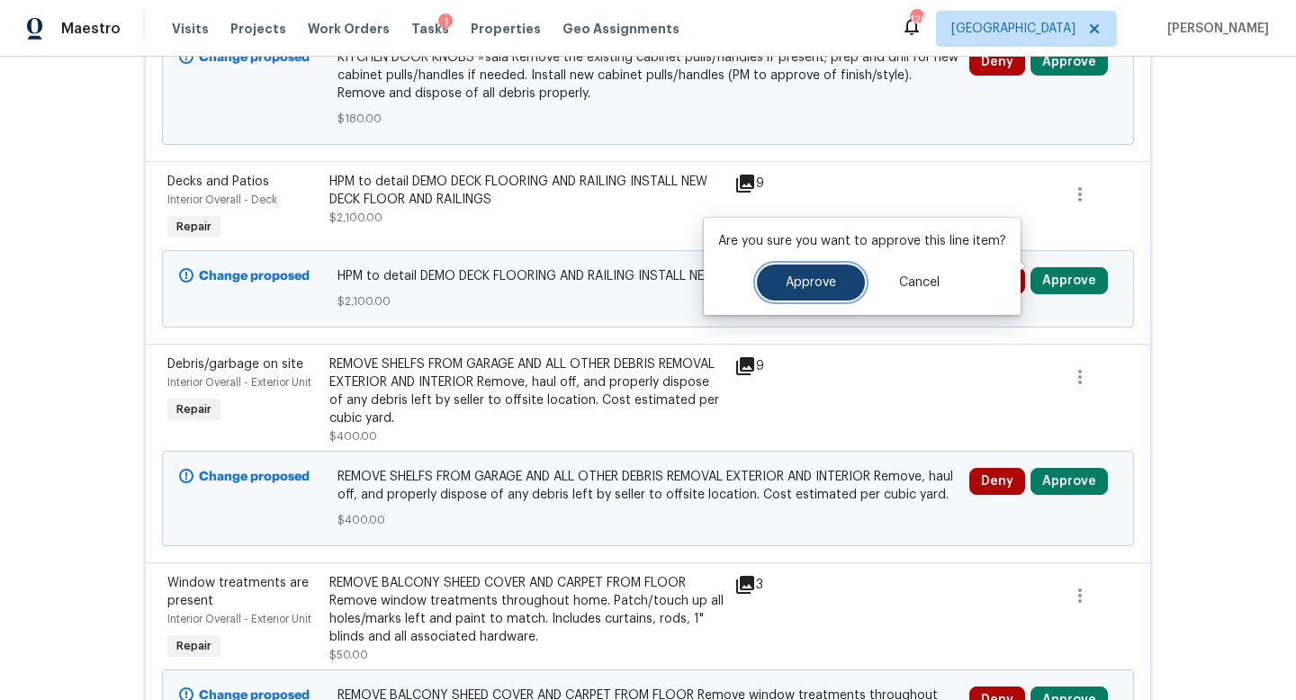
click at [838, 288] on button "Approve" at bounding box center [811, 283] width 108 height 36
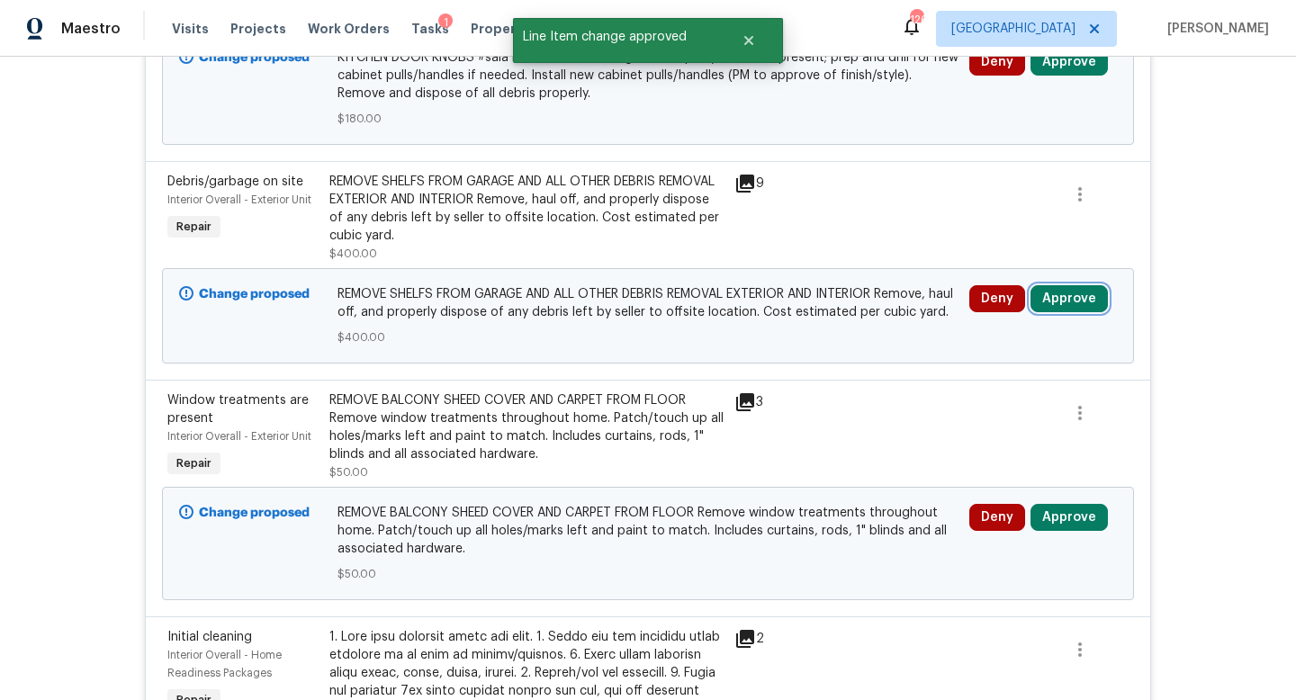
click at [1062, 285] on button "Approve" at bounding box center [1069, 298] width 77 height 27
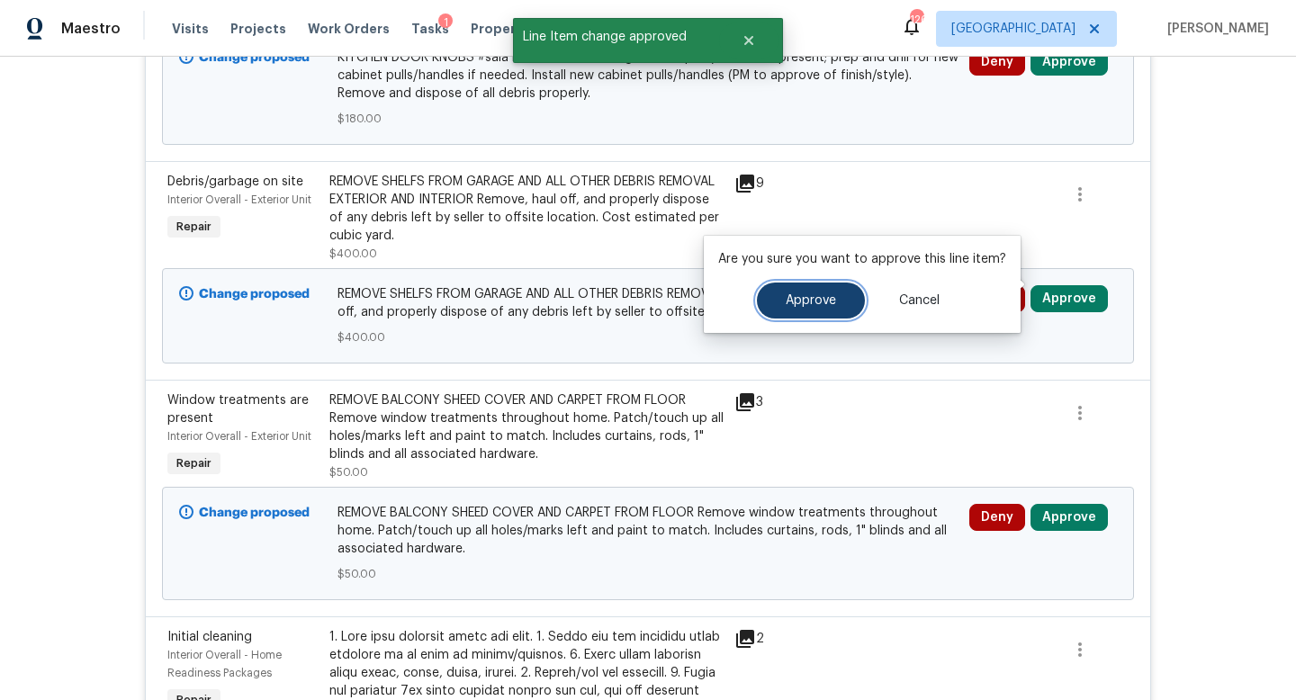
click at [841, 307] on button "Approve" at bounding box center [811, 301] width 108 height 36
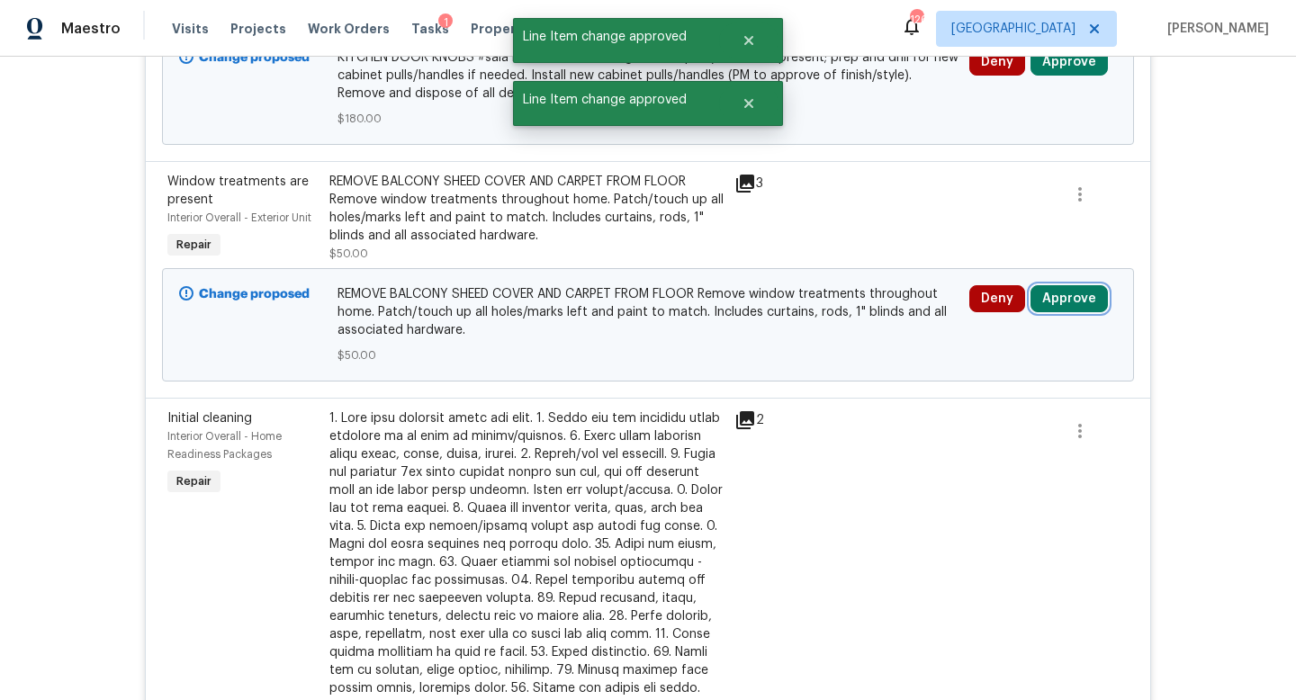
click at [1070, 285] on button "Approve" at bounding box center [1069, 298] width 77 height 27
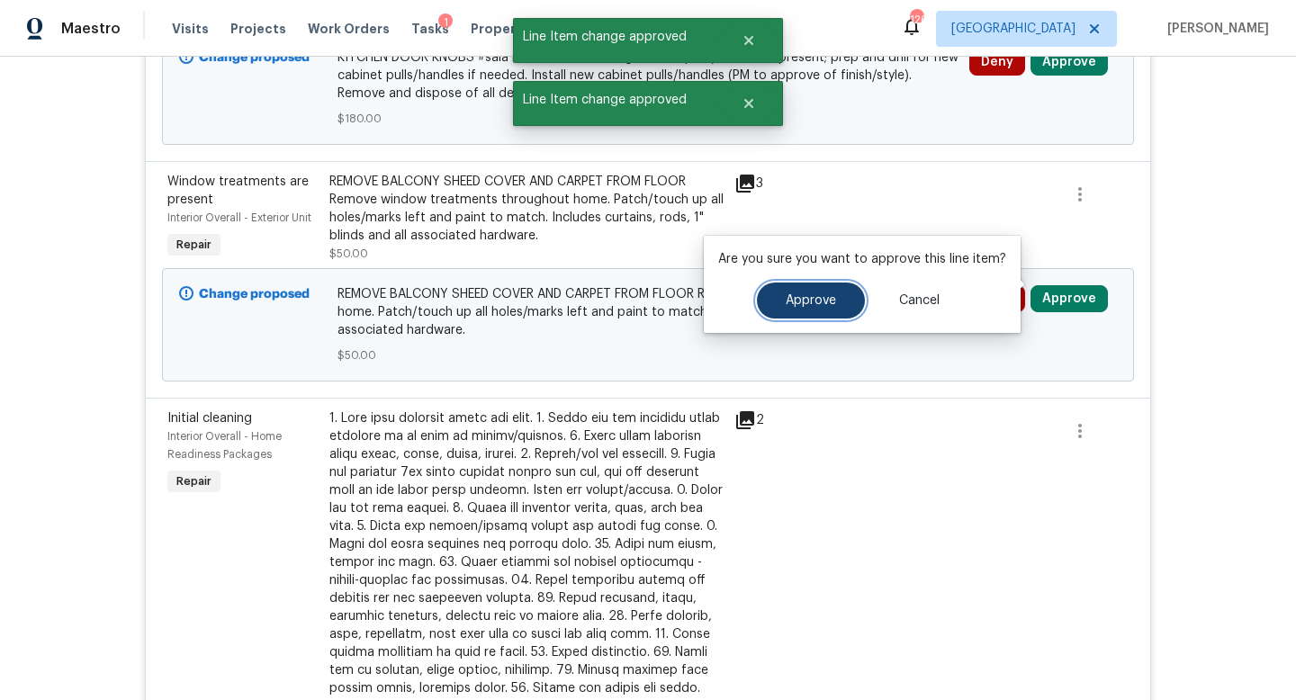
click at [790, 313] on button "Approve" at bounding box center [811, 301] width 108 height 36
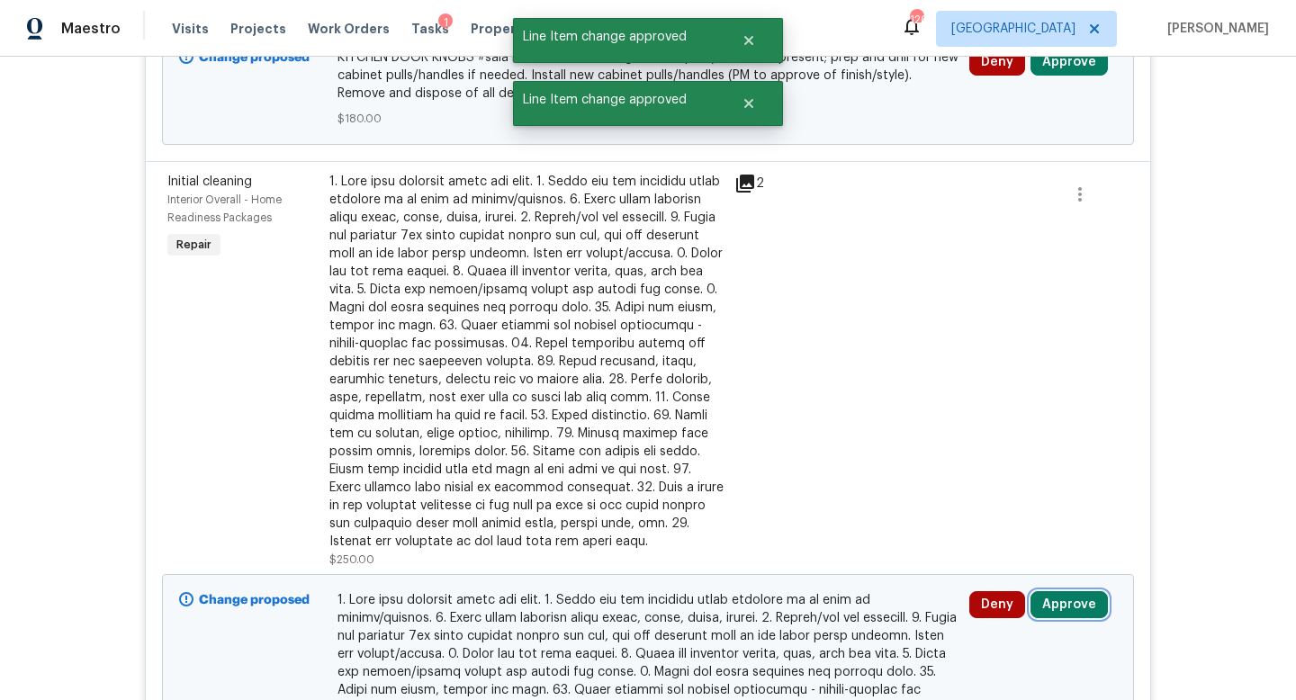
click at [1098, 592] on button "Approve" at bounding box center [1069, 605] width 77 height 27
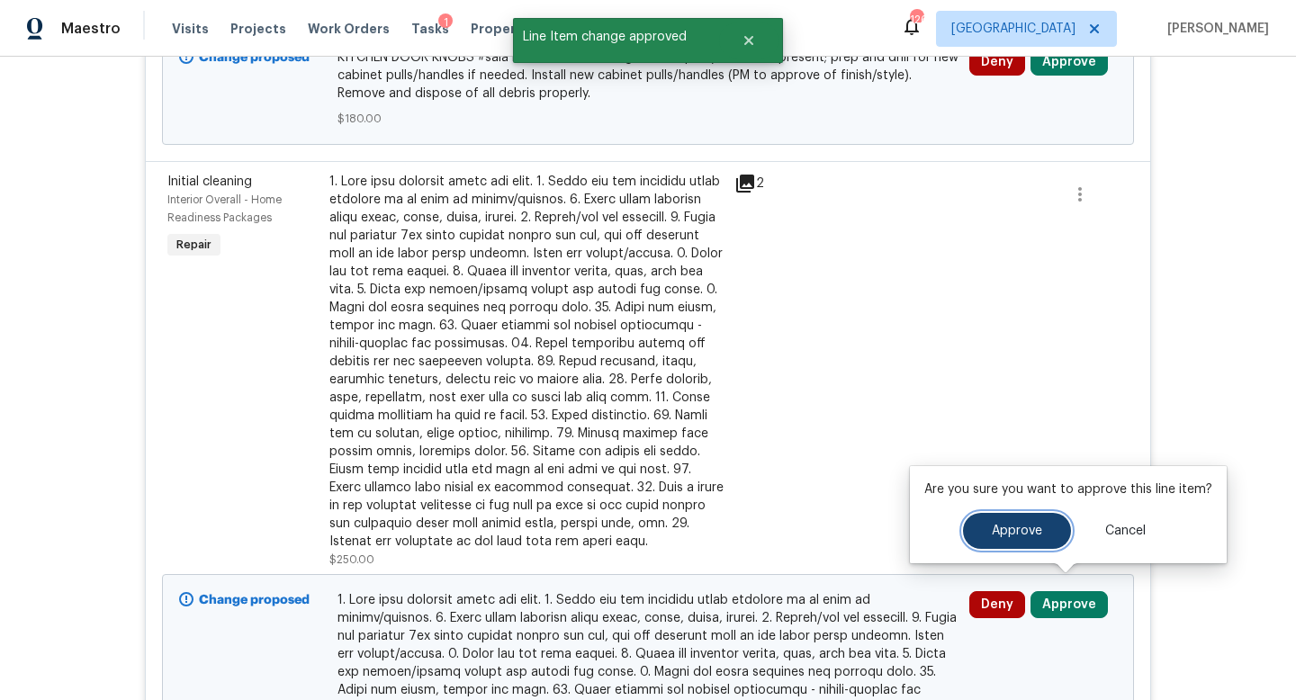
click at [995, 533] on span "Approve" at bounding box center [1017, 532] width 50 height 14
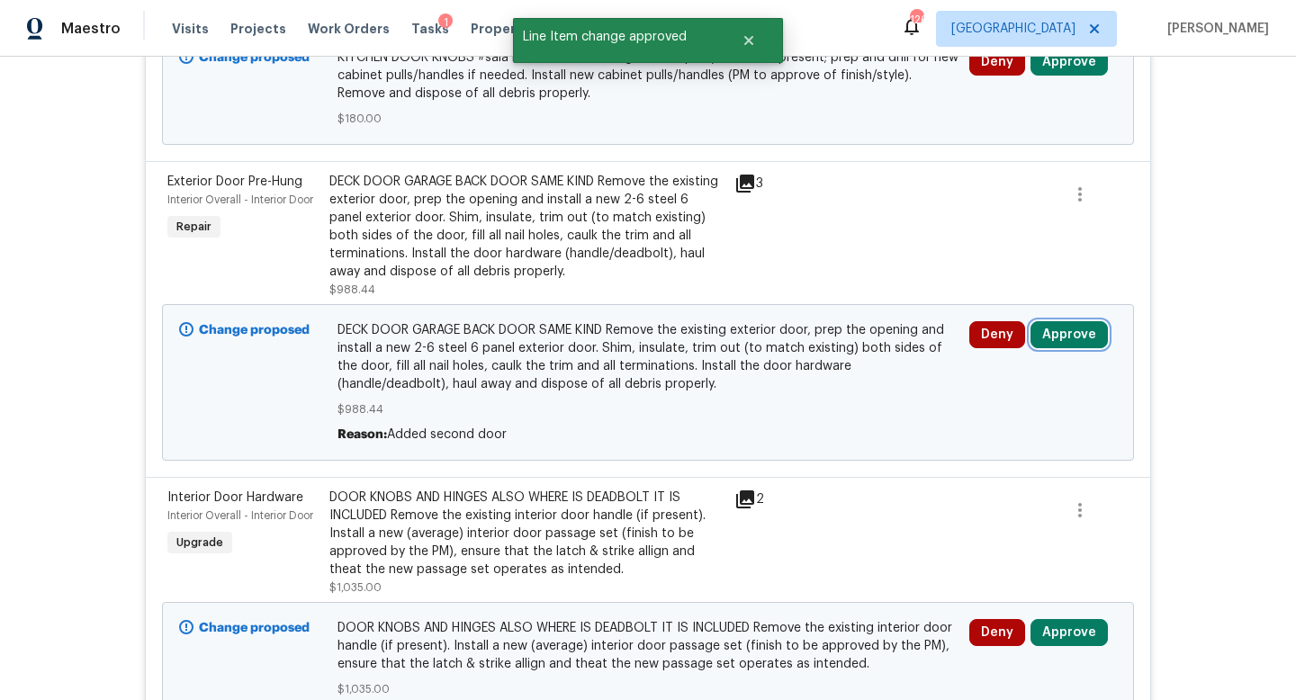
click at [1054, 321] on button "Approve" at bounding box center [1069, 334] width 77 height 27
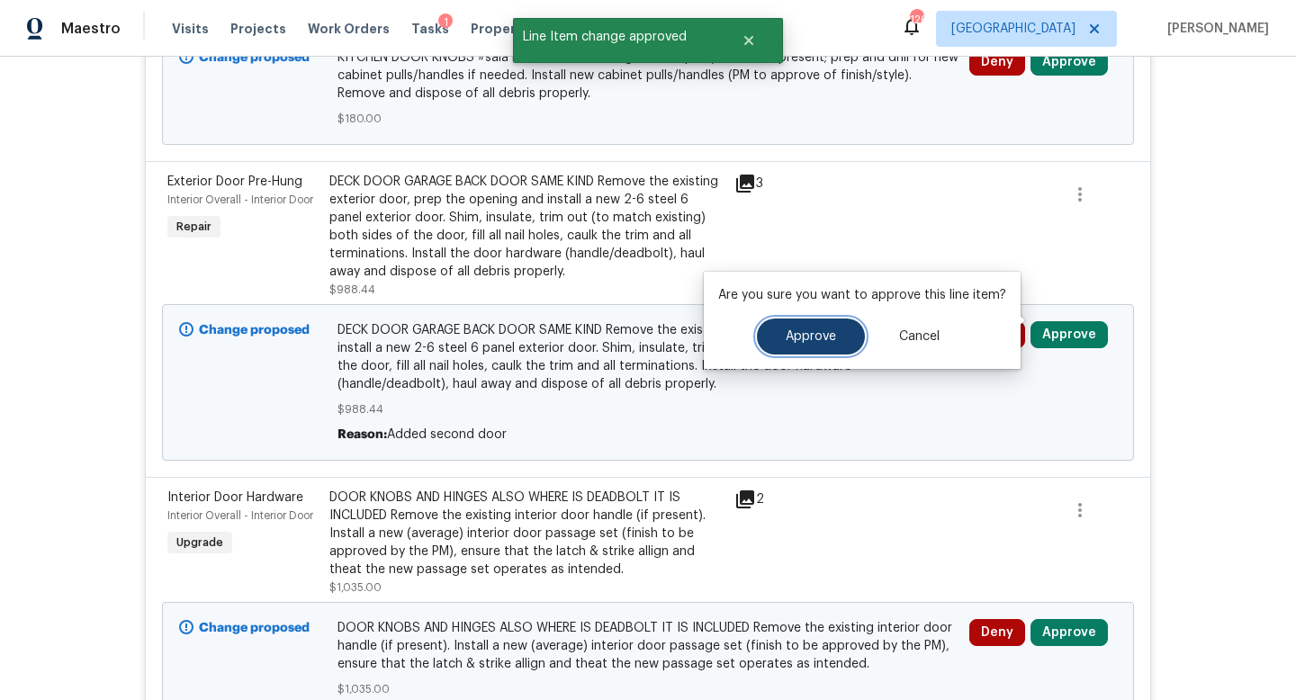
click at [817, 340] on span "Approve" at bounding box center [811, 337] width 50 height 14
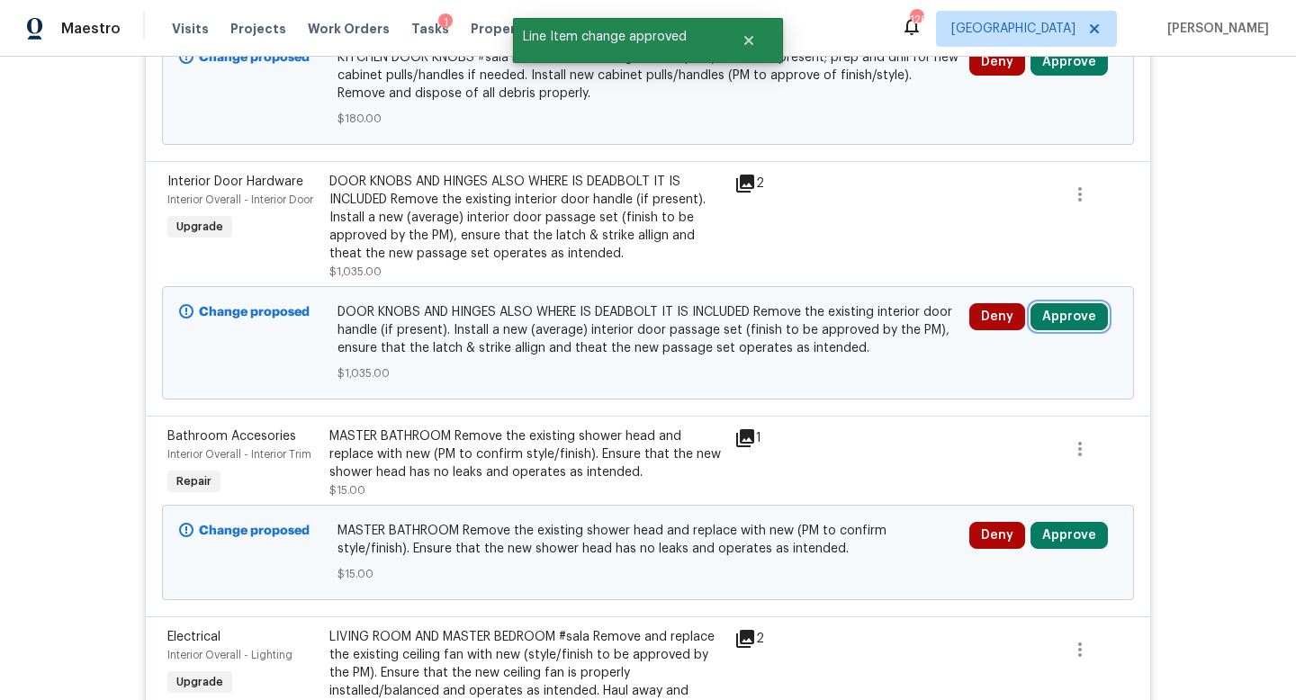
click at [1066, 303] on button "Approve" at bounding box center [1069, 316] width 77 height 27
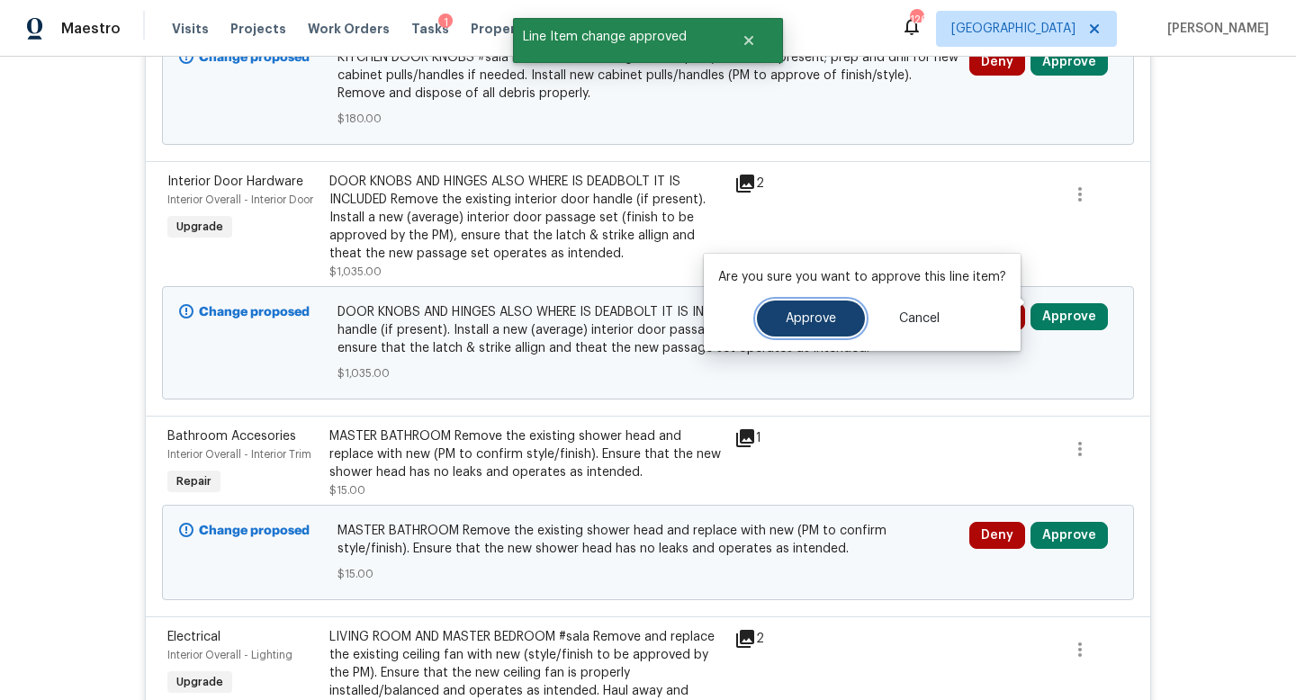
click at [804, 304] on button "Approve" at bounding box center [811, 319] width 108 height 36
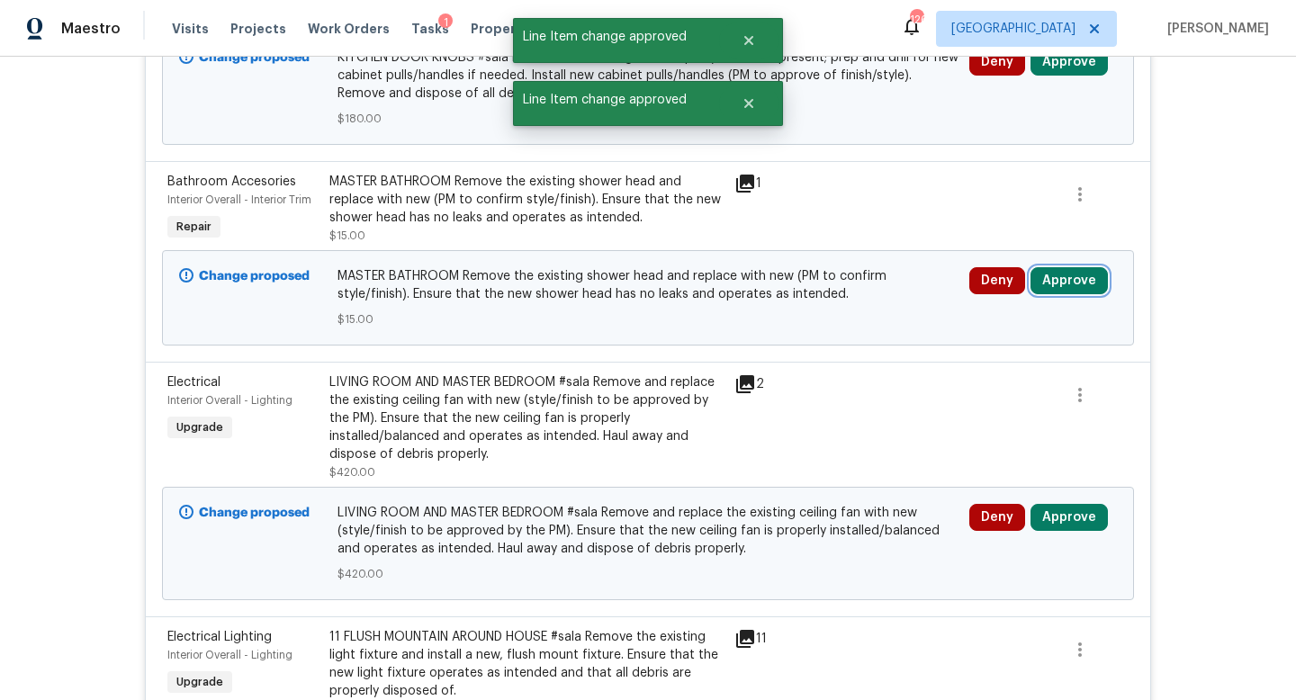
click at [1072, 272] on button "Approve" at bounding box center [1069, 280] width 77 height 27
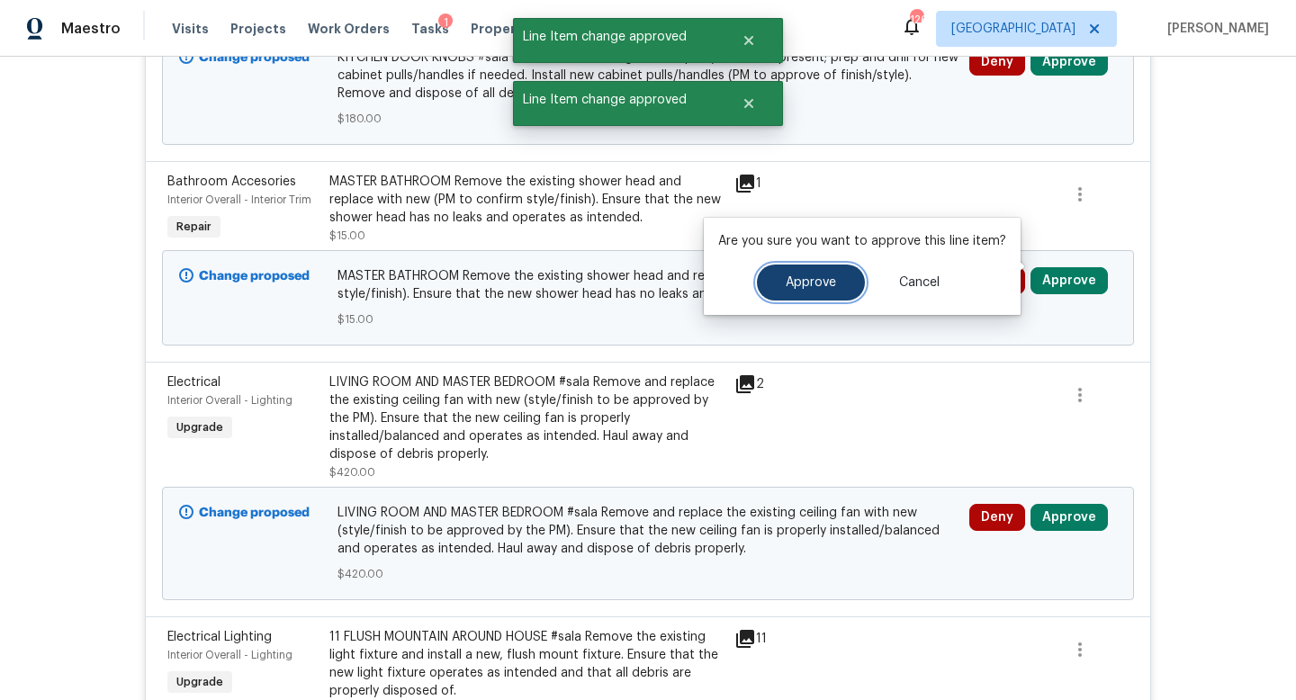
click at [827, 276] on span "Approve" at bounding box center [811, 283] width 50 height 14
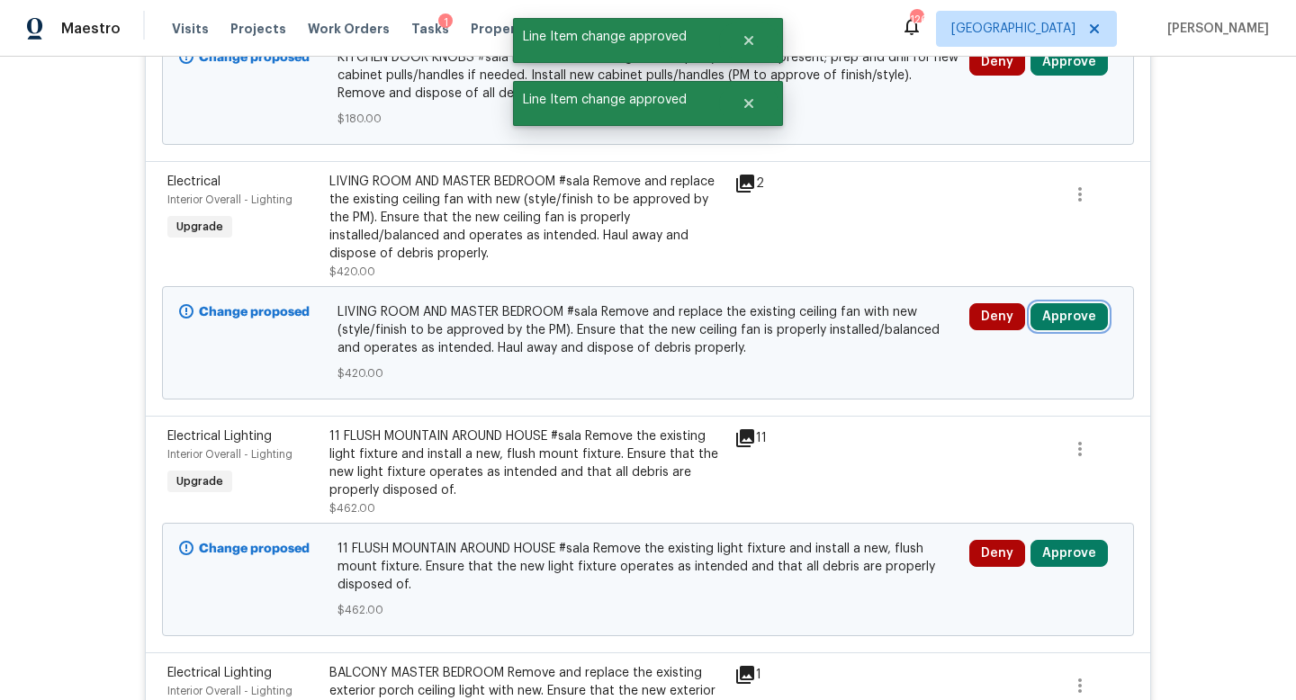
click at [1054, 311] on button "Approve" at bounding box center [1069, 316] width 77 height 27
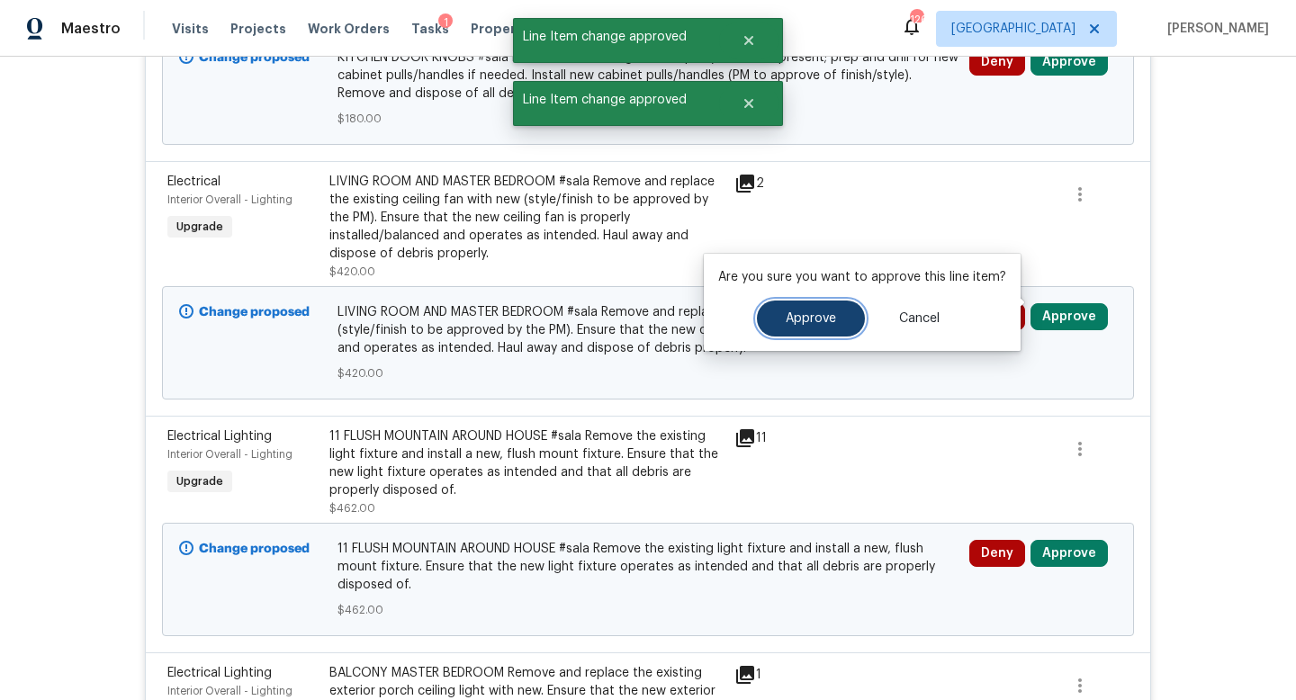
click at [780, 332] on button "Approve" at bounding box center [811, 319] width 108 height 36
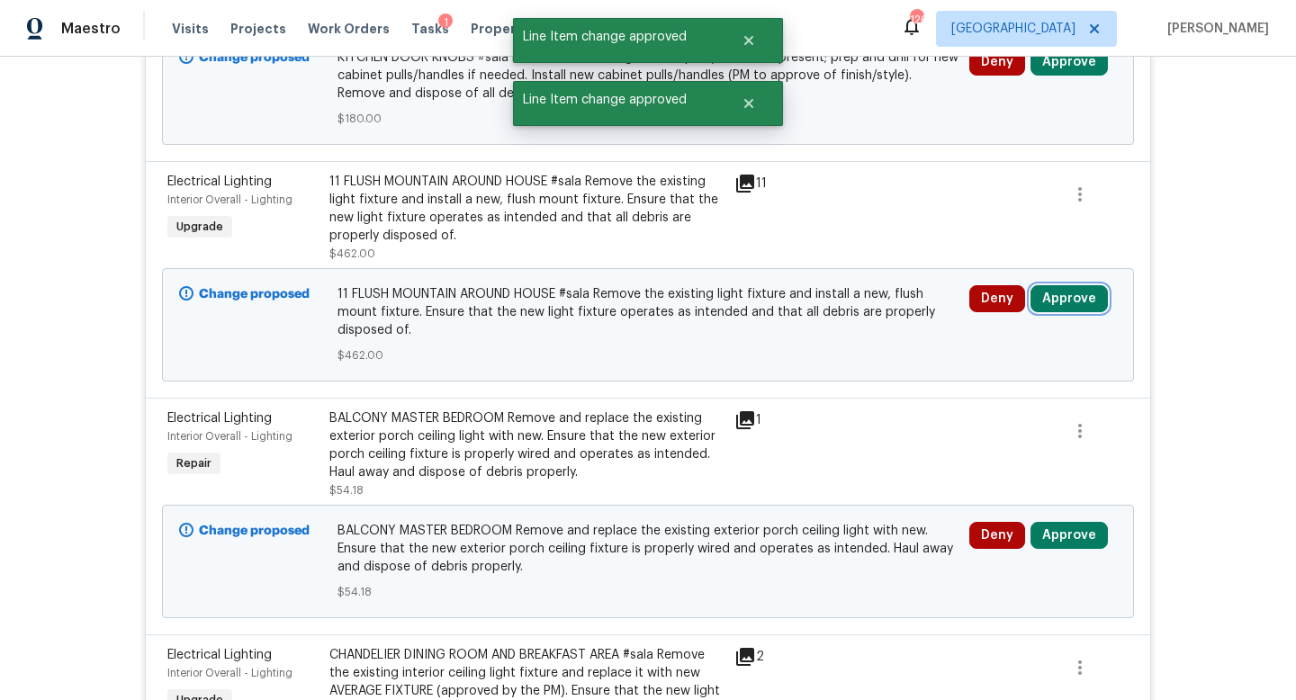
click at [1060, 285] on button "Approve" at bounding box center [1069, 298] width 77 height 27
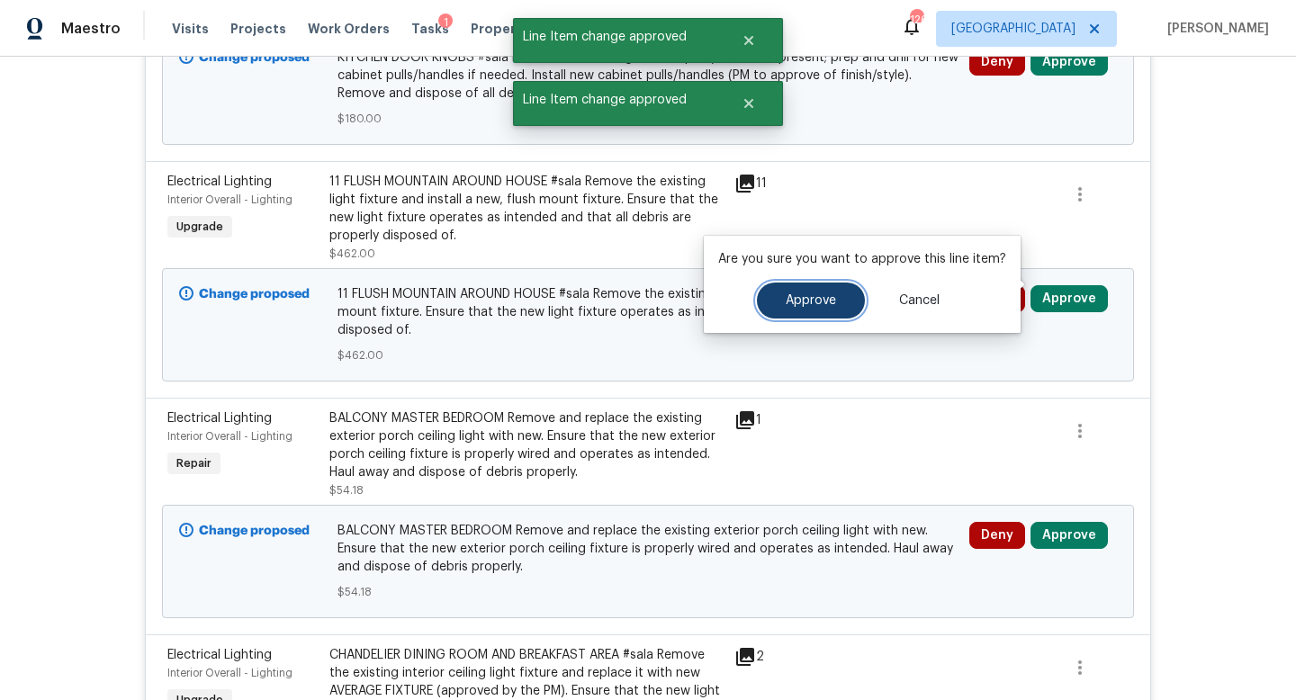
click at [814, 293] on button "Approve" at bounding box center [811, 301] width 108 height 36
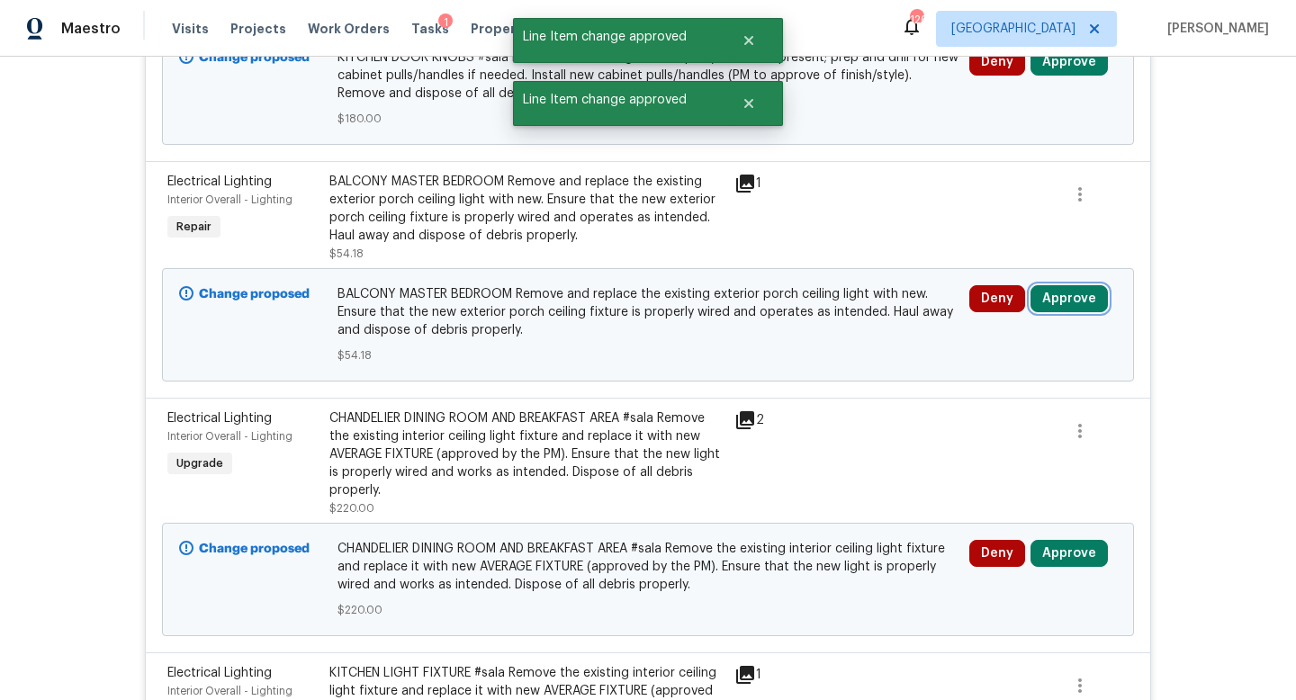
click at [1066, 286] on button "Approve" at bounding box center [1069, 298] width 77 height 27
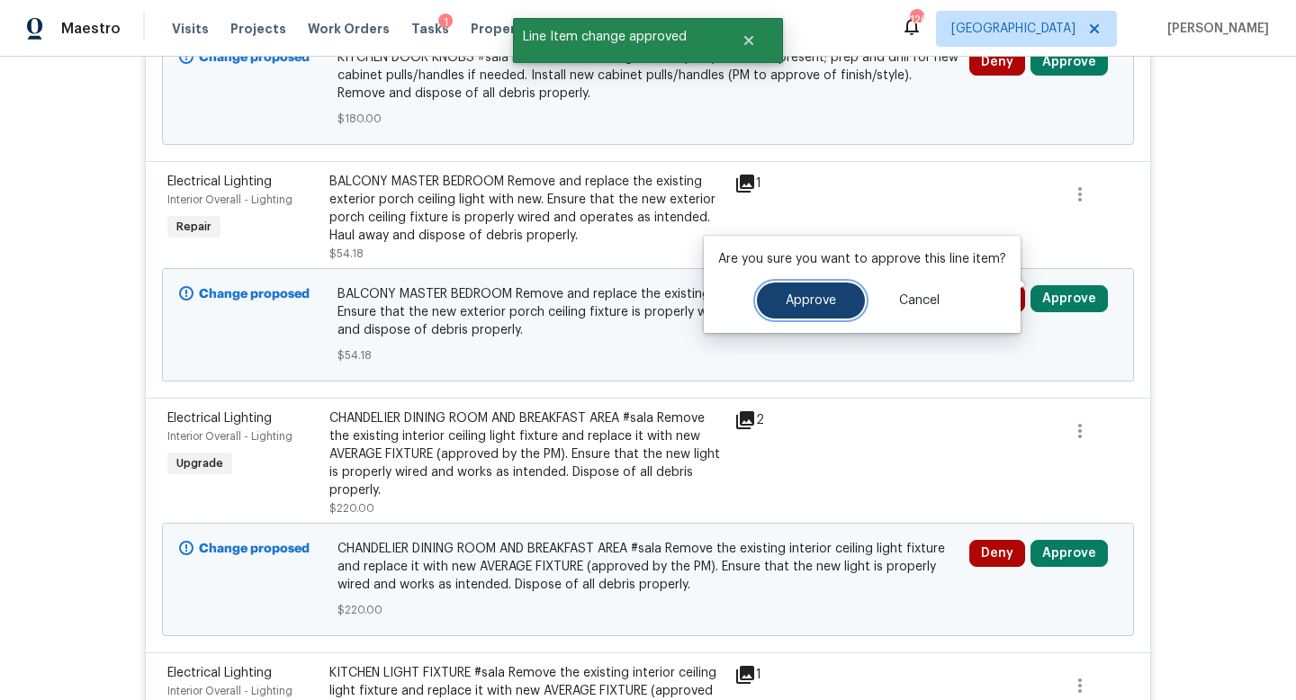
click at [850, 305] on button "Approve" at bounding box center [811, 301] width 108 height 36
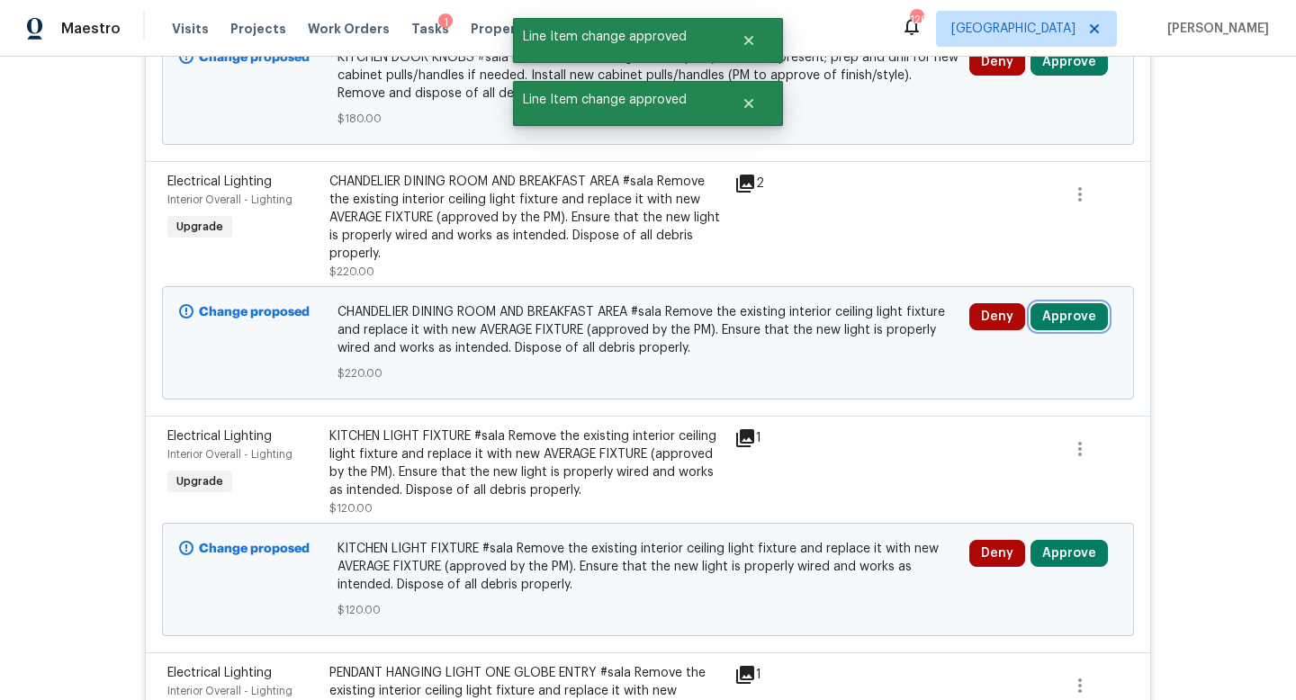
click at [1063, 303] on button "Approve" at bounding box center [1069, 316] width 77 height 27
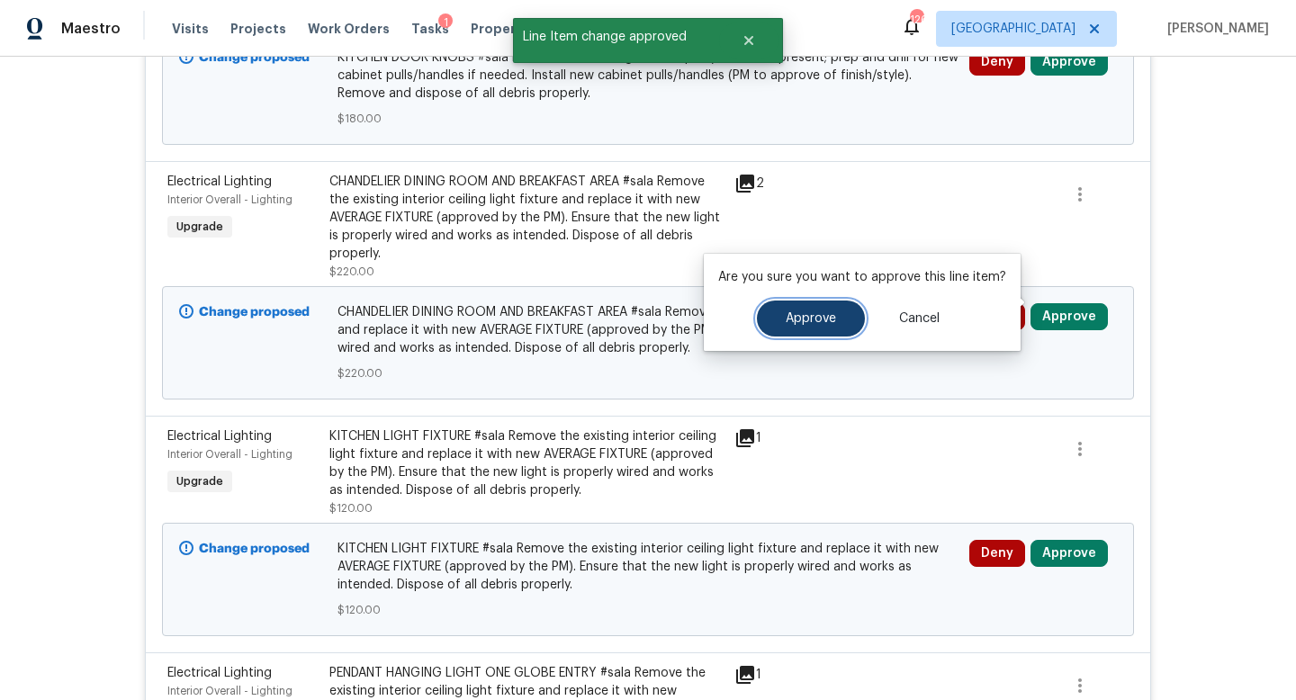
click at [803, 318] on span "Approve" at bounding box center [811, 319] width 50 height 14
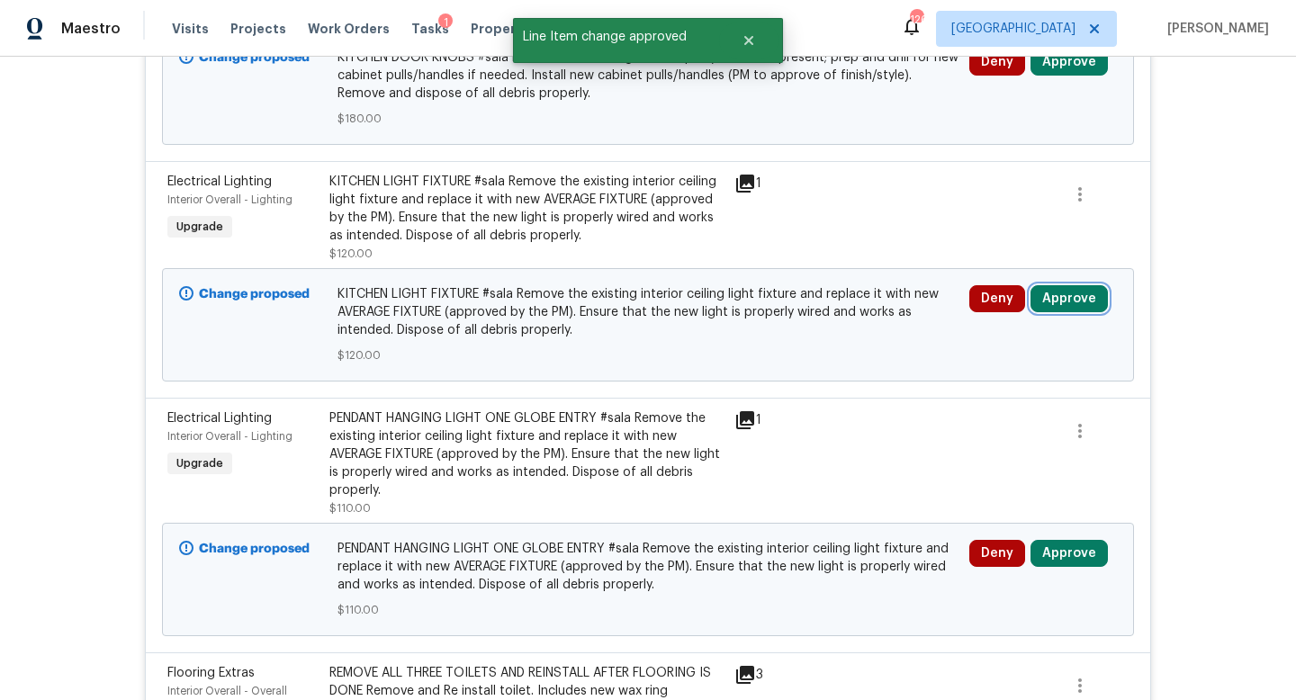
click at [1053, 292] on button "Approve" at bounding box center [1069, 298] width 77 height 27
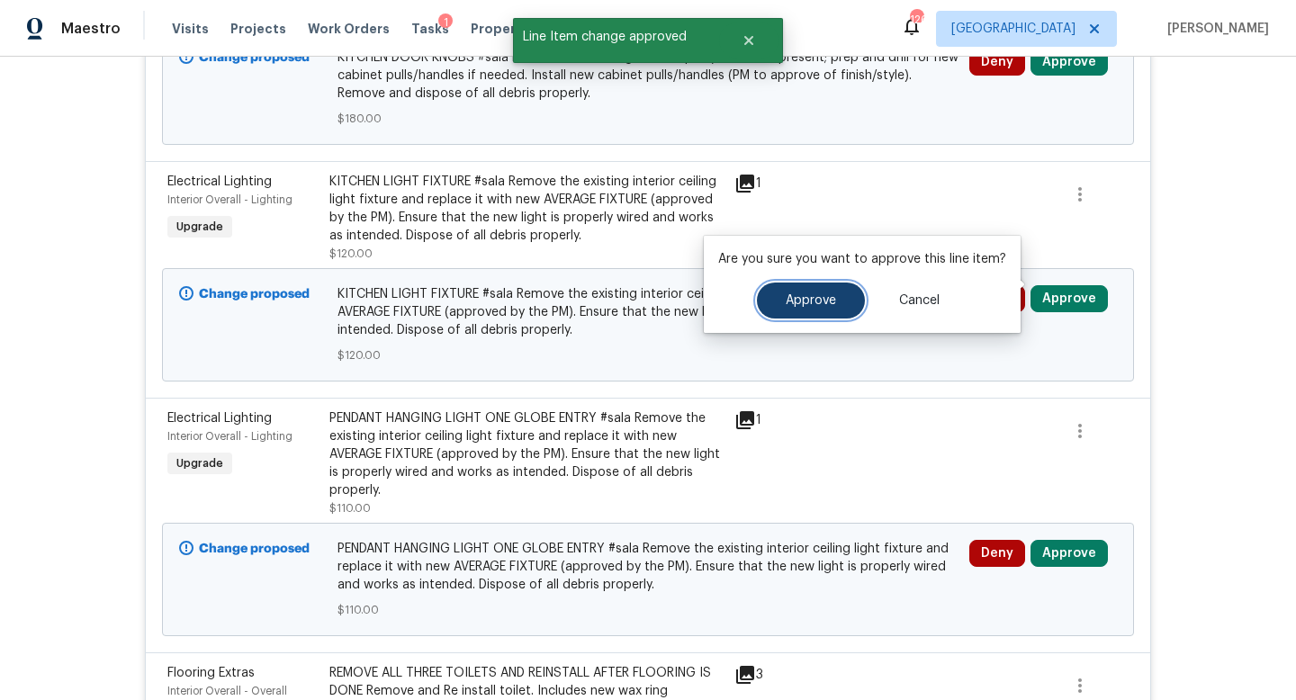
click at [806, 306] on span "Approve" at bounding box center [811, 301] width 50 height 14
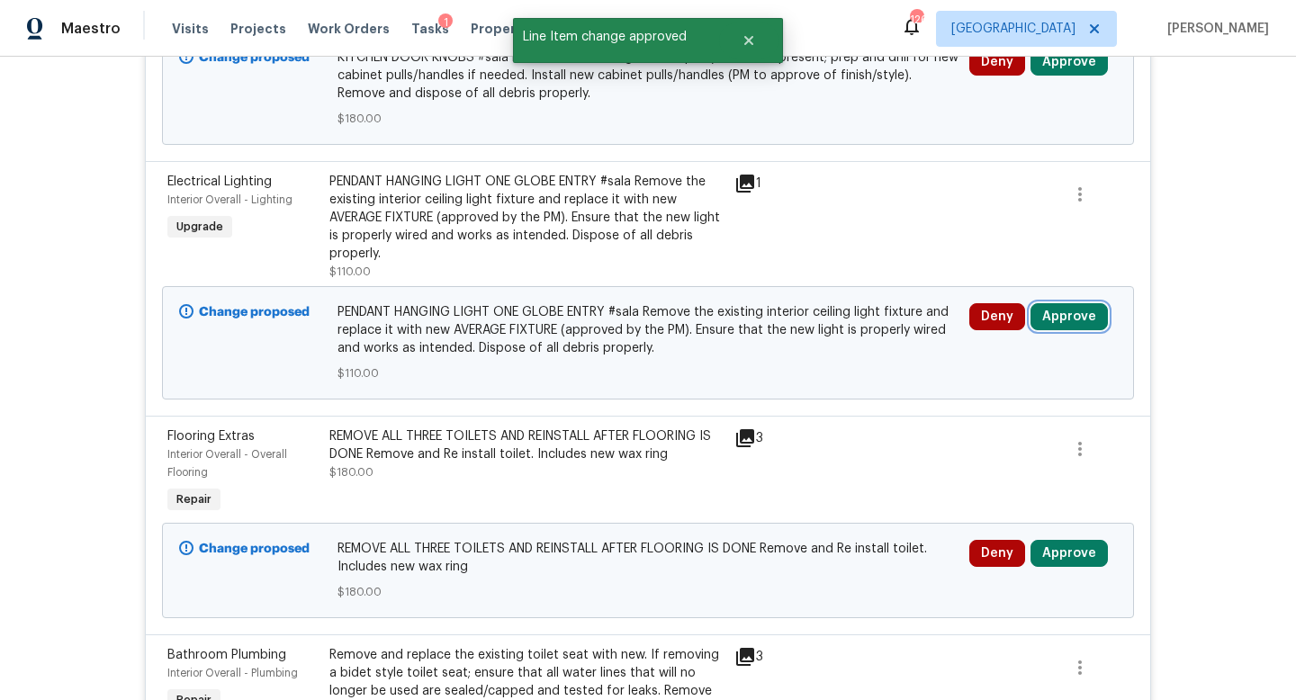
click at [1062, 303] on button "Approve" at bounding box center [1069, 316] width 77 height 27
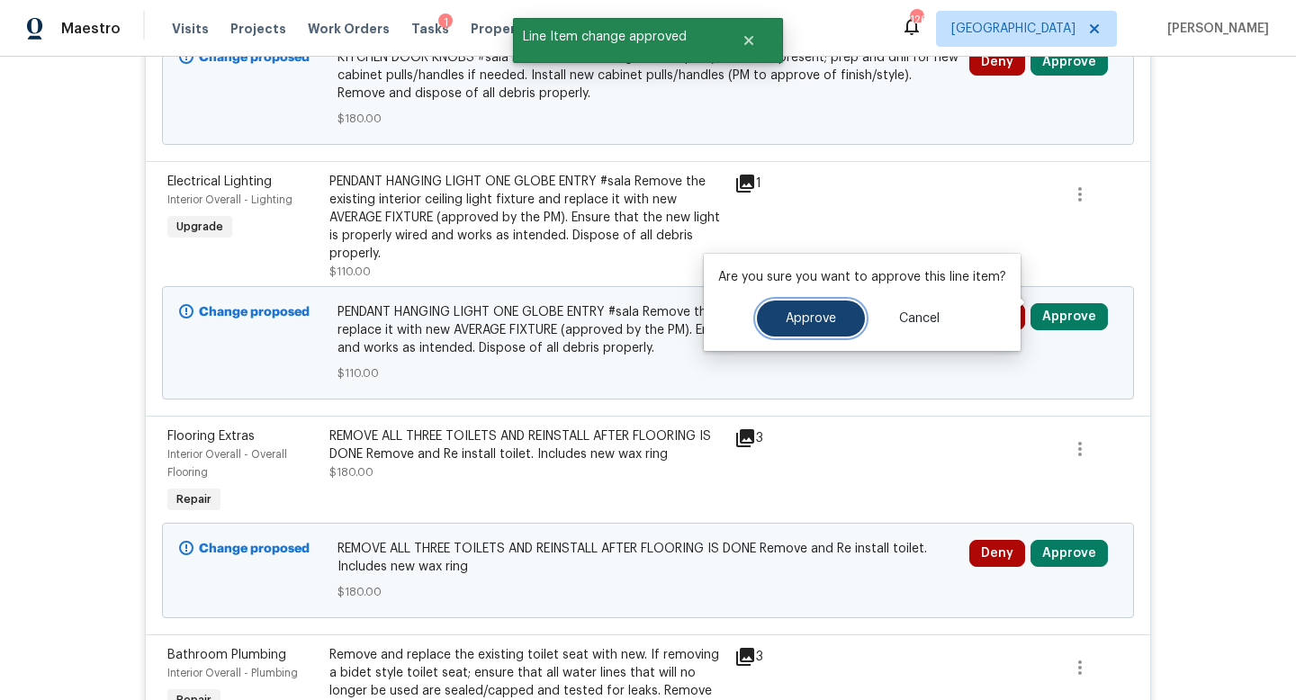
click at [824, 318] on span "Approve" at bounding box center [811, 319] width 50 height 14
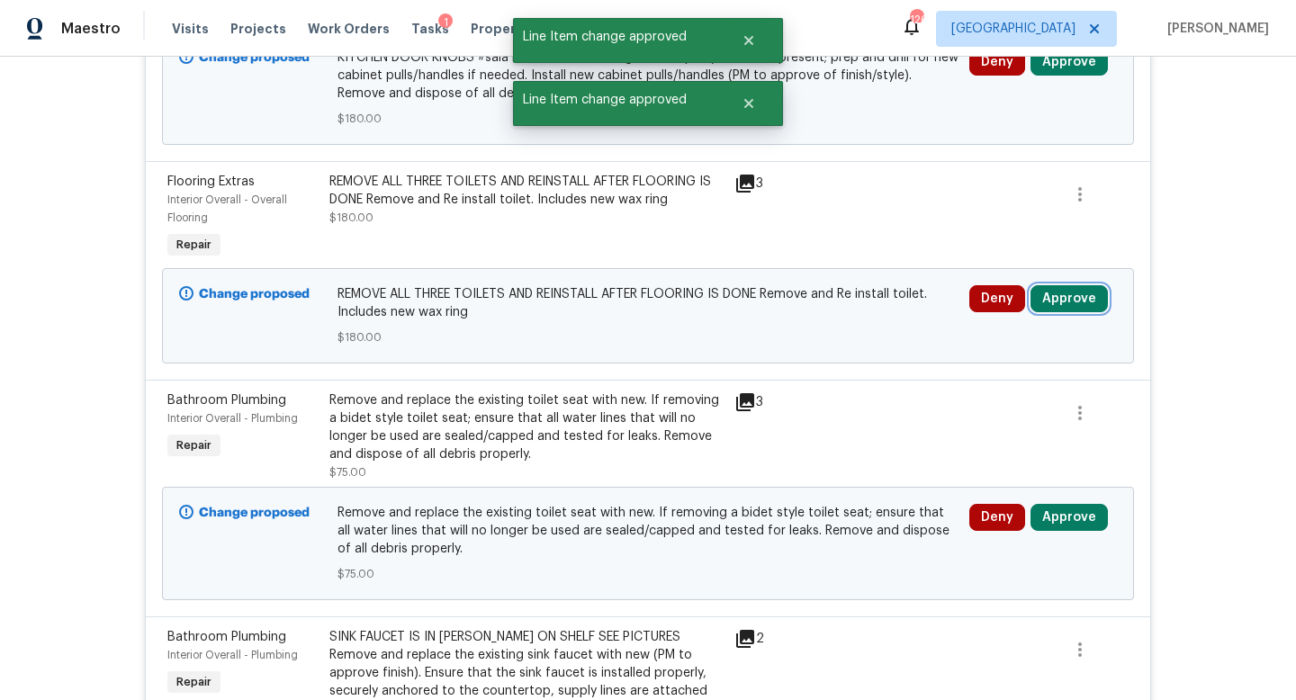
click at [1058, 289] on button "Approve" at bounding box center [1069, 298] width 77 height 27
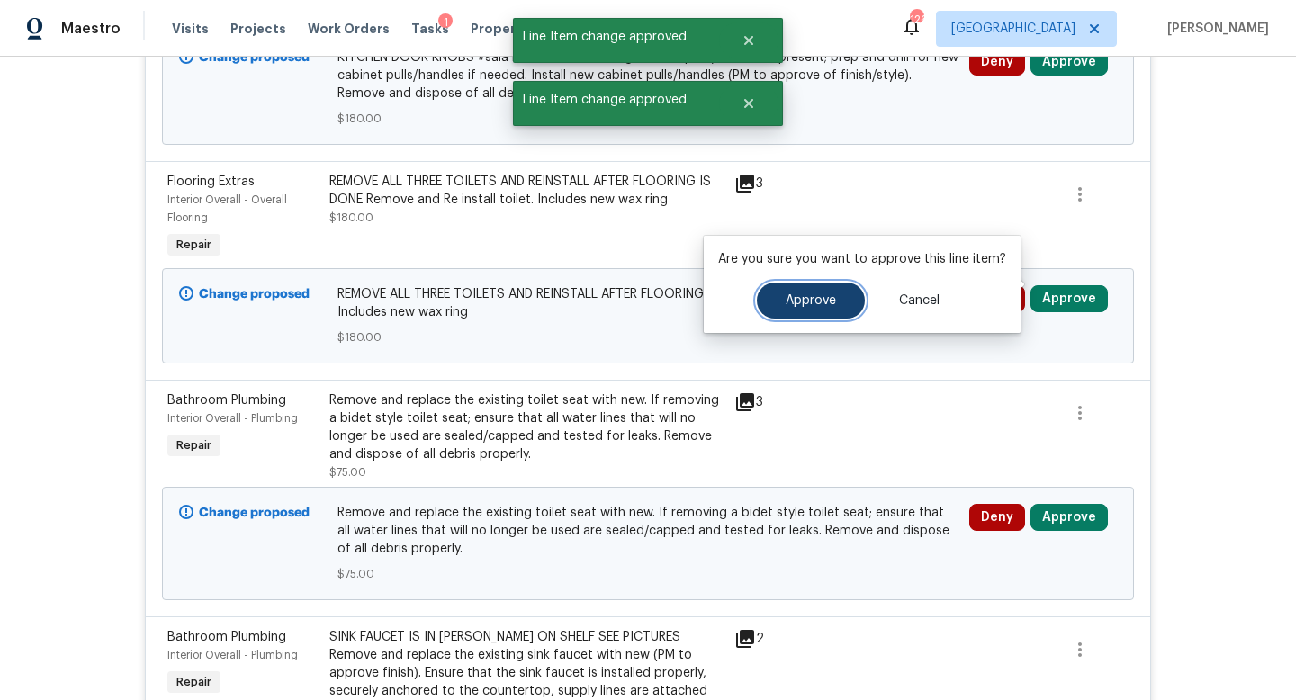
click at [825, 318] on button "Approve" at bounding box center [811, 301] width 108 height 36
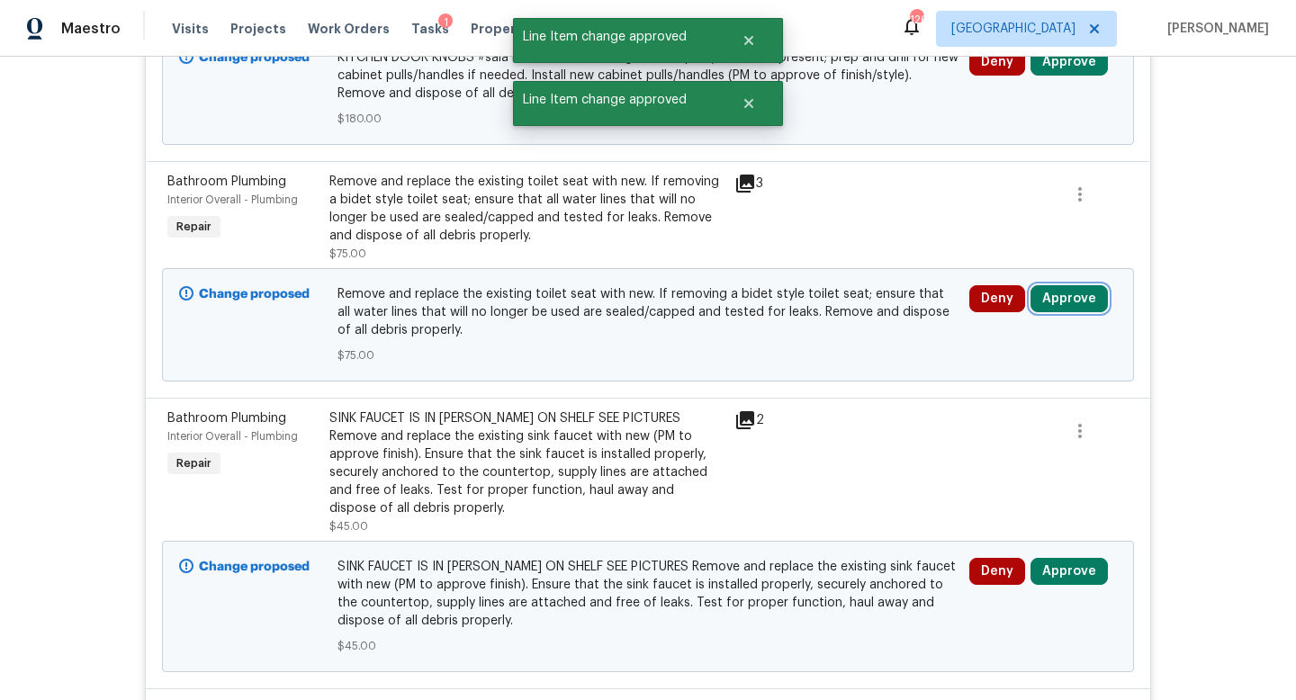
click at [1042, 285] on button "Approve" at bounding box center [1069, 298] width 77 height 27
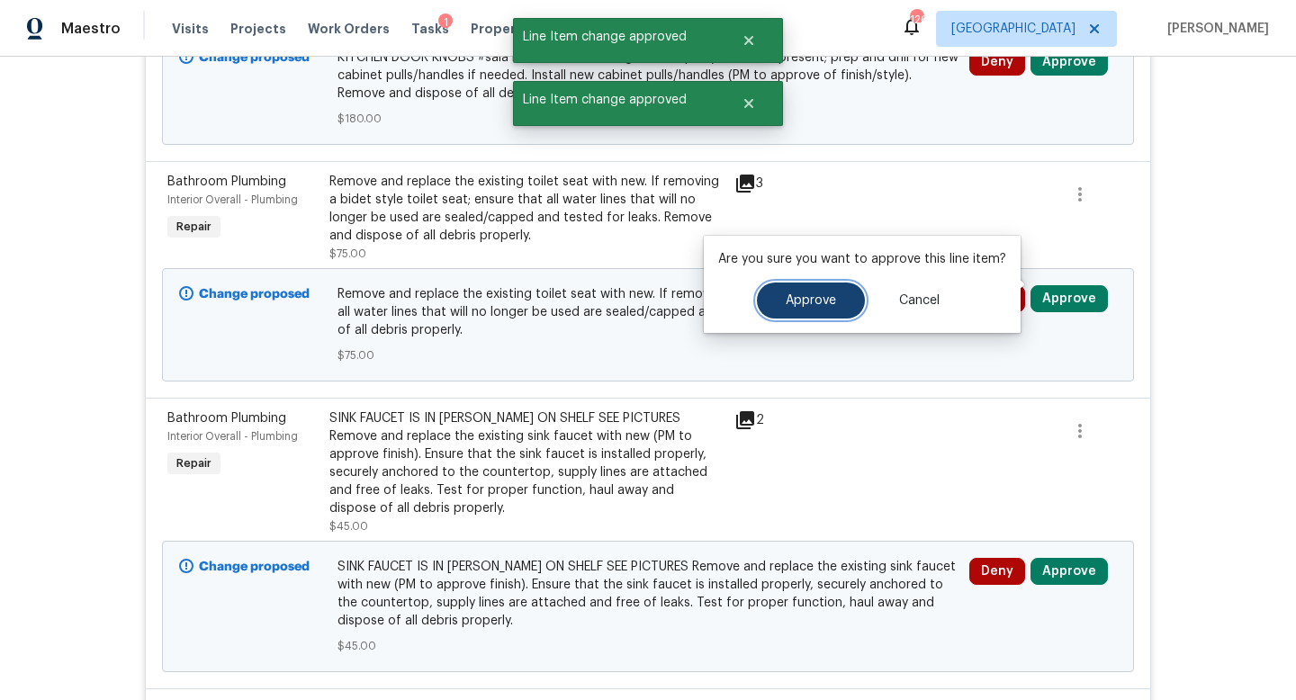
click at [796, 302] on span "Approve" at bounding box center [811, 301] width 50 height 14
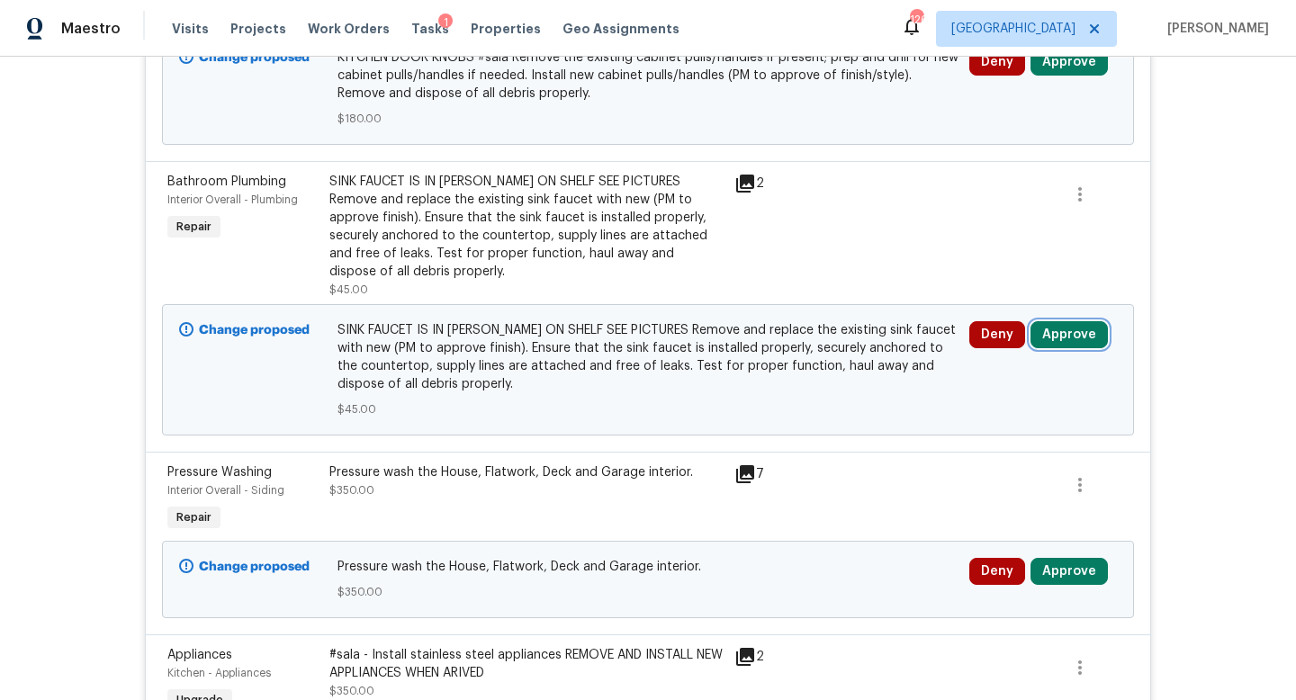
click at [1061, 321] on button "Approve" at bounding box center [1069, 334] width 77 height 27
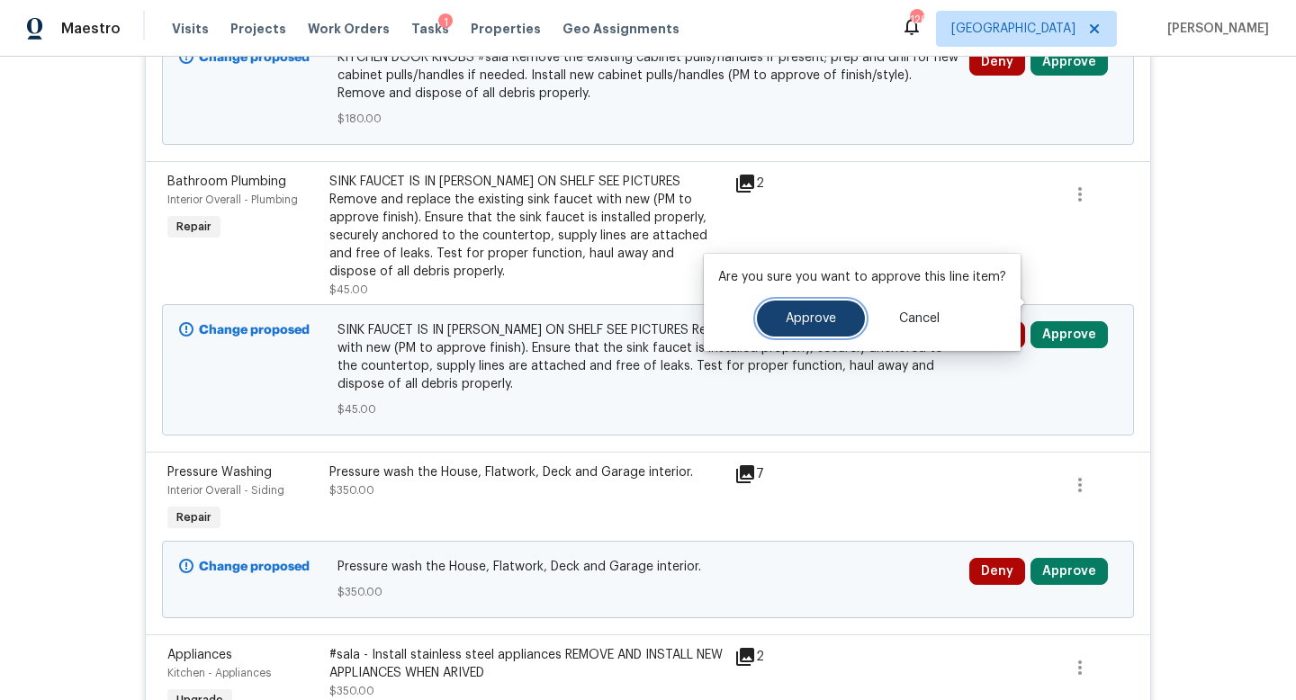
click at [807, 320] on span "Approve" at bounding box center [811, 319] width 50 height 14
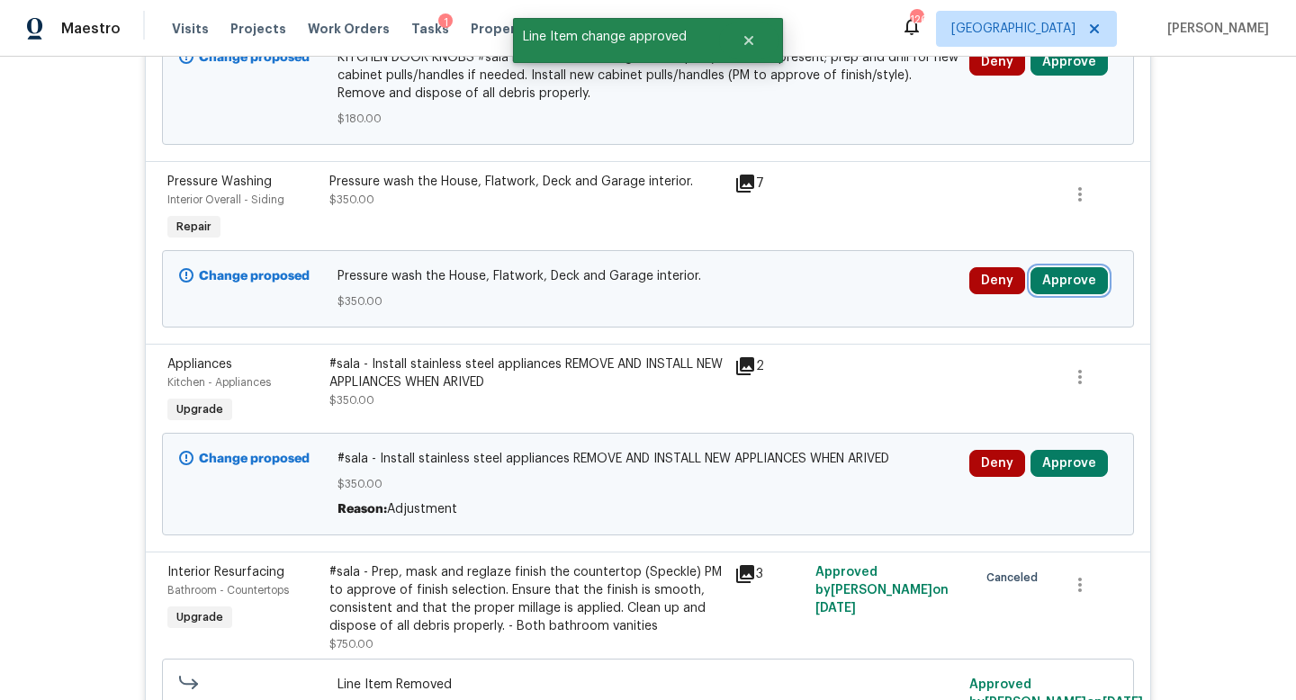
click at [1061, 267] on button "Approve" at bounding box center [1069, 280] width 77 height 27
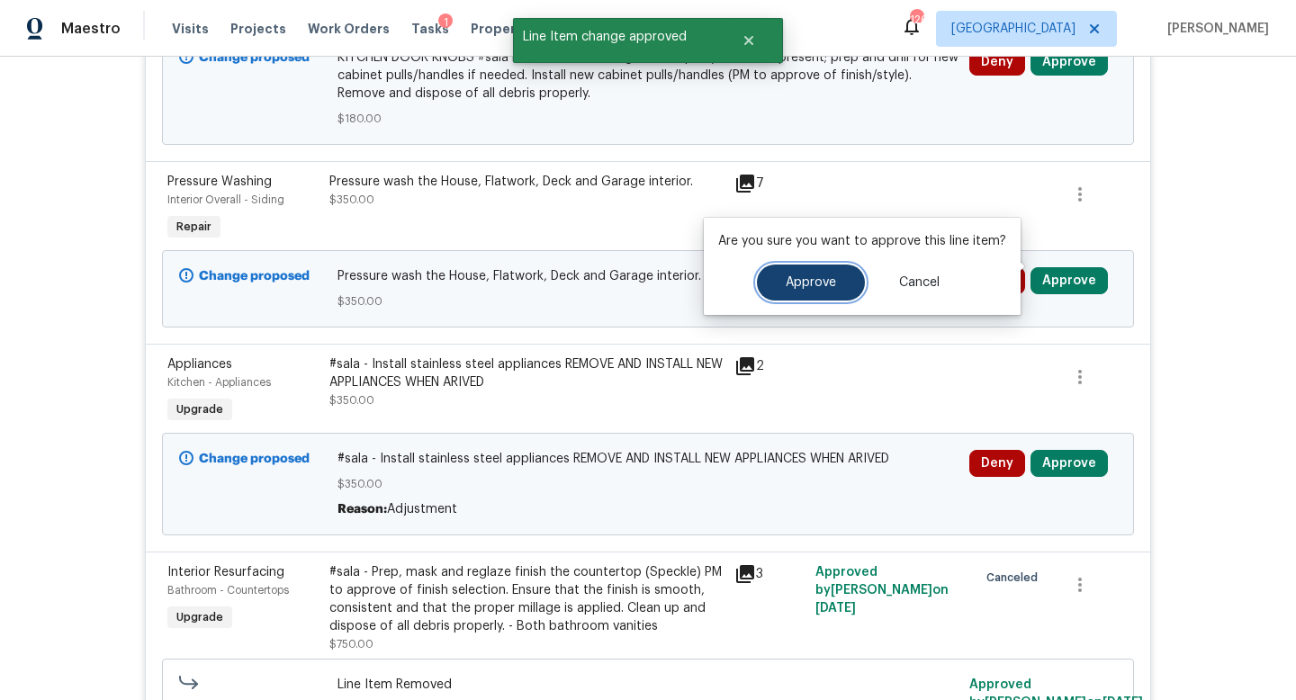
click at [835, 282] on button "Approve" at bounding box center [811, 283] width 108 height 36
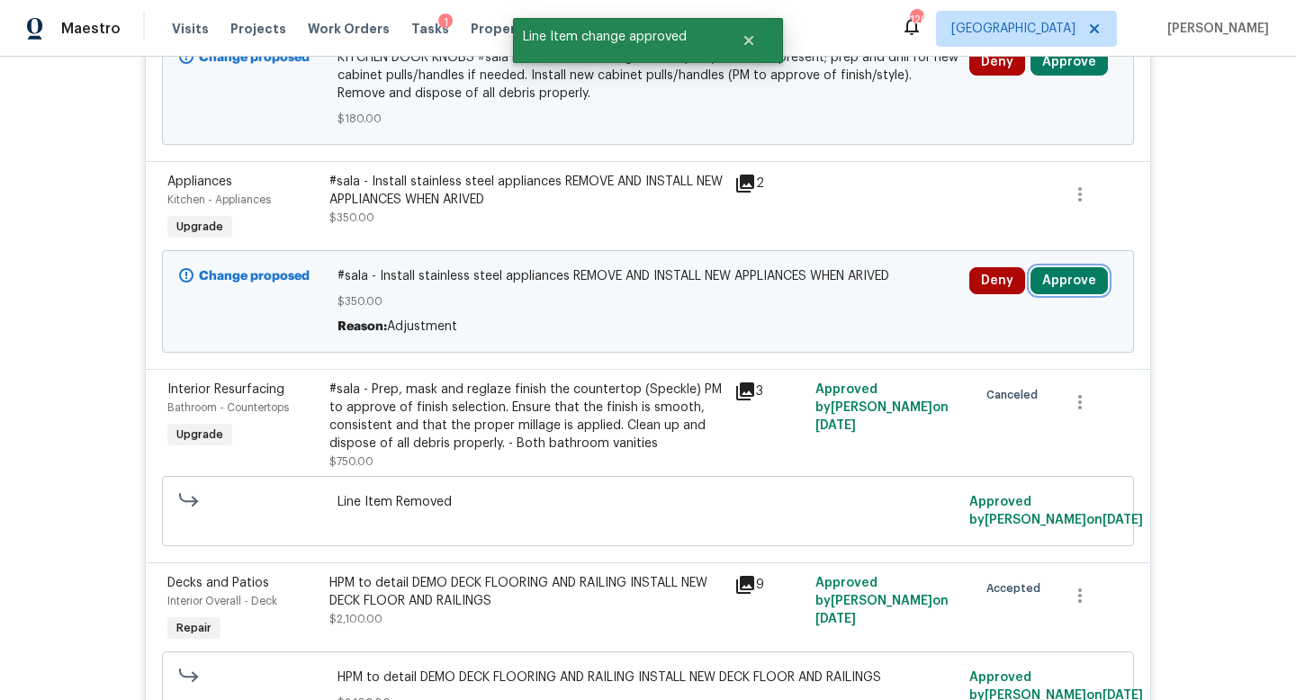
click at [1065, 267] on button "Approve" at bounding box center [1069, 280] width 77 height 27
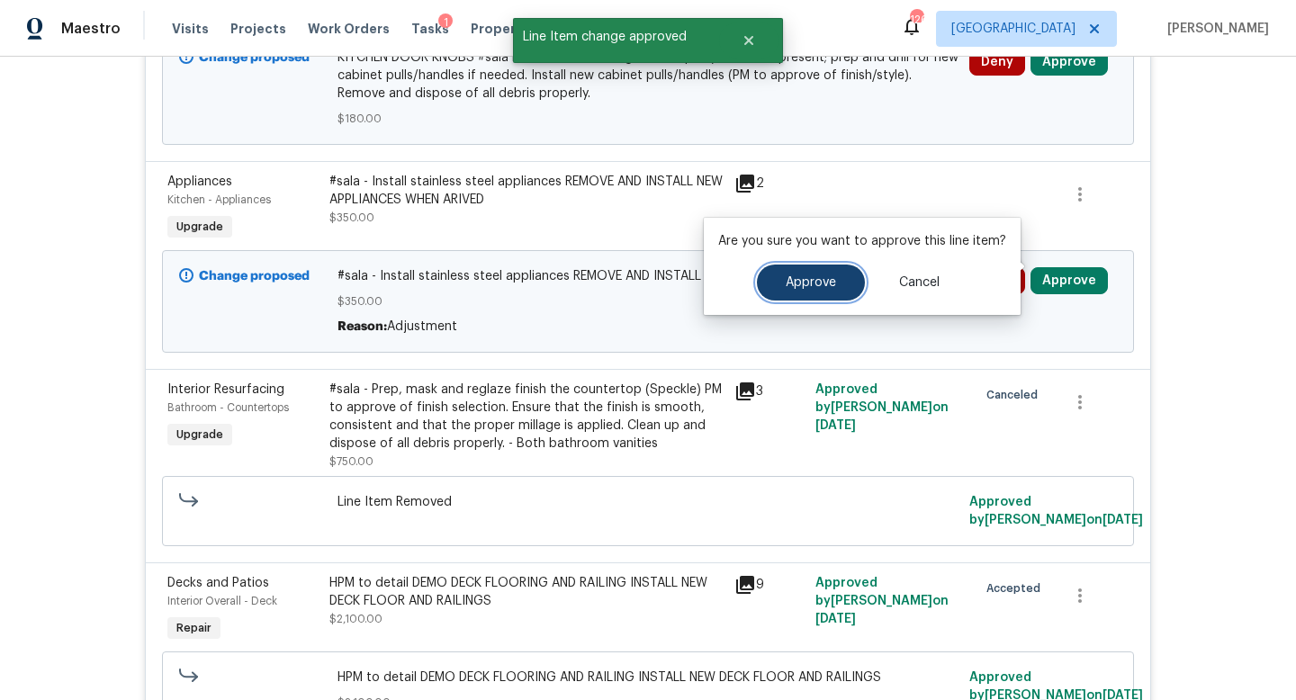
click at [843, 283] on button "Approve" at bounding box center [811, 283] width 108 height 36
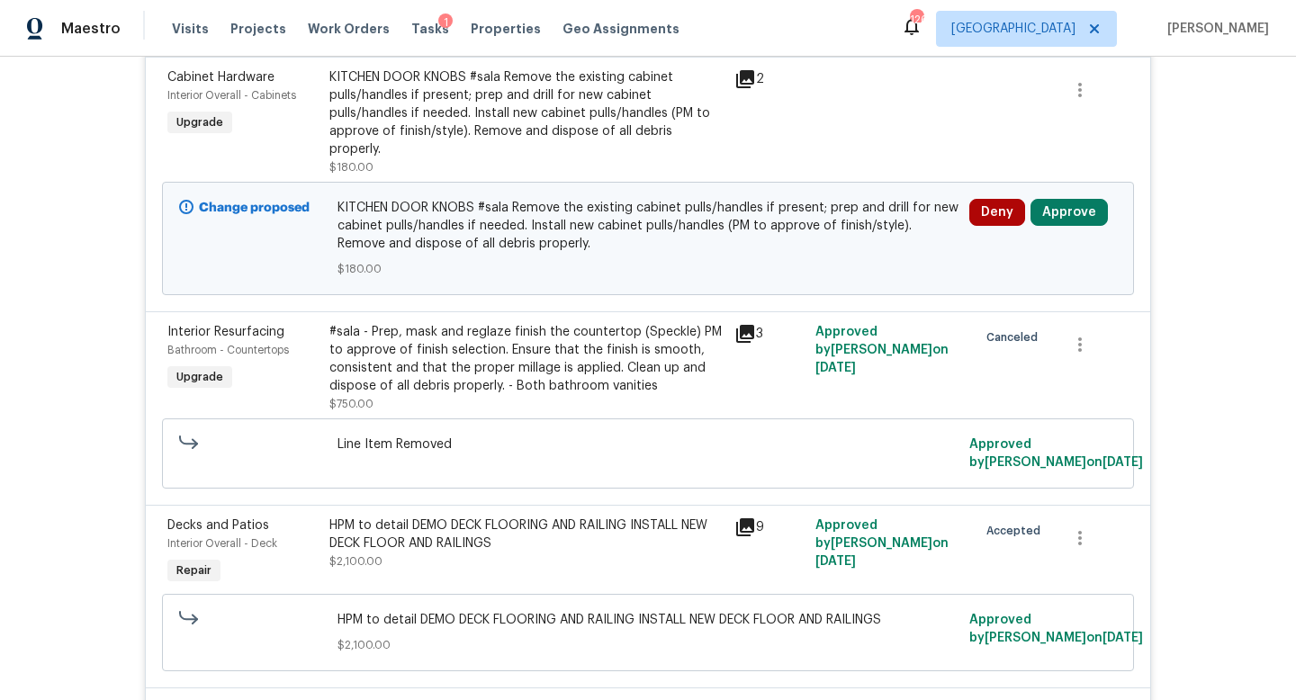
scroll to position [1786, 0]
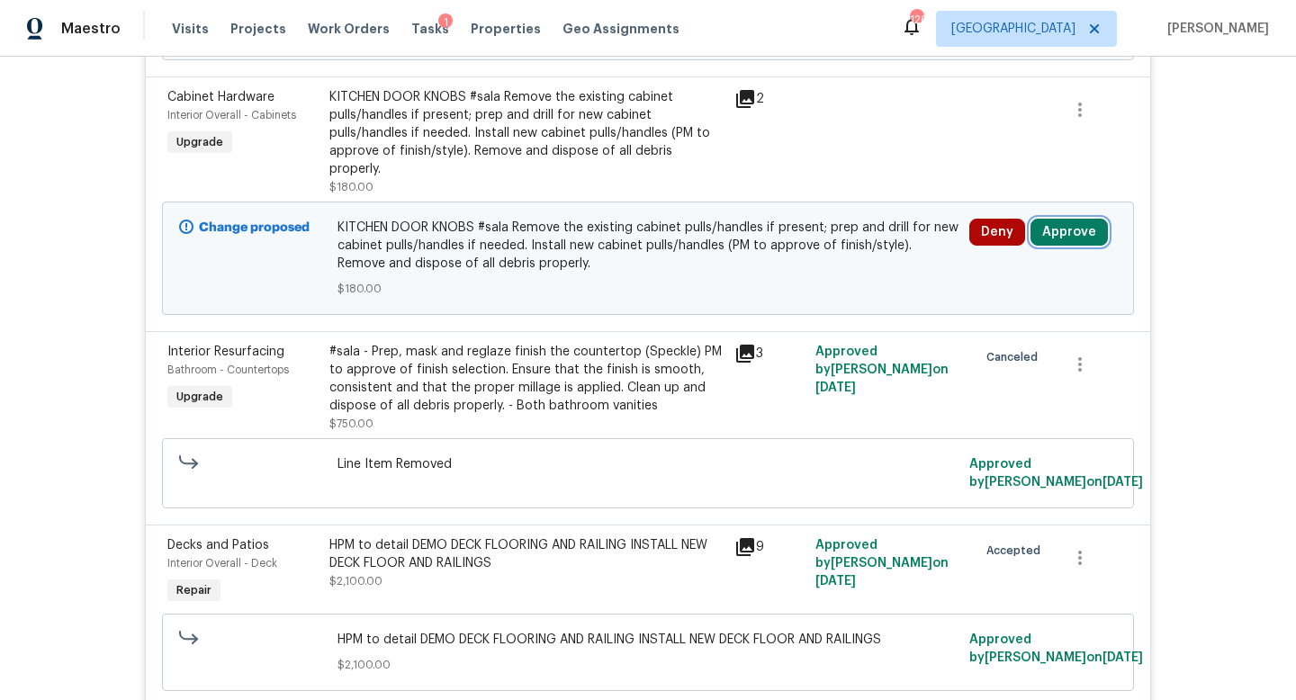
click at [1062, 220] on button "Approve" at bounding box center [1069, 232] width 77 height 27
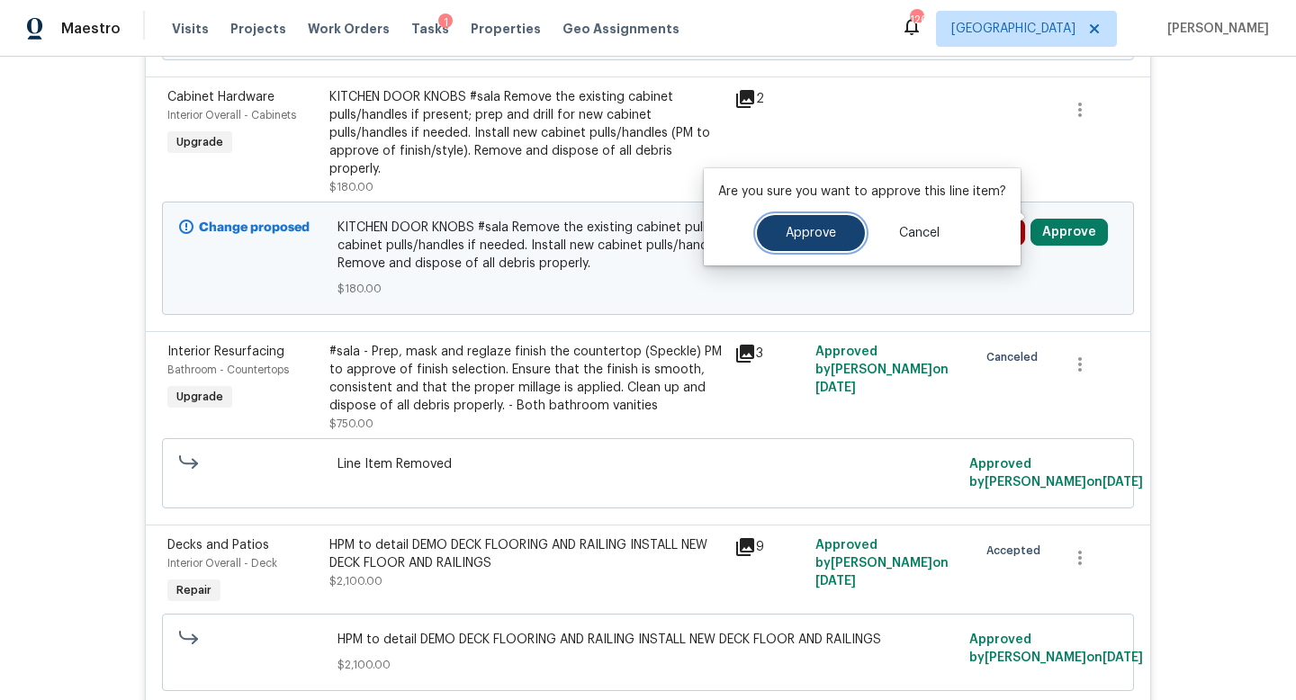
click at [825, 233] on span "Approve" at bounding box center [811, 234] width 50 height 14
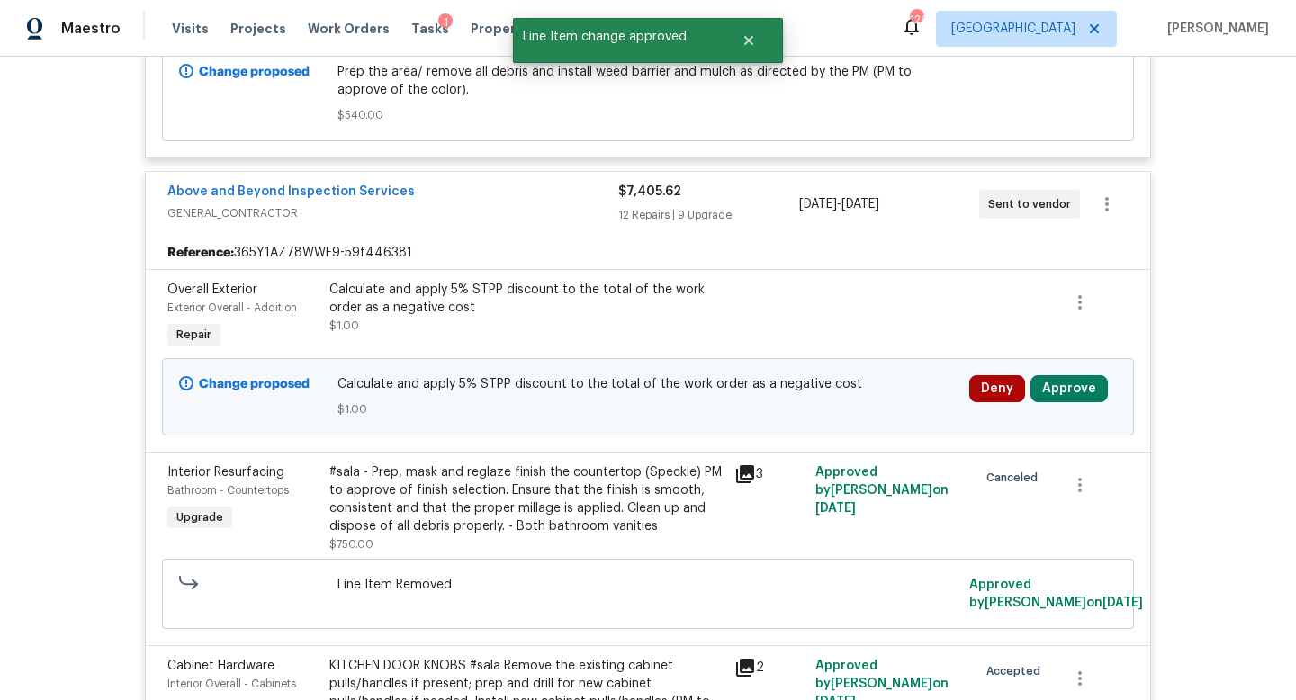
scroll to position [1394, 0]
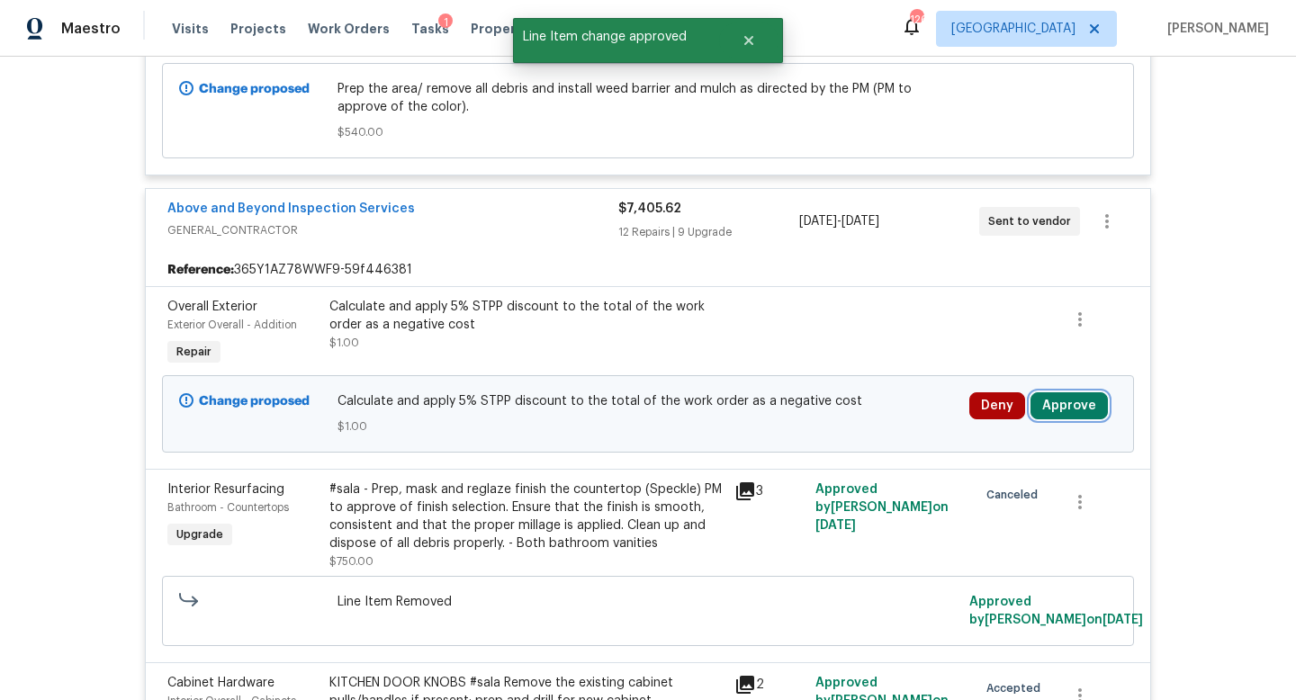
click at [1057, 418] on button "Approve" at bounding box center [1069, 406] width 77 height 27
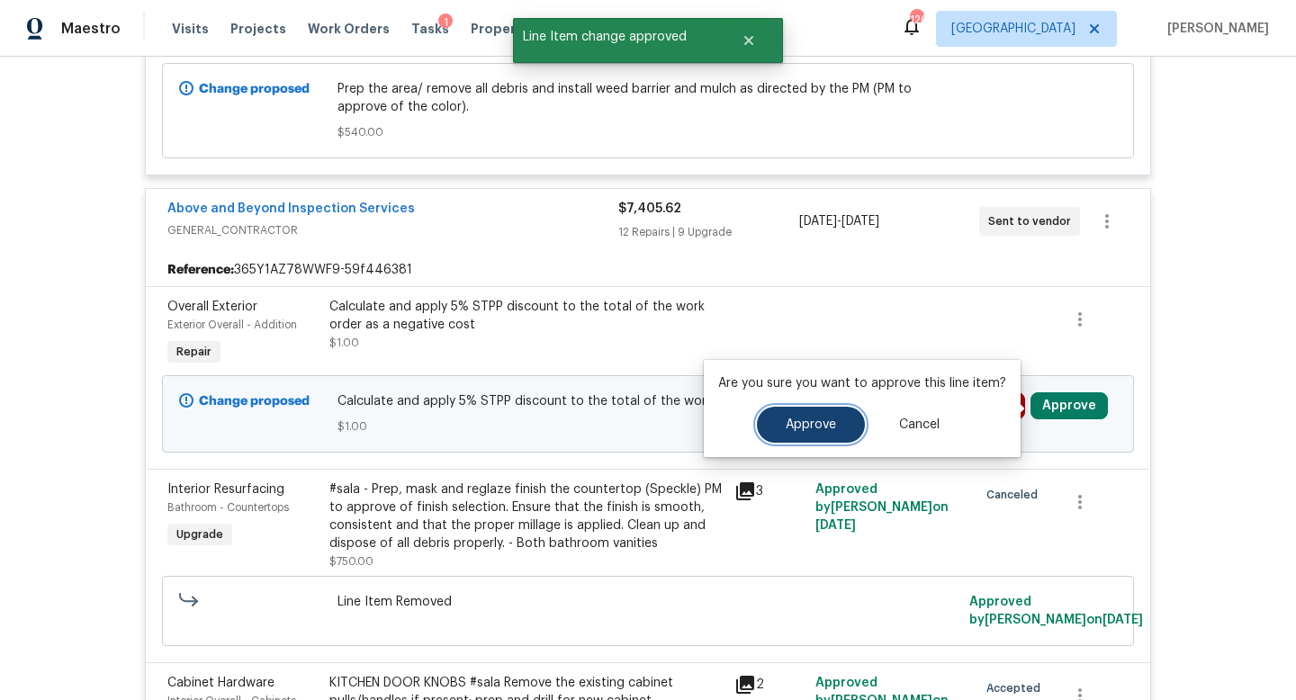
click at [802, 438] on button "Approve" at bounding box center [811, 425] width 108 height 36
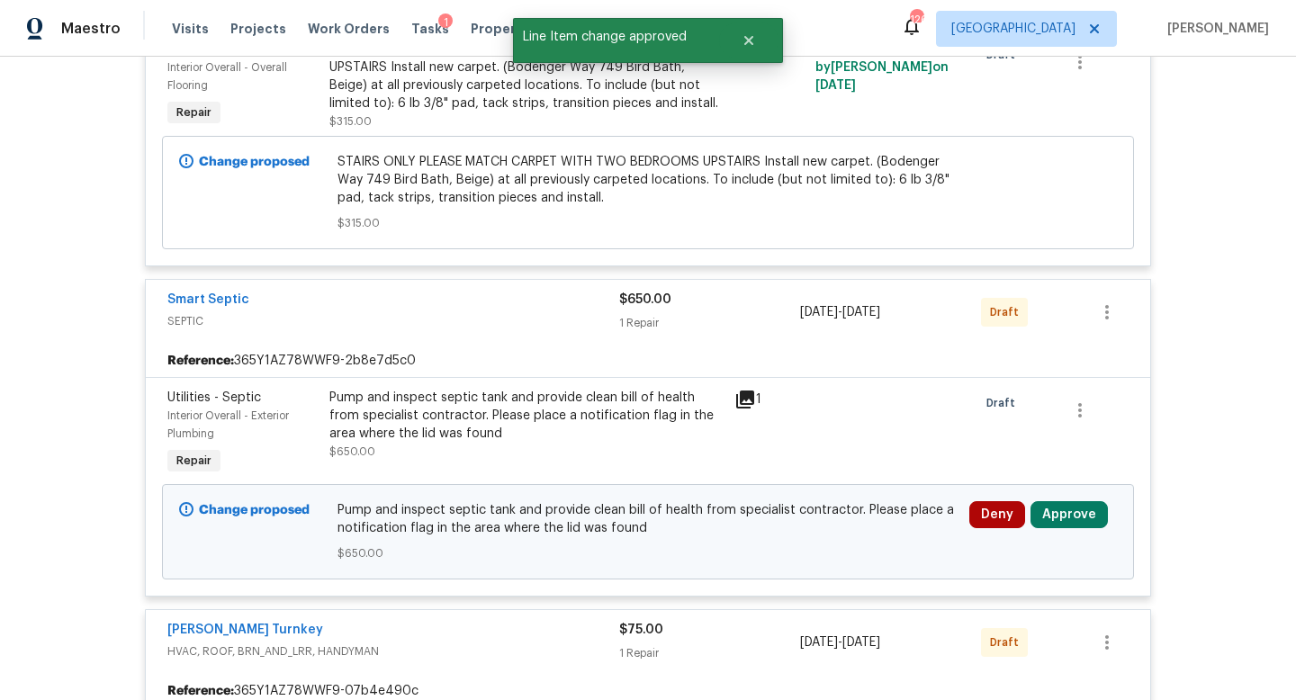
scroll to position [7901, 0]
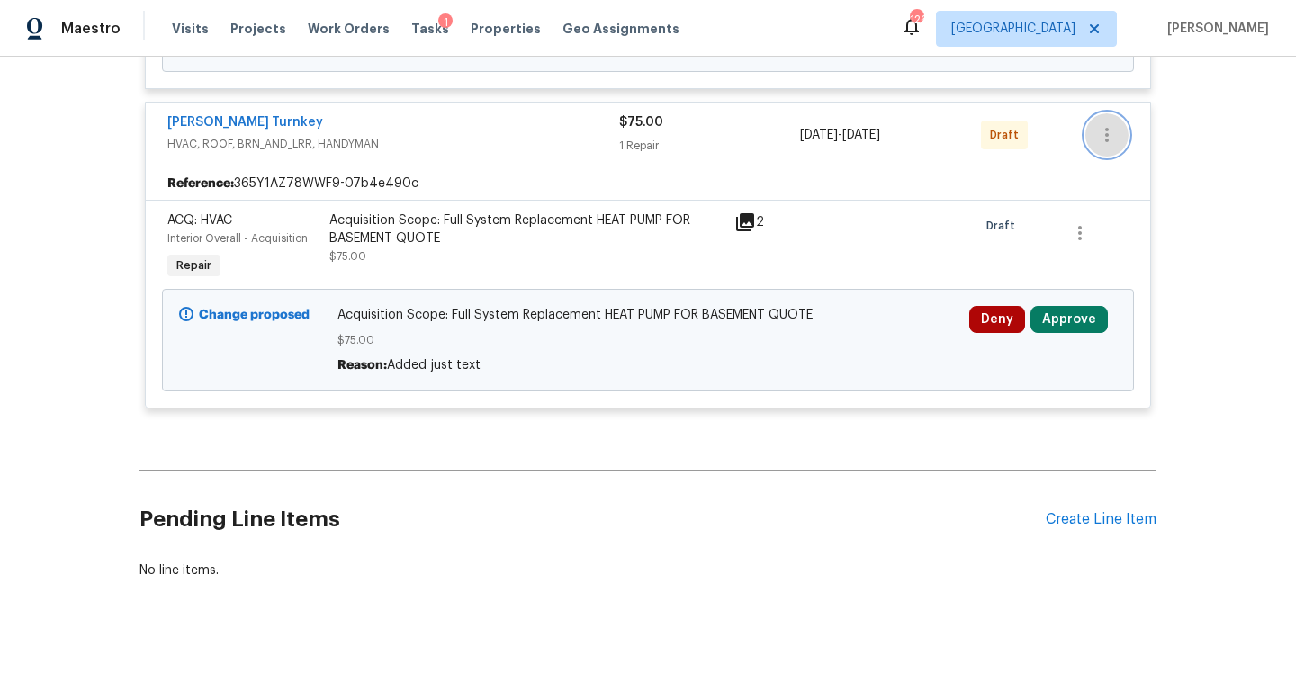
click at [1106, 121] on button "button" at bounding box center [1107, 134] width 43 height 43
click at [1104, 136] on li "Send to Vendor" at bounding box center [1183, 133] width 194 height 30
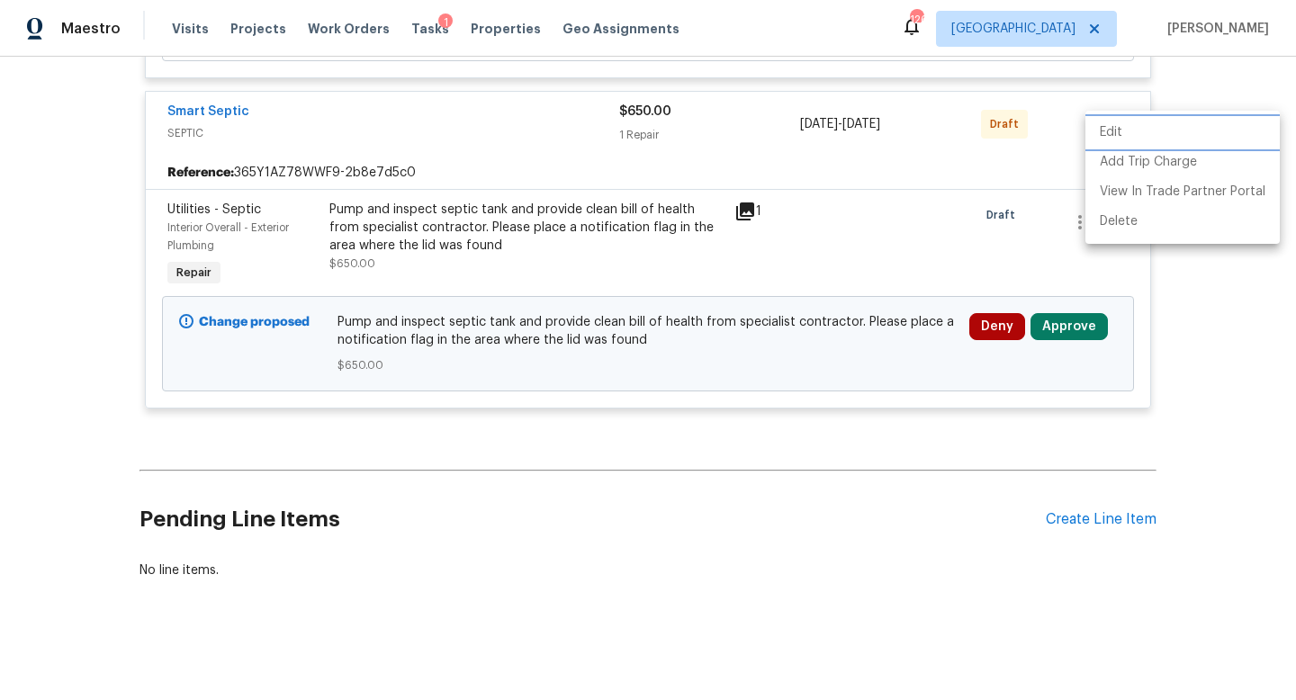
scroll to position [6983, 0]
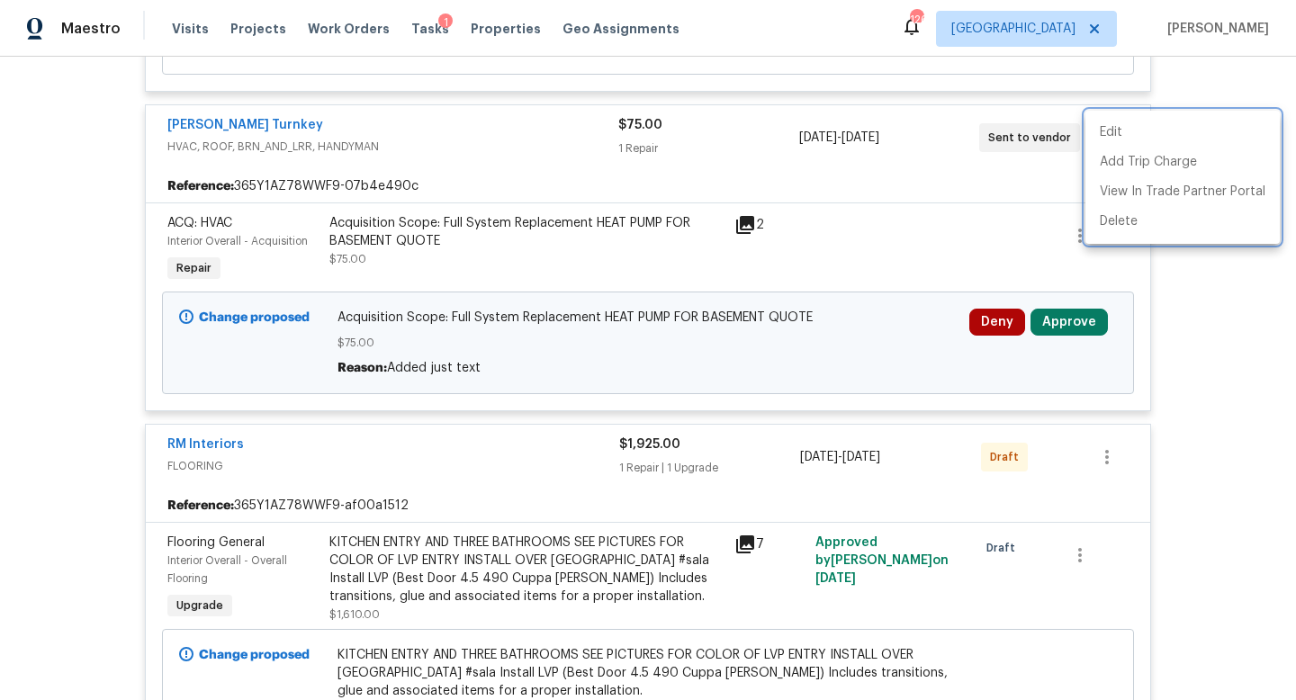
click at [1057, 321] on div at bounding box center [648, 350] width 1296 height 700
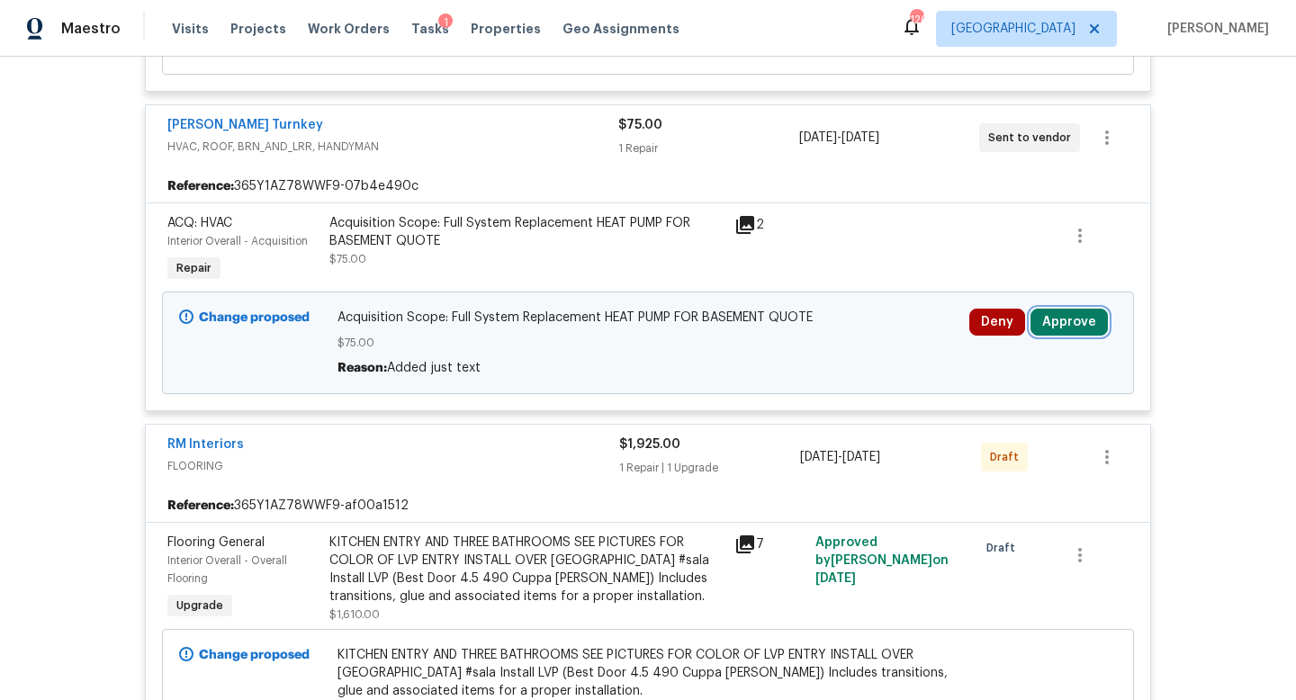
click at [1057, 321] on button "Approve" at bounding box center [1069, 322] width 77 height 27
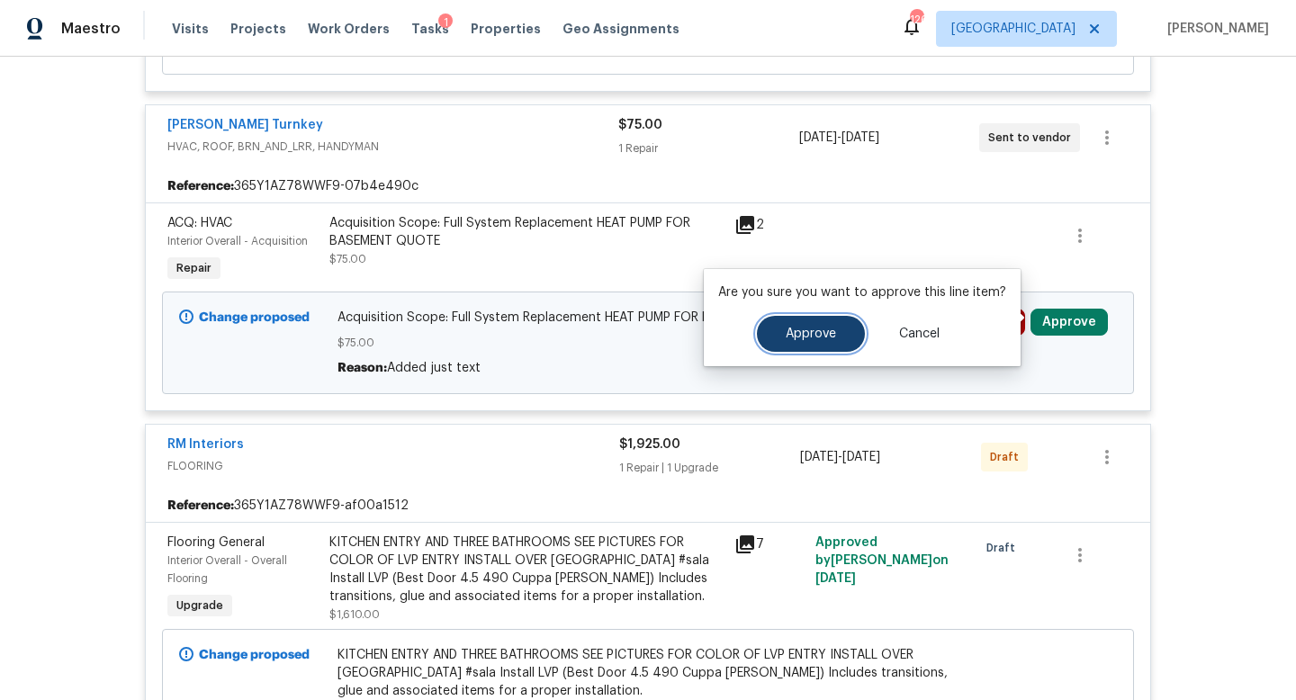
click at [831, 346] on button "Approve" at bounding box center [811, 334] width 108 height 36
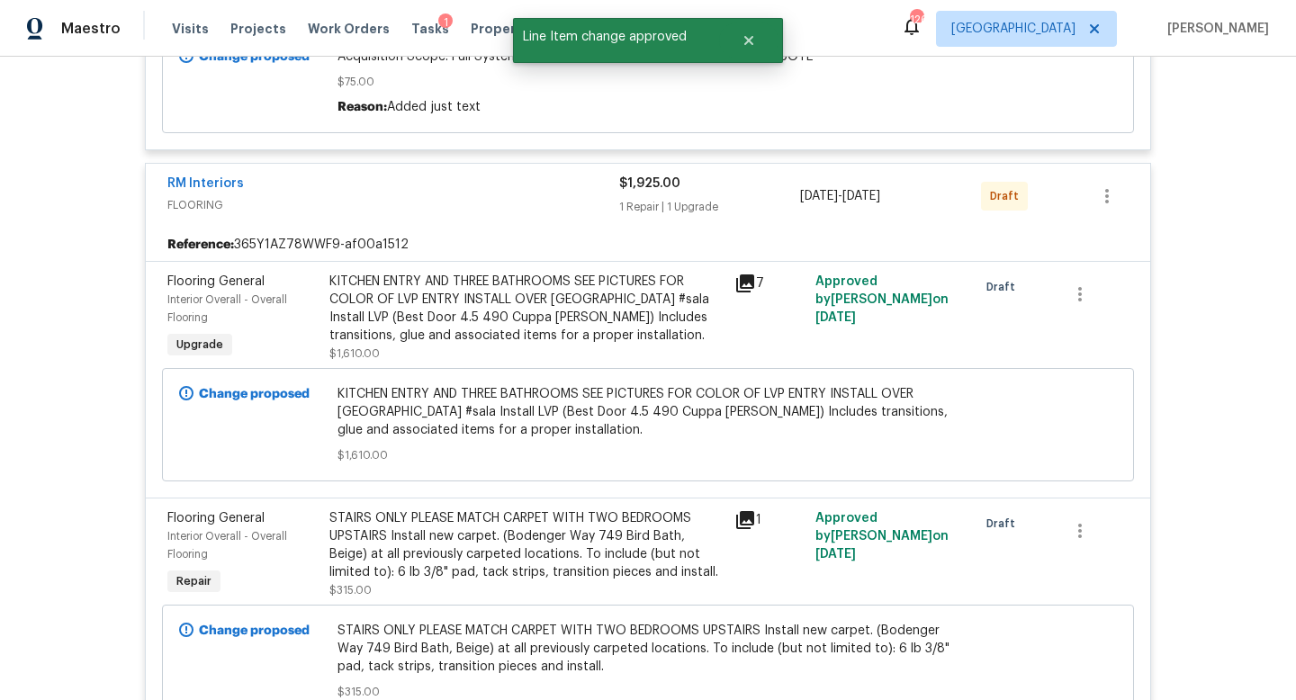
scroll to position [7323, 0]
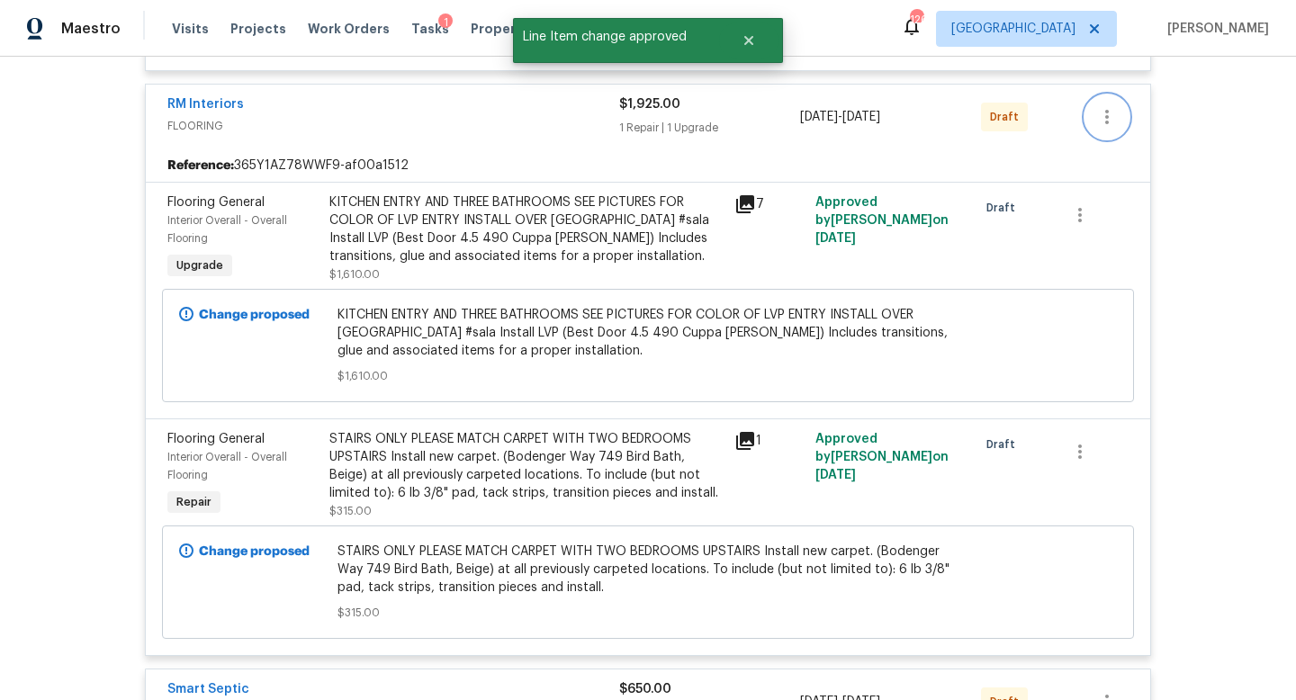
click at [1106, 111] on icon "button" at bounding box center [1108, 117] width 4 height 14
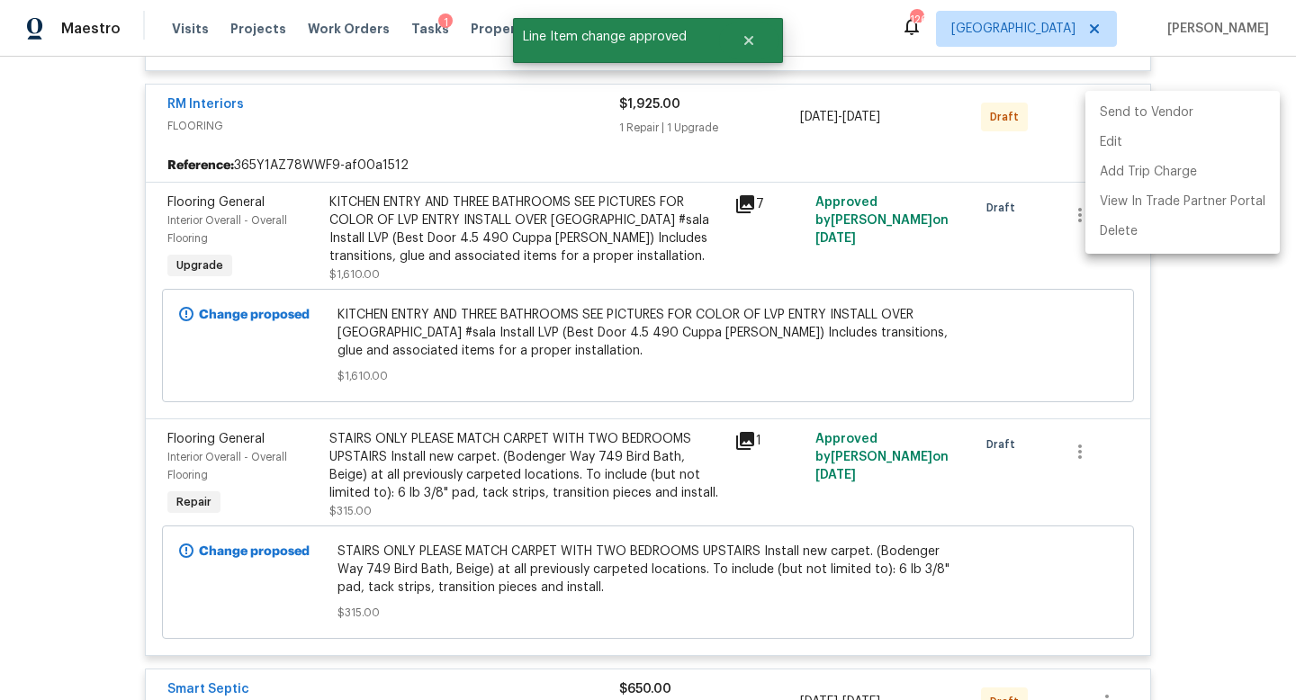
click at [1102, 108] on li "Send to Vendor" at bounding box center [1183, 113] width 194 height 30
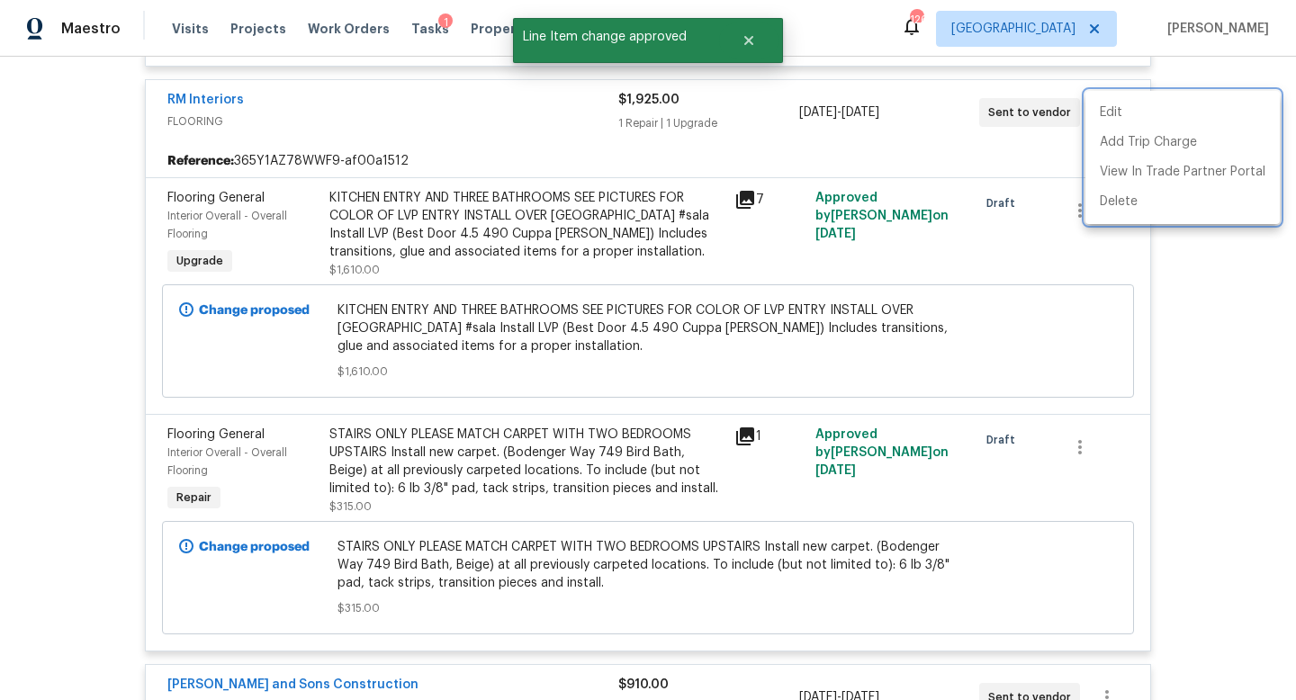
click at [1190, 309] on div at bounding box center [648, 350] width 1296 height 700
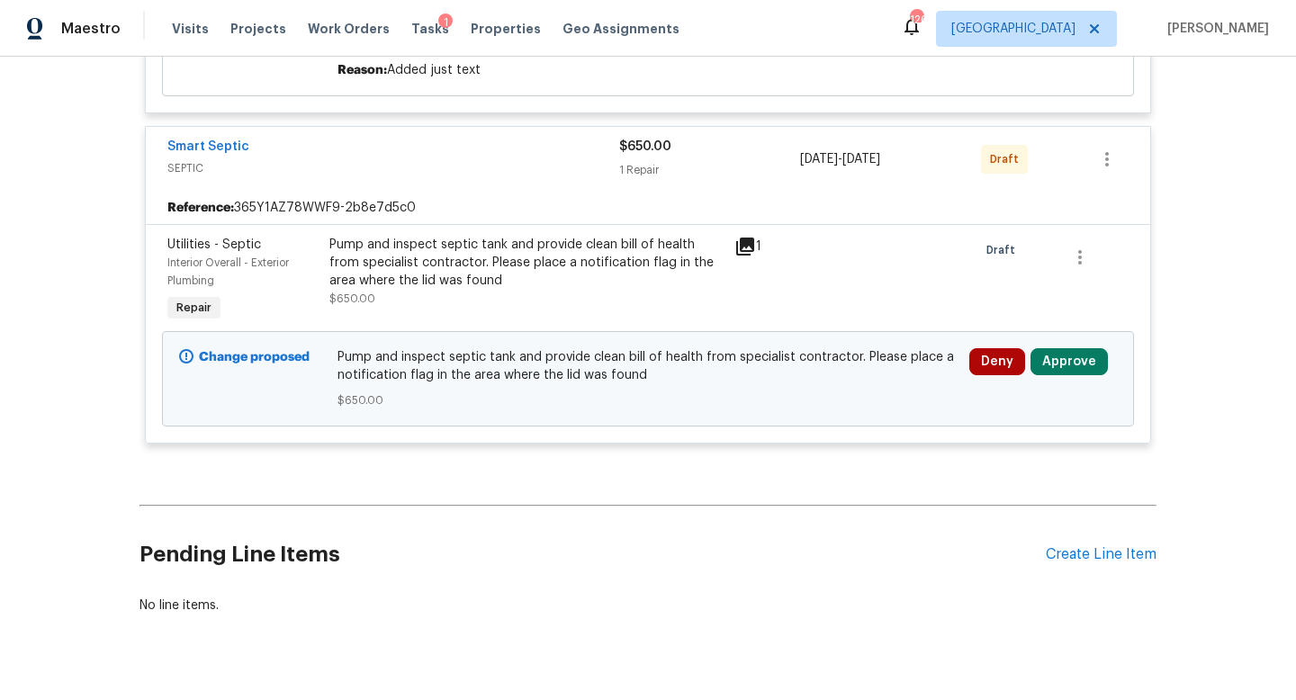
scroll to position [7901, 0]
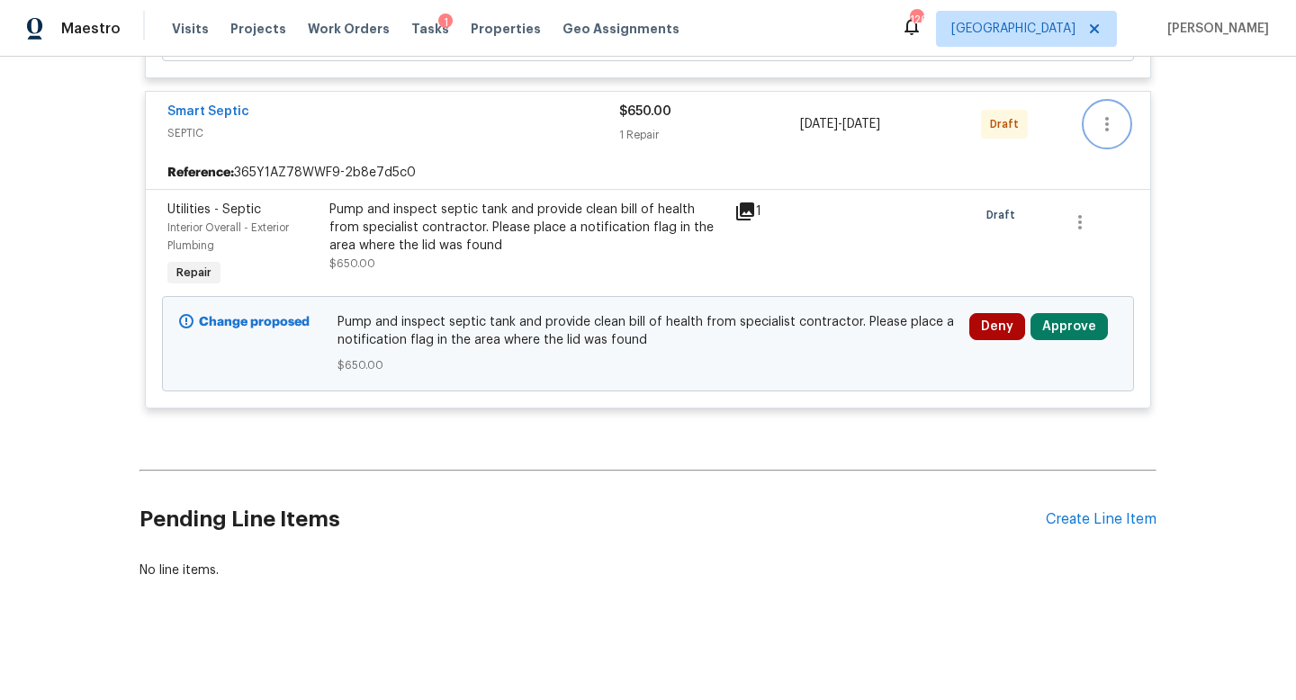
click at [1103, 103] on button "button" at bounding box center [1107, 124] width 43 height 43
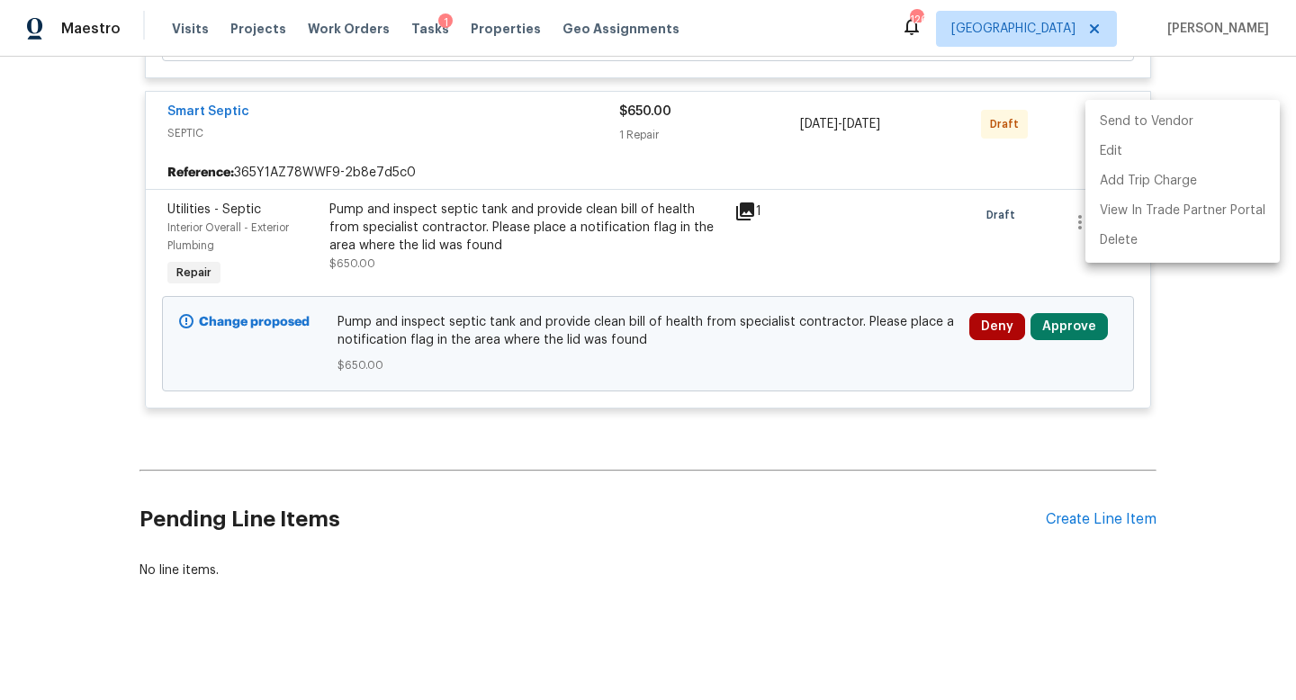
click at [1112, 126] on li "Send to Vendor" at bounding box center [1183, 122] width 194 height 30
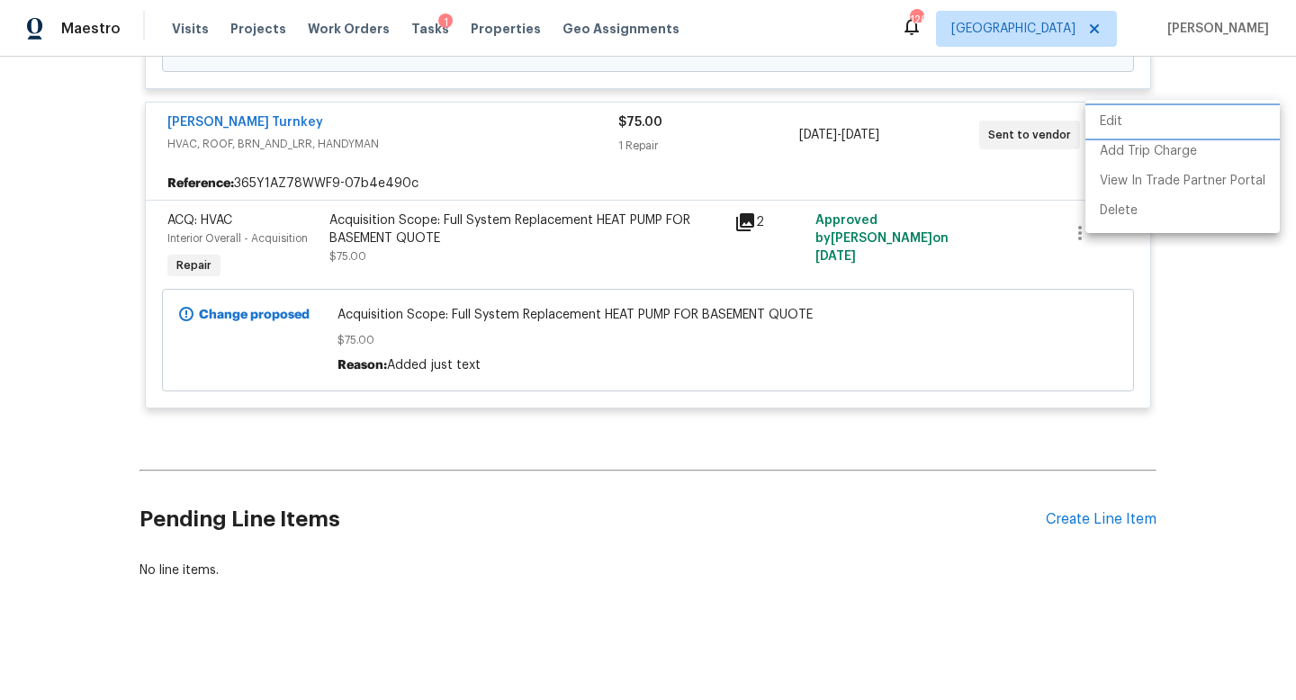
scroll to position [7581, 0]
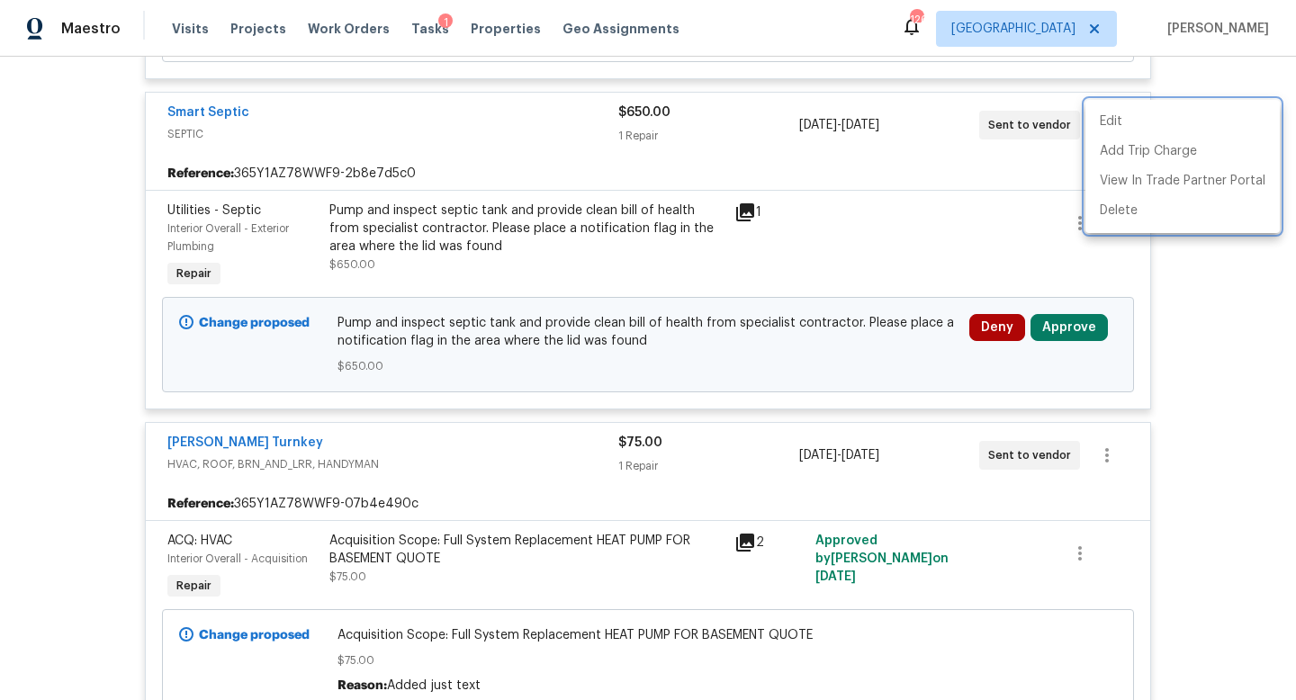
click at [1064, 336] on div at bounding box center [648, 350] width 1296 height 700
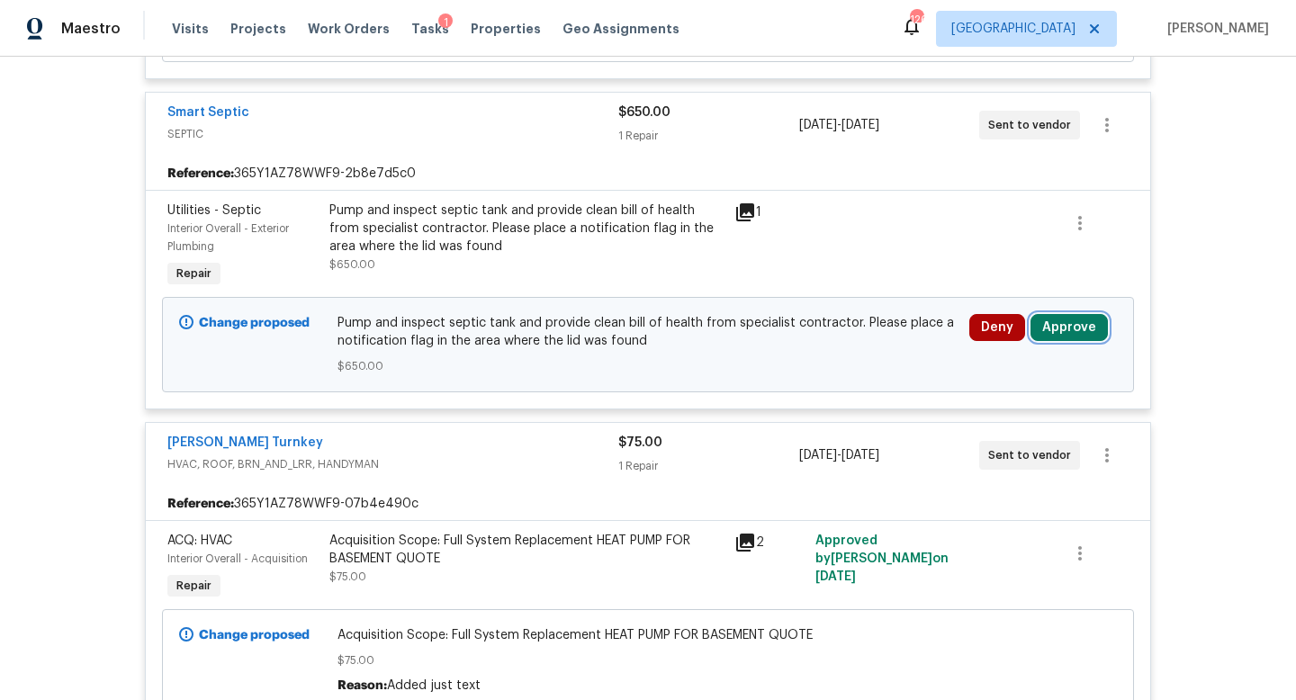
click at [1064, 324] on button "Approve" at bounding box center [1069, 327] width 77 height 27
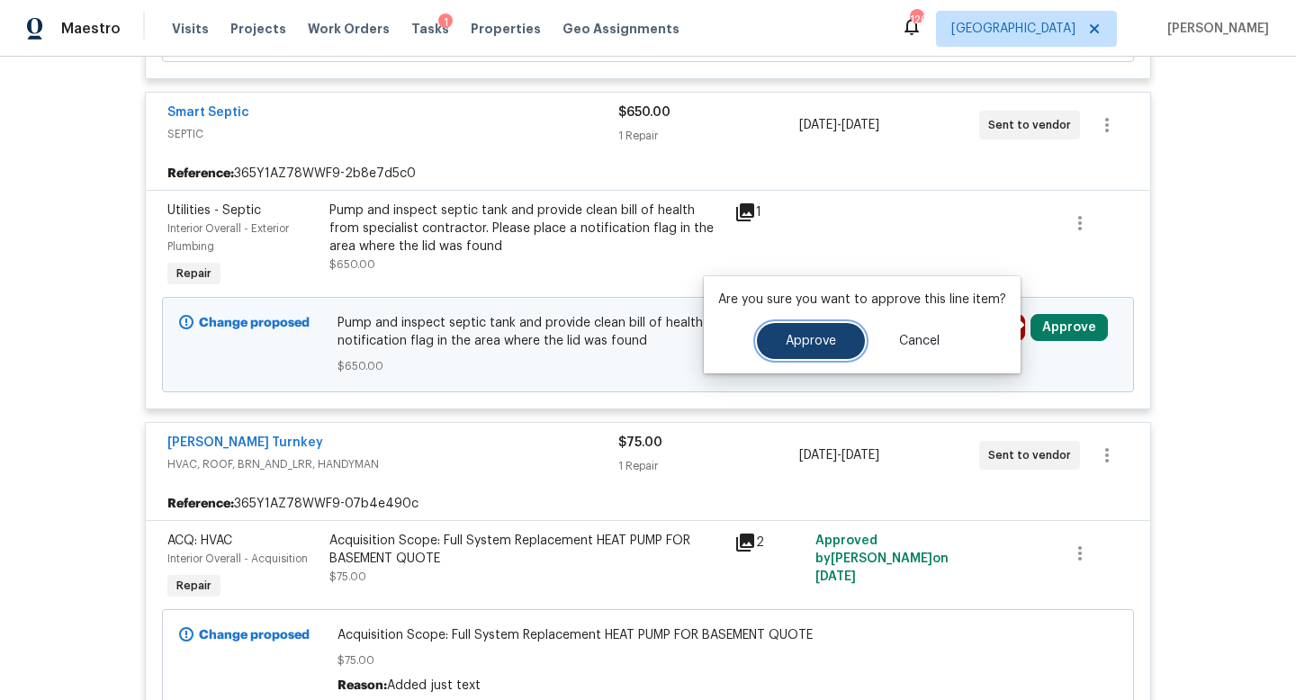
click at [790, 348] on span "Approve" at bounding box center [811, 342] width 50 height 14
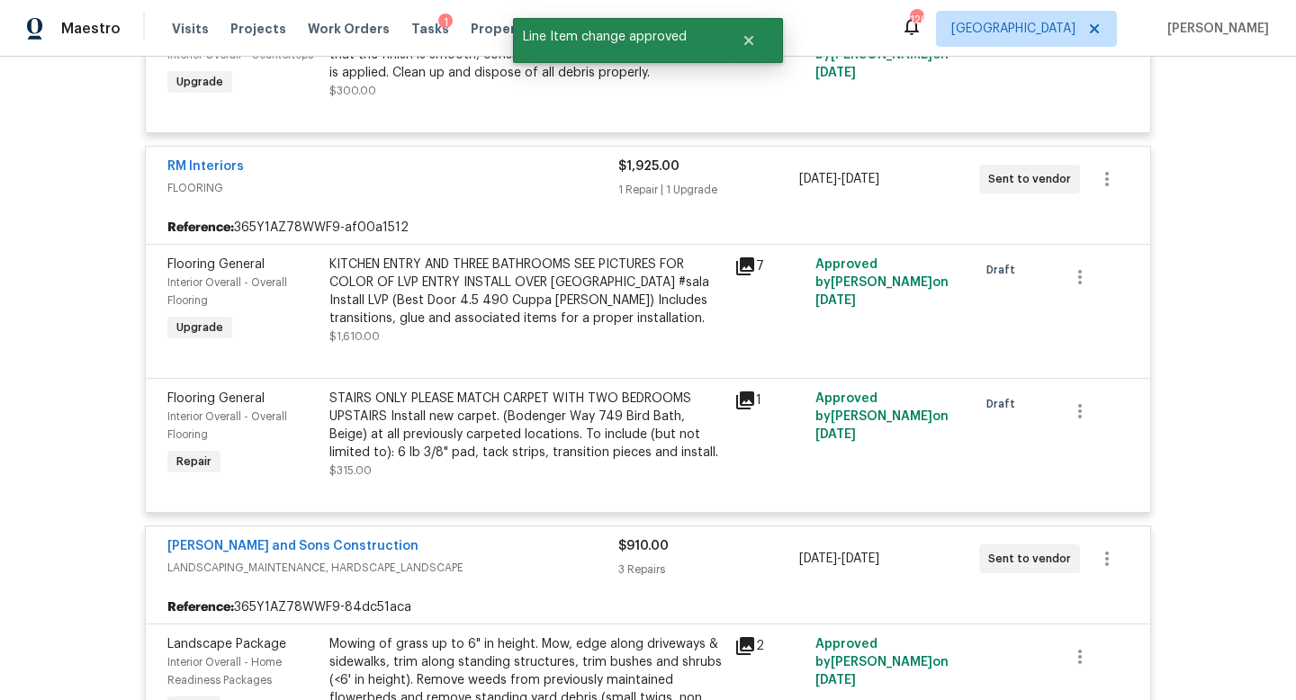
scroll to position [0, 0]
